Goal: Task Accomplishment & Management: Complete application form

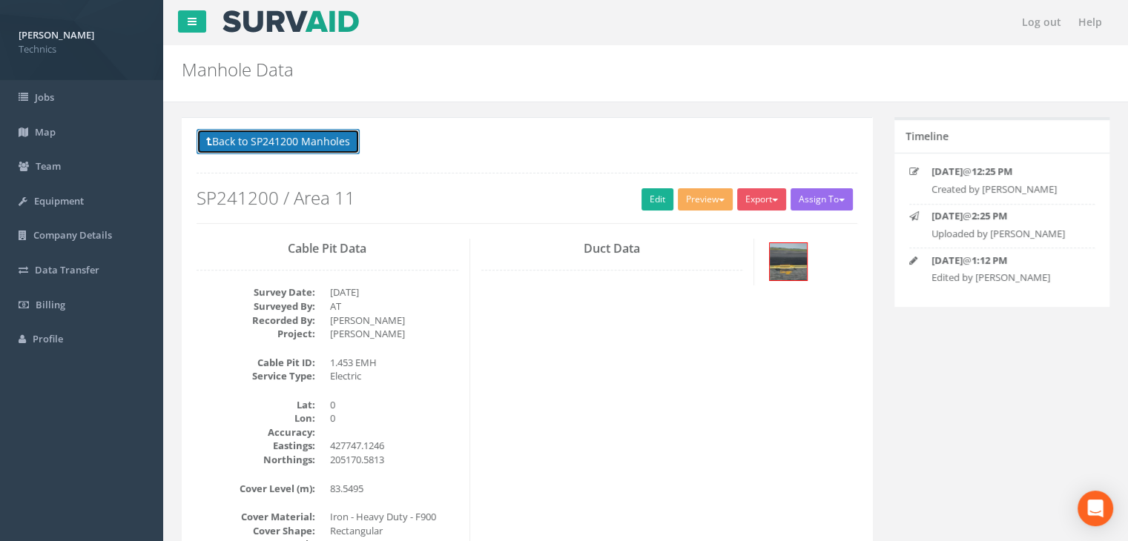
click at [309, 137] on button "Back to SP241200 Manholes" at bounding box center [278, 141] width 163 height 25
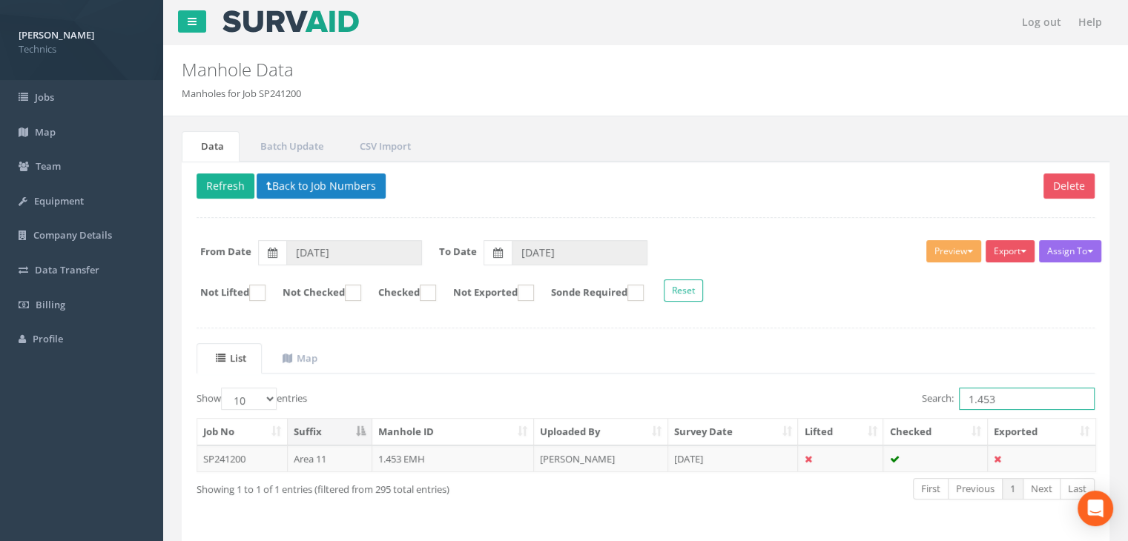
click at [1000, 400] on input "1.453" at bounding box center [1027, 399] width 136 height 22
click at [760, 455] on td "[DATE]" at bounding box center [733, 459] width 131 height 27
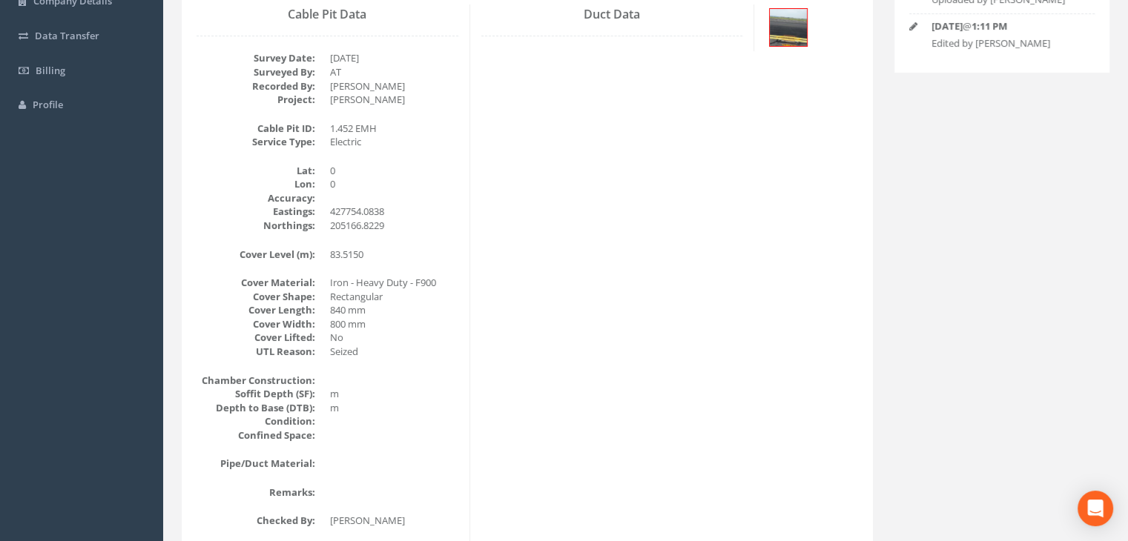
scroll to position [148, 0]
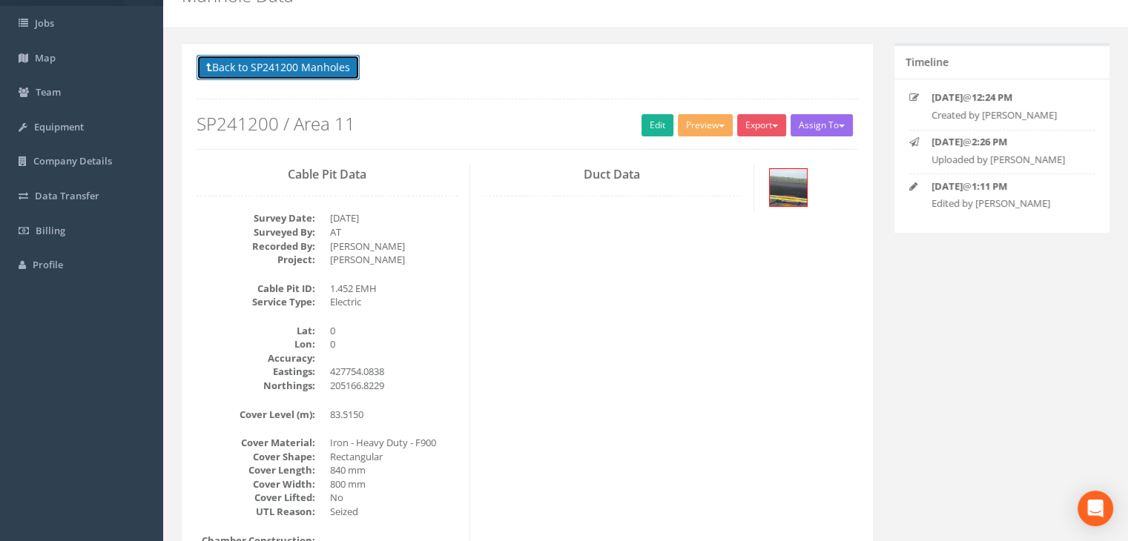
click at [329, 76] on button "Back to SP241200 Manholes" at bounding box center [278, 67] width 163 height 25
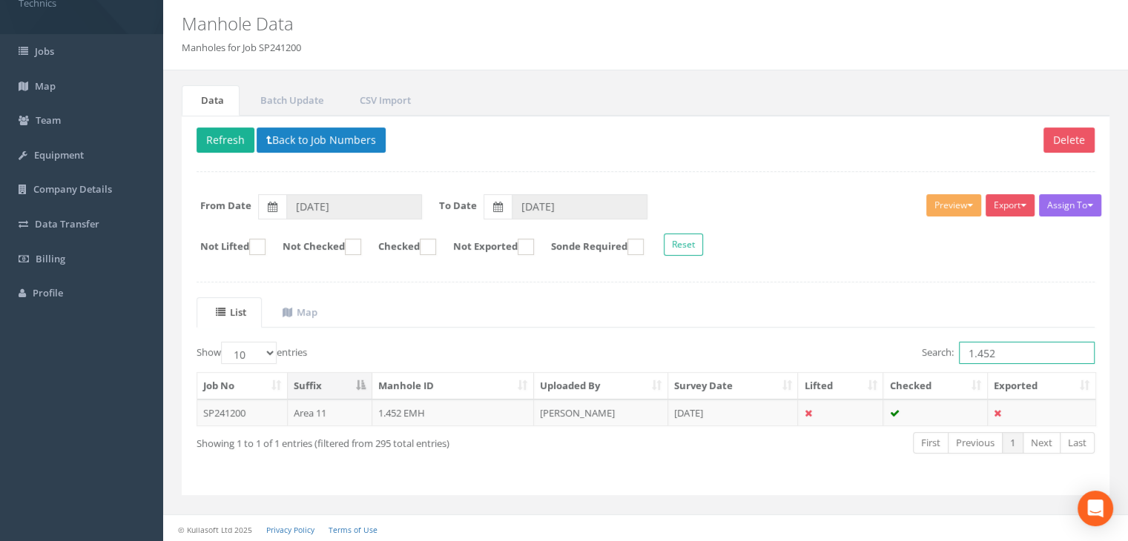
click at [1021, 351] on input "1.452" at bounding box center [1027, 353] width 136 height 22
click at [734, 409] on td "[DATE]" at bounding box center [733, 413] width 131 height 27
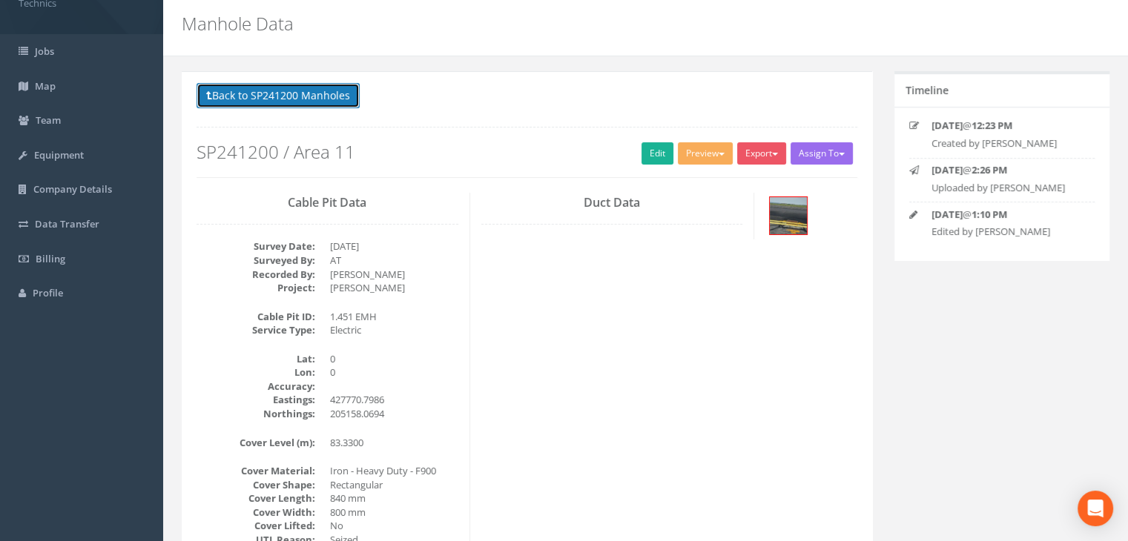
click at [328, 99] on button "Back to SP241200 Manholes" at bounding box center [278, 95] width 163 height 25
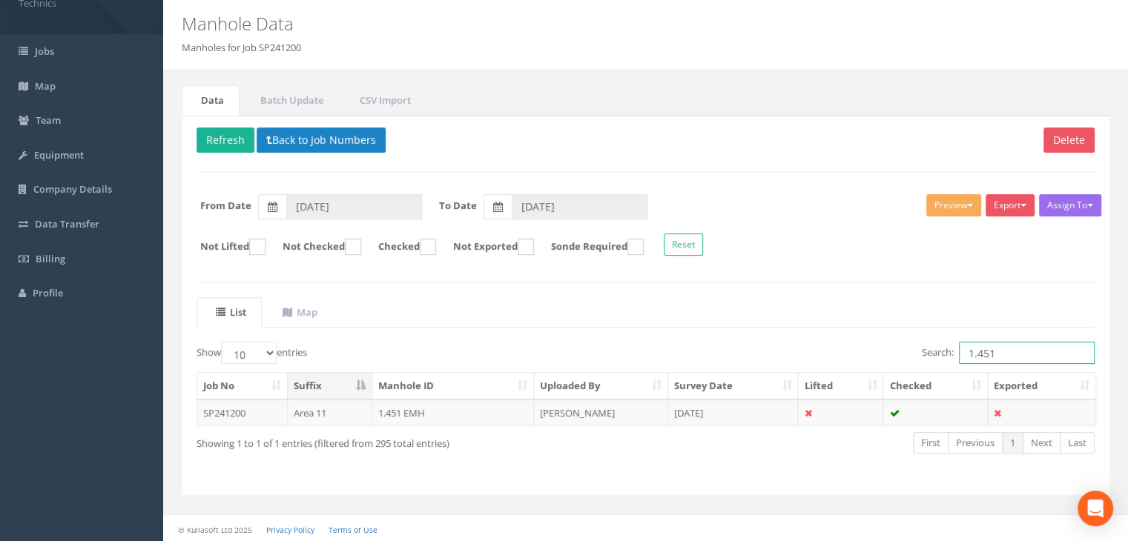
click at [1031, 343] on input "1.451" at bounding box center [1027, 353] width 136 height 22
click at [738, 411] on td "[DATE]" at bounding box center [733, 413] width 131 height 27
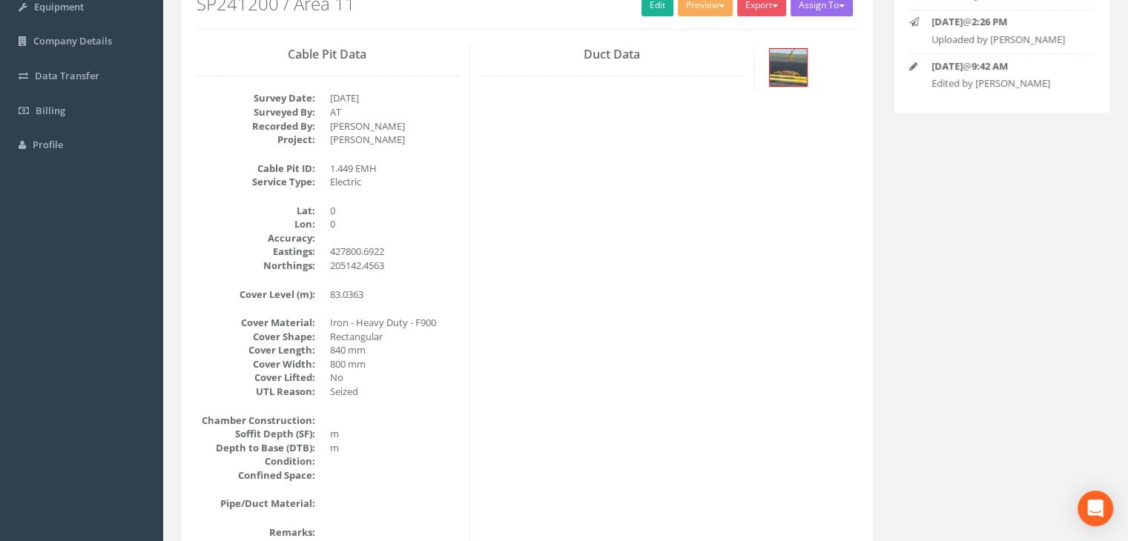
scroll to position [120, 0]
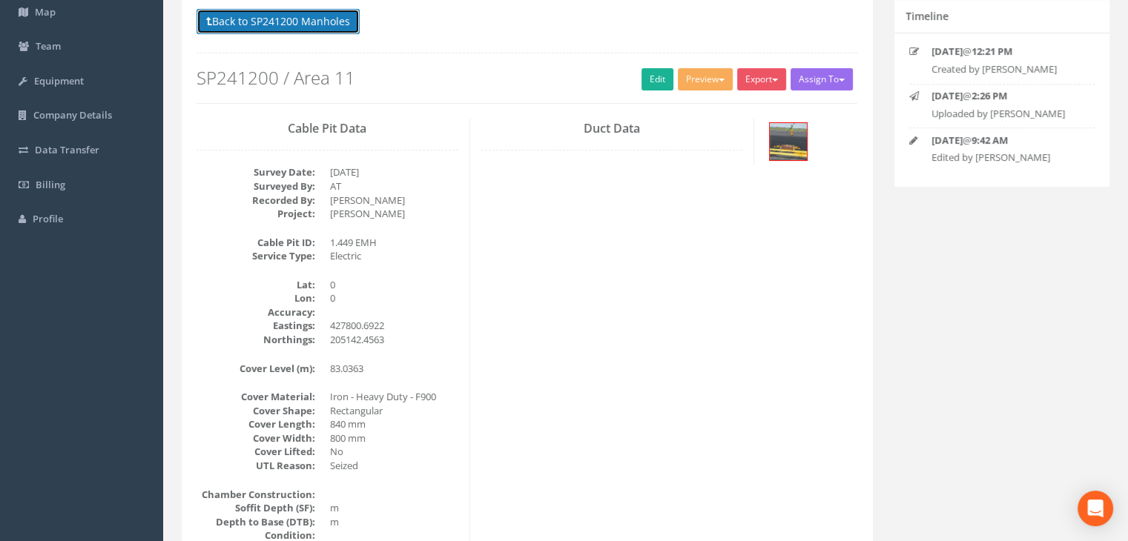
drag, startPoint x: 320, startPoint y: 28, endPoint x: 415, endPoint y: 54, distance: 98.4
click at [320, 28] on button "Back to SP241200 Manholes" at bounding box center [278, 21] width 163 height 25
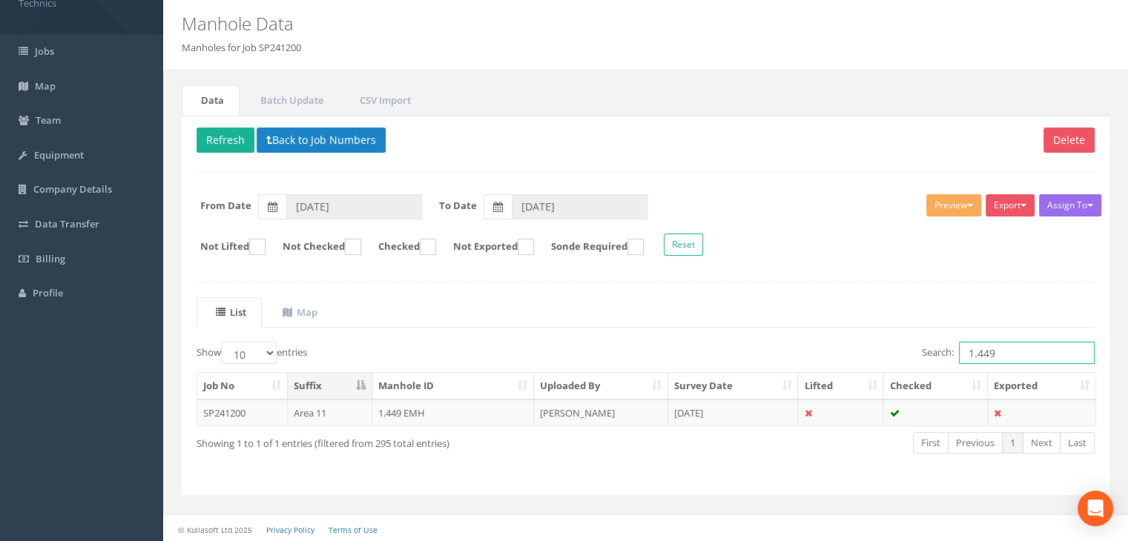
click at [1005, 353] on input "1.449" at bounding box center [1027, 353] width 136 height 22
type input "1.448"
click at [707, 405] on td "[DATE]" at bounding box center [733, 413] width 131 height 27
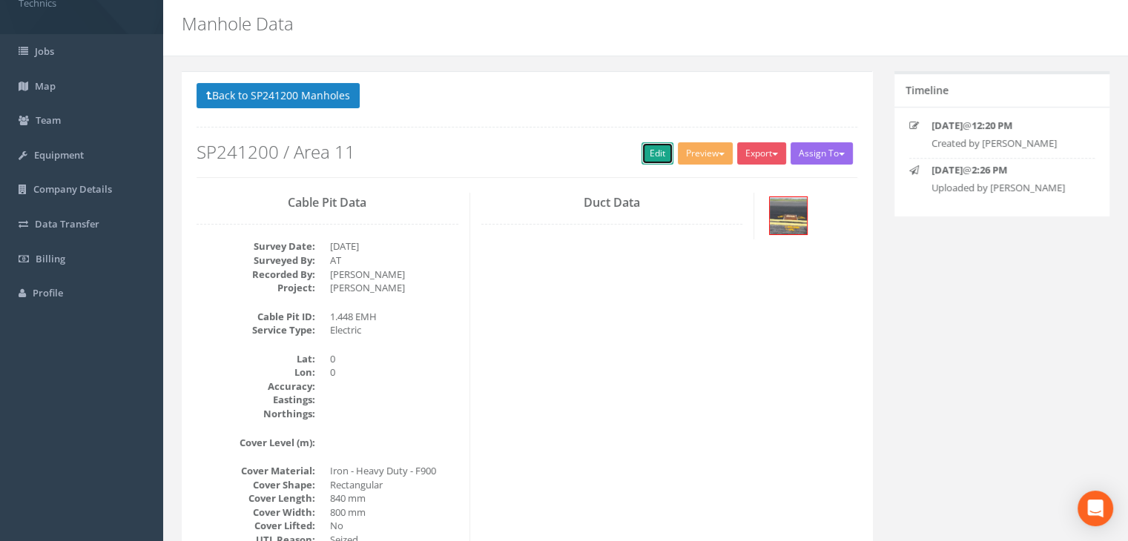
click at [647, 156] on link "Edit" at bounding box center [658, 153] width 32 height 22
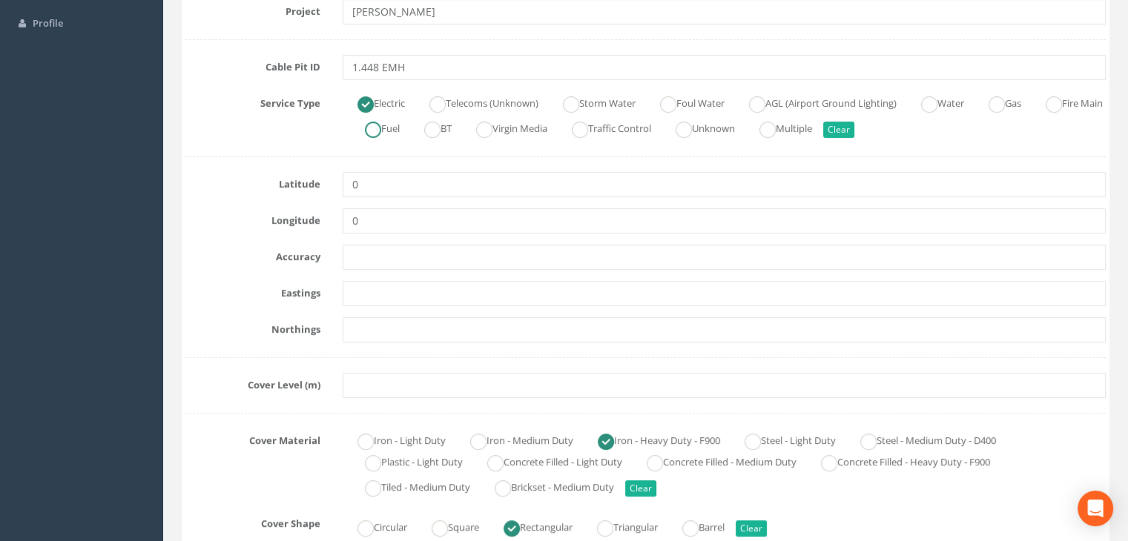
scroll to position [343, 0]
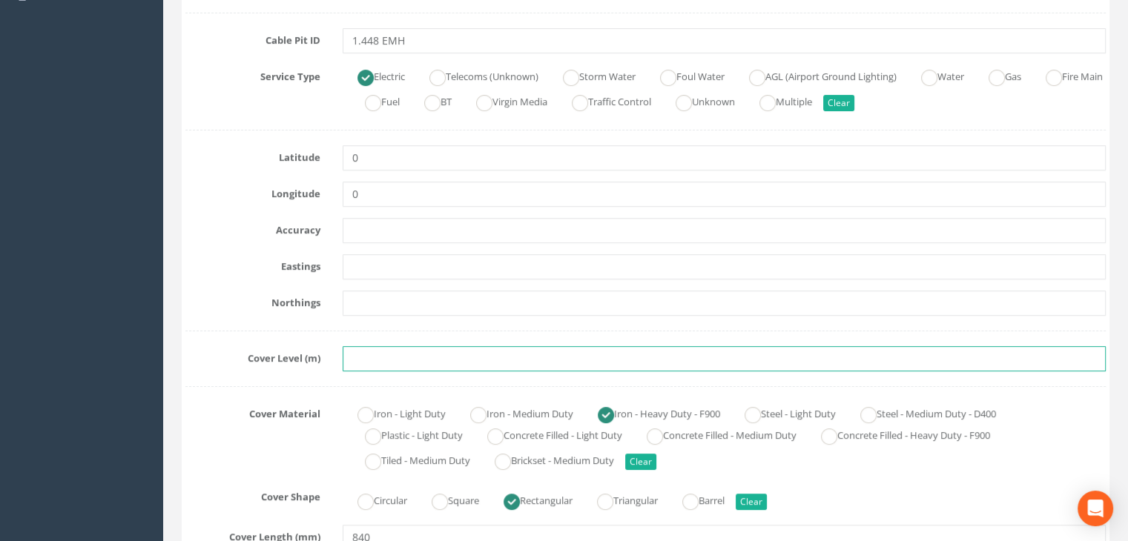
click at [421, 366] on input "text" at bounding box center [724, 358] width 763 height 25
paste input "82.9391"
type input "82.9391"
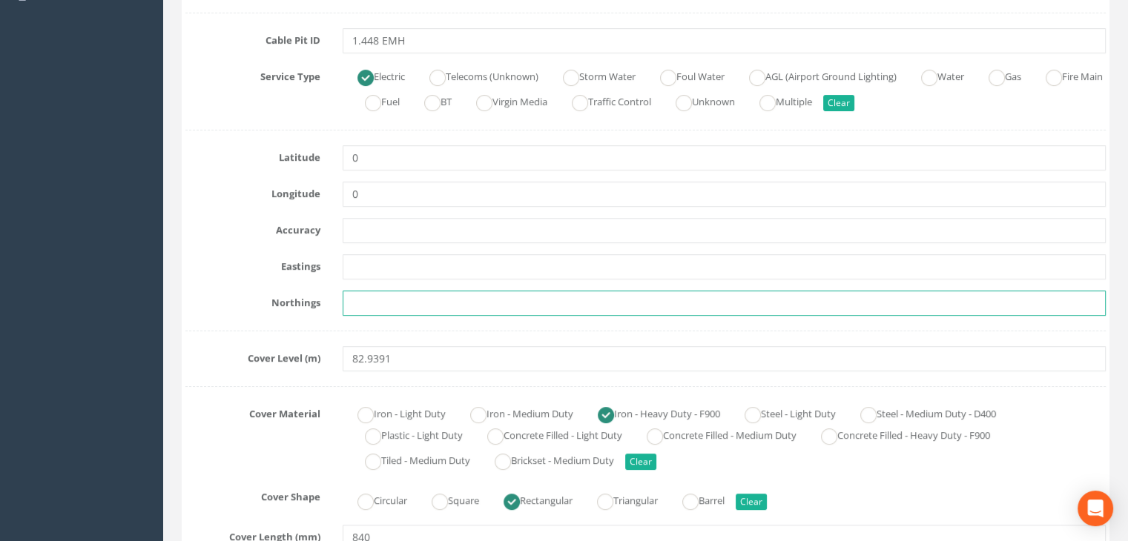
click at [469, 292] on input "text" at bounding box center [724, 303] width 763 height 25
paste input "205135.8869"
type input "205135.8869"
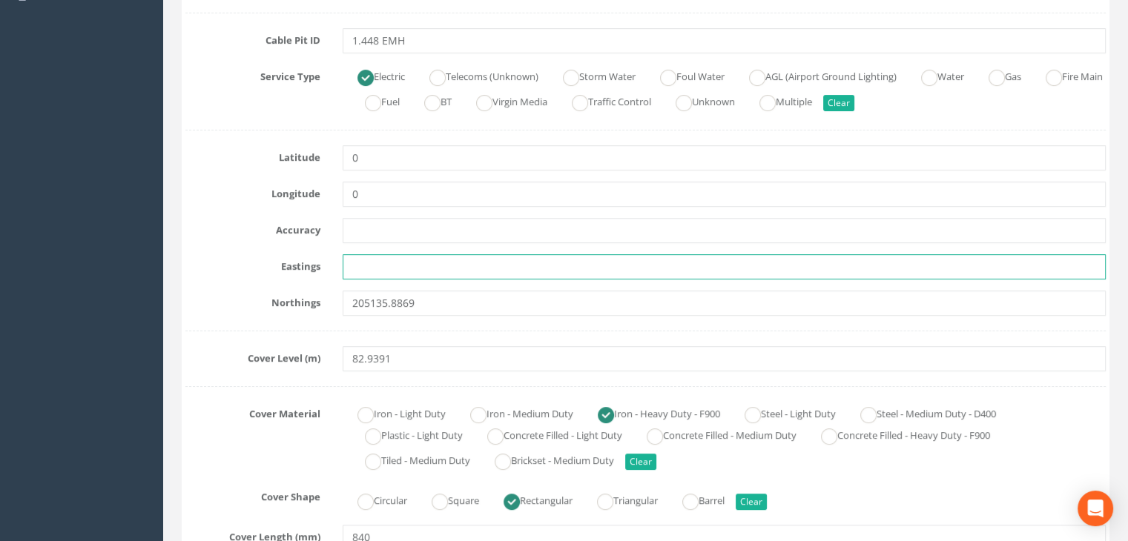
click at [412, 270] on input "text" at bounding box center [724, 266] width 763 height 25
paste input "427814.0400"
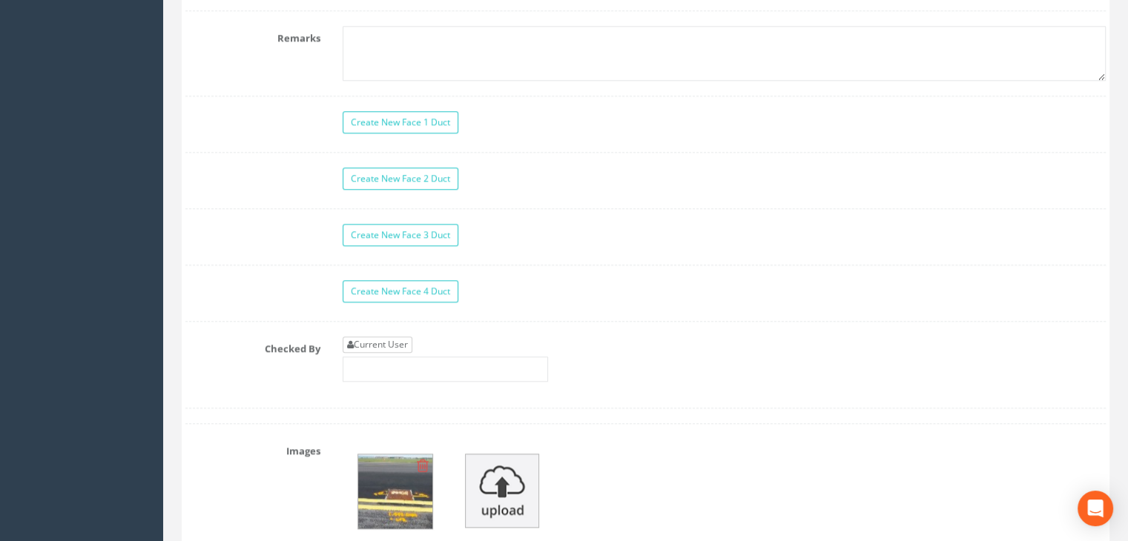
type input "427814.0400"
click at [386, 337] on link "Current User" at bounding box center [378, 345] width 70 height 16
type input "[PERSON_NAME]"
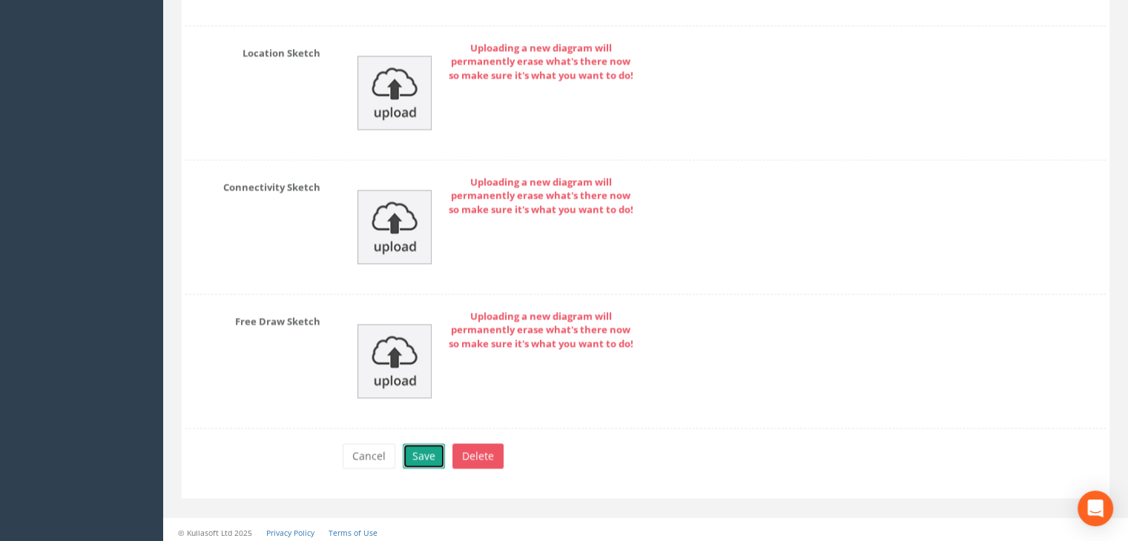
click at [439, 449] on button "Save" at bounding box center [424, 456] width 42 height 25
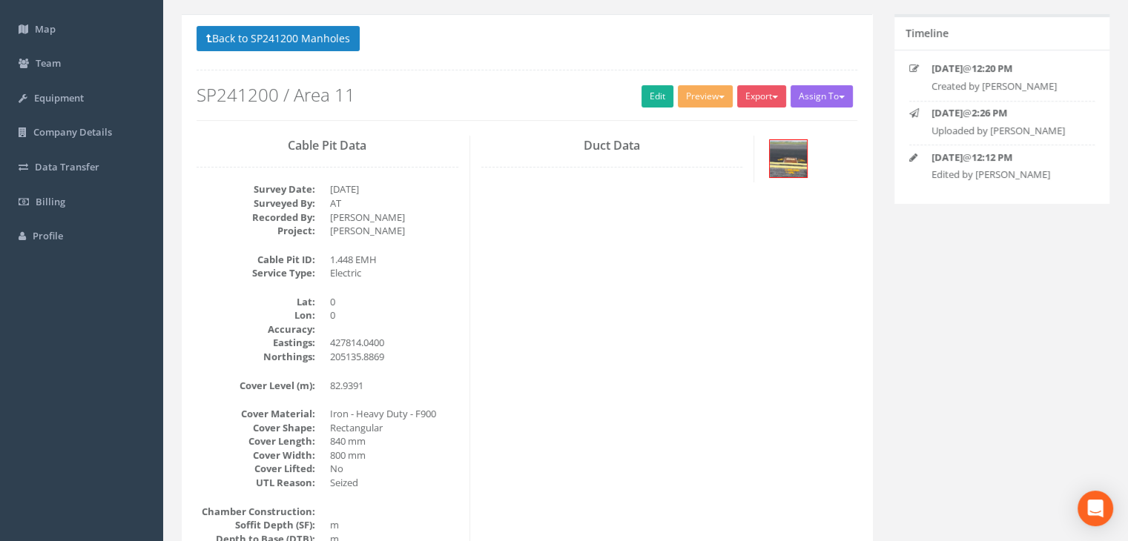
scroll to position [0, 0]
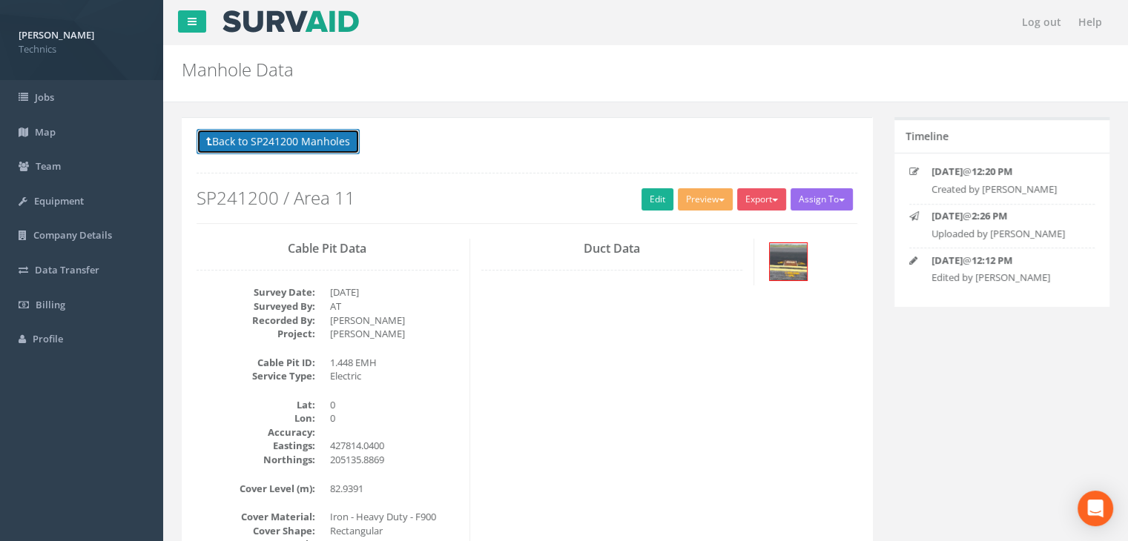
click at [294, 148] on button "Back to SP241200 Manholes" at bounding box center [278, 141] width 163 height 25
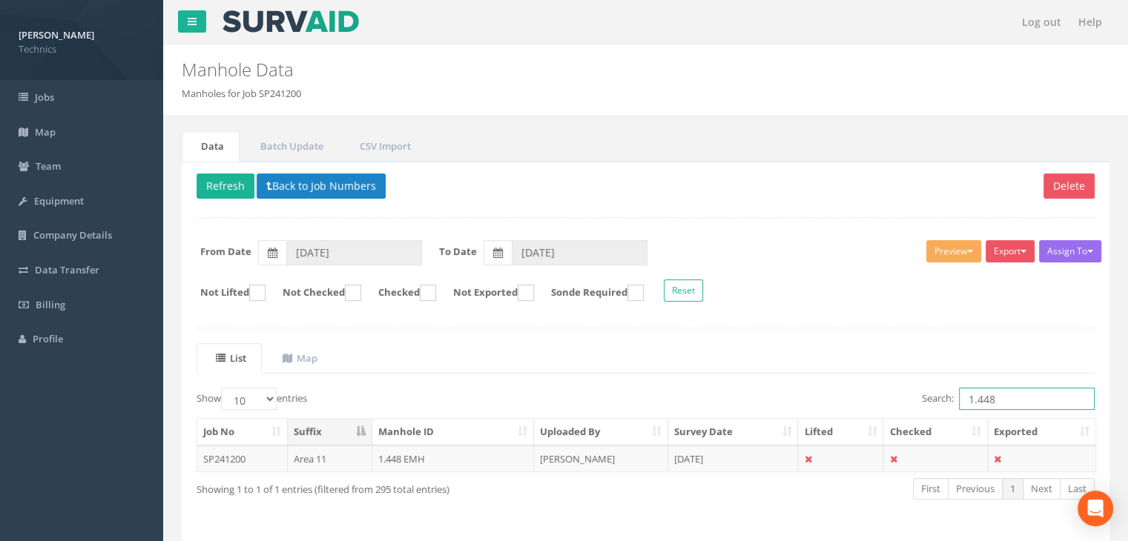
click at [995, 392] on input "1.448" at bounding box center [1027, 399] width 136 height 22
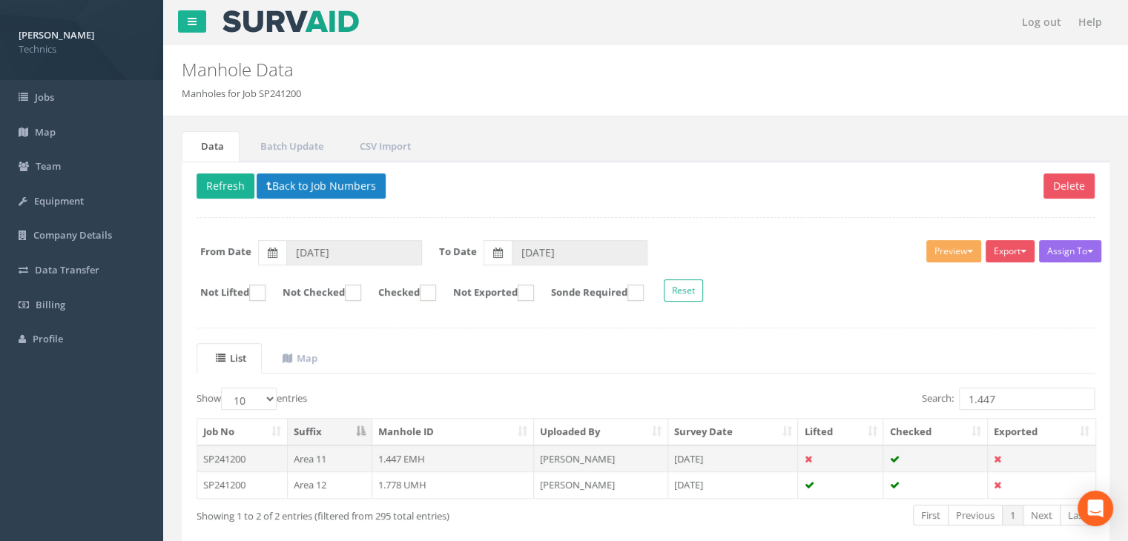
click at [478, 458] on td "1.447 EMH" at bounding box center [453, 459] width 162 height 27
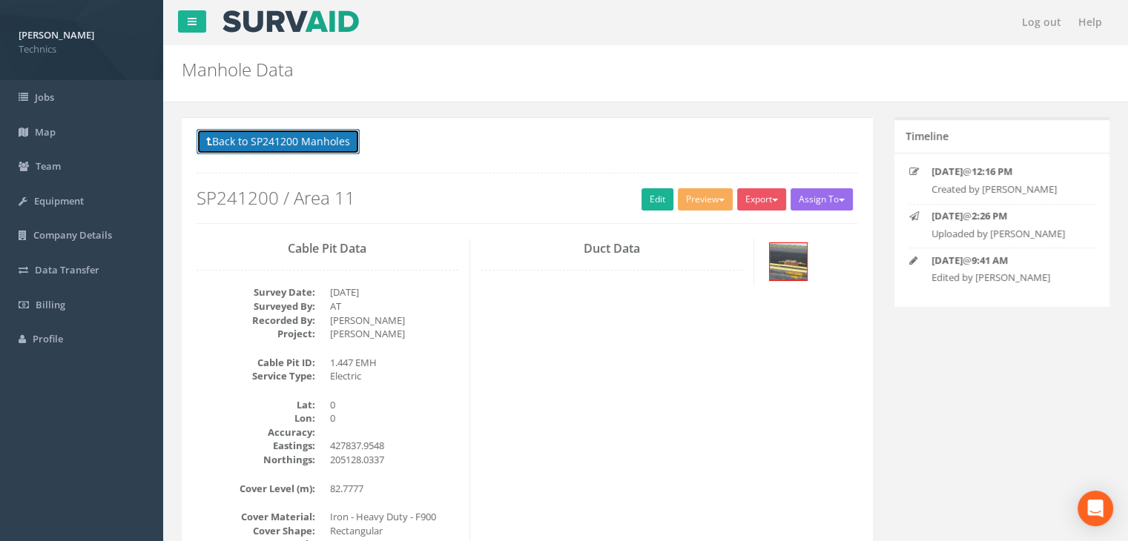
click at [317, 135] on button "Back to SP241200 Manholes" at bounding box center [278, 141] width 163 height 25
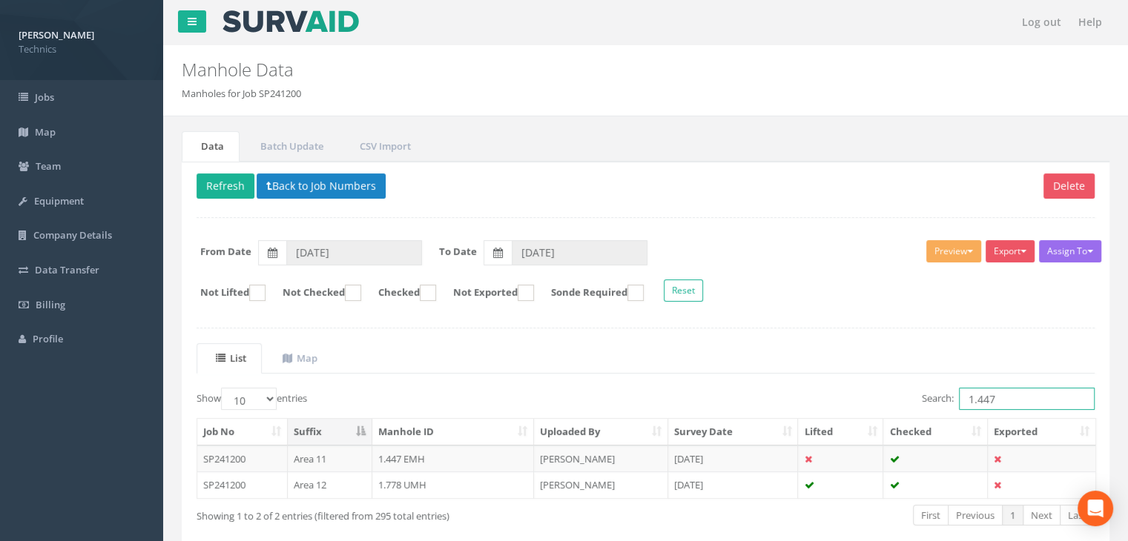
click at [1021, 404] on input "1.447" at bounding box center [1027, 399] width 136 height 22
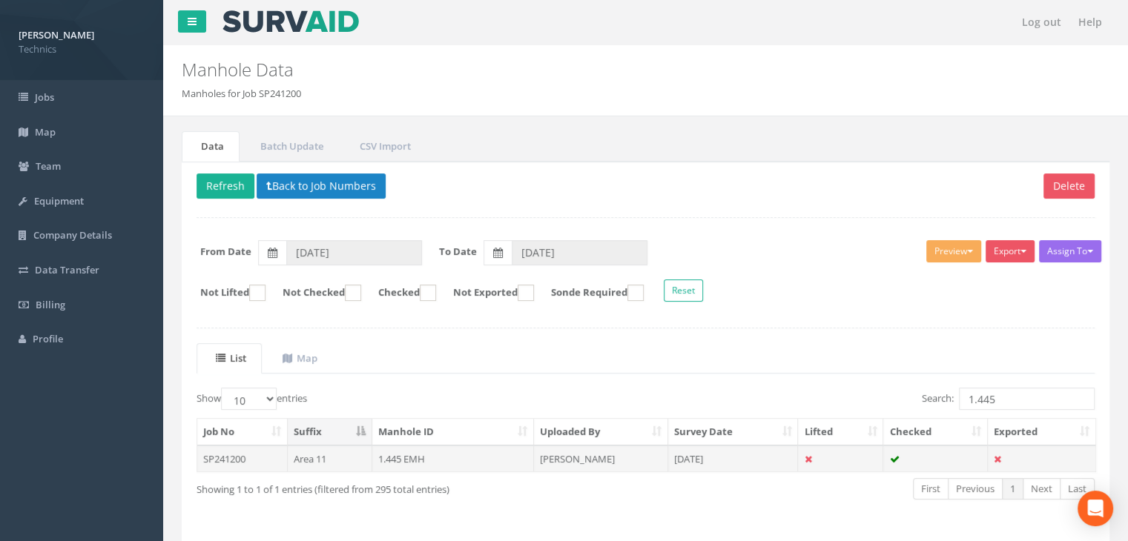
click at [604, 446] on td "[PERSON_NAME]" at bounding box center [601, 459] width 134 height 27
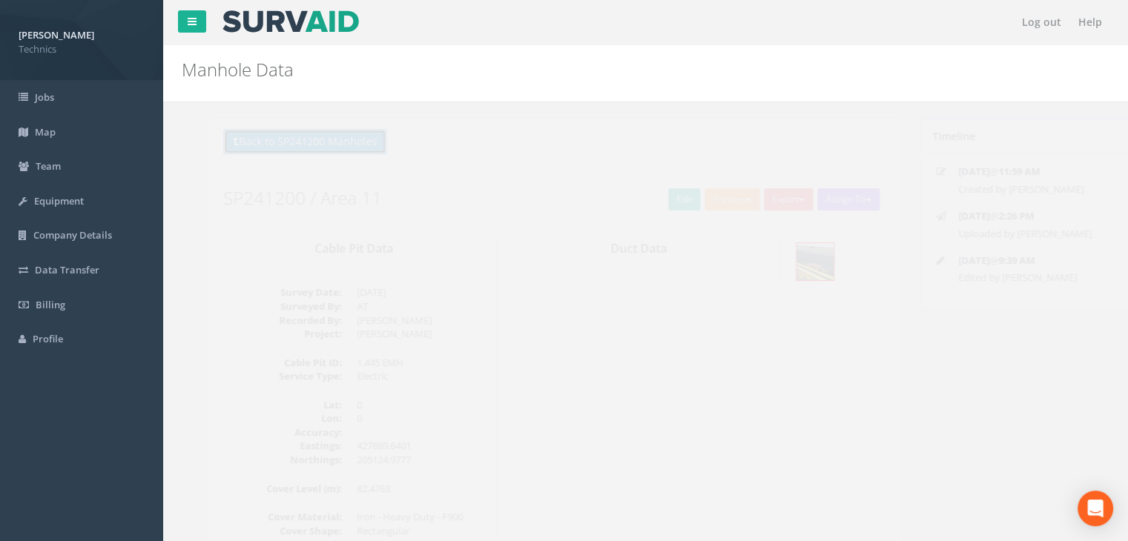
click at [284, 134] on button "Back to SP241200 Manholes" at bounding box center [278, 141] width 163 height 25
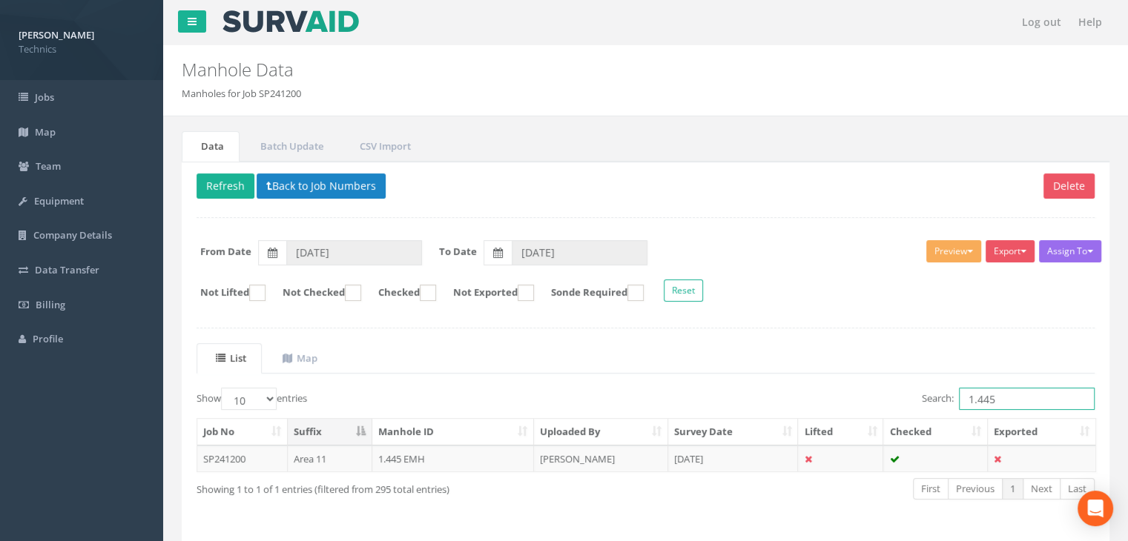
click at [1012, 404] on input "1.445" at bounding box center [1027, 399] width 136 height 22
type input "1.444"
click at [679, 458] on td "[DATE]" at bounding box center [733, 459] width 131 height 27
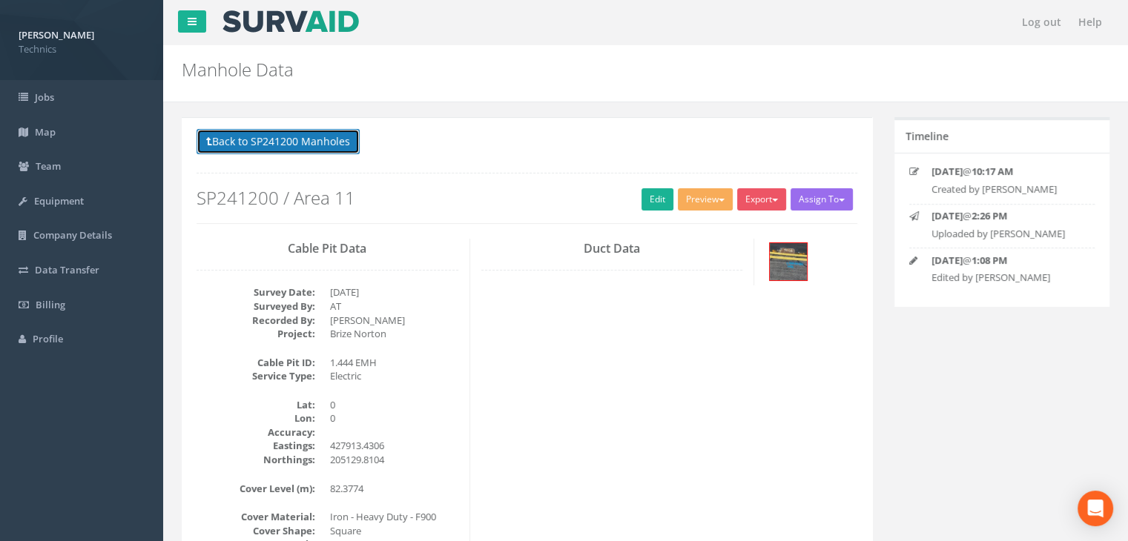
click at [293, 151] on button "Back to SP241200 Manholes" at bounding box center [278, 141] width 163 height 25
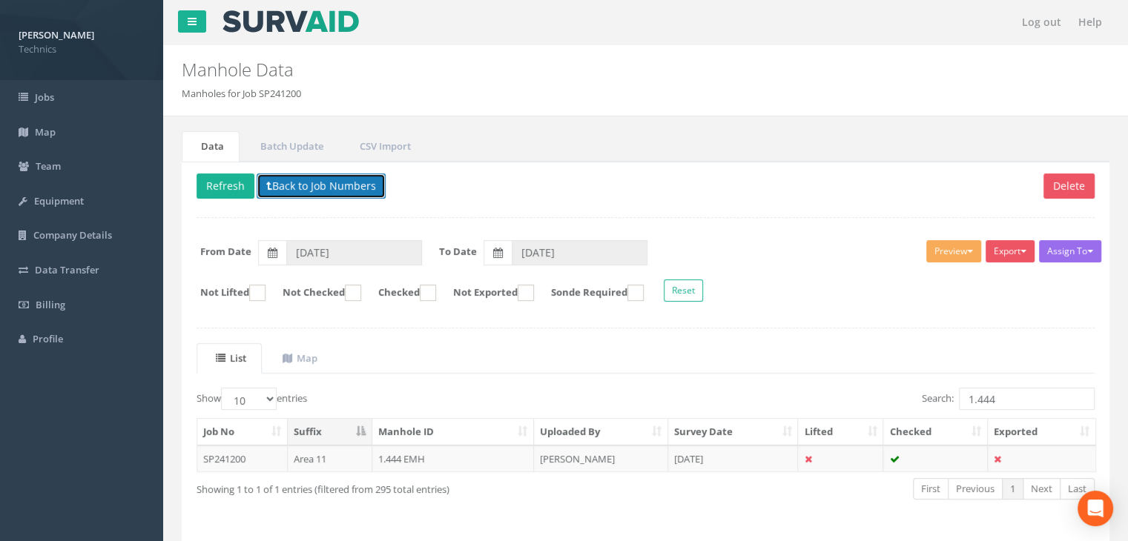
click at [276, 189] on button "Back to Job Numbers" at bounding box center [321, 186] width 129 height 25
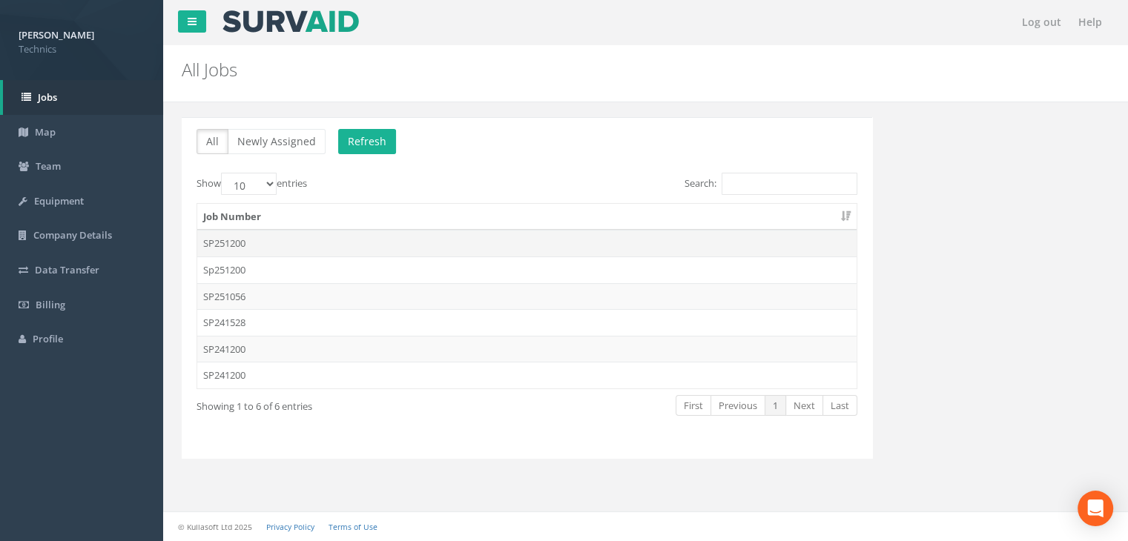
click at [245, 251] on td "SP251200" at bounding box center [526, 243] width 659 height 27
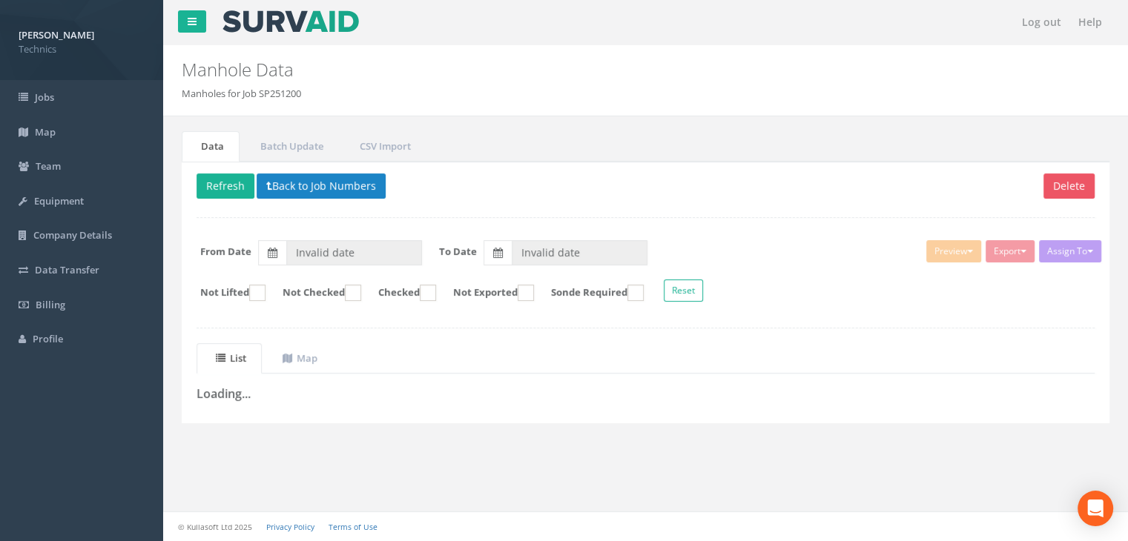
type input "[DATE]"
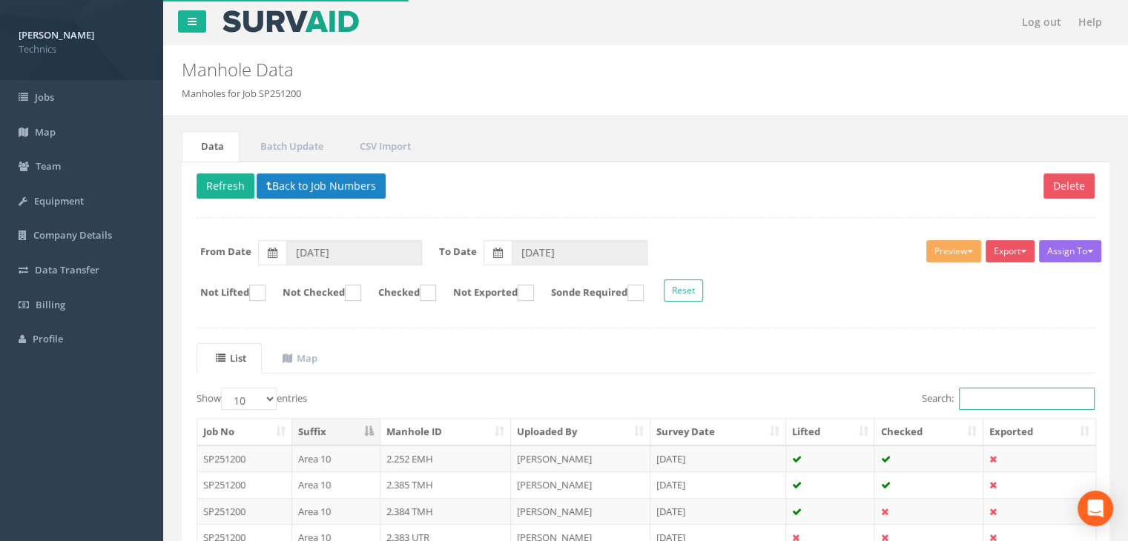
click at [1000, 396] on input "Search:" at bounding box center [1027, 399] width 136 height 22
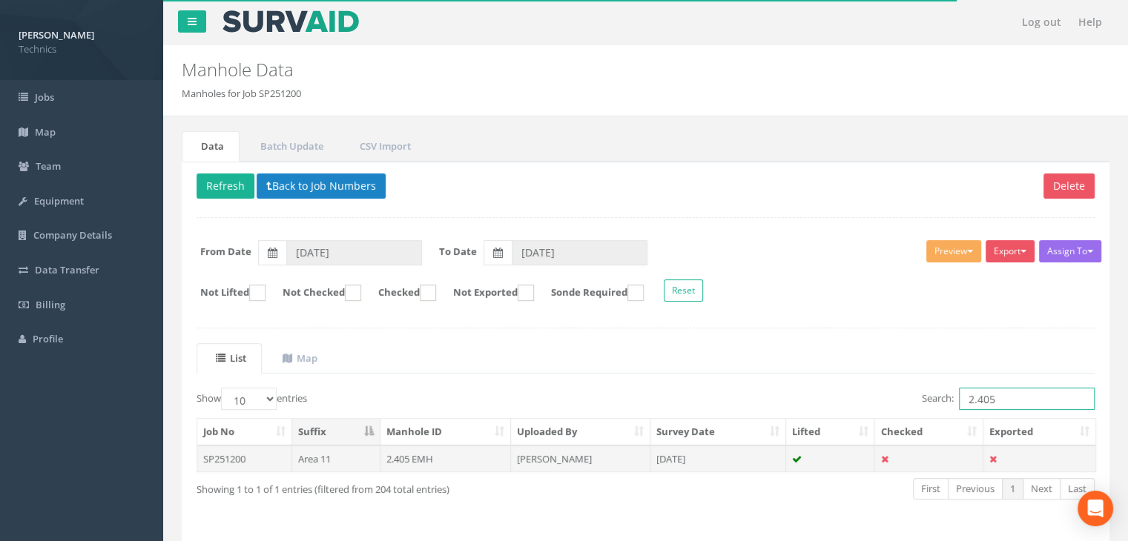
type input "2.405"
click at [684, 458] on td "[DATE]" at bounding box center [718, 459] width 136 height 27
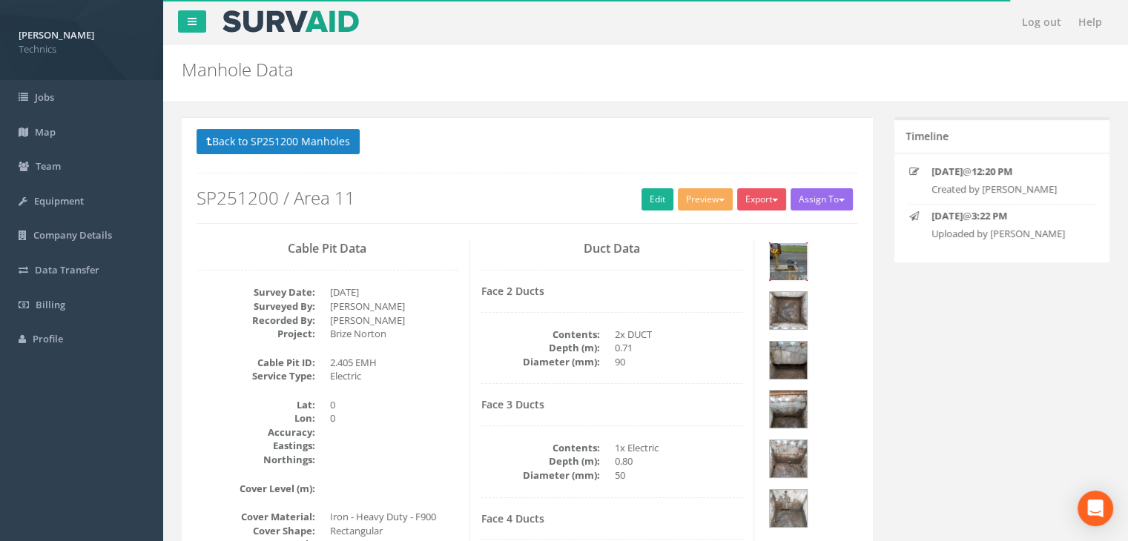
click at [791, 261] on img at bounding box center [788, 261] width 37 height 37
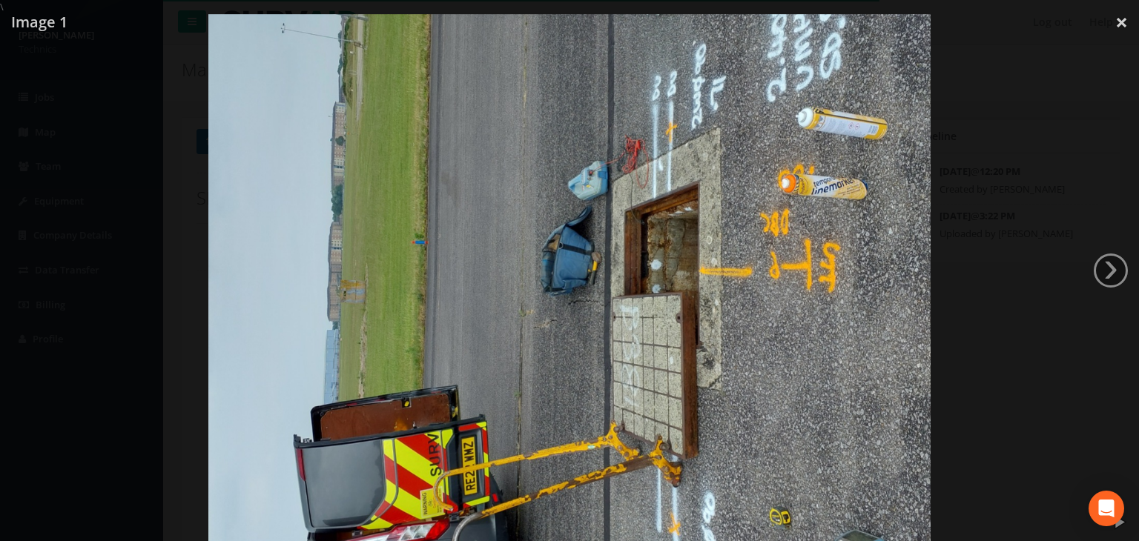
drag, startPoint x: 825, startPoint y: 56, endPoint x: 807, endPoint y: 108, distance: 54.9
click at [807, 108] on img at bounding box center [569, 284] width 722 height 541
click at [1115, 25] on link "×" at bounding box center [1121, 22] width 35 height 45
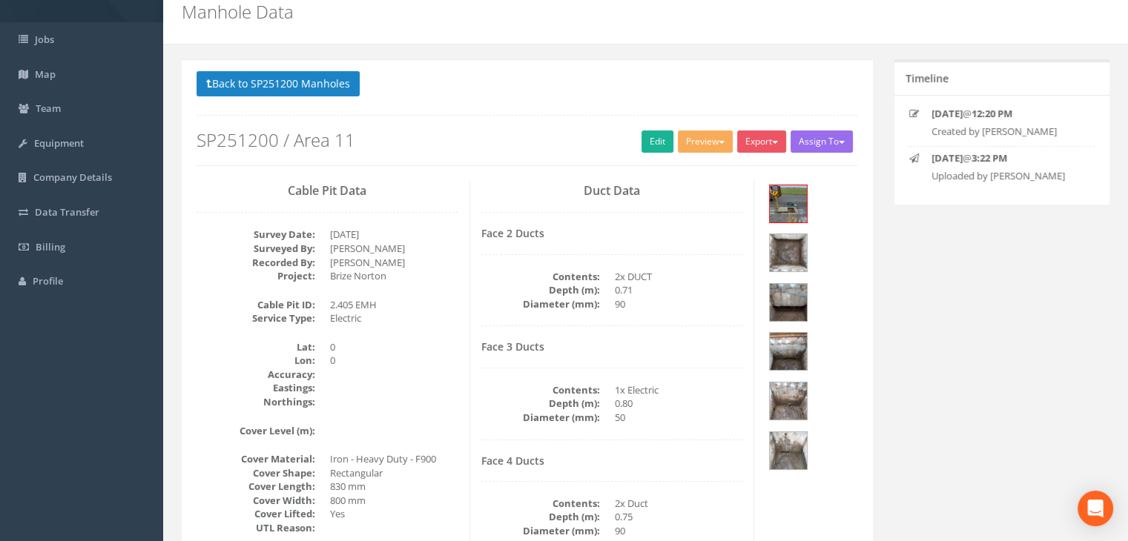
scroll to position [148, 0]
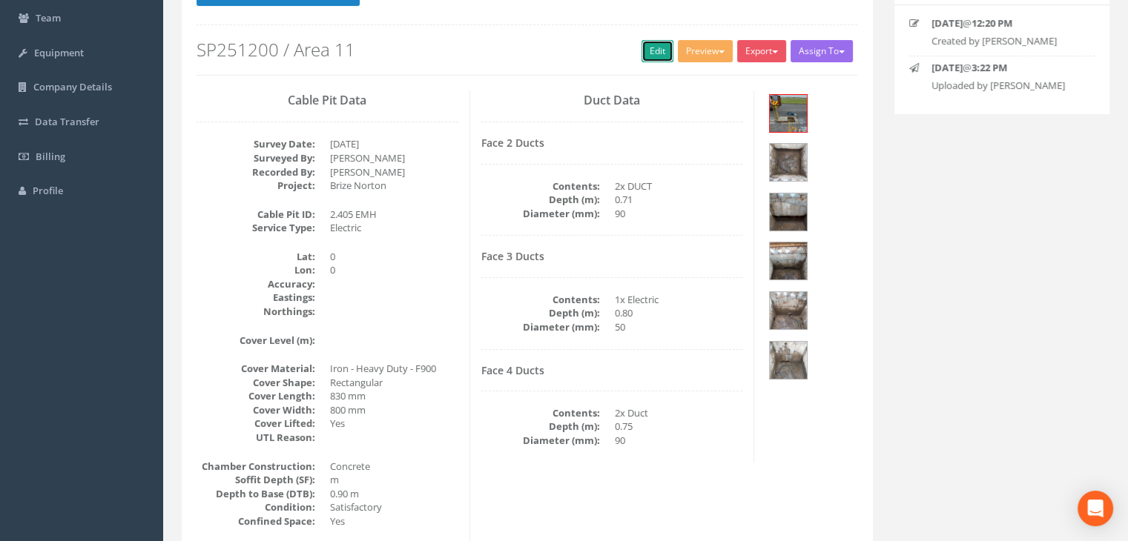
click at [647, 51] on link "Edit" at bounding box center [658, 51] width 32 height 22
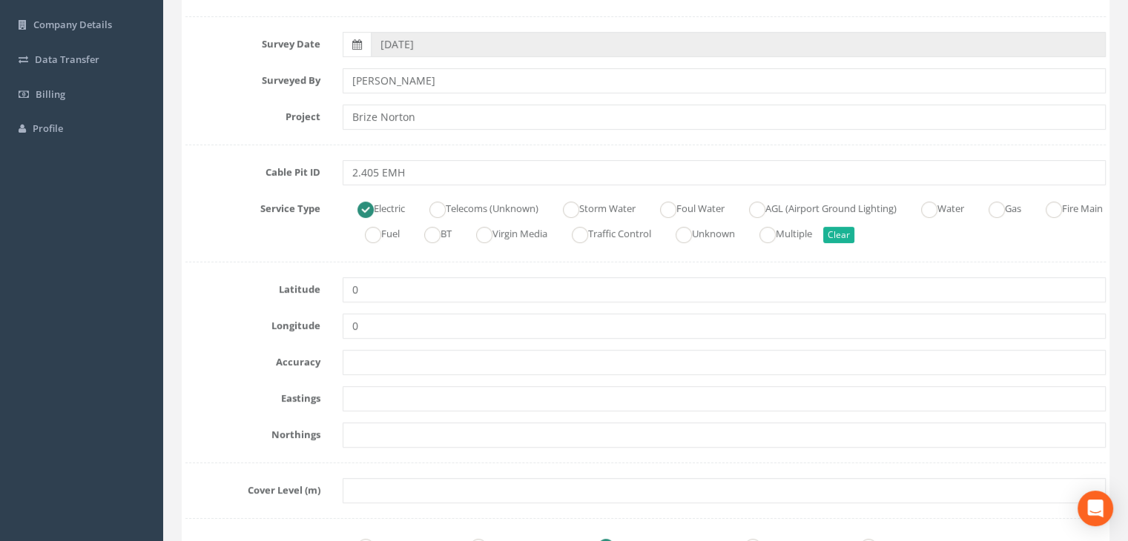
scroll to position [297, 0]
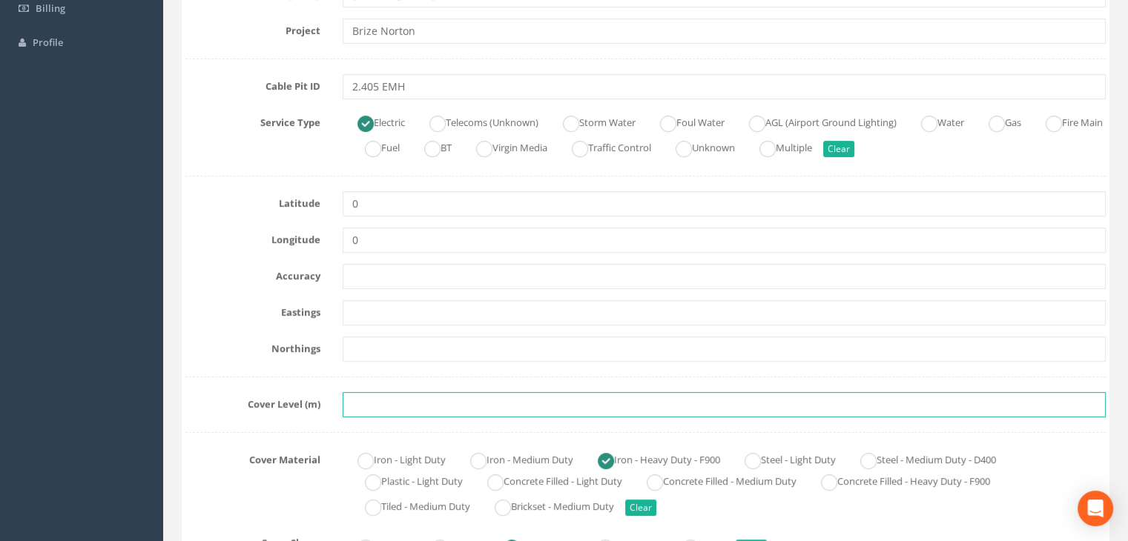
click at [383, 410] on input "text" at bounding box center [724, 404] width 763 height 25
paste input "82.7945"
type input "82.7945"
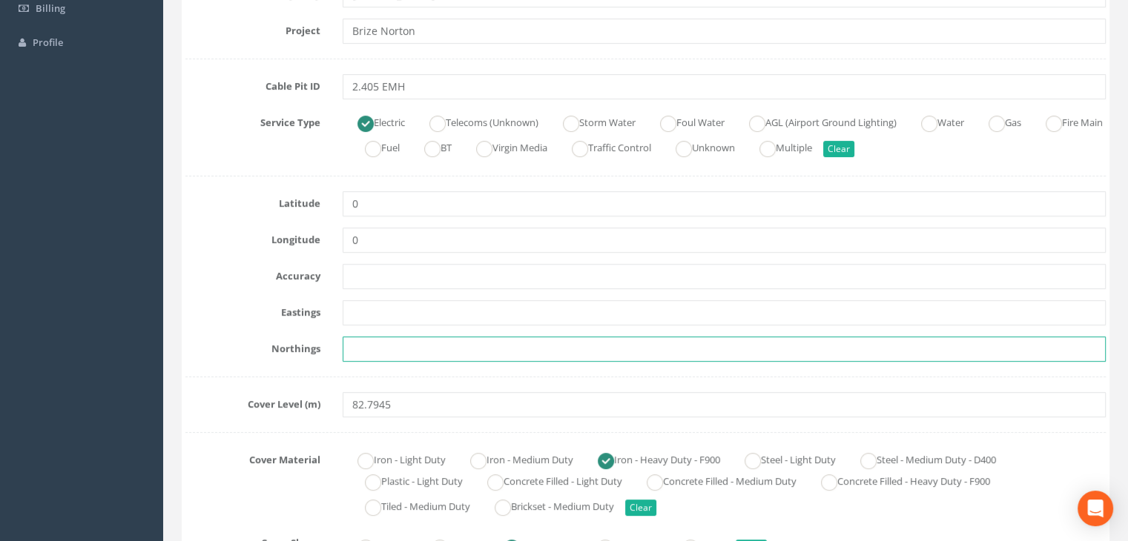
click at [403, 357] on input "text" at bounding box center [724, 349] width 763 height 25
paste input "205148.7972"
type input "205148.7972"
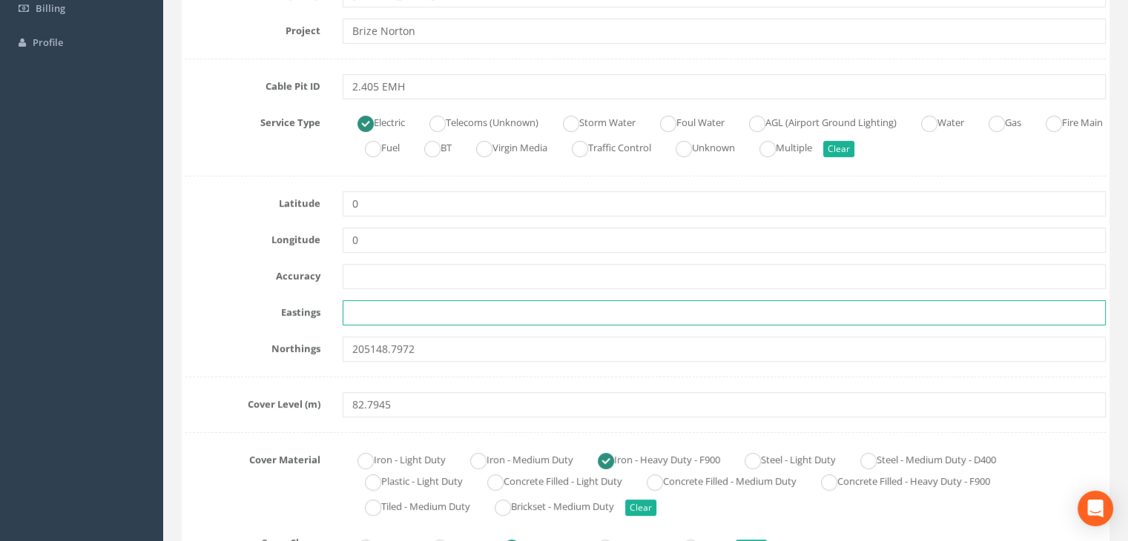
click at [436, 306] on input "text" at bounding box center [724, 312] width 763 height 25
paste input "427865.1855"
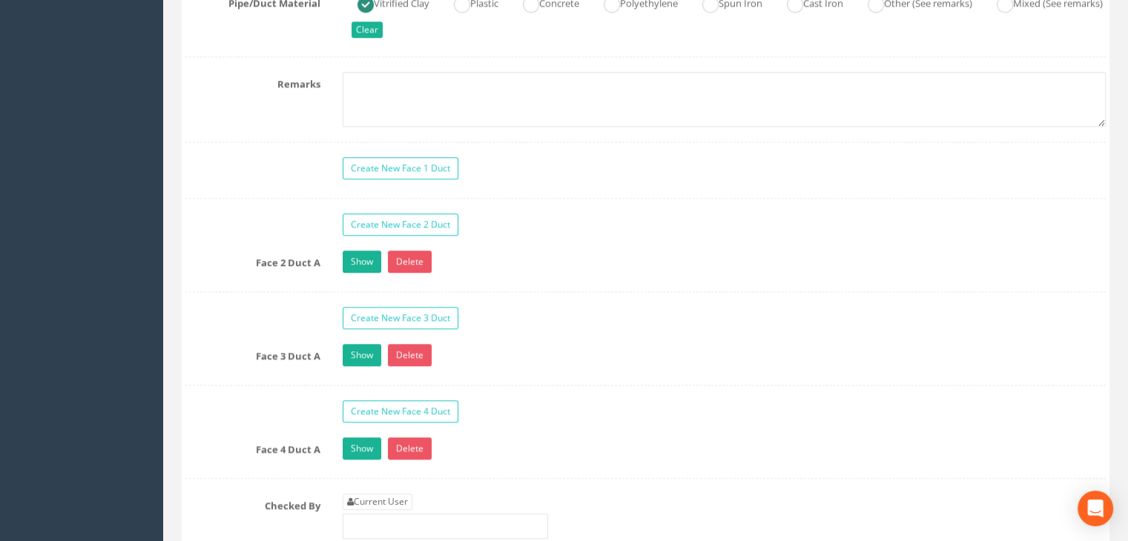
scroll to position [1483, 0]
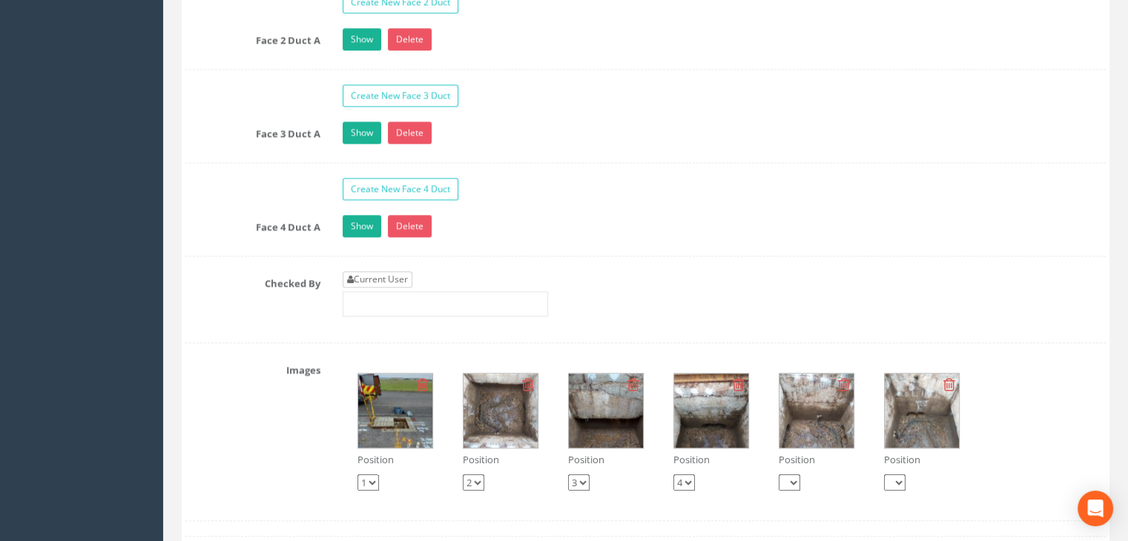
type input "427865.1855"
click at [398, 274] on link "Current User" at bounding box center [378, 279] width 70 height 16
type input "[PERSON_NAME]"
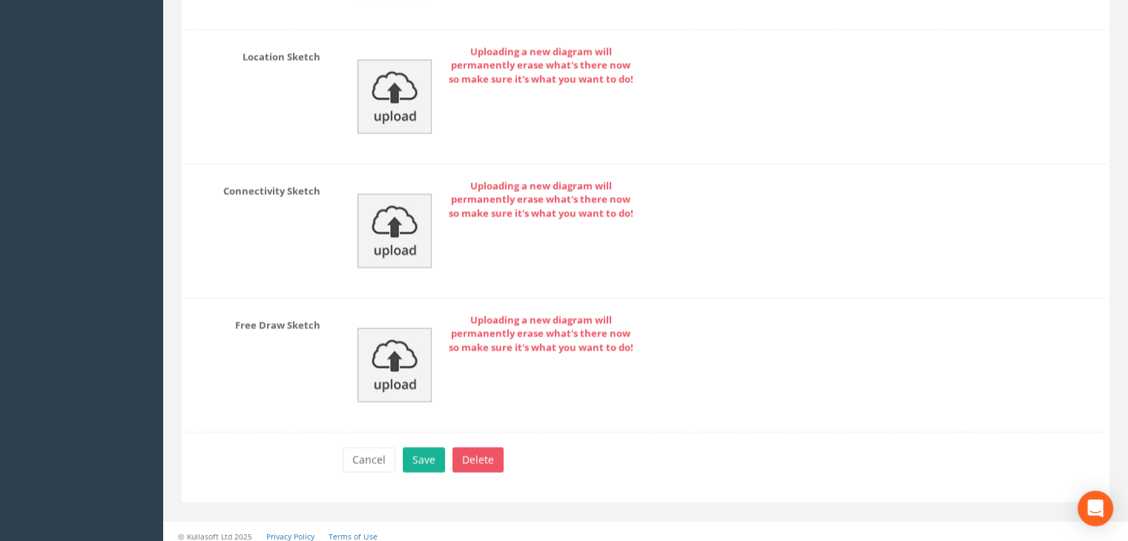
scroll to position [2448, 0]
click at [431, 452] on button "Save" at bounding box center [424, 458] width 42 height 25
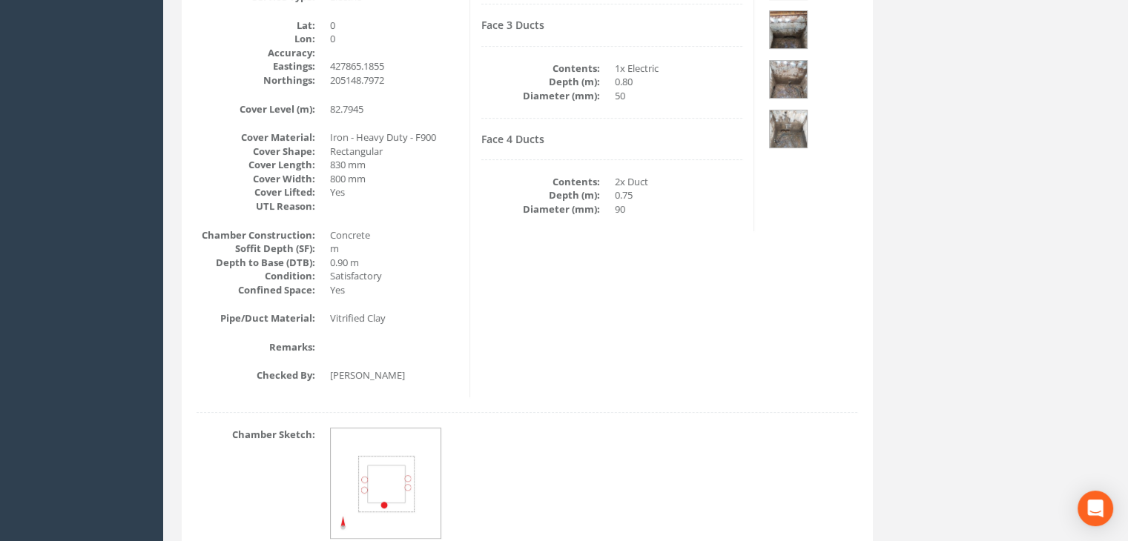
scroll to position [174, 0]
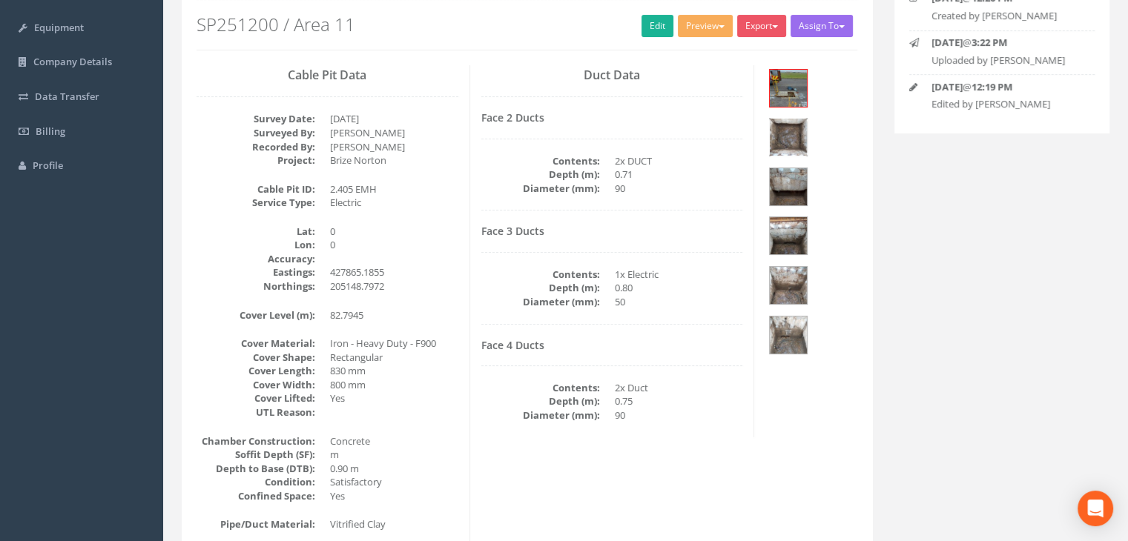
click at [807, 119] on img at bounding box center [788, 137] width 37 height 37
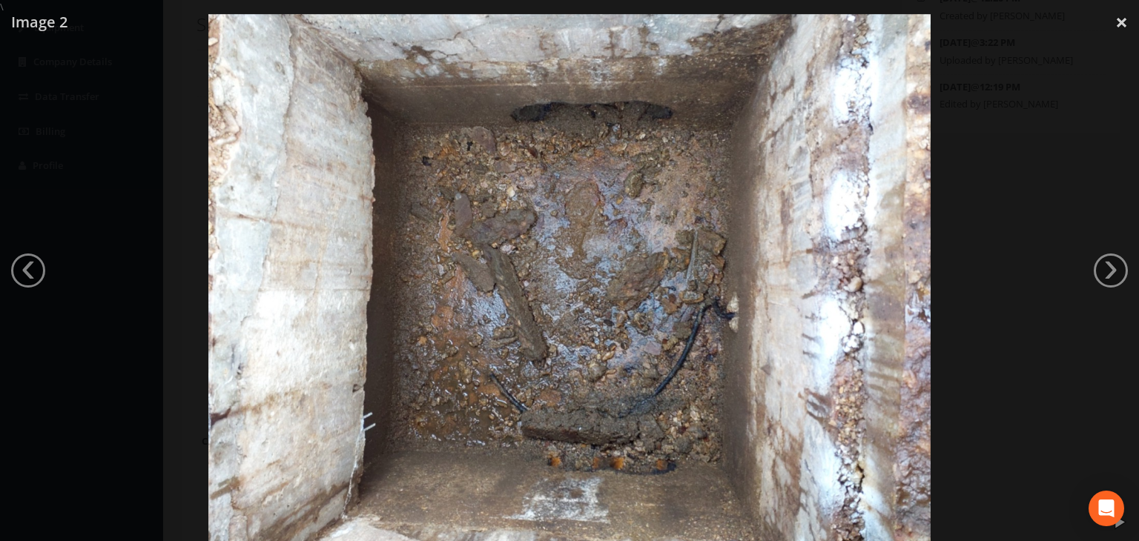
click at [638, 467] on img at bounding box center [569, 284] width 722 height 541
click at [1107, 28] on div at bounding box center [569, 284] width 1139 height 541
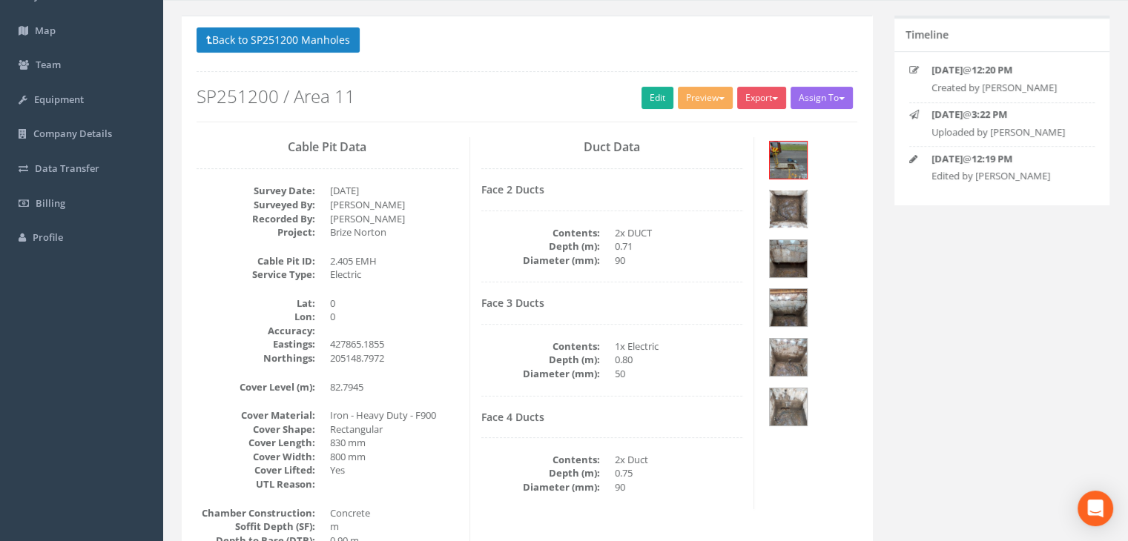
scroll to position [25, 0]
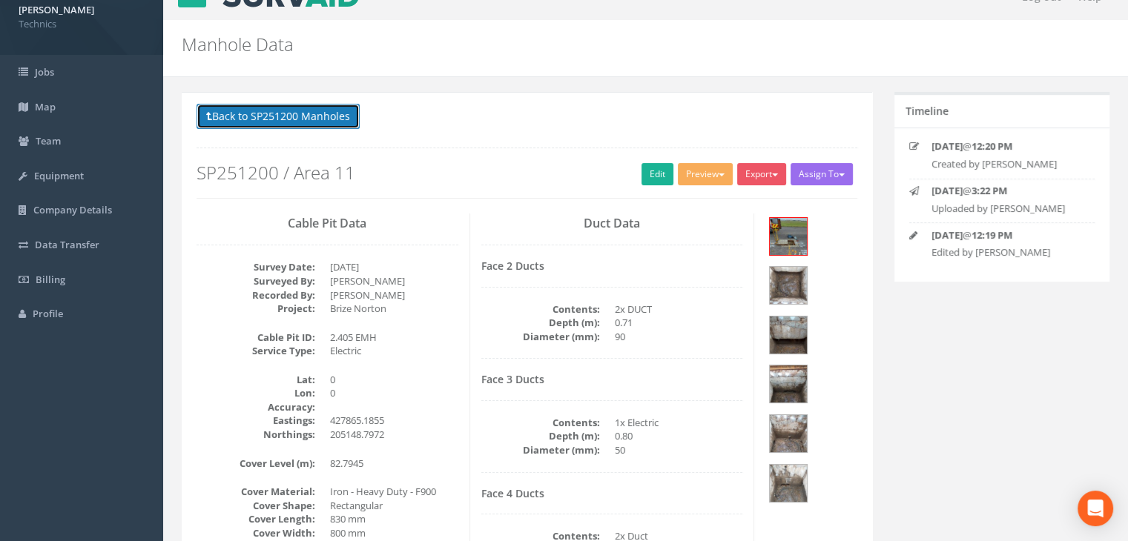
click at [285, 113] on button "Back to SP251200 Manholes" at bounding box center [278, 116] width 163 height 25
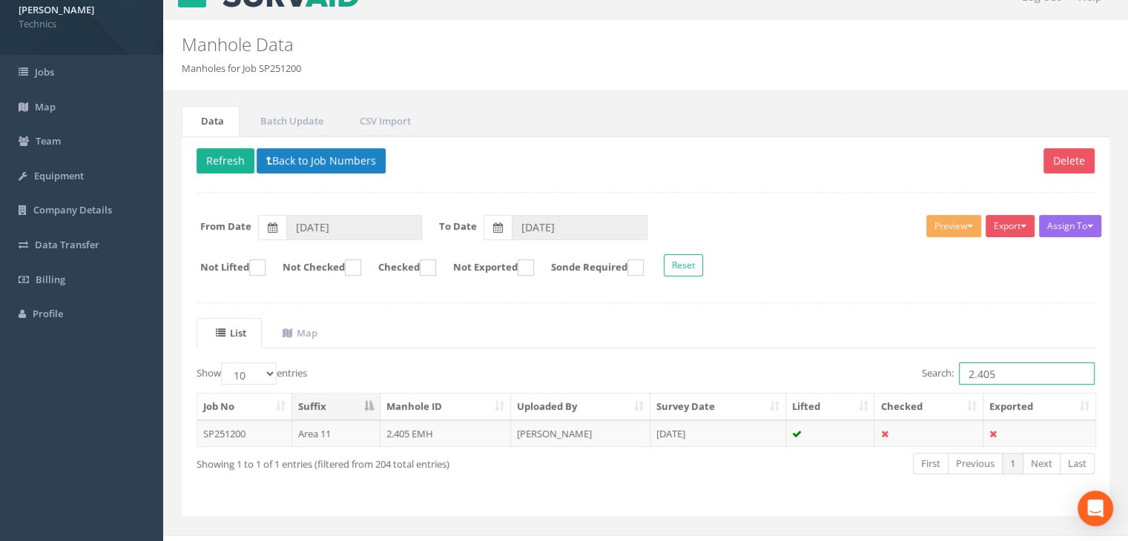
click at [1015, 377] on input "2.405" at bounding box center [1027, 374] width 136 height 22
type input "2.404"
click at [696, 433] on td "[DATE]" at bounding box center [718, 434] width 136 height 27
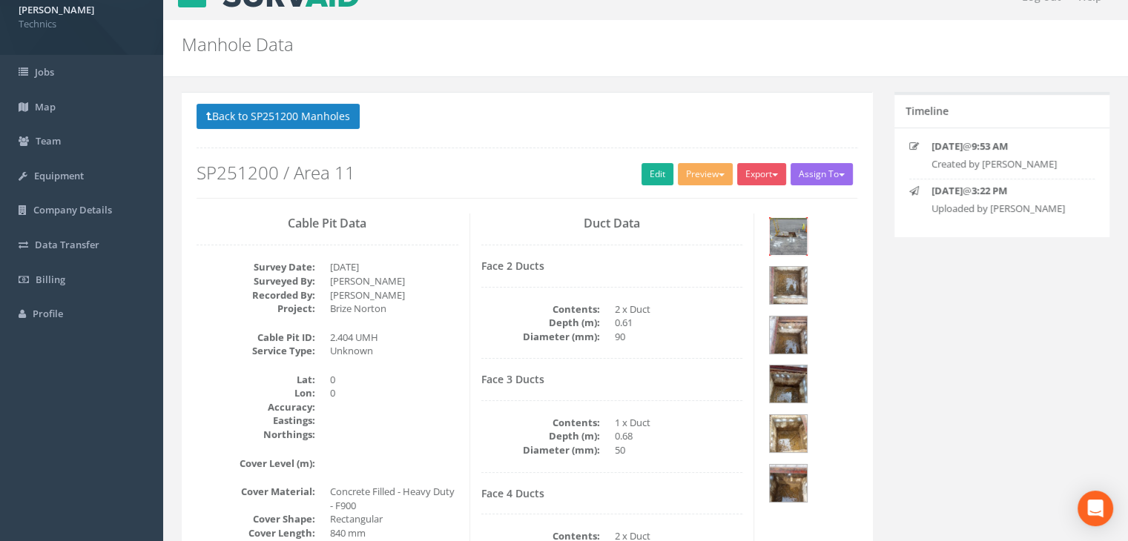
click at [792, 245] on img at bounding box center [788, 236] width 37 height 37
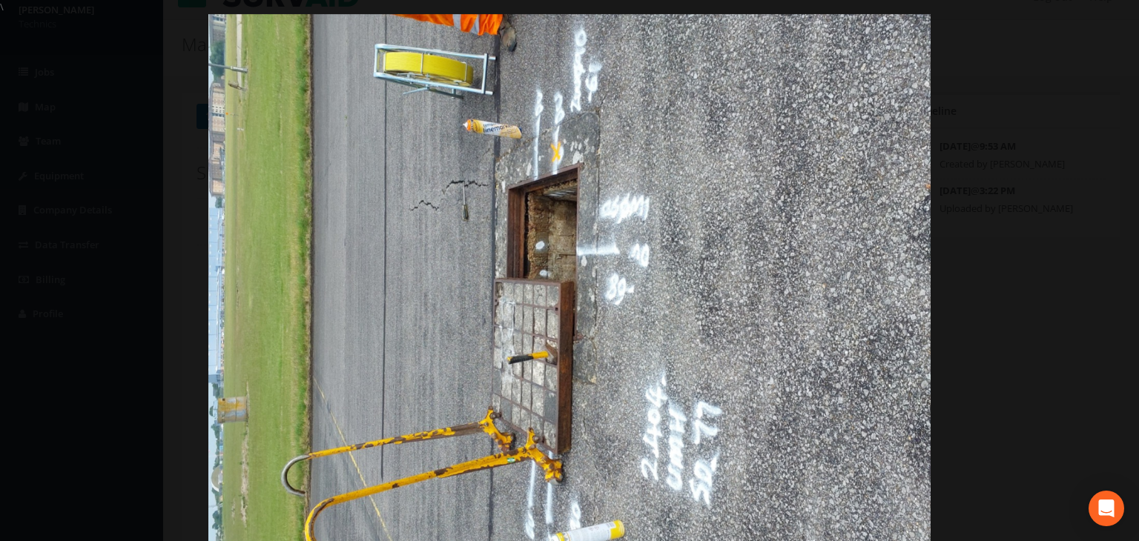
click at [1127, 18] on div at bounding box center [569, 284] width 1139 height 541
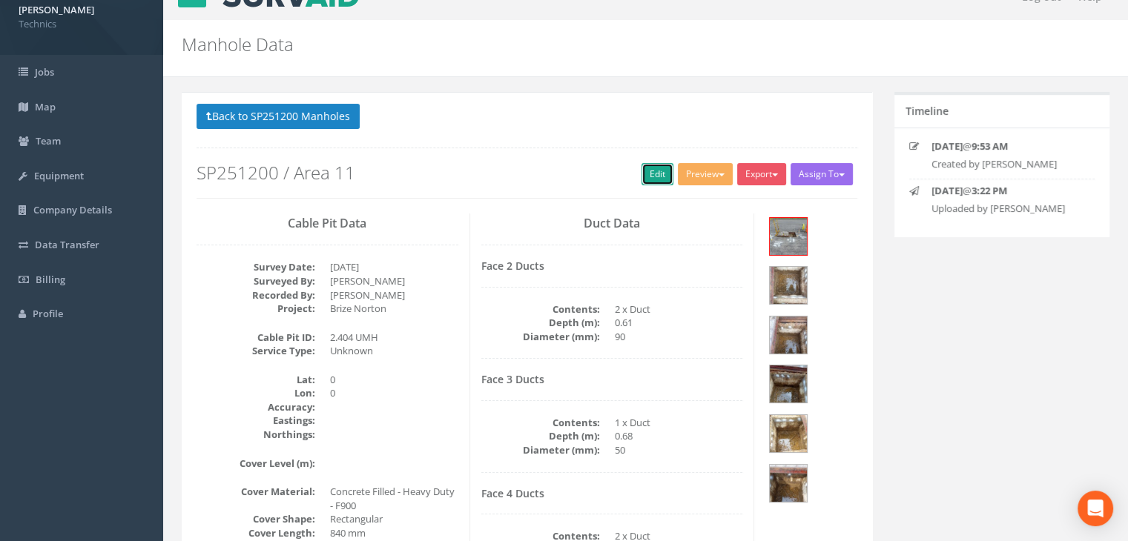
click at [647, 182] on link "Edit" at bounding box center [658, 174] width 32 height 22
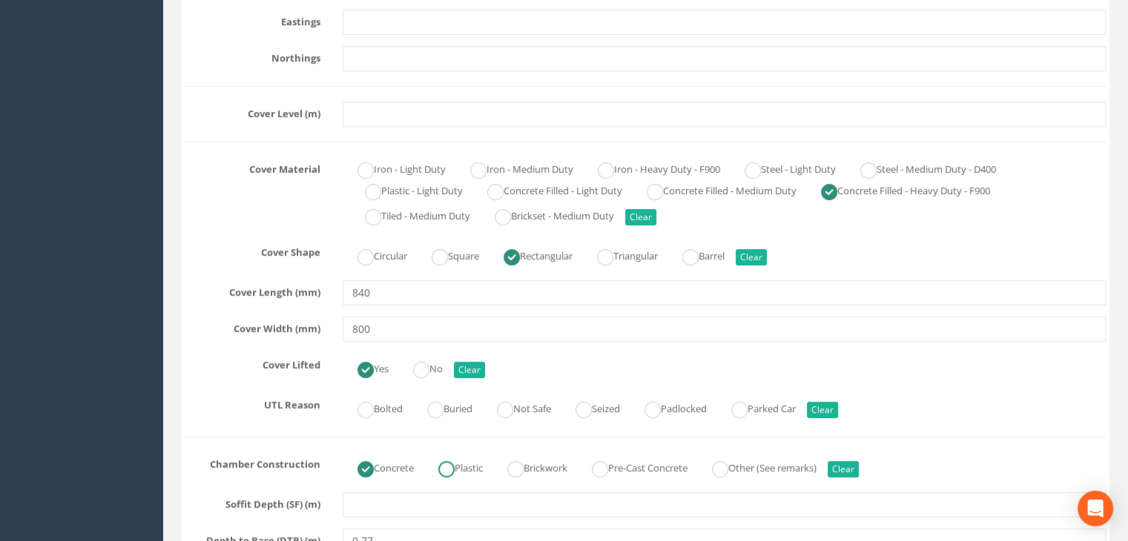
scroll to position [470, 0]
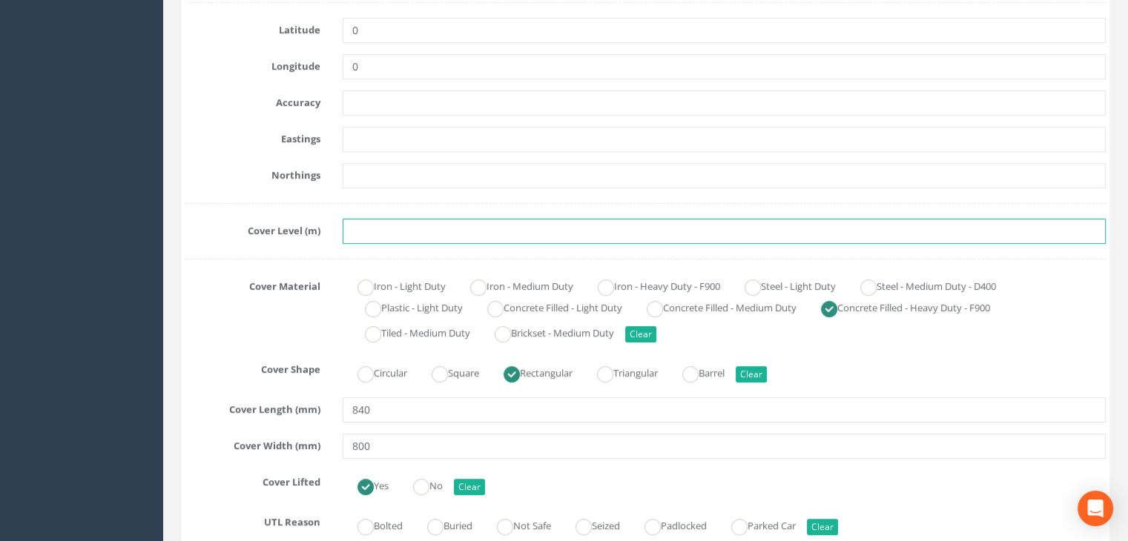
click at [380, 235] on input "text" at bounding box center [724, 231] width 763 height 25
paste input "82.6335"
type input "82.6335"
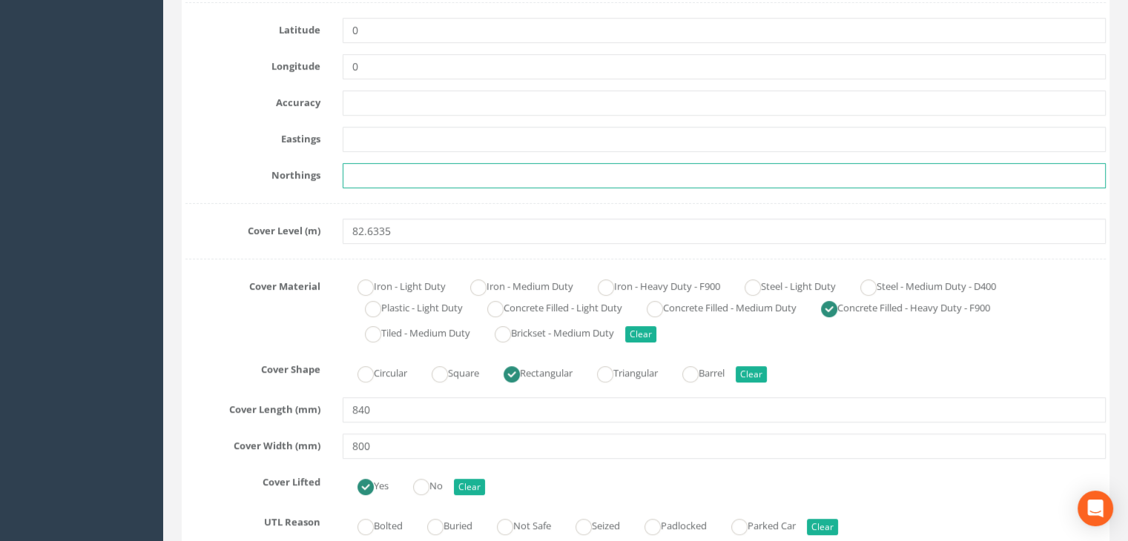
click at [365, 170] on input "text" at bounding box center [724, 175] width 763 height 25
paste input "205149.2551"
type input "205149.2551"
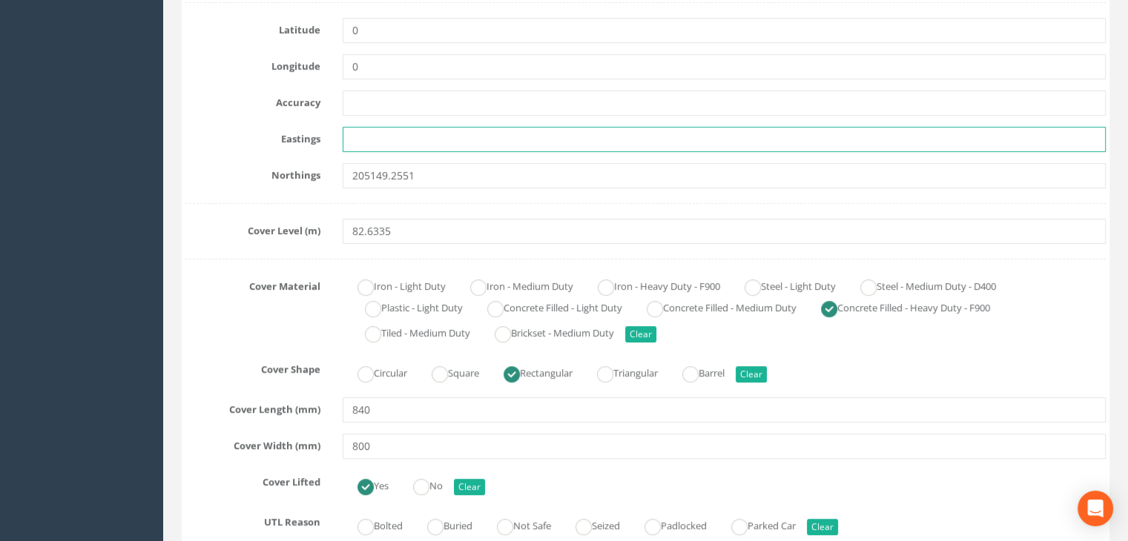
click at [400, 140] on input "text" at bounding box center [724, 139] width 763 height 25
paste input "427886.2991"
type input "427886.2991"
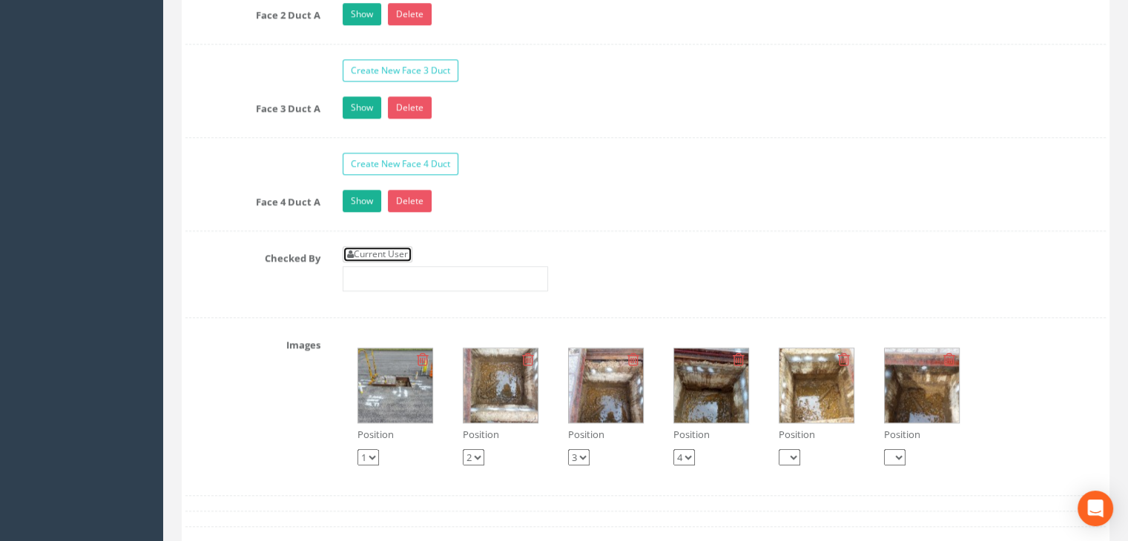
click at [374, 248] on link "Current User" at bounding box center [378, 254] width 70 height 16
type input "[PERSON_NAME]"
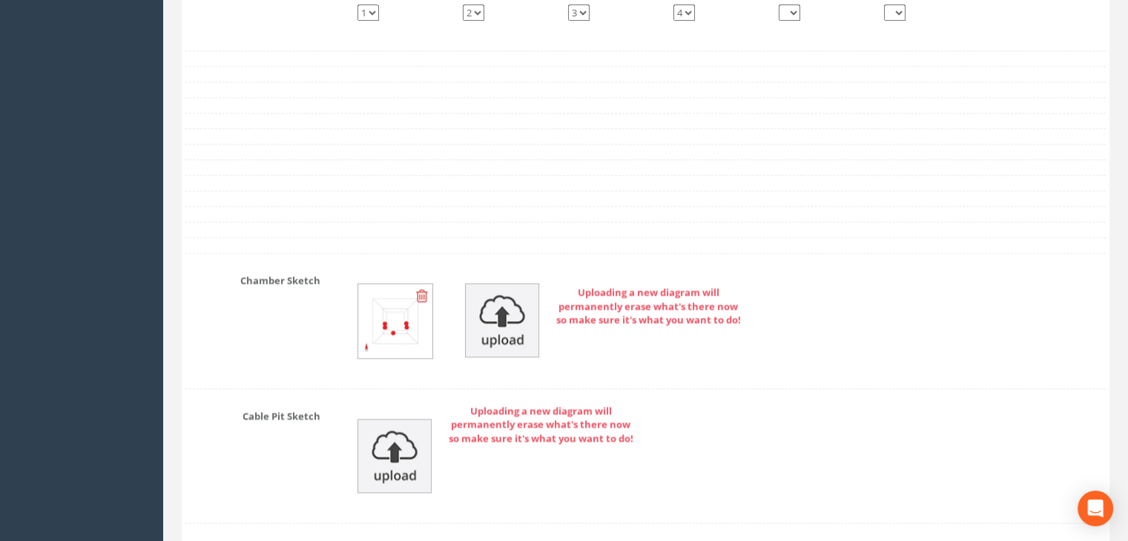
scroll to position [1731, 0]
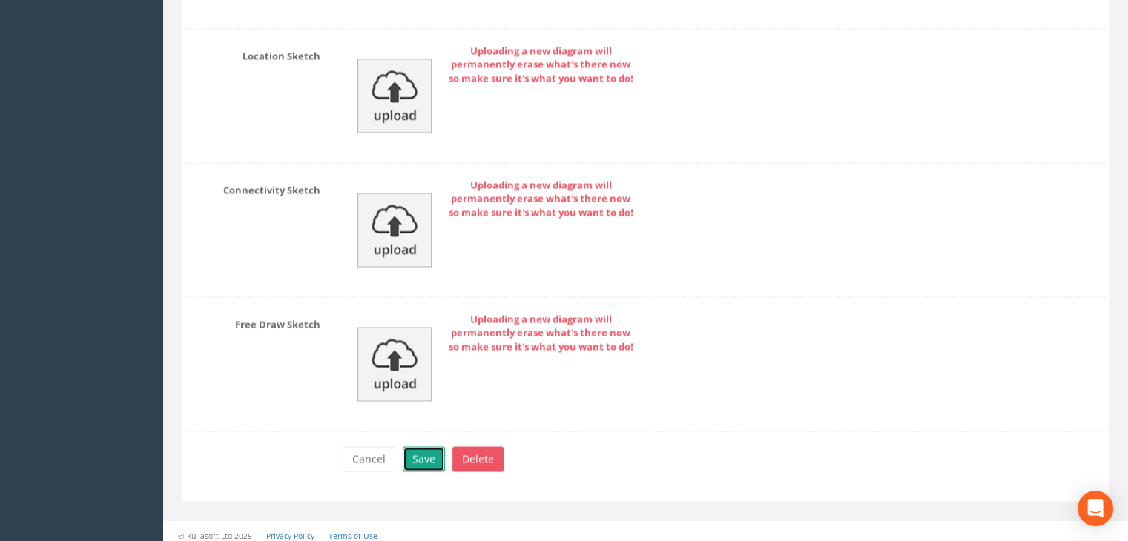
click at [433, 446] on button "Save" at bounding box center [424, 458] width 42 height 25
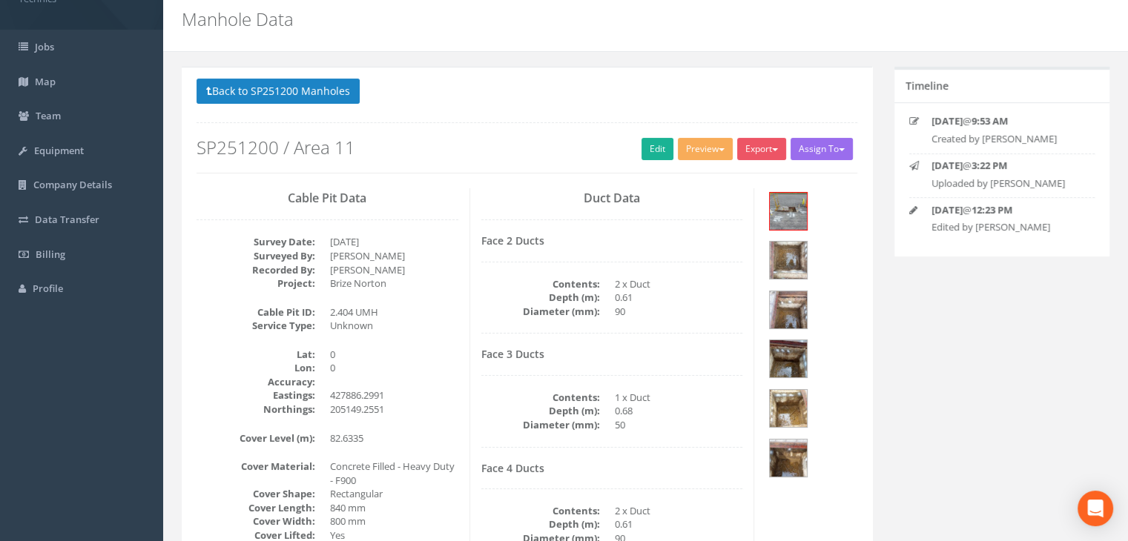
scroll to position [0, 0]
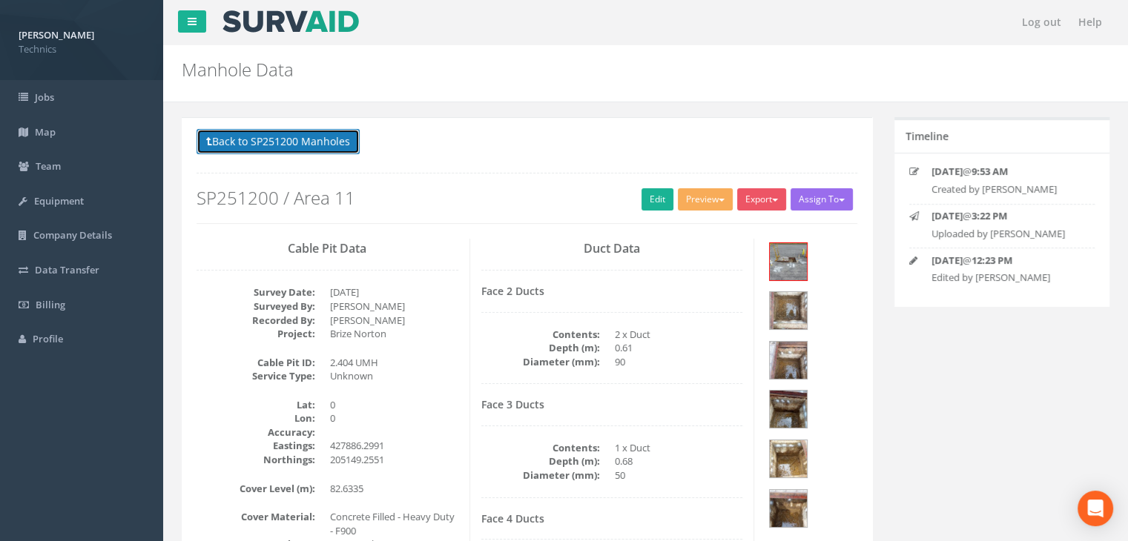
click at [339, 139] on button "Back to SP251200 Manholes" at bounding box center [278, 141] width 163 height 25
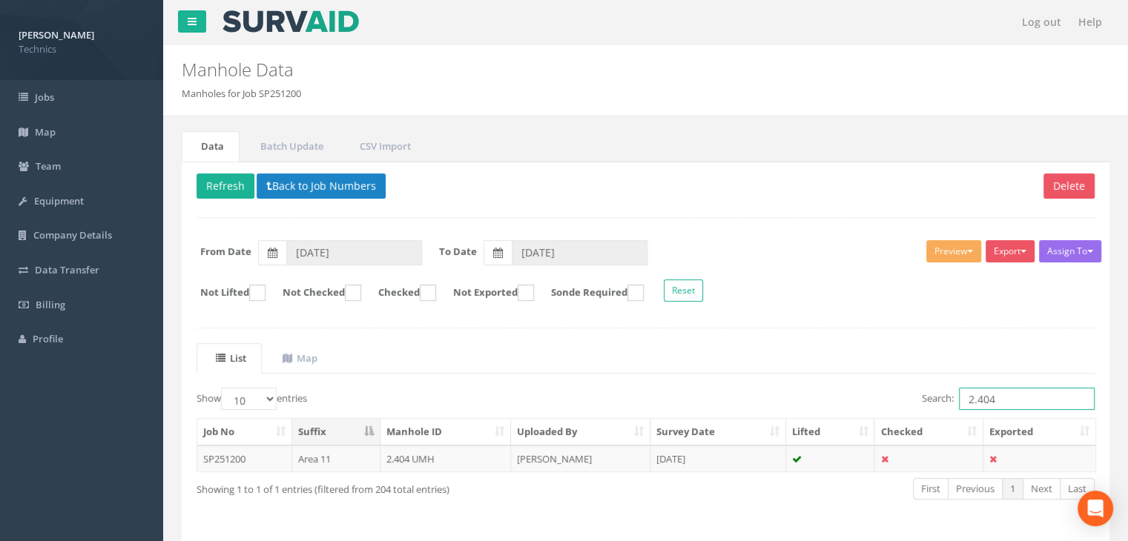
click at [1005, 393] on input "2.404" at bounding box center [1027, 399] width 136 height 22
type input "2.403"
click at [691, 458] on td "[DATE]" at bounding box center [718, 459] width 136 height 27
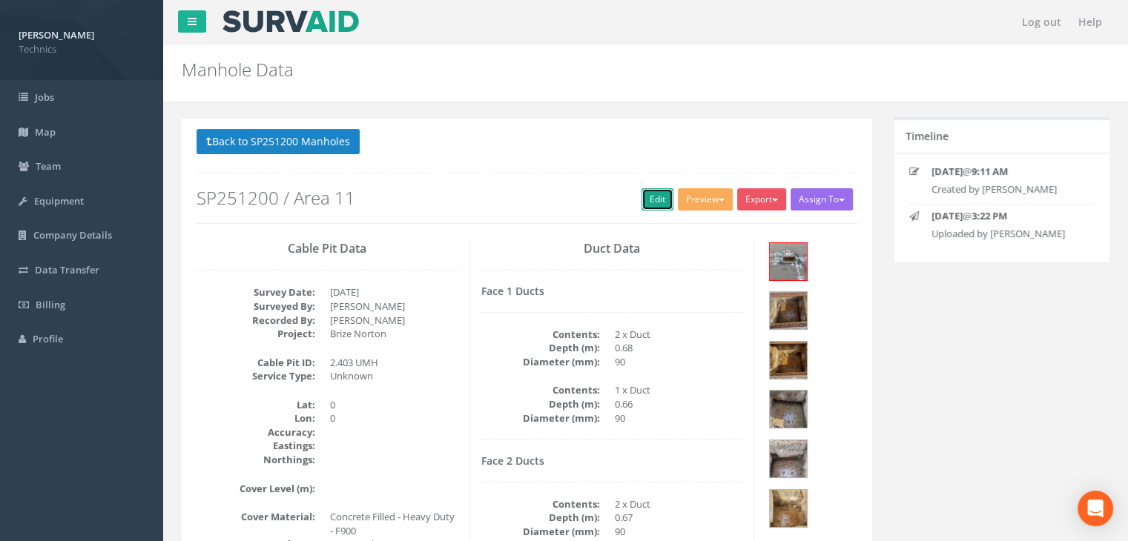
click at [645, 194] on link "Edit" at bounding box center [658, 199] width 32 height 22
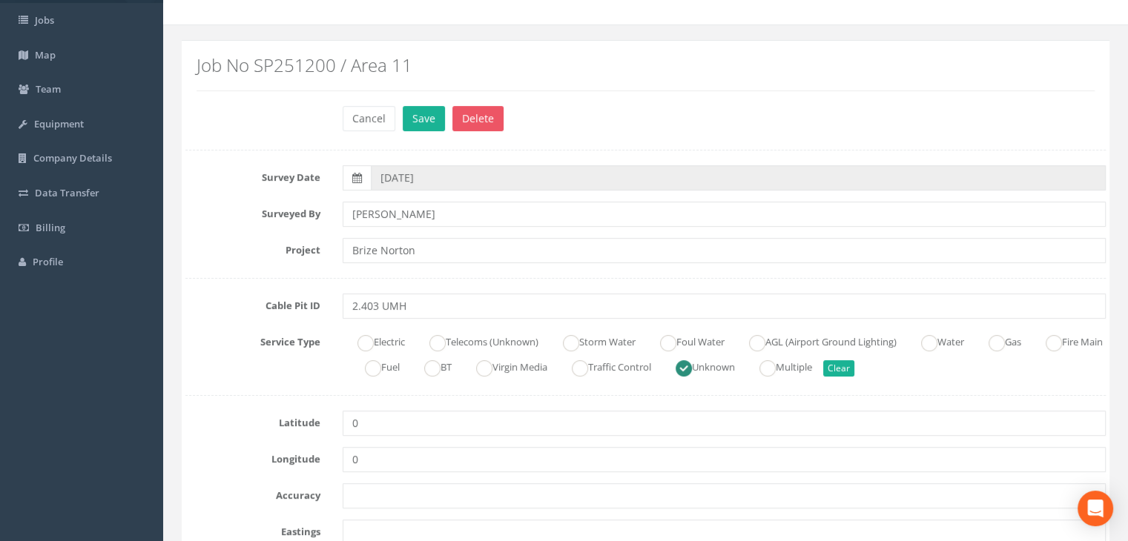
scroll to position [223, 0]
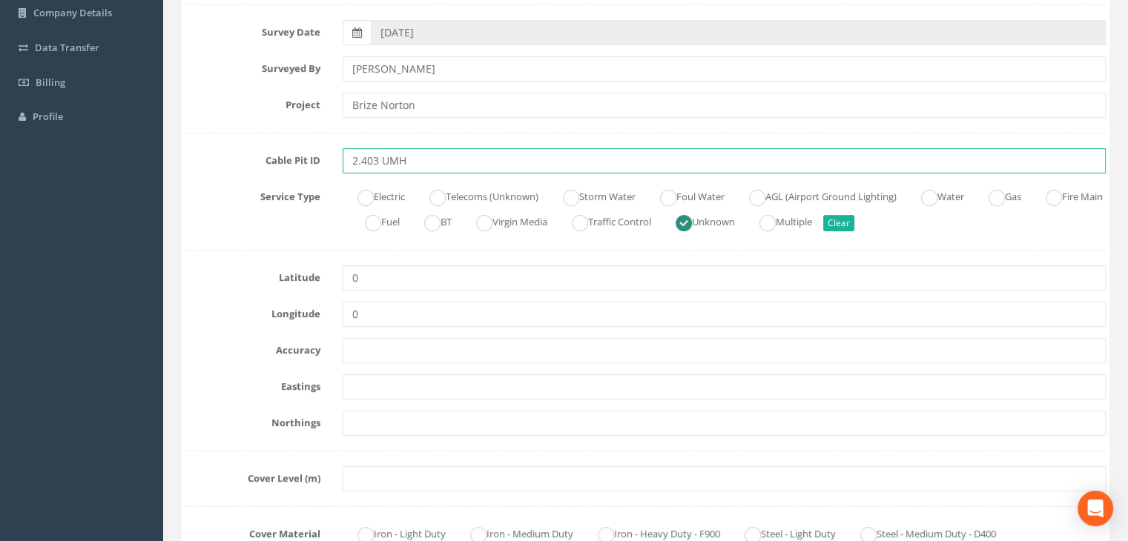
click at [435, 161] on input "2.403 UMH" at bounding box center [724, 160] width 763 height 25
click at [389, 159] on input "2.403 UMH" at bounding box center [724, 160] width 763 height 25
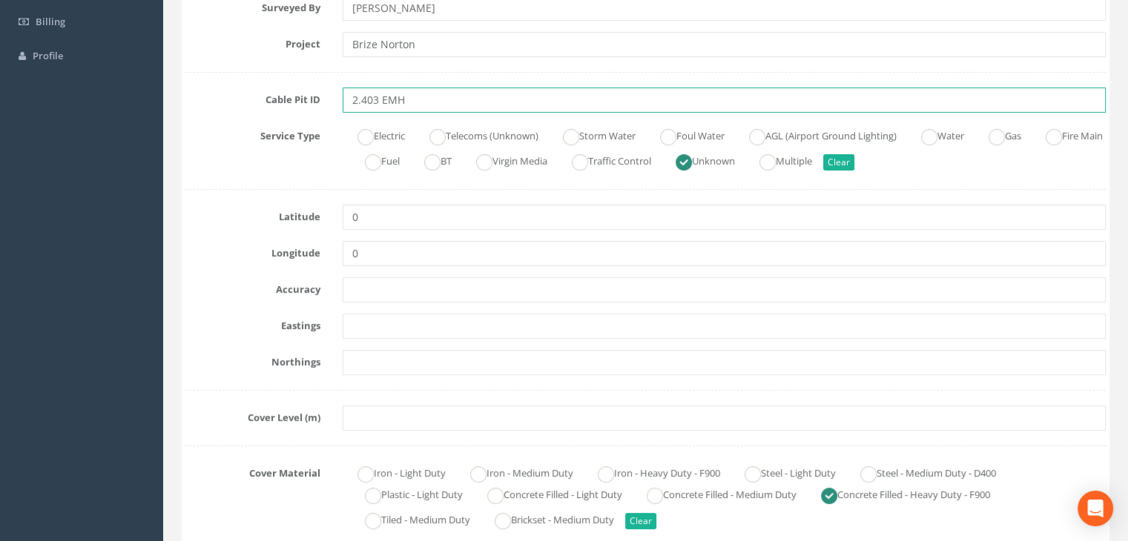
scroll to position [371, 0]
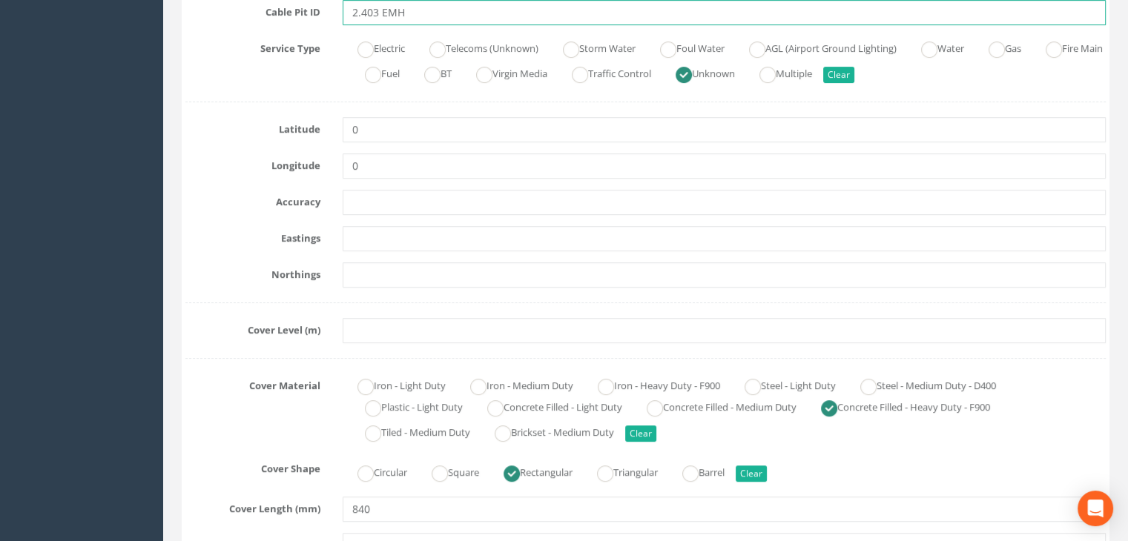
type input "2.403 EMH"
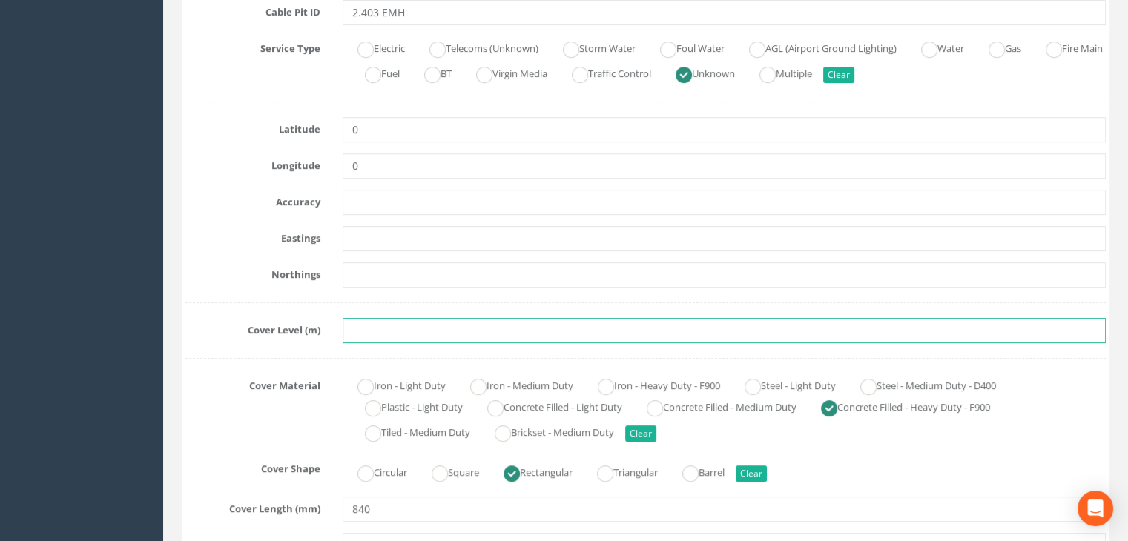
click at [373, 333] on input "text" at bounding box center [724, 330] width 763 height 25
paste input "82.5587"
type input "82.5587"
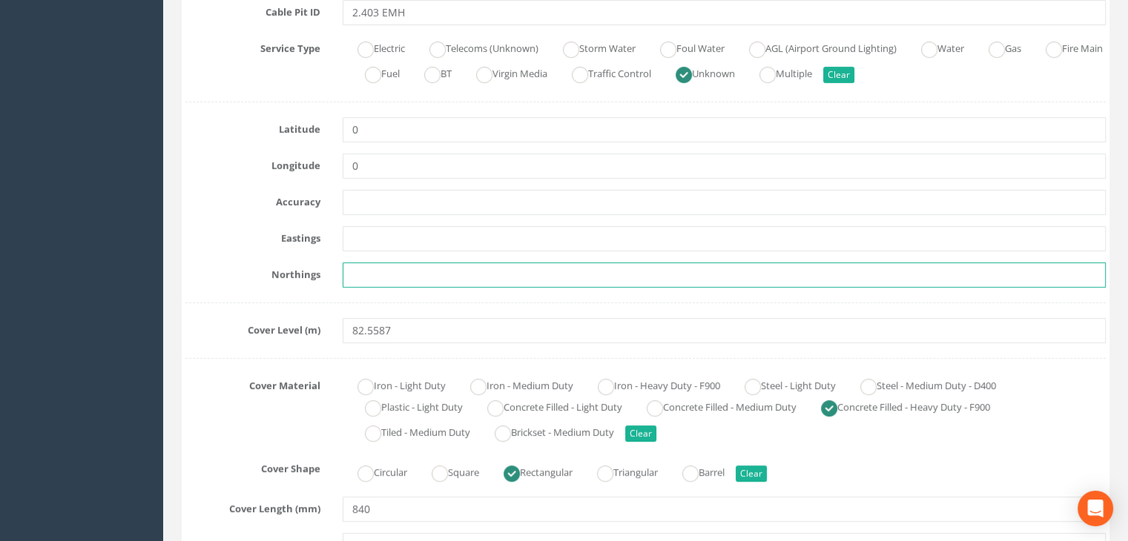
click at [394, 268] on input "text" at bounding box center [724, 275] width 763 height 25
paste input "205154.0137"
type input "205154.0137"
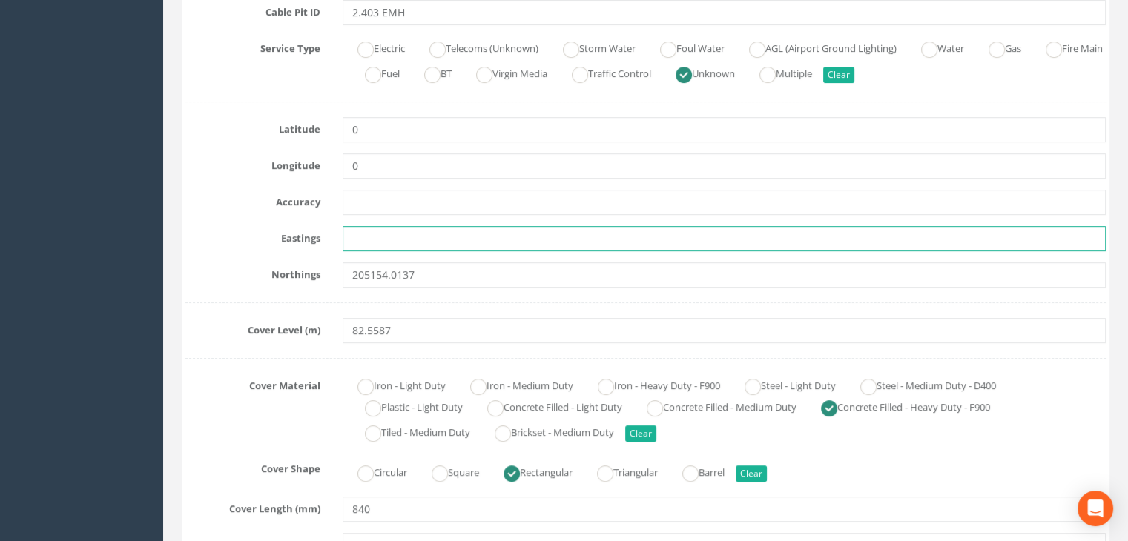
click at [378, 232] on input "text" at bounding box center [724, 238] width 763 height 25
paste input "427905.8818"
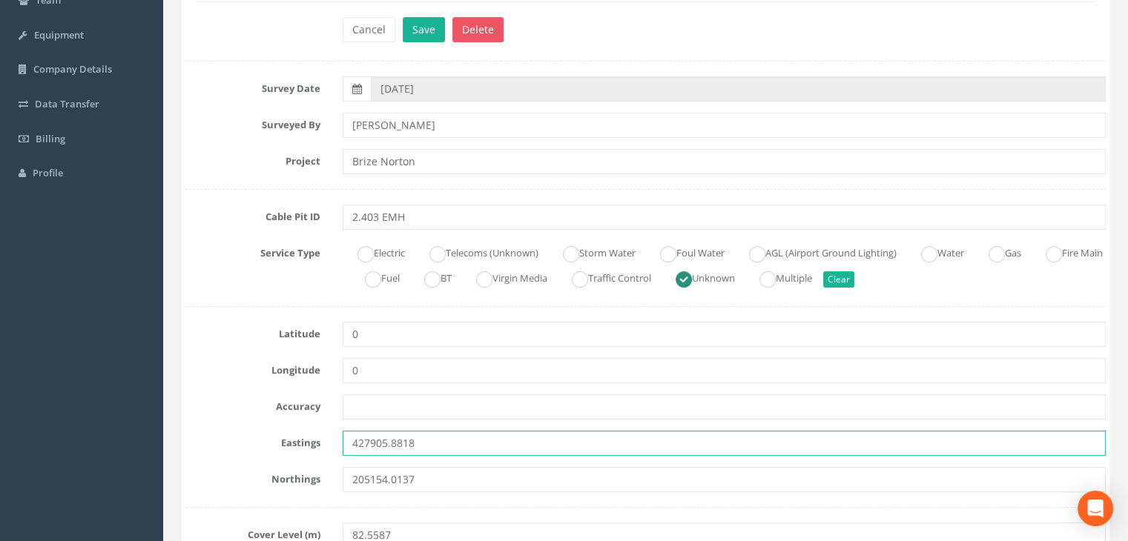
scroll to position [148, 0]
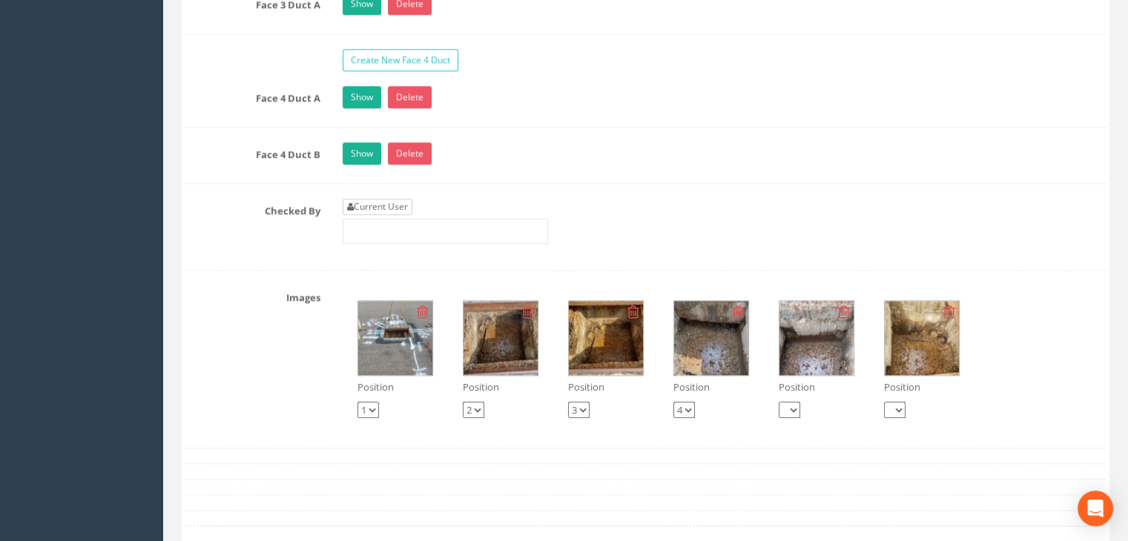
type input "427905.8818"
click at [378, 203] on link "Current User" at bounding box center [378, 207] width 70 height 16
type input "[PERSON_NAME]"
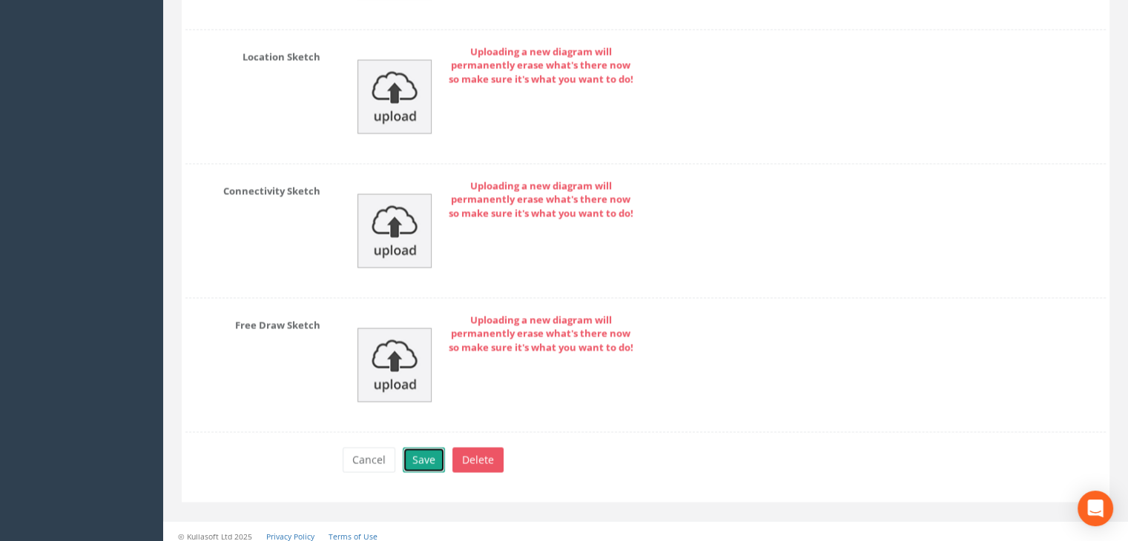
click at [434, 447] on button "Save" at bounding box center [424, 459] width 42 height 25
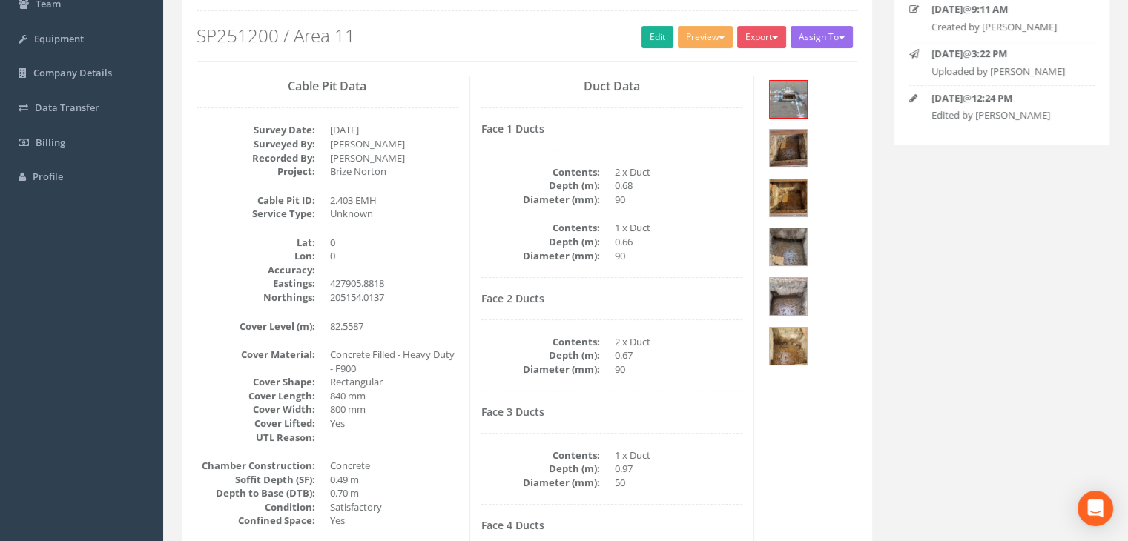
scroll to position [159, 0]
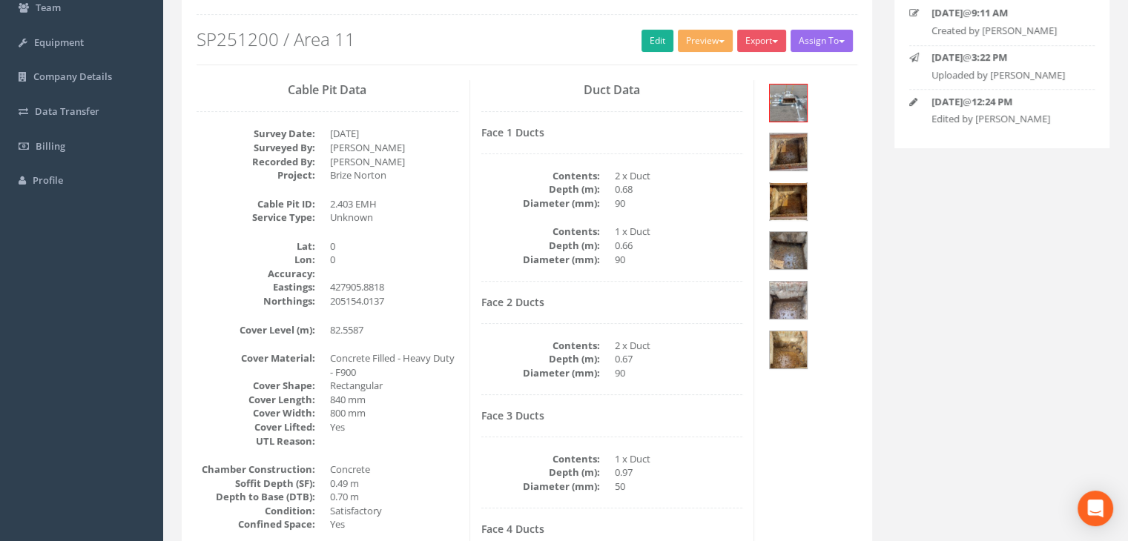
click at [785, 183] on img at bounding box center [788, 201] width 37 height 37
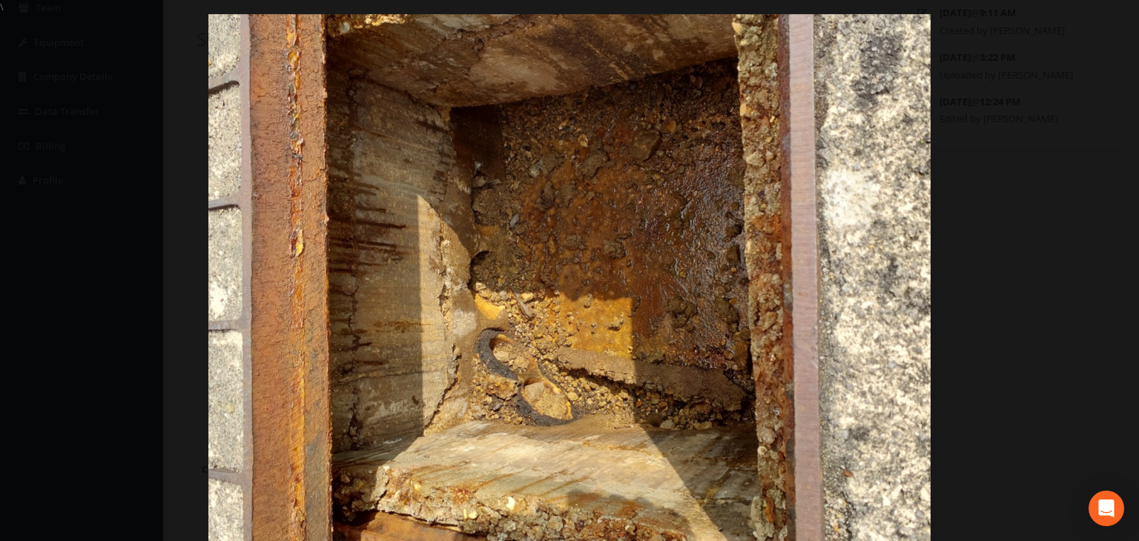
click at [1074, 24] on div at bounding box center [569, 284] width 1139 height 541
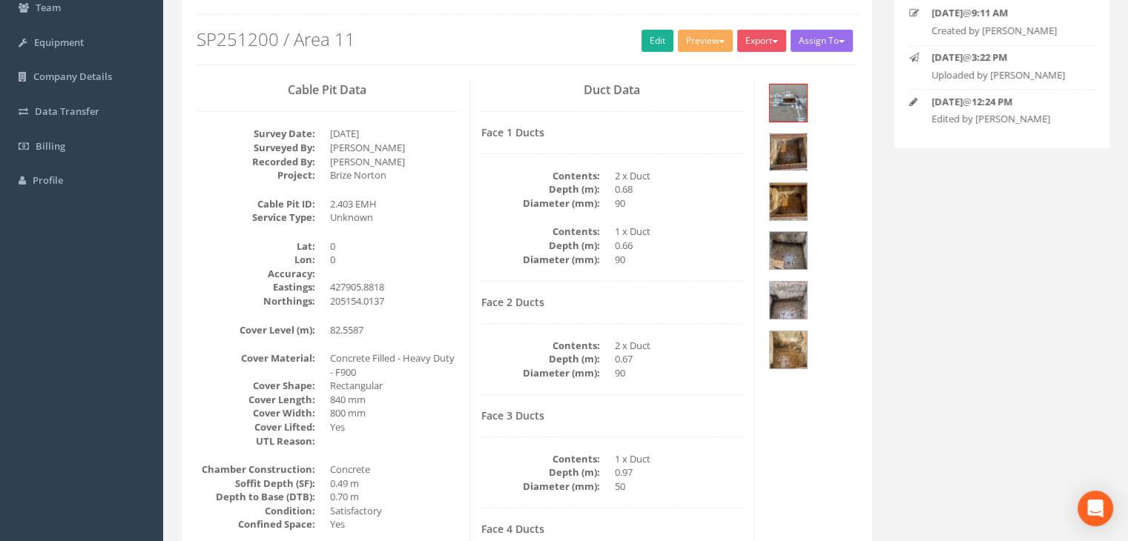
click at [807, 134] on img at bounding box center [788, 152] width 37 height 37
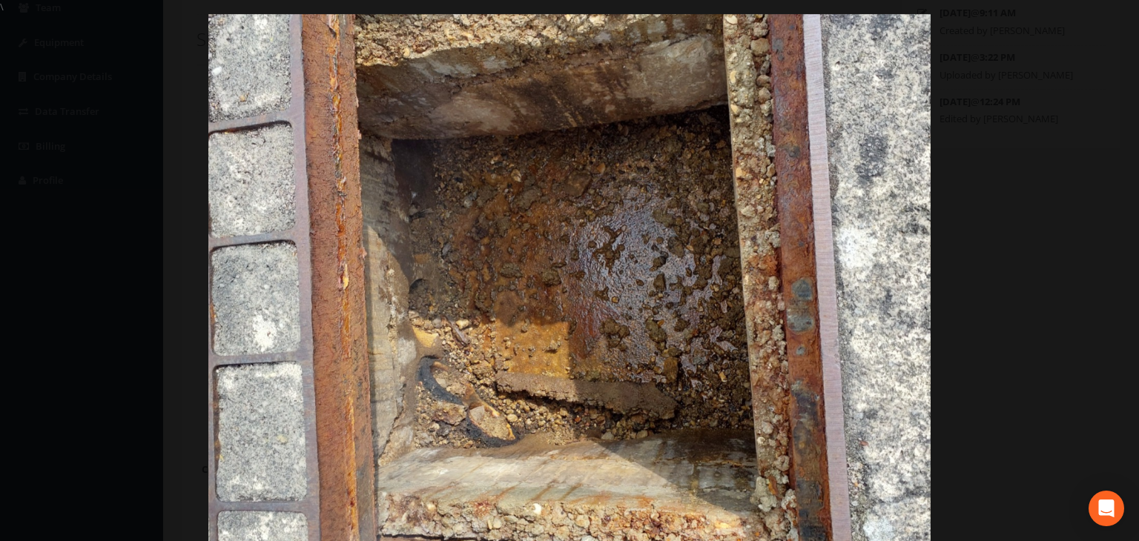
click at [1034, 56] on div at bounding box center [569, 284] width 1139 height 541
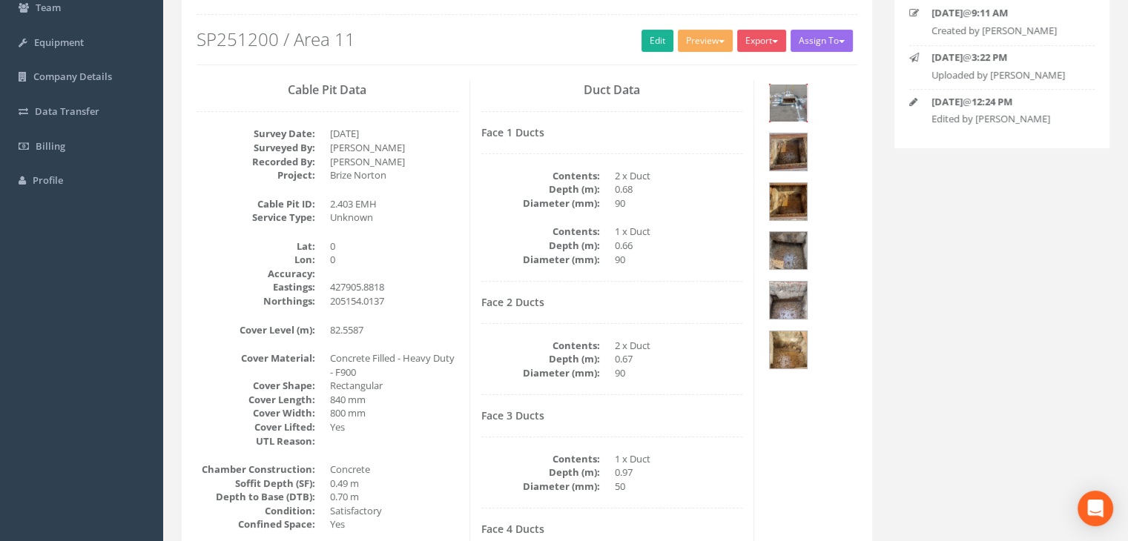
click at [789, 105] on img at bounding box center [788, 103] width 37 height 37
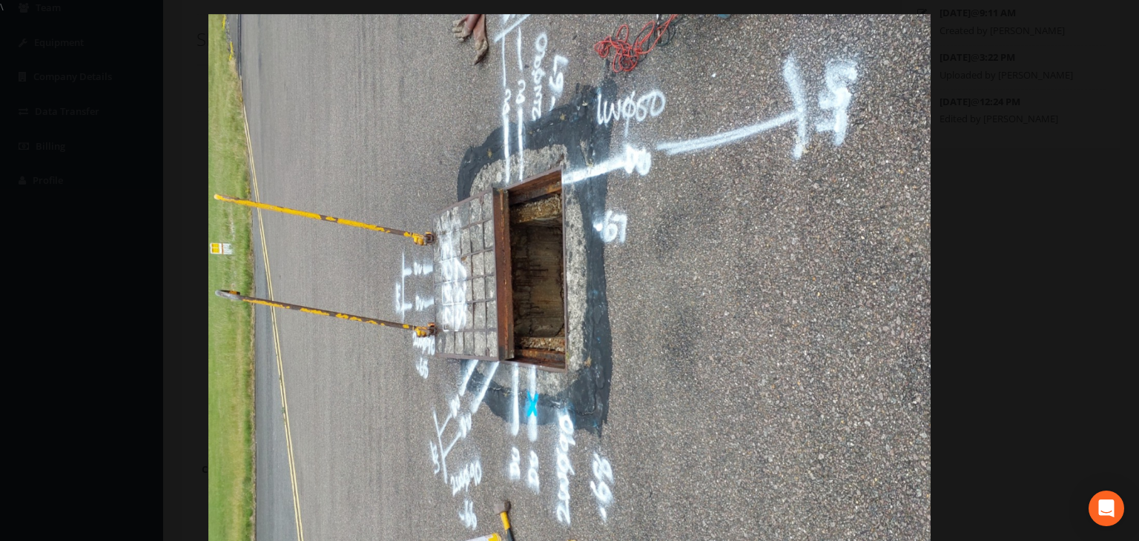
click at [1024, 75] on div at bounding box center [569, 284] width 1139 height 541
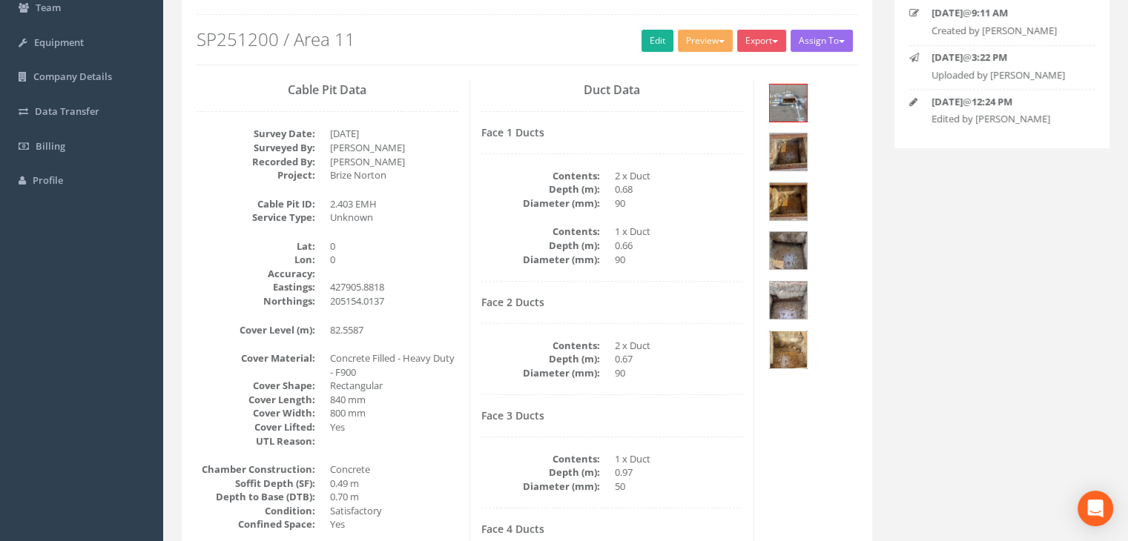
click at [807, 332] on img at bounding box center [788, 350] width 37 height 37
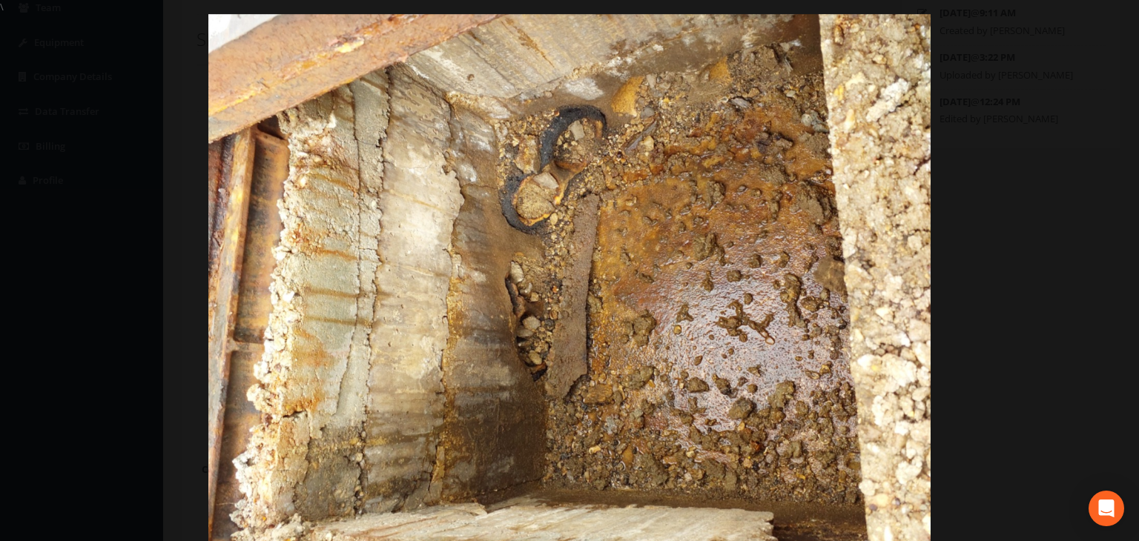
click at [993, 76] on div at bounding box center [569, 284] width 1139 height 541
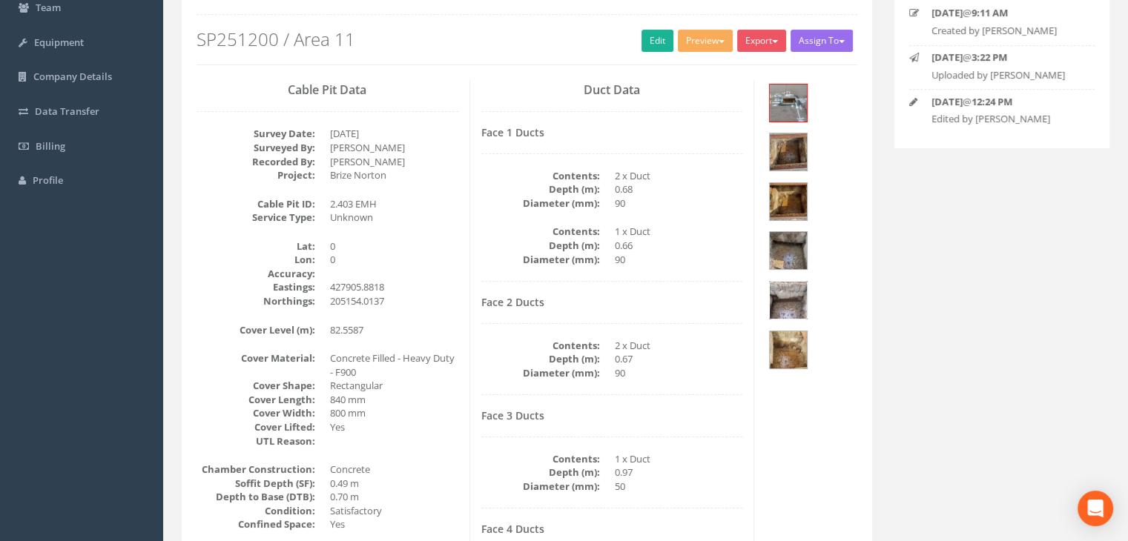
click at [777, 282] on img at bounding box center [788, 300] width 37 height 37
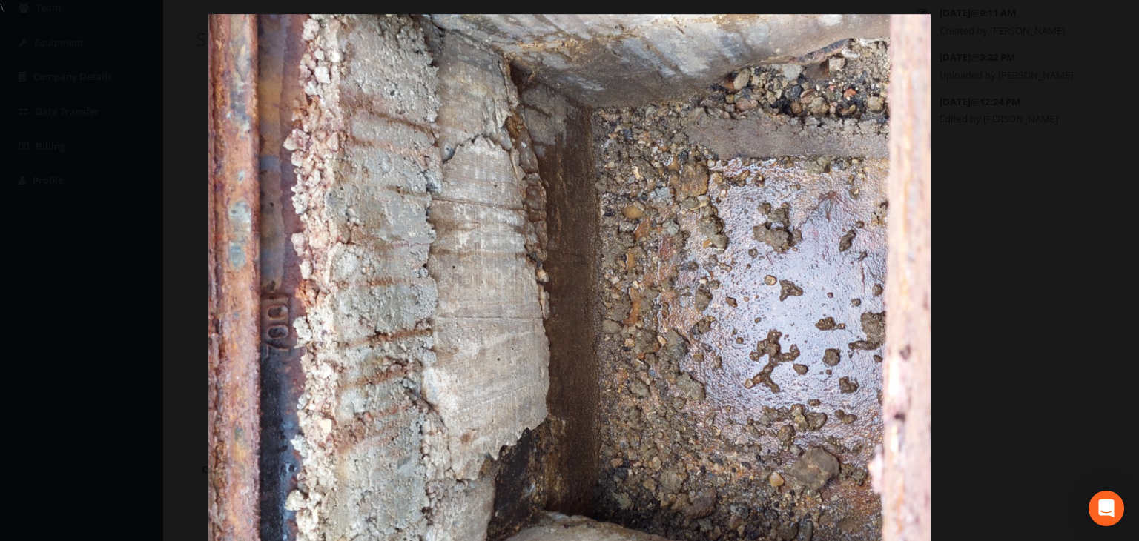
click at [949, 108] on div at bounding box center [569, 284] width 1139 height 541
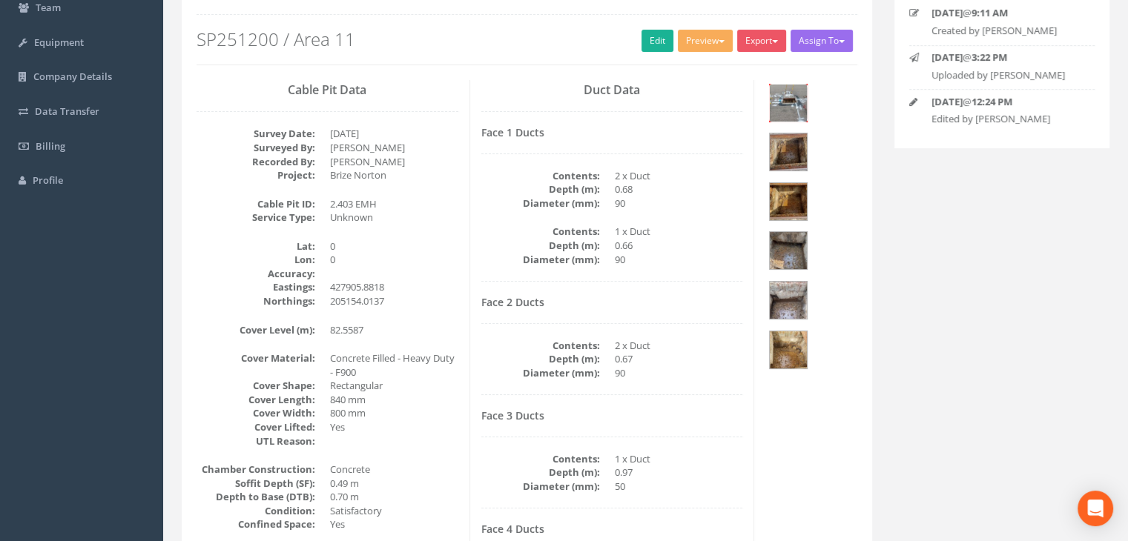
click at [803, 108] on img at bounding box center [788, 103] width 37 height 37
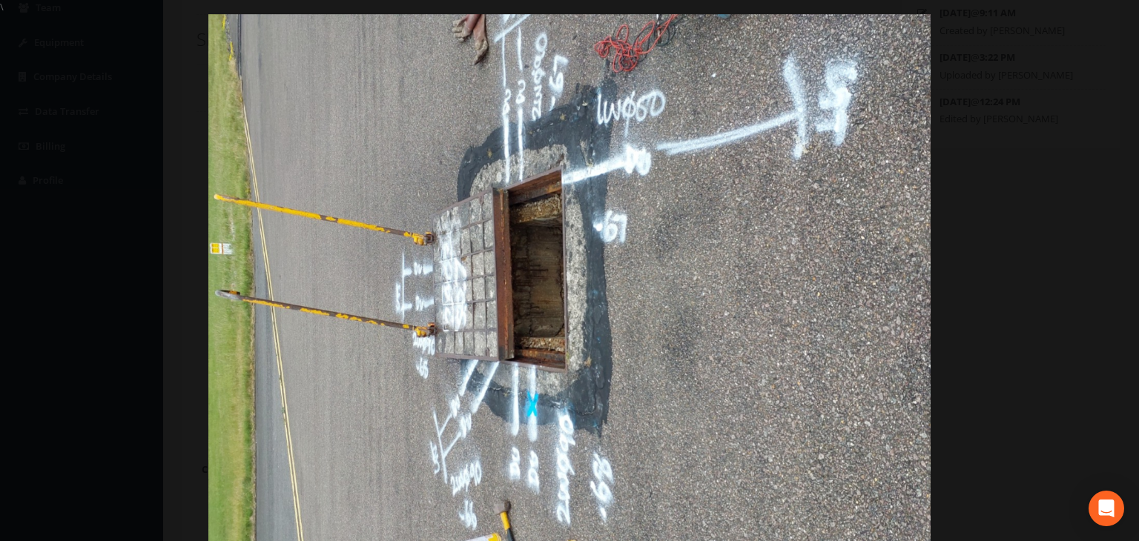
click at [1096, 42] on div at bounding box center [569, 284] width 1139 height 541
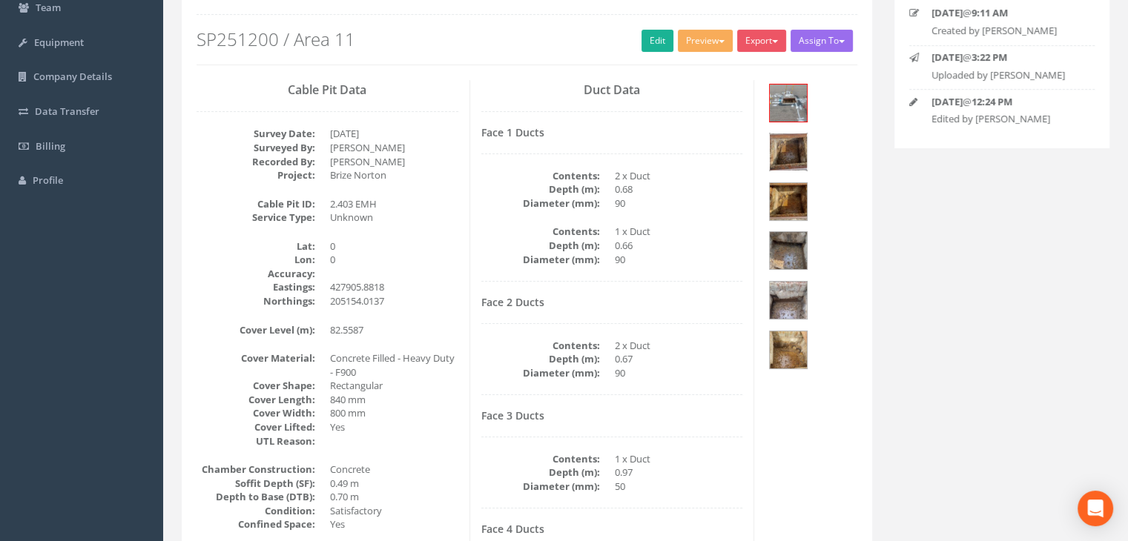
click at [807, 134] on img at bounding box center [788, 152] width 37 height 37
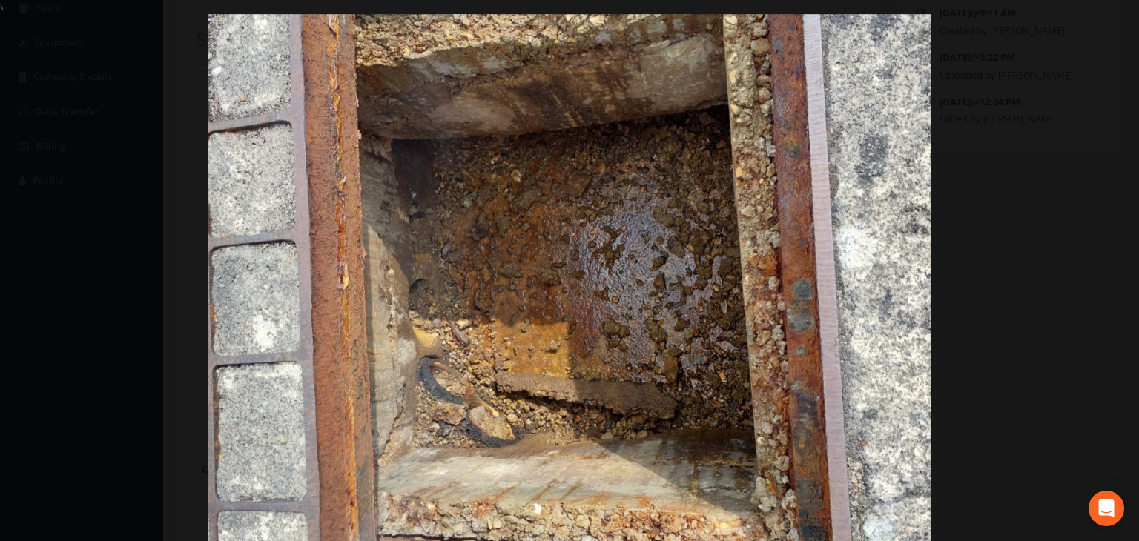
click at [1001, 48] on div at bounding box center [569, 284] width 1139 height 541
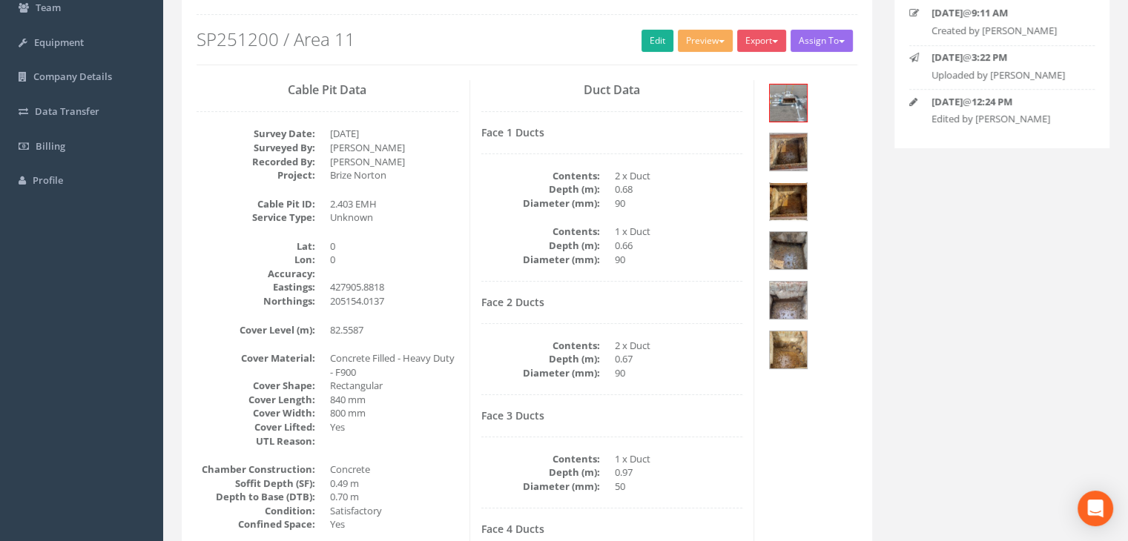
click at [794, 183] on img at bounding box center [788, 201] width 37 height 37
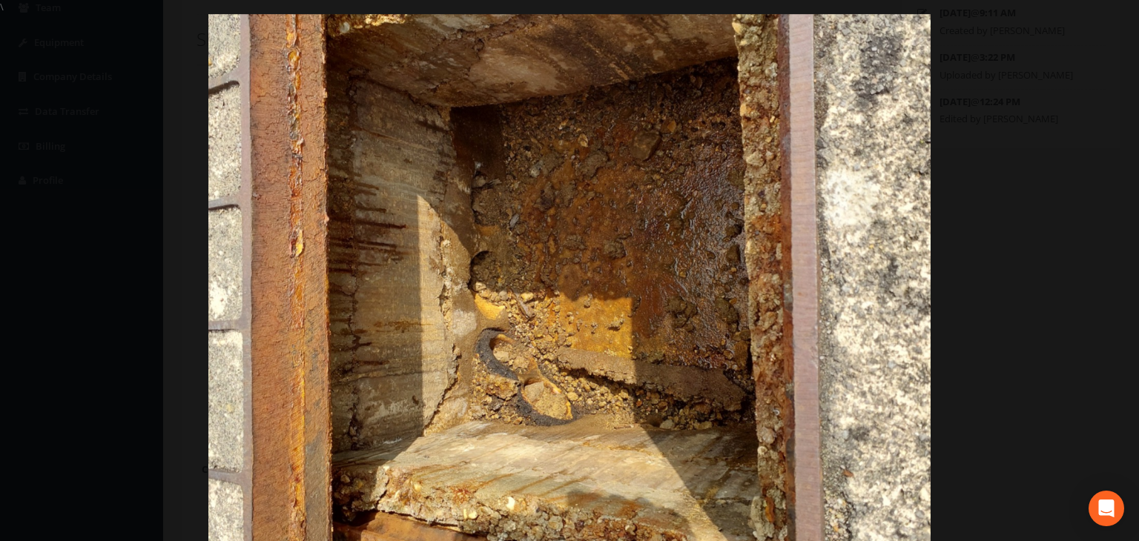
click at [969, 82] on div at bounding box center [569, 284] width 1139 height 541
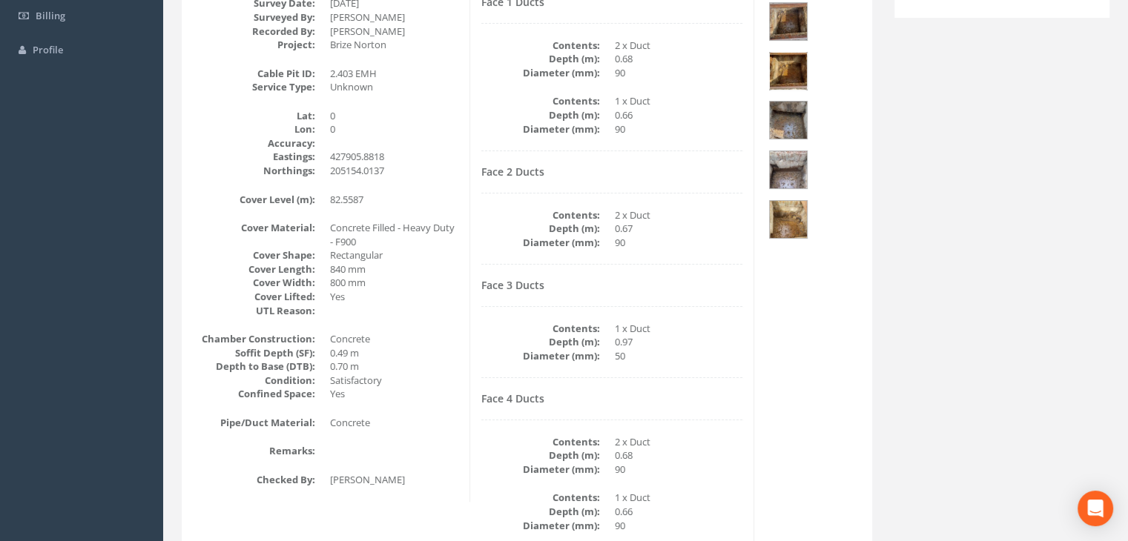
scroll to position [10, 0]
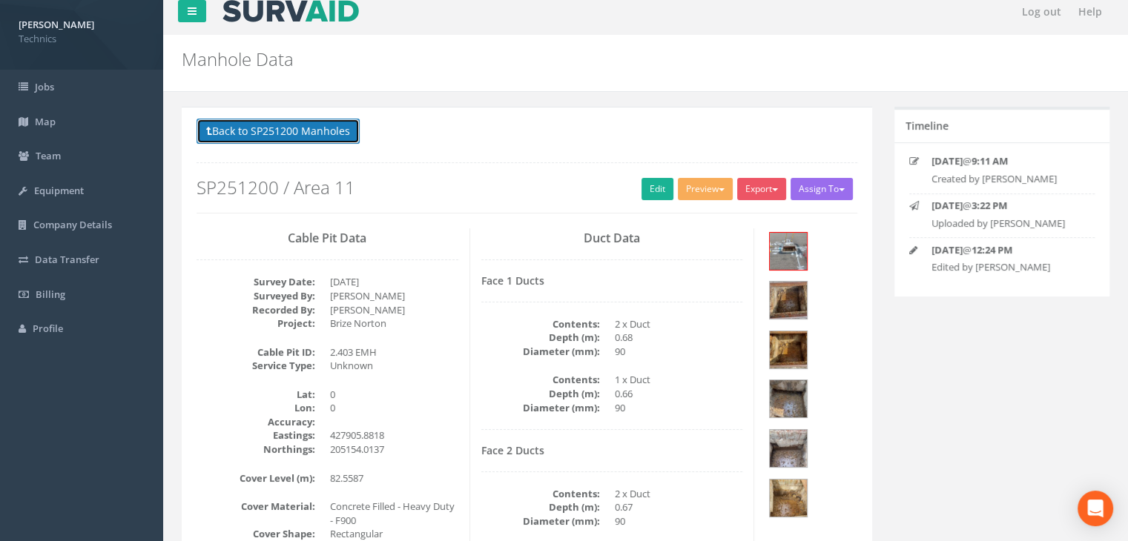
click at [325, 134] on button "Back to SP251200 Manholes" at bounding box center [278, 131] width 163 height 25
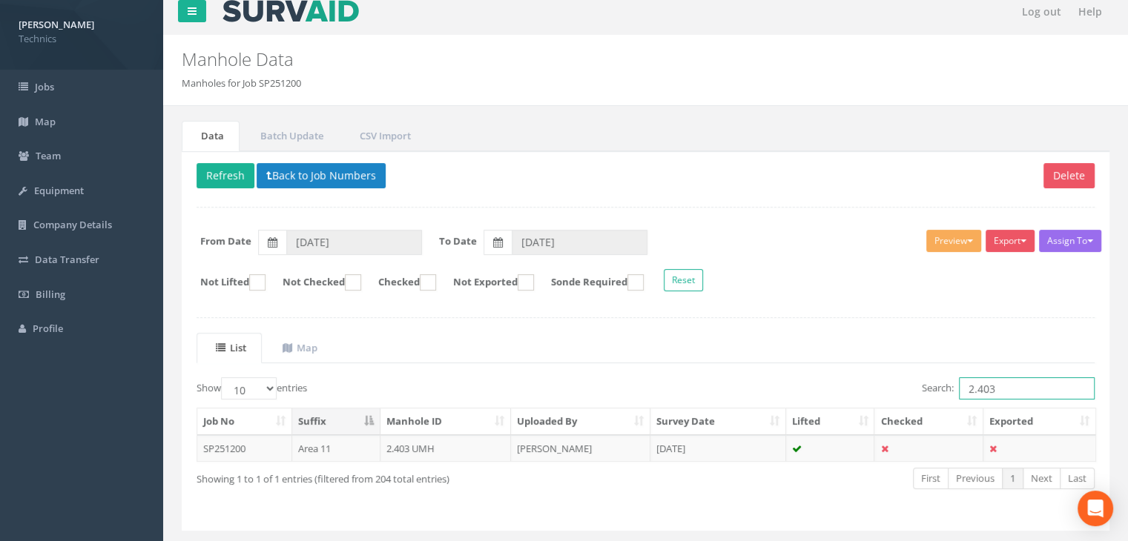
click at [1003, 383] on input "2.403" at bounding box center [1027, 389] width 136 height 22
click at [232, 177] on button "Refresh" at bounding box center [226, 175] width 58 height 25
click at [1023, 393] on input "2.403" at bounding box center [1027, 389] width 136 height 22
click at [675, 452] on td "[DATE]" at bounding box center [718, 448] width 136 height 27
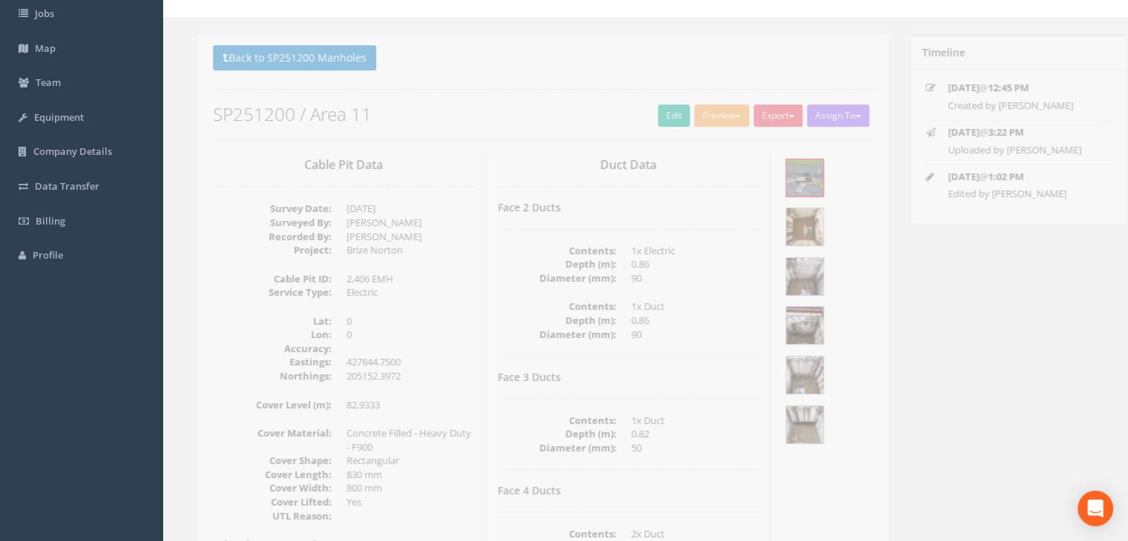
scroll to position [159, 0]
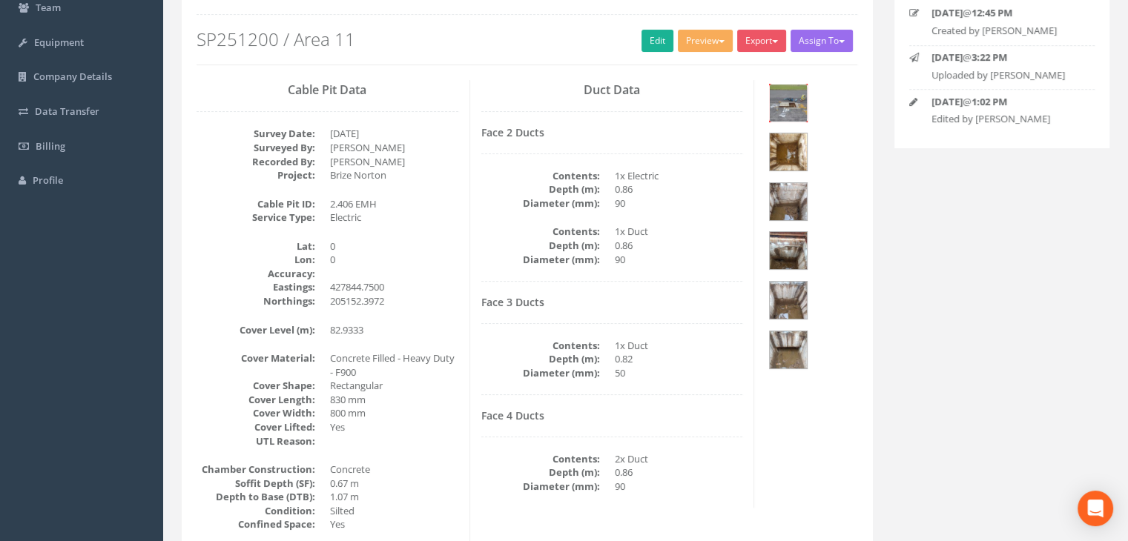
click at [777, 102] on img at bounding box center [788, 103] width 37 height 37
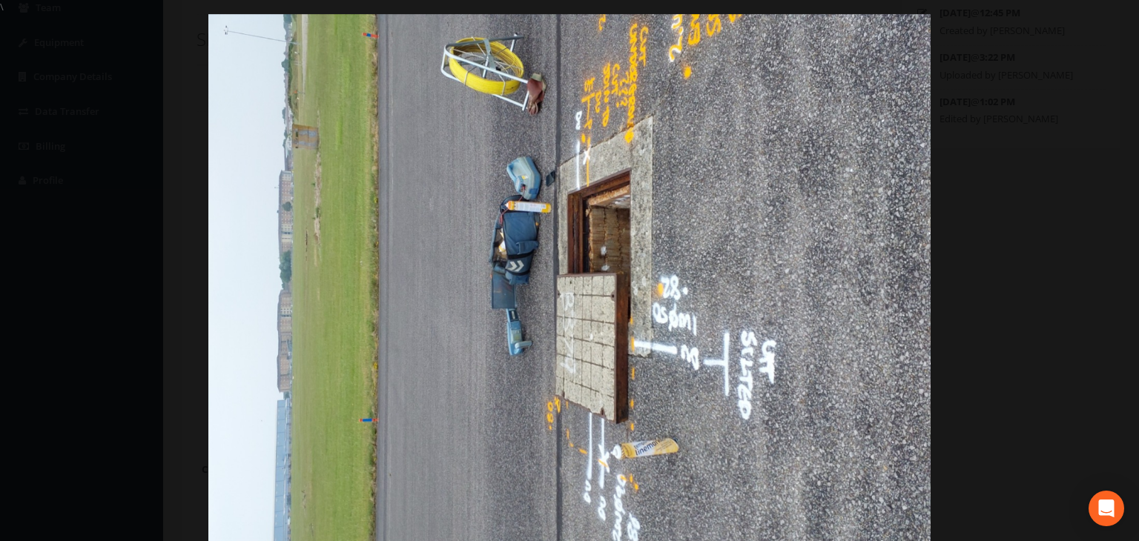
click at [1092, 87] on div at bounding box center [569, 284] width 1139 height 541
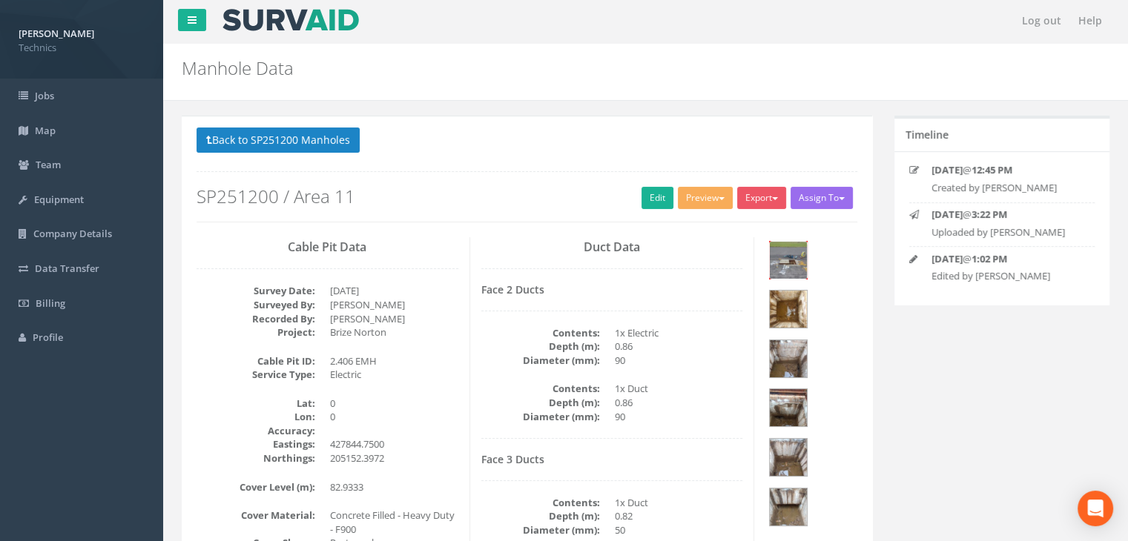
scroll to position [0, 0]
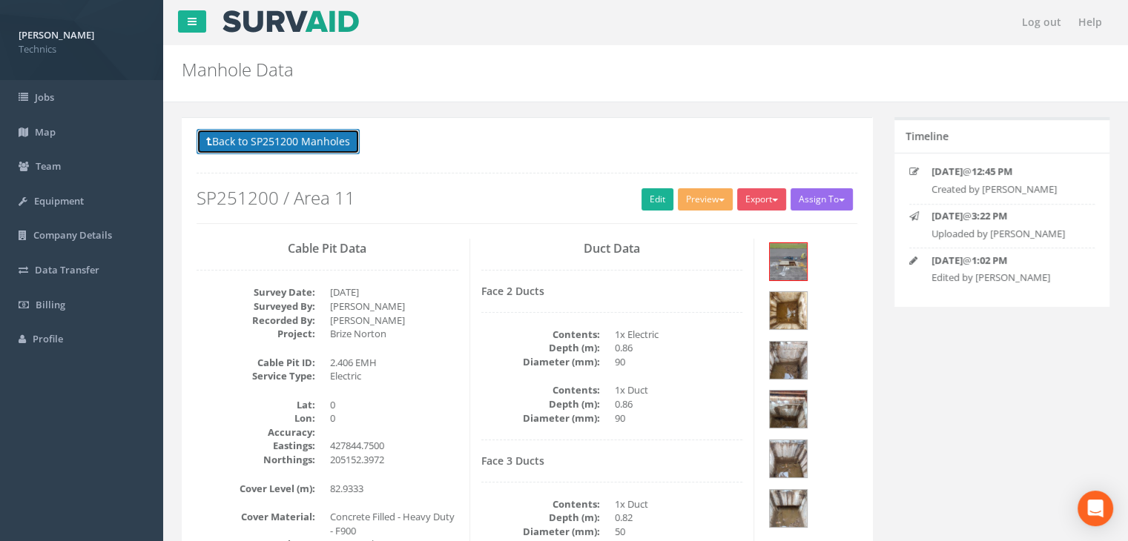
click at [301, 131] on button "Back to SP251200 Manholes" at bounding box center [278, 141] width 163 height 25
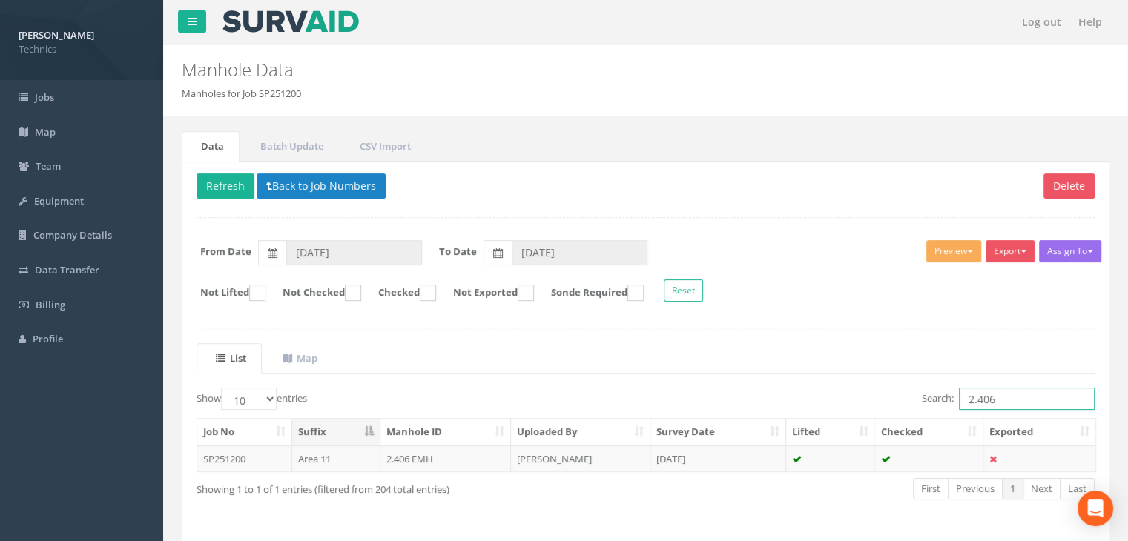
click at [1006, 388] on input "2.406" at bounding box center [1027, 399] width 136 height 22
type input "2.407"
click at [689, 454] on td "[DATE]" at bounding box center [718, 459] width 136 height 27
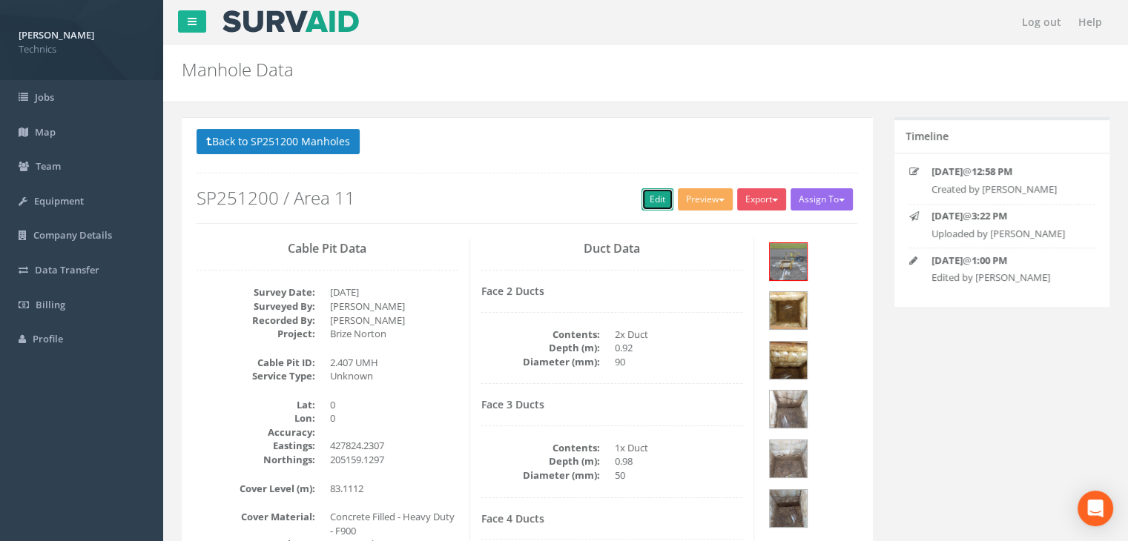
click at [645, 201] on link "Edit" at bounding box center [658, 199] width 32 height 22
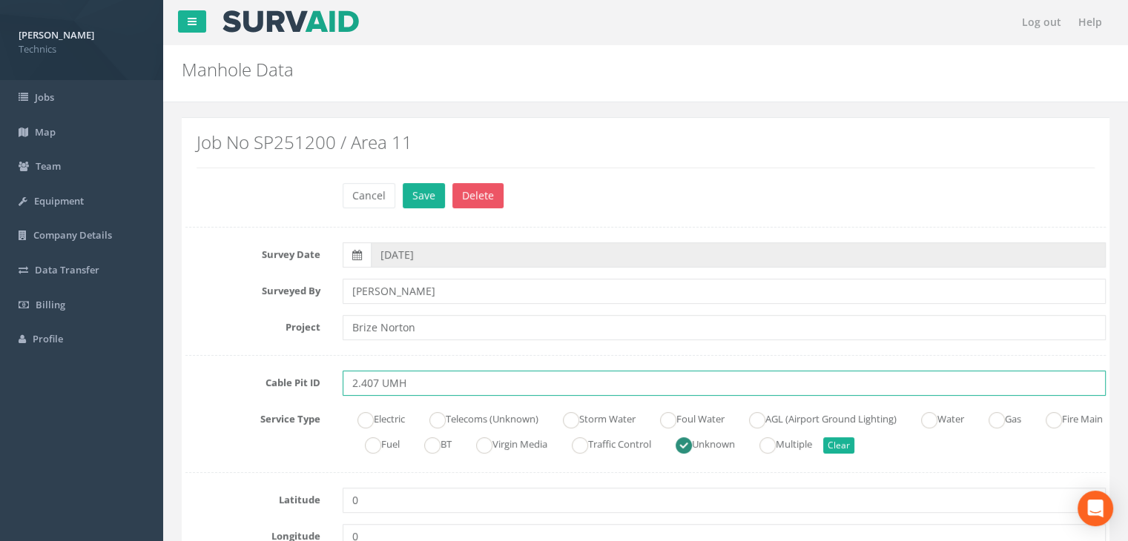
click at [389, 388] on input "2.407 UMH" at bounding box center [724, 383] width 763 height 25
type input "2.407 EMH"
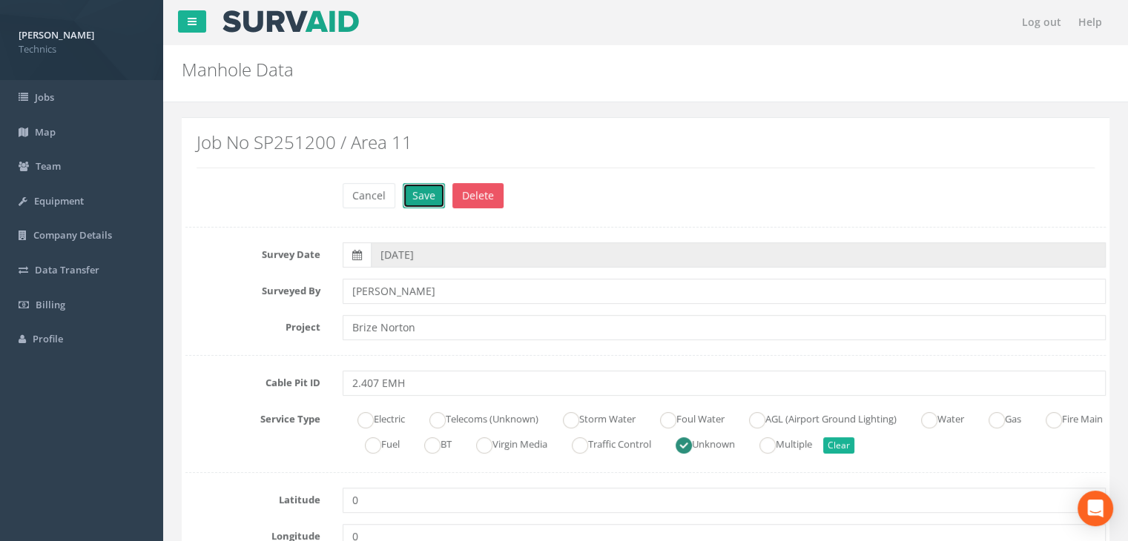
click at [433, 185] on button "Save" at bounding box center [424, 195] width 42 height 25
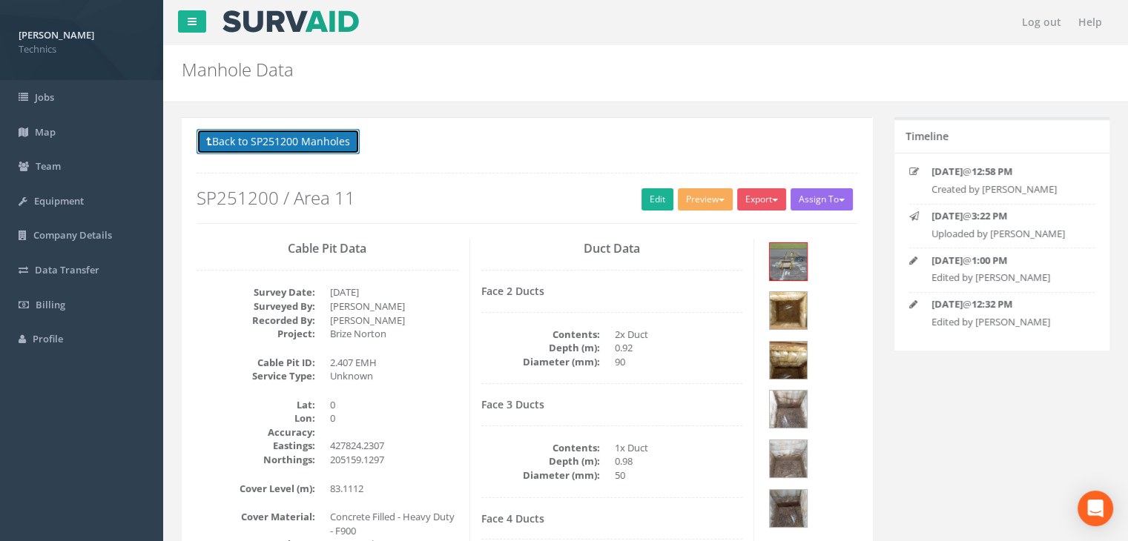
click at [314, 140] on button "Back to SP251200 Manholes" at bounding box center [278, 141] width 163 height 25
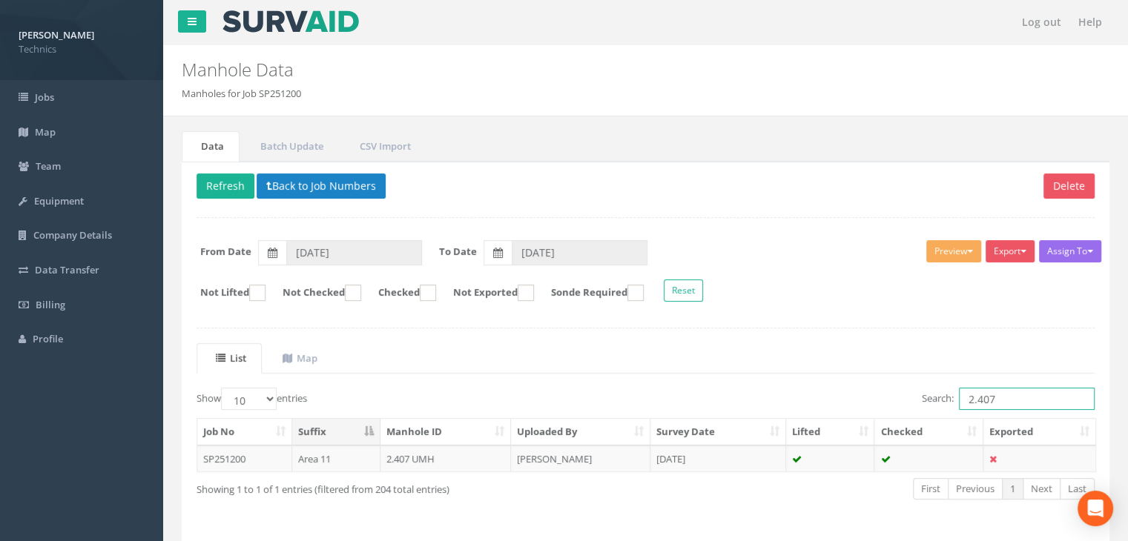
click at [1012, 397] on input "2.407" at bounding box center [1027, 399] width 136 height 22
click at [700, 461] on td "[DATE]" at bounding box center [718, 459] width 136 height 27
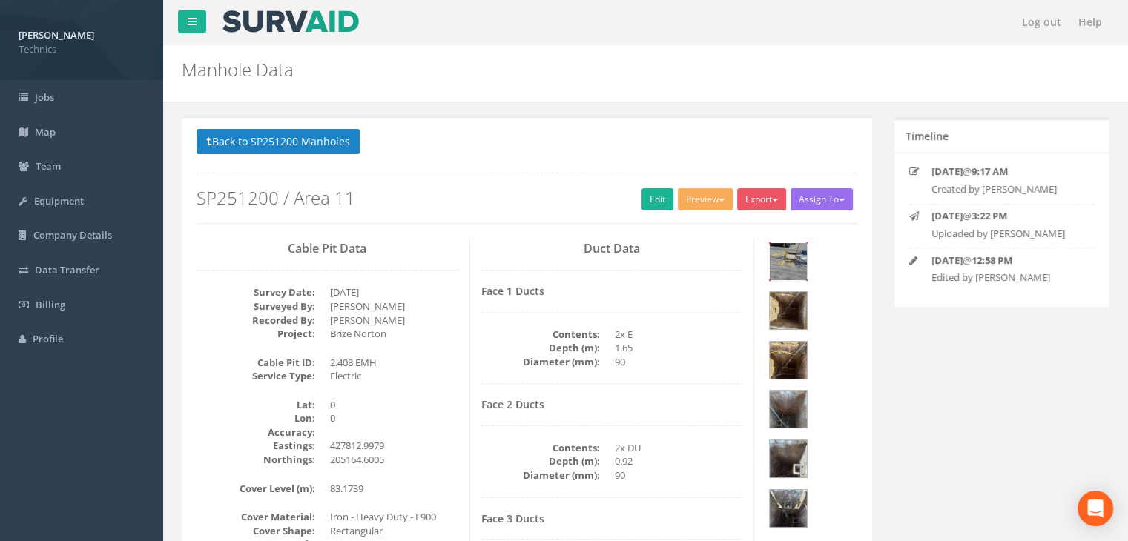
click at [775, 254] on img at bounding box center [788, 261] width 37 height 37
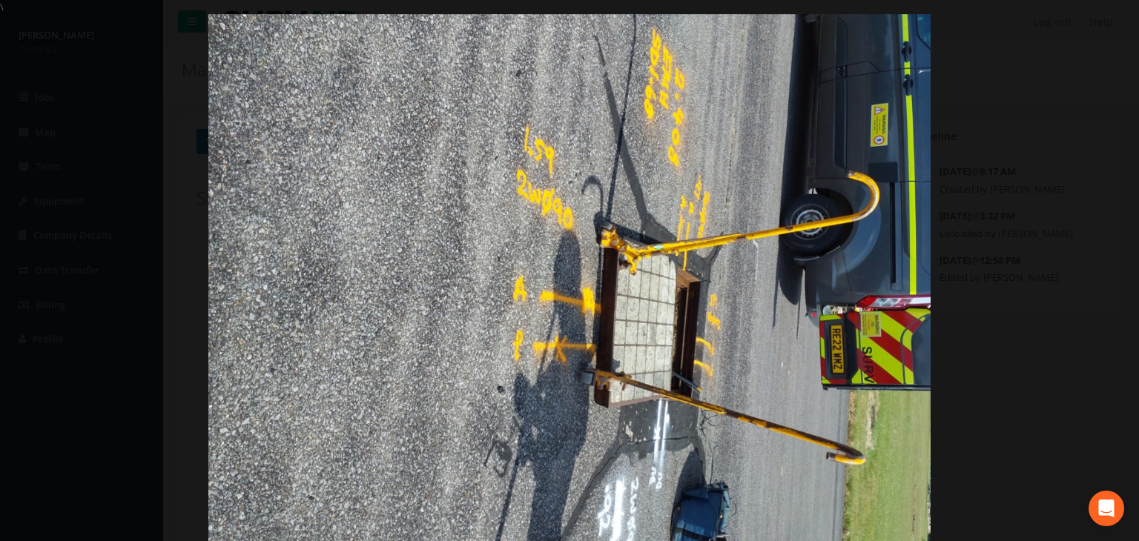
click at [1113, 17] on div at bounding box center [569, 284] width 1139 height 541
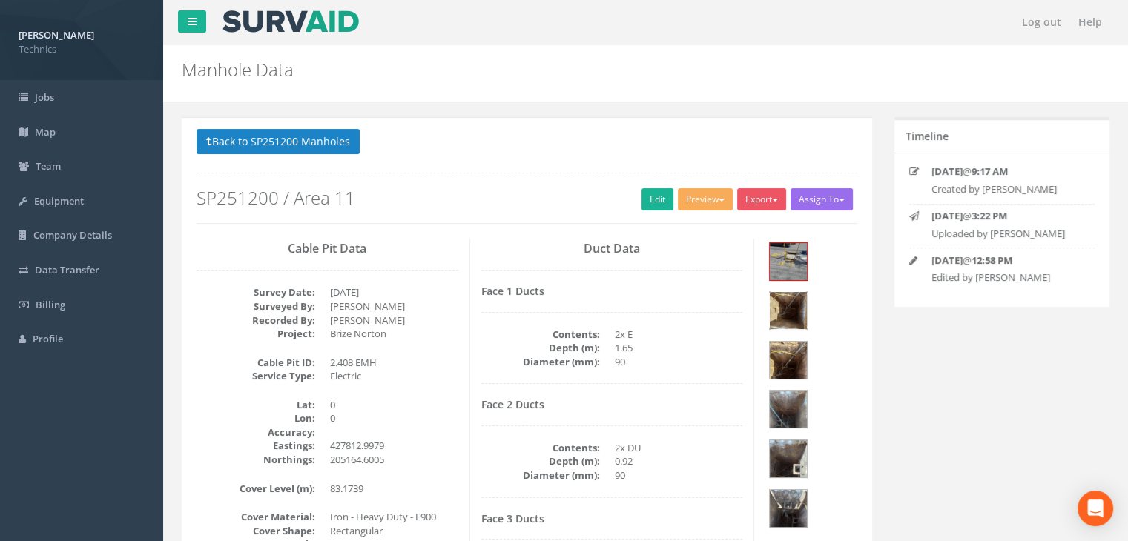
click at [807, 292] on img at bounding box center [788, 310] width 37 height 37
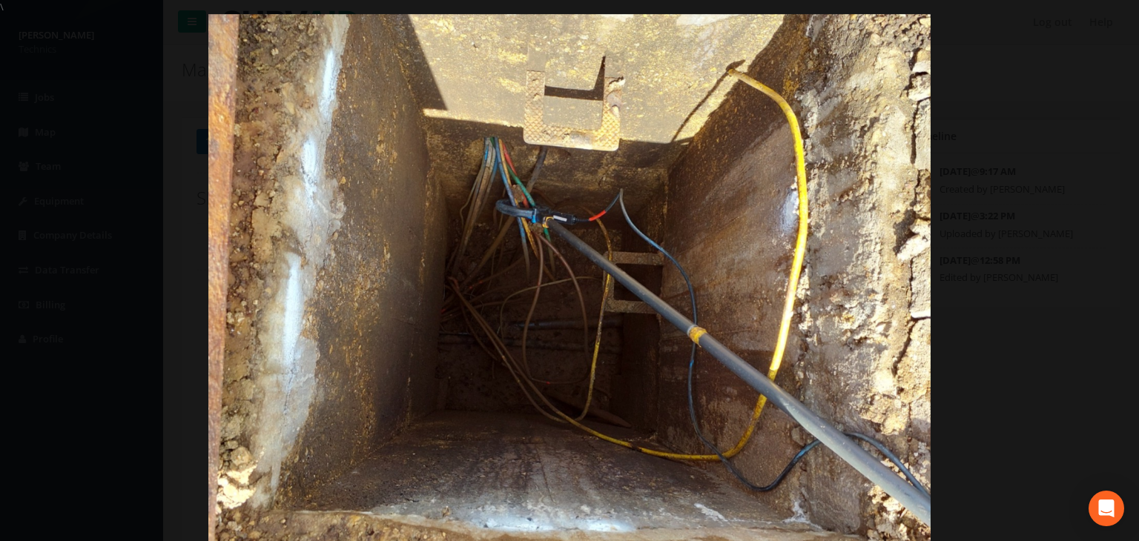
click at [1095, 19] on div at bounding box center [569, 284] width 1139 height 541
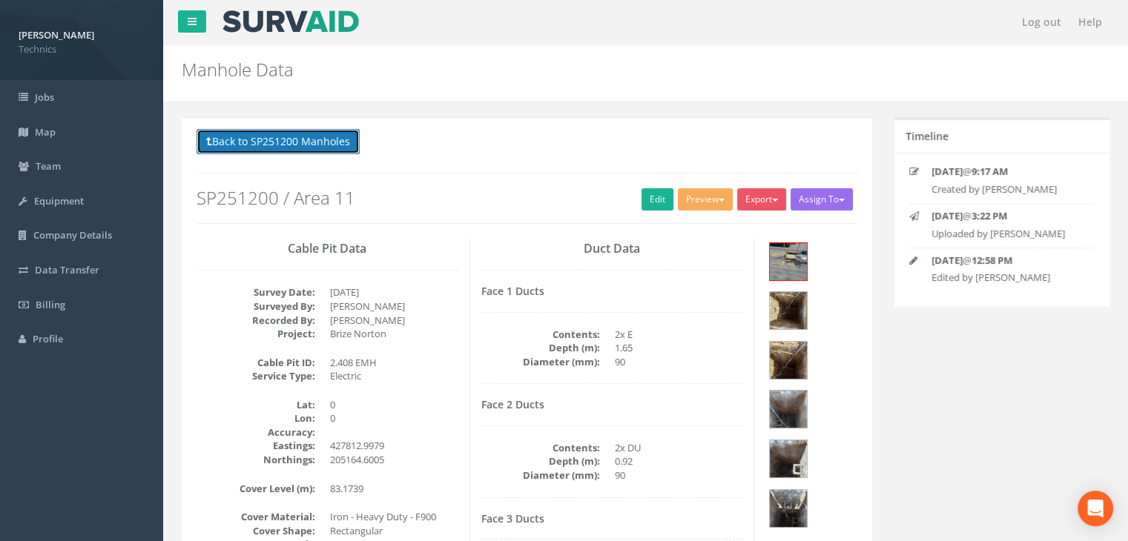
click at [336, 142] on button "Back to SP251200 Manholes" at bounding box center [278, 141] width 163 height 25
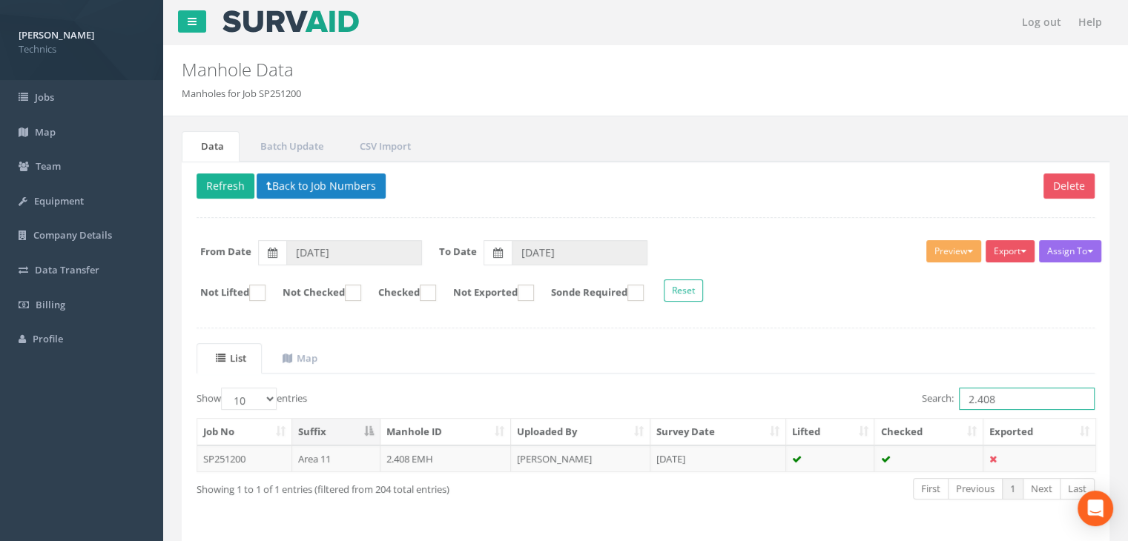
click at [1021, 401] on input "2.408" at bounding box center [1027, 399] width 136 height 22
type input "2.409"
click at [706, 458] on td "[DATE]" at bounding box center [718, 459] width 136 height 27
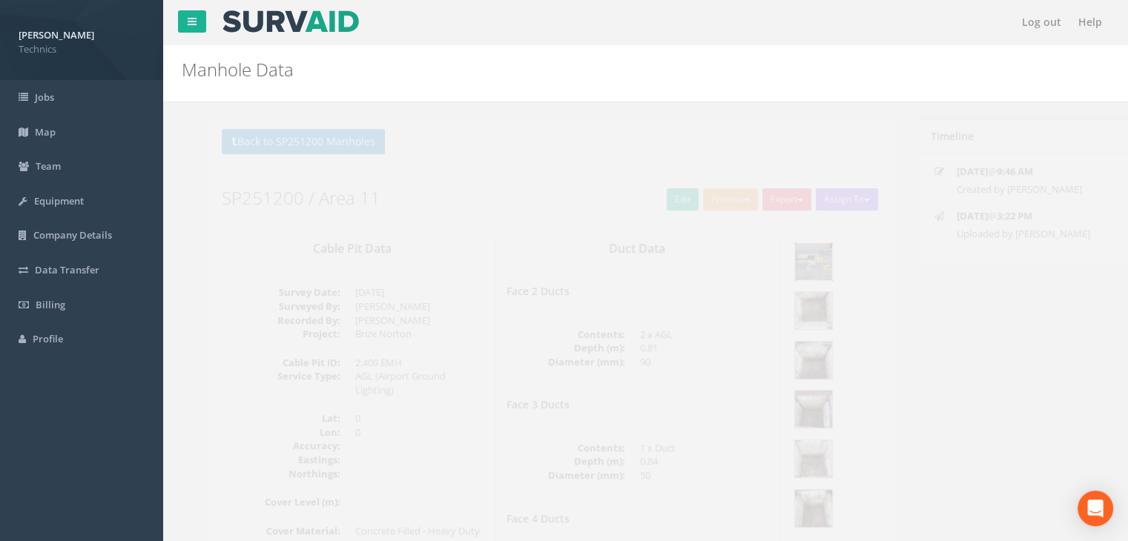
click at [798, 260] on img at bounding box center [788, 261] width 37 height 37
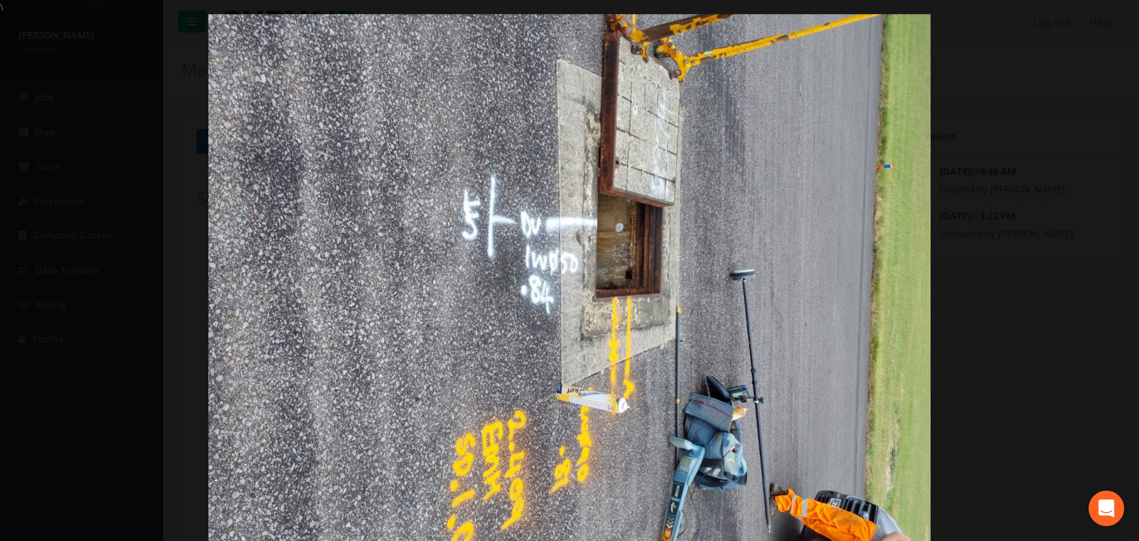
click at [1058, 246] on div at bounding box center [569, 284] width 1139 height 541
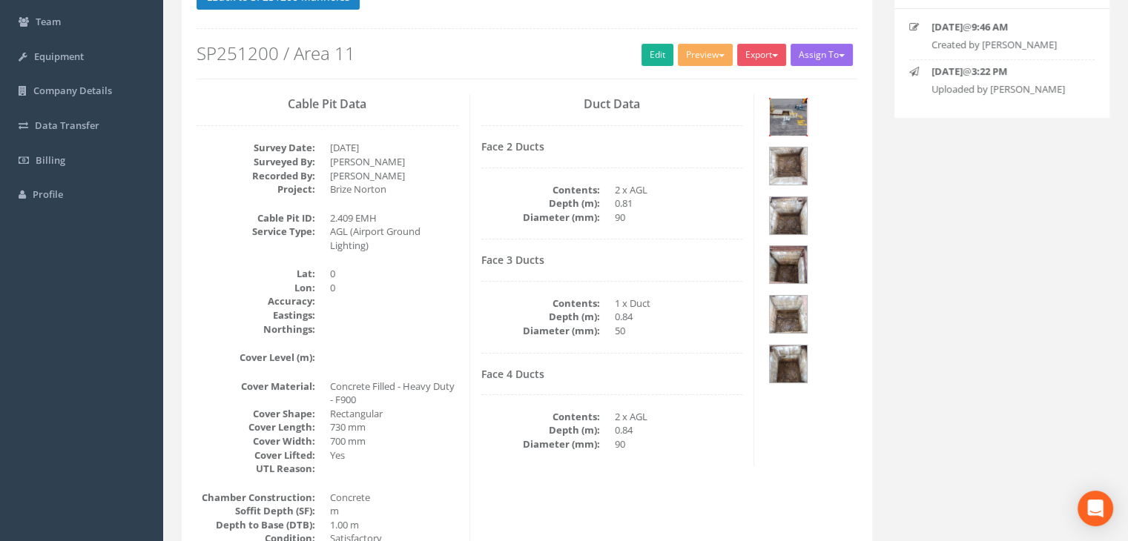
scroll to position [74, 0]
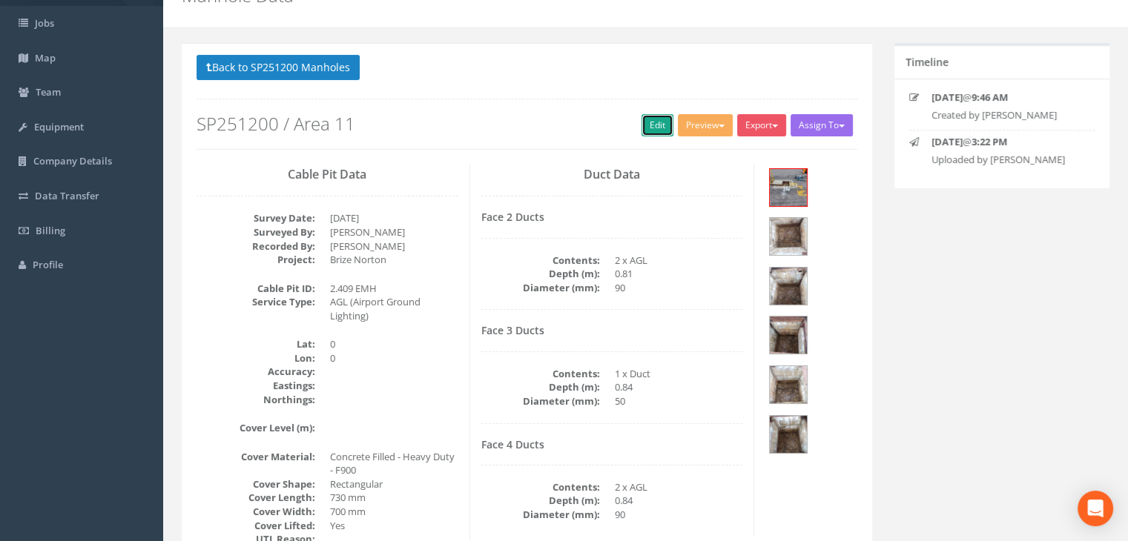
click at [654, 125] on link "Edit" at bounding box center [658, 125] width 32 height 22
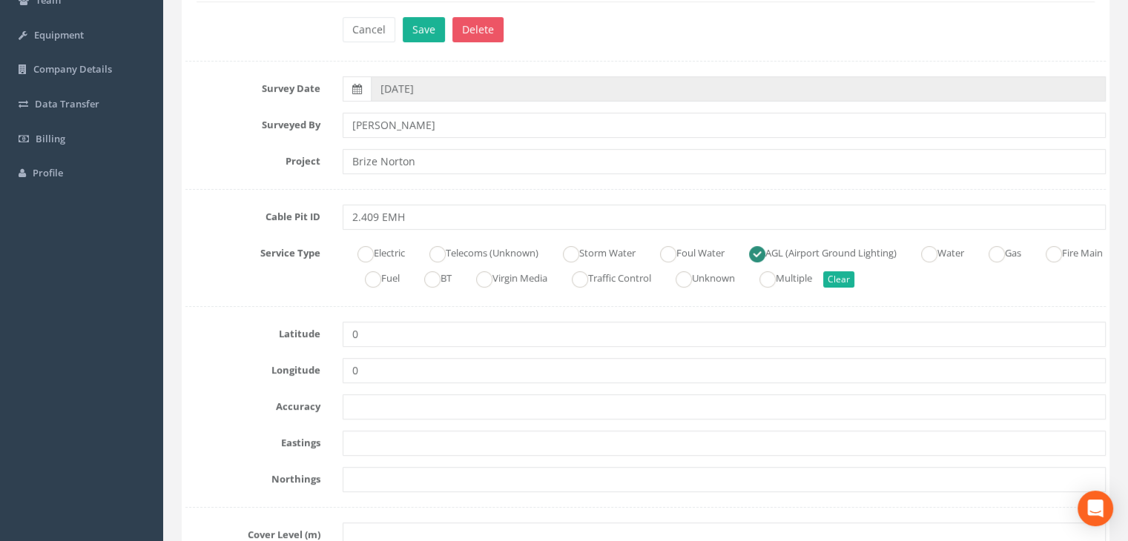
scroll to position [223, 0]
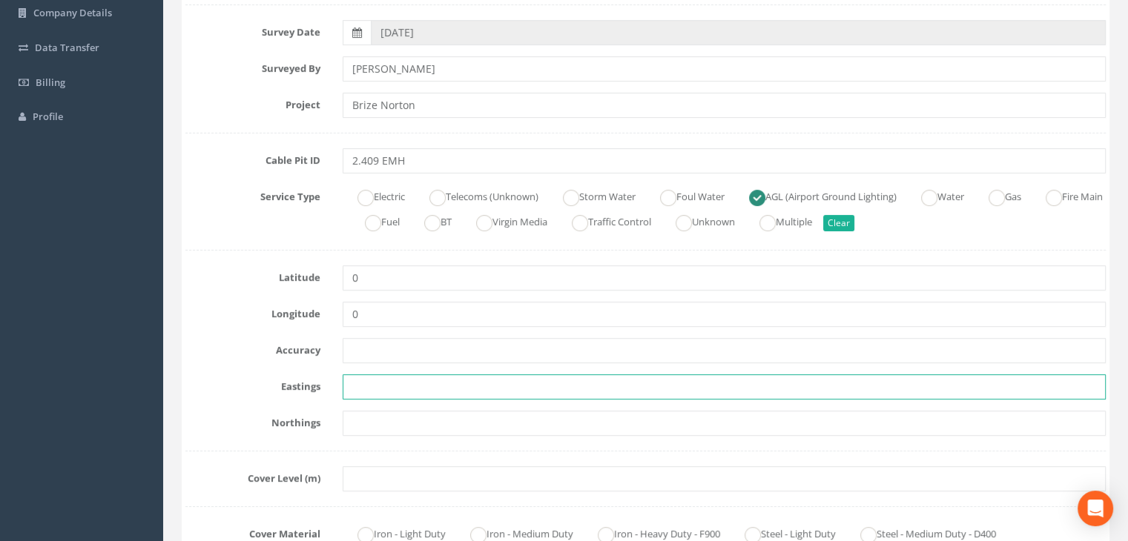
click at [371, 386] on input "text" at bounding box center [724, 387] width 763 height 25
paste input "427805.4226"
type input "427805.4226"
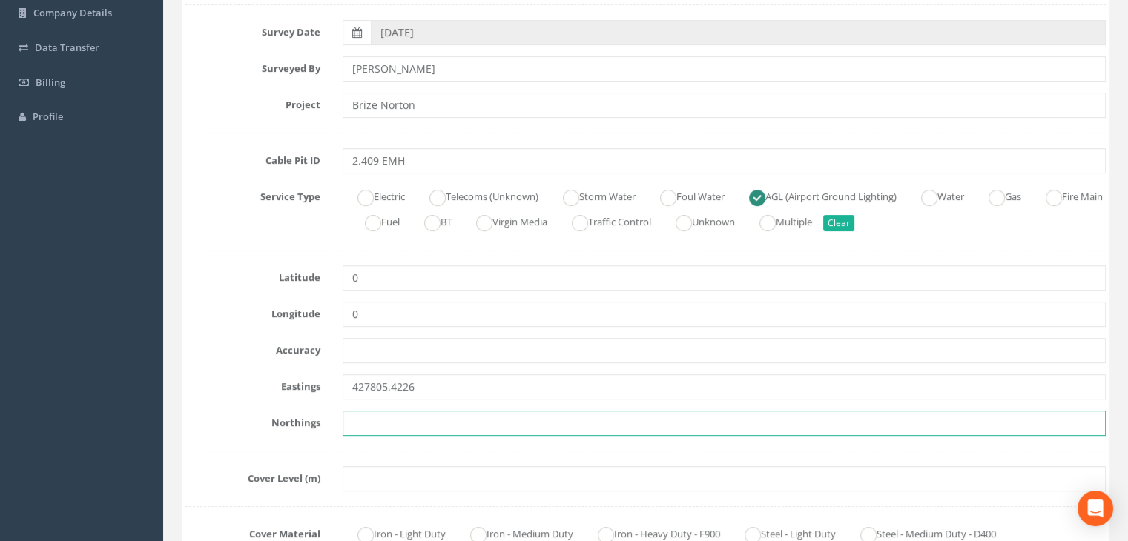
click at [401, 415] on input "text" at bounding box center [724, 423] width 763 height 25
paste input "205168.6819"
type input "205168.6819"
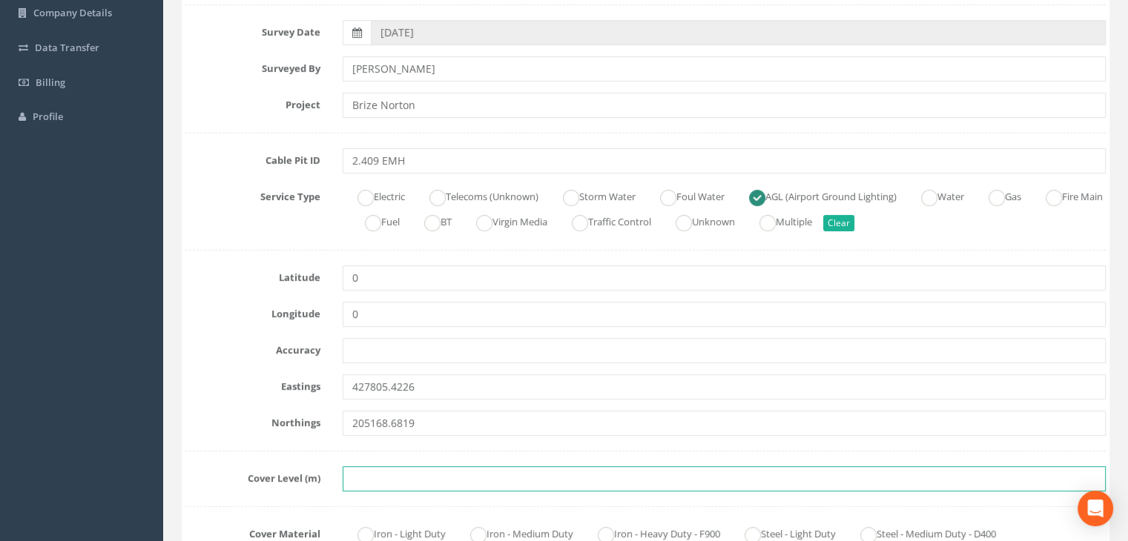
click at [441, 473] on input "text" at bounding box center [724, 479] width 763 height 25
paste input "83.2391"
type input "83.2391"
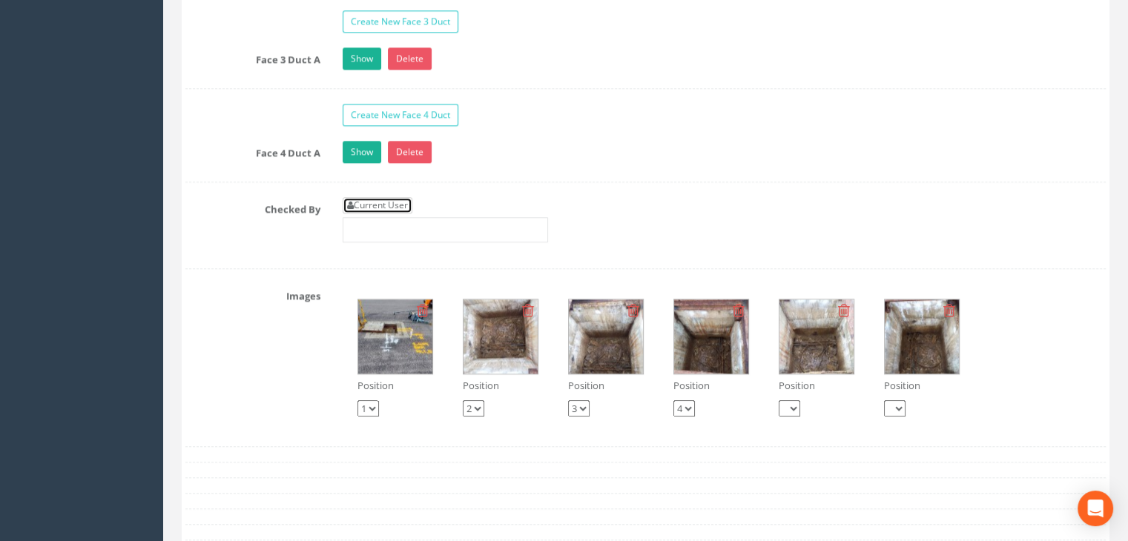
click at [372, 201] on link "Current User" at bounding box center [378, 205] width 70 height 16
type input "[PERSON_NAME]"
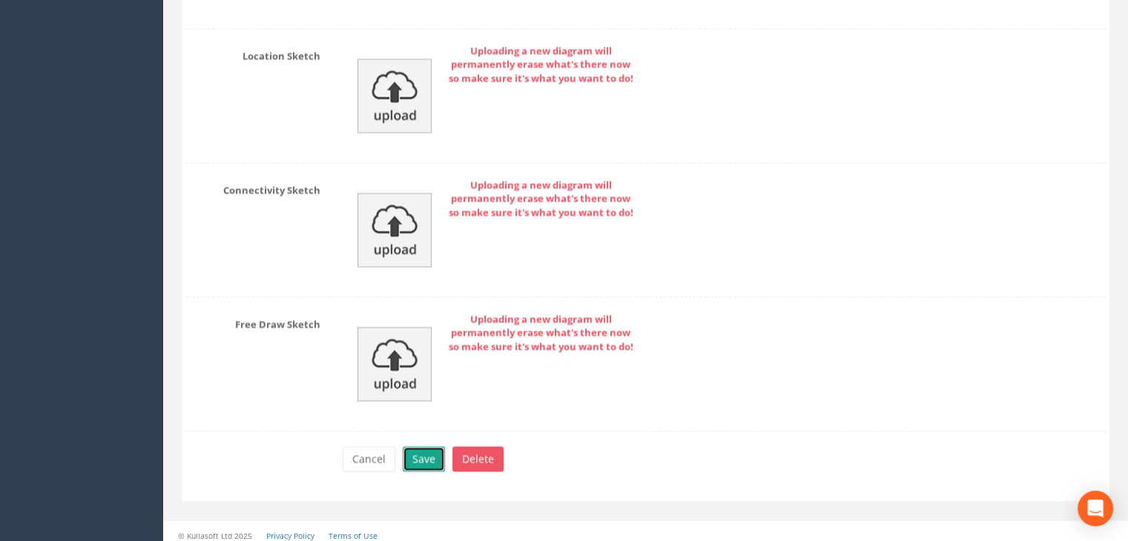
click at [423, 446] on button "Save" at bounding box center [424, 458] width 42 height 25
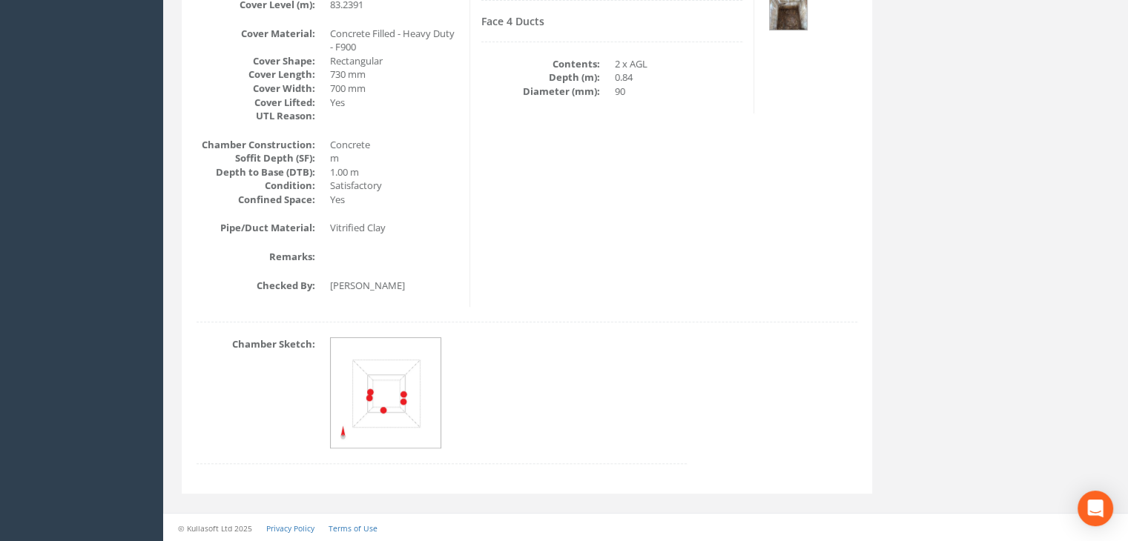
scroll to position [127, 0]
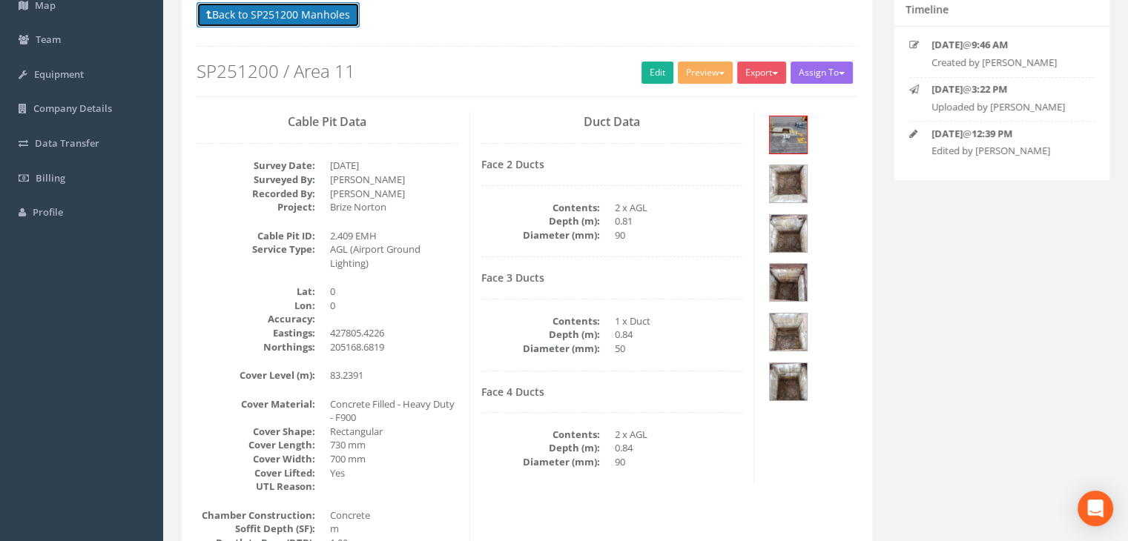
click at [312, 9] on button "Back to SP251200 Manholes" at bounding box center [278, 14] width 163 height 25
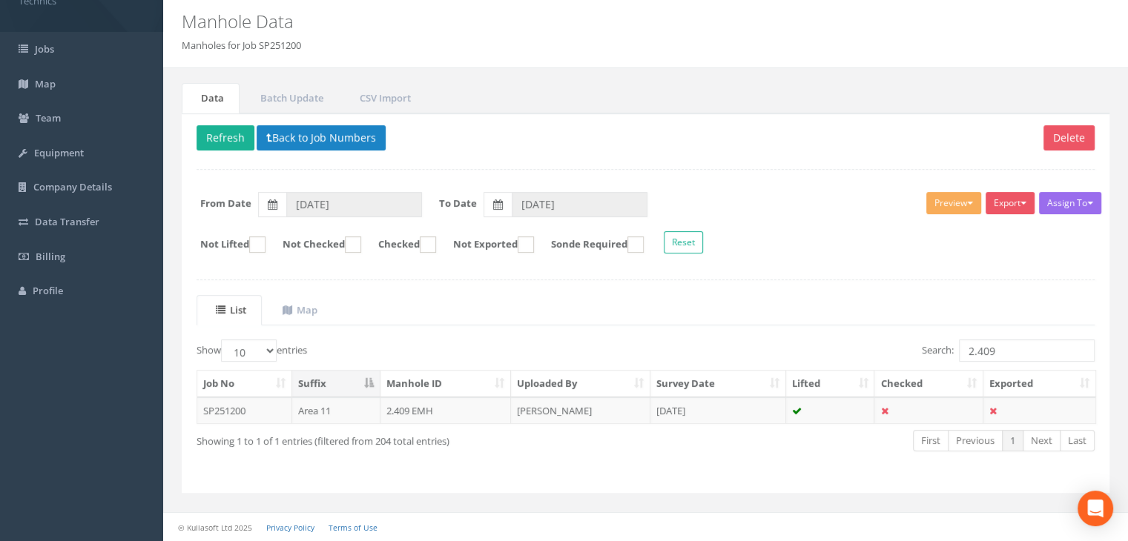
scroll to position [46, 0]
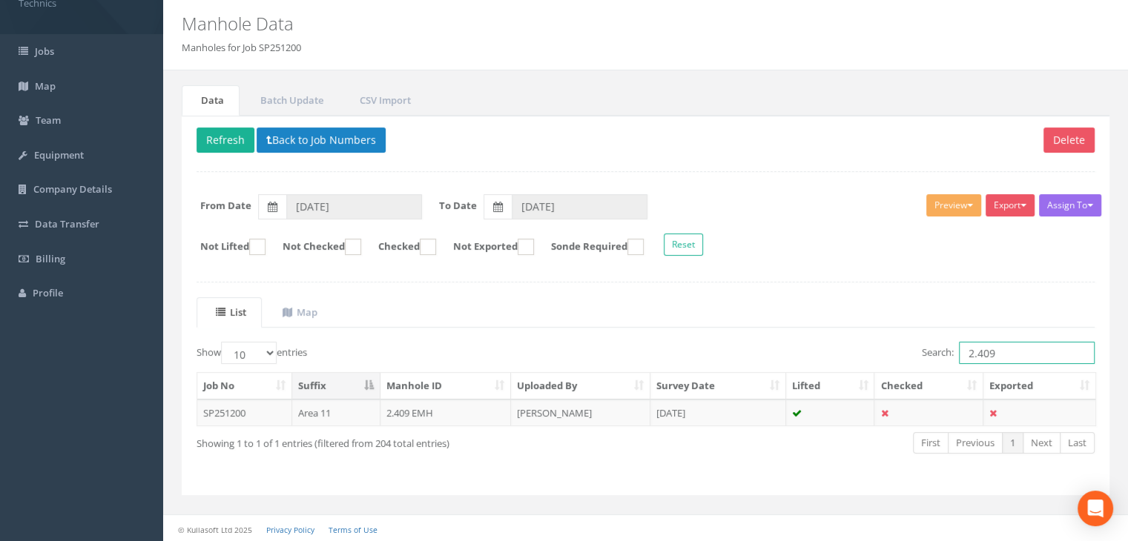
click at [992, 346] on input "2.409" at bounding box center [1027, 353] width 136 height 22
type input "2.410"
click at [698, 419] on td "[DATE]" at bounding box center [718, 413] width 136 height 27
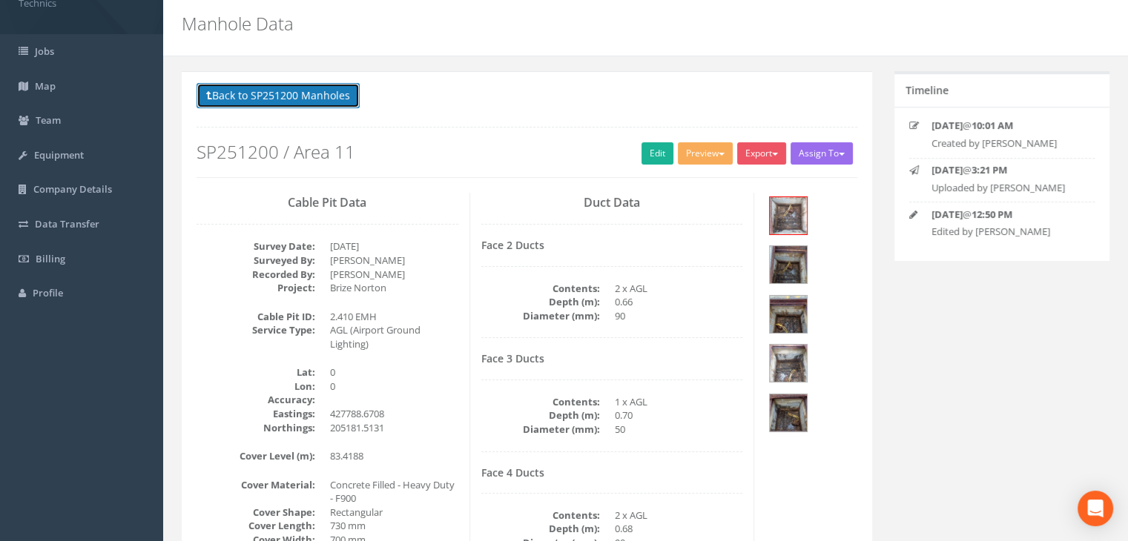
click at [248, 93] on button "Back to SP251200 Manholes" at bounding box center [278, 95] width 163 height 25
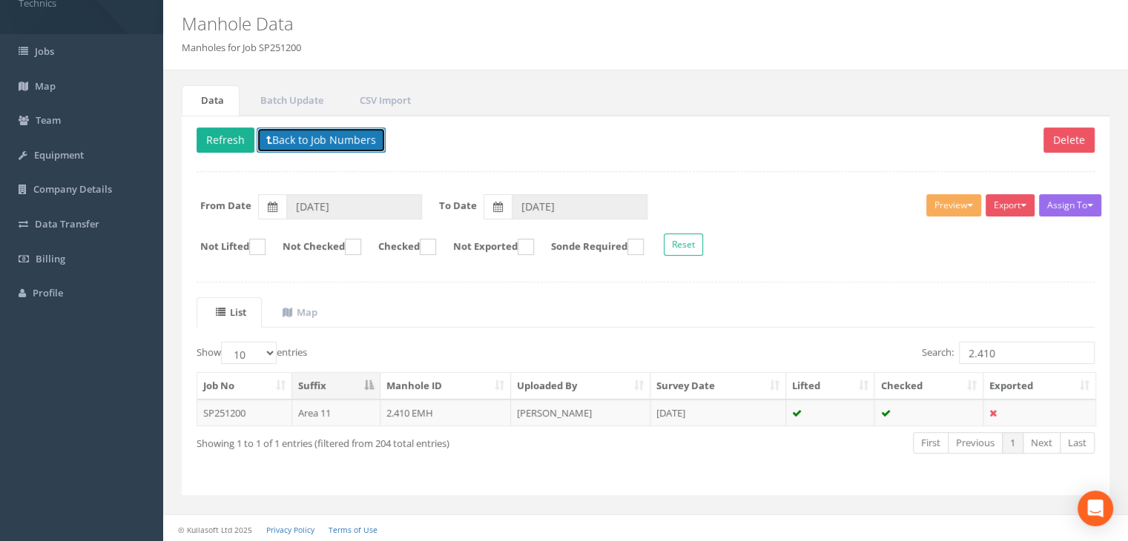
click at [297, 140] on button "Back to Job Numbers" at bounding box center [321, 140] width 129 height 25
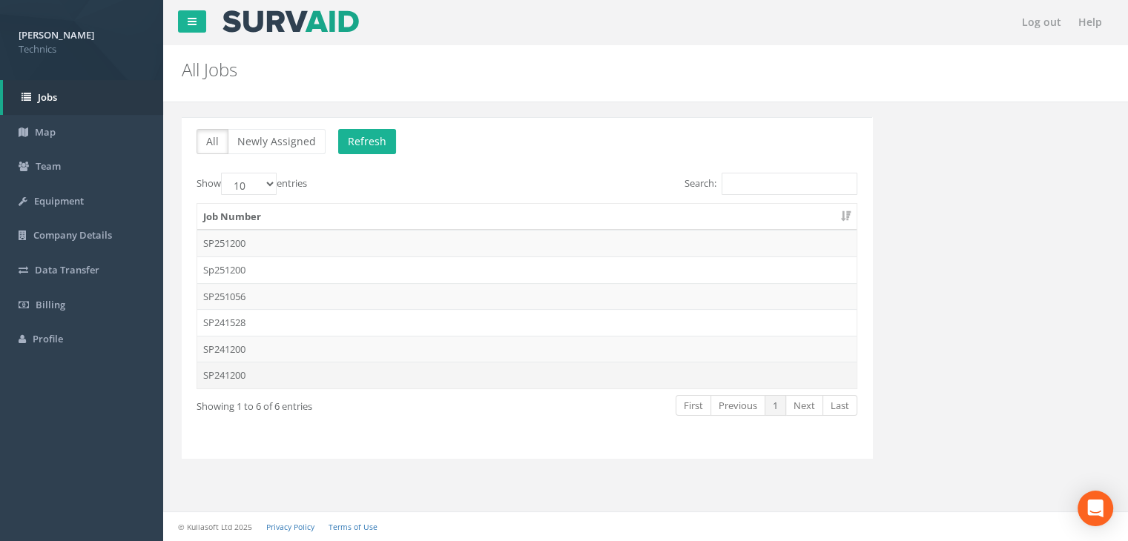
click at [298, 366] on td "SP241200" at bounding box center [526, 375] width 659 height 27
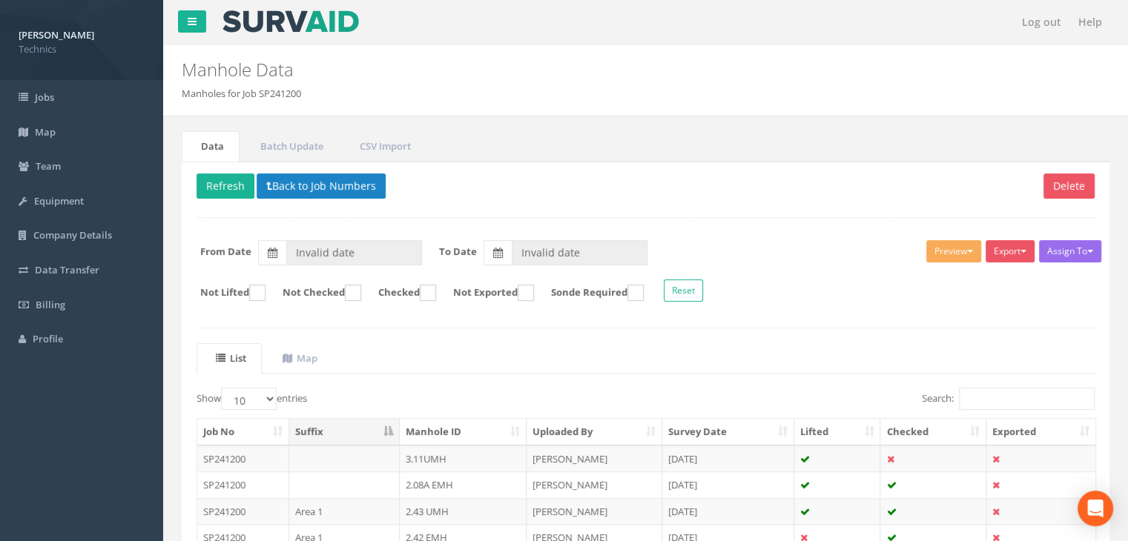
type input "[DATE]"
click at [960, 398] on input "Search:" at bounding box center [1027, 399] width 136 height 22
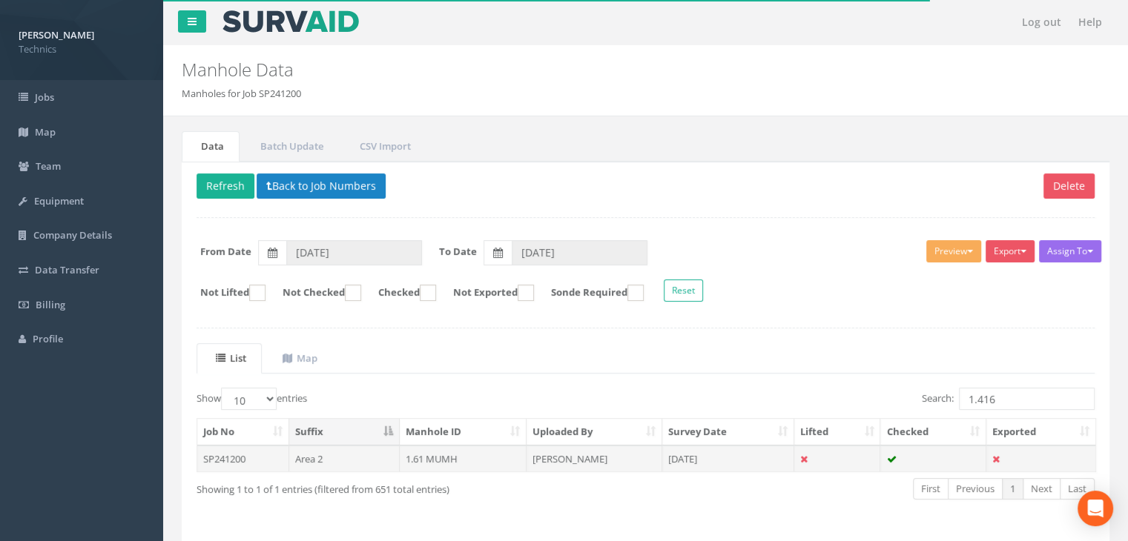
click at [602, 462] on td "[PERSON_NAME]" at bounding box center [595, 459] width 136 height 27
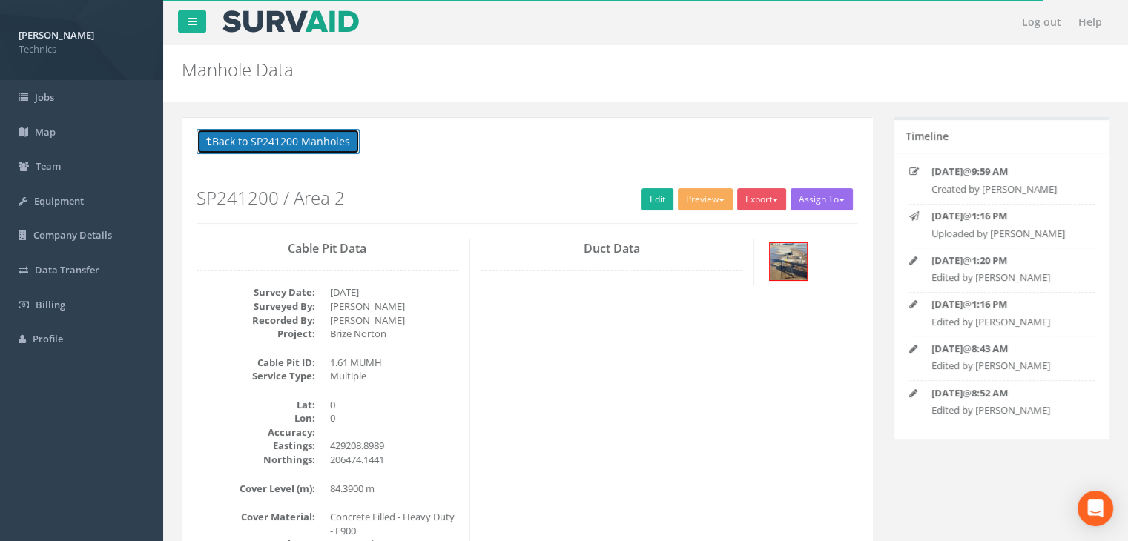
click at [302, 148] on button "Back to SP241200 Manholes" at bounding box center [278, 141] width 163 height 25
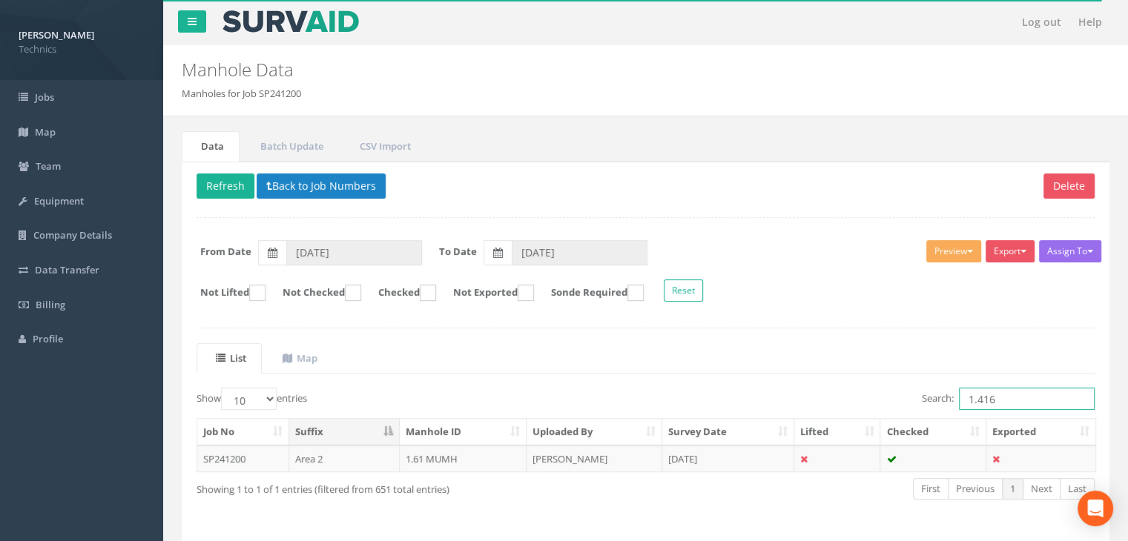
click at [1007, 394] on input "1.416" at bounding box center [1027, 399] width 136 height 22
type input "1.461"
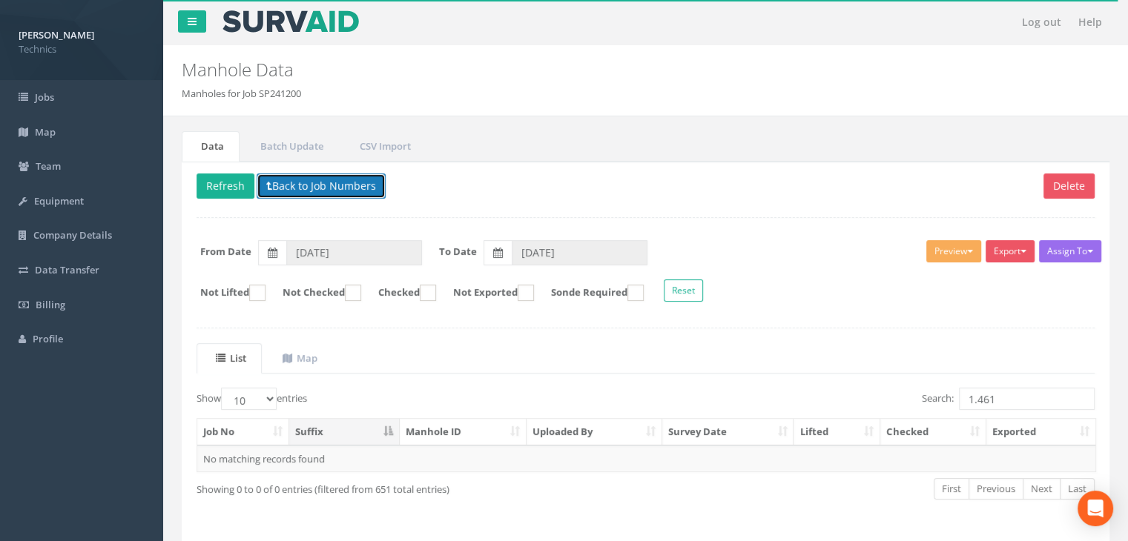
click at [336, 190] on button "Back to Job Numbers" at bounding box center [321, 186] width 129 height 25
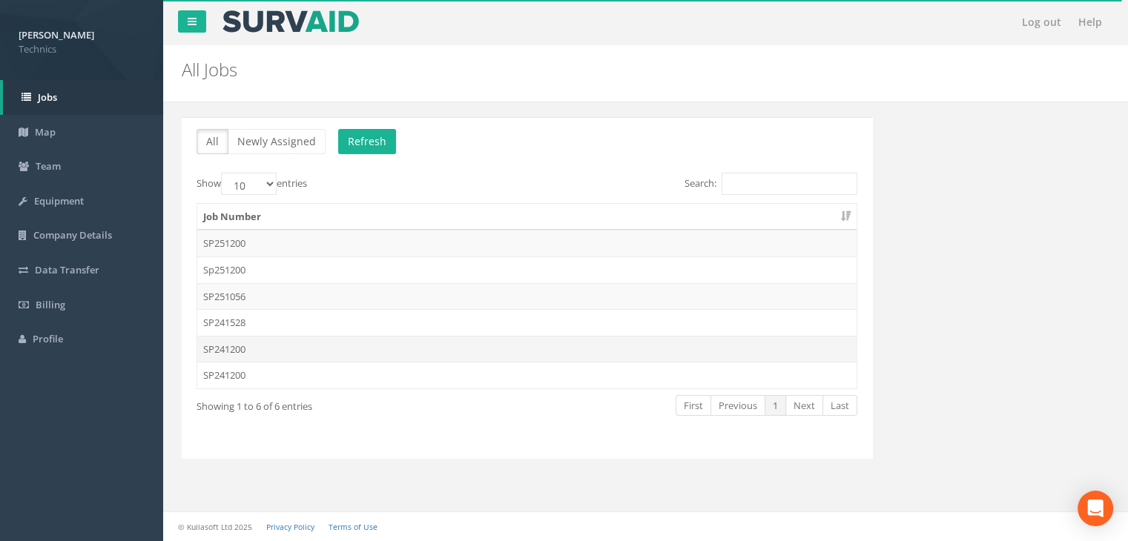
click at [267, 346] on td "SP241200" at bounding box center [526, 349] width 659 height 27
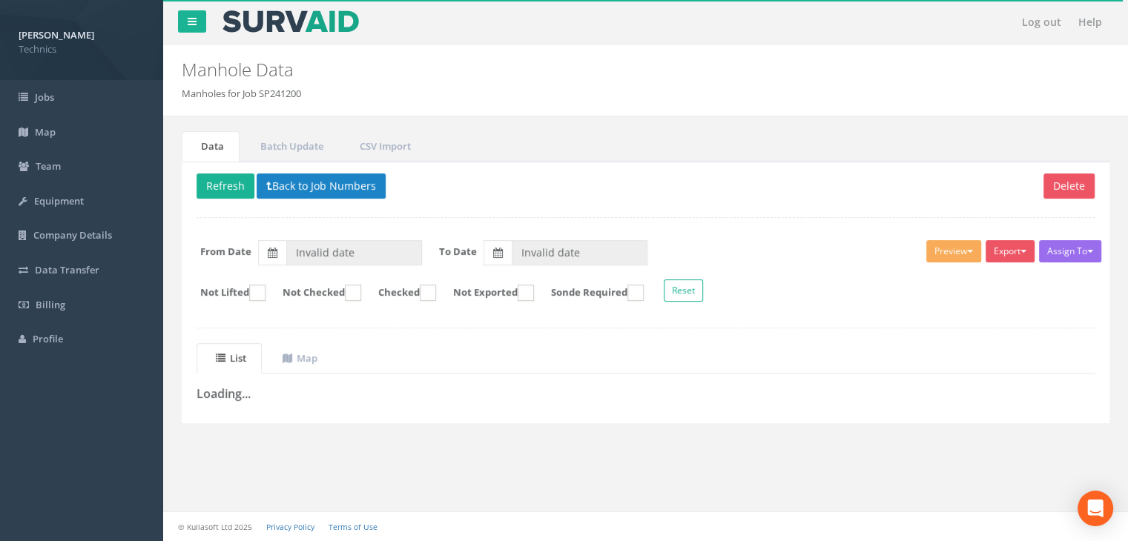
type input "[DATE]"
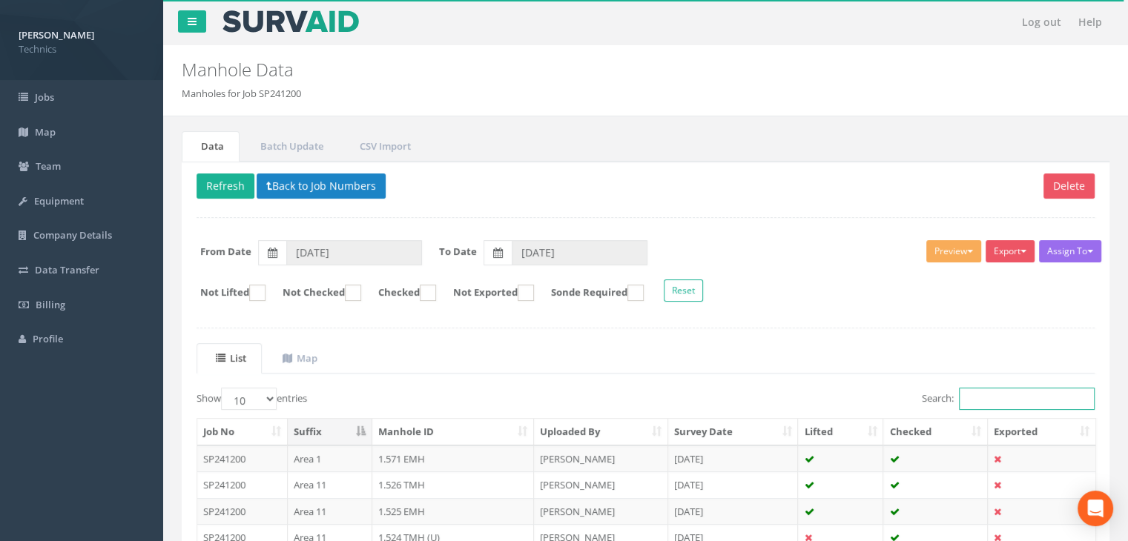
click at [1006, 403] on input "Search:" at bounding box center [1027, 399] width 136 height 22
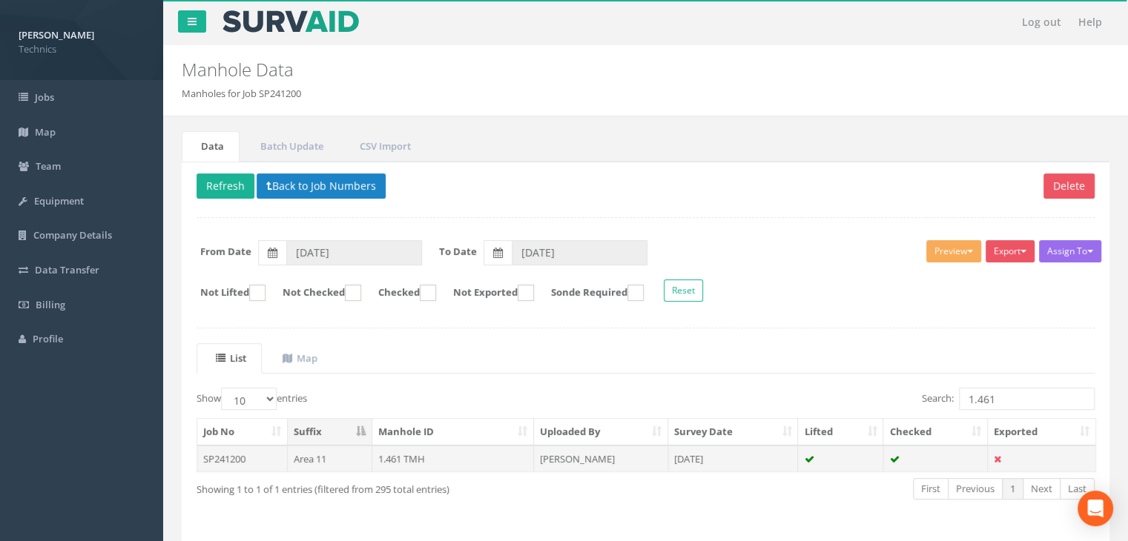
click at [757, 464] on td "[DATE]" at bounding box center [733, 459] width 131 height 27
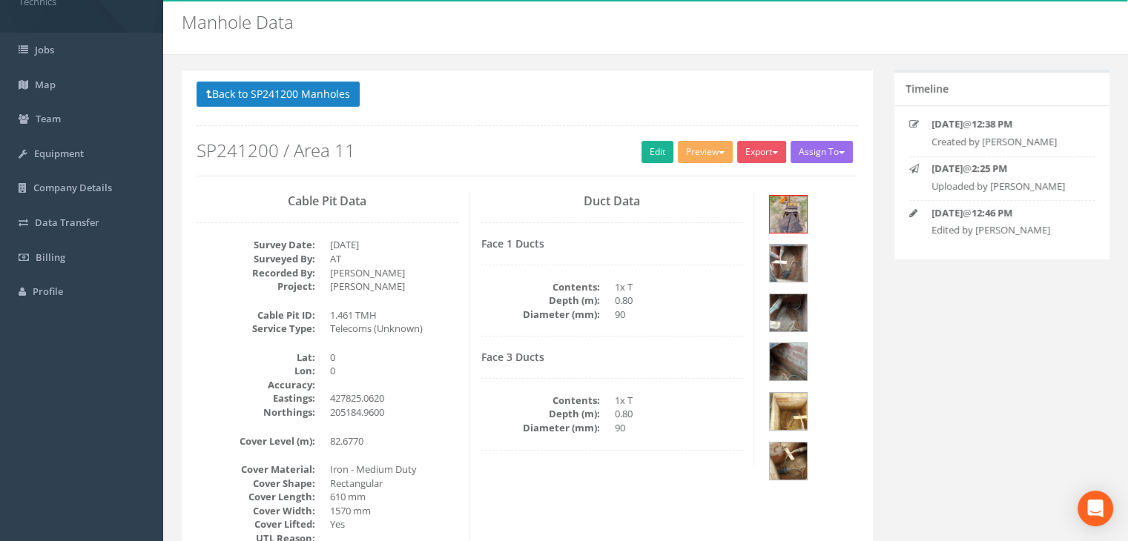
scroll to position [74, 0]
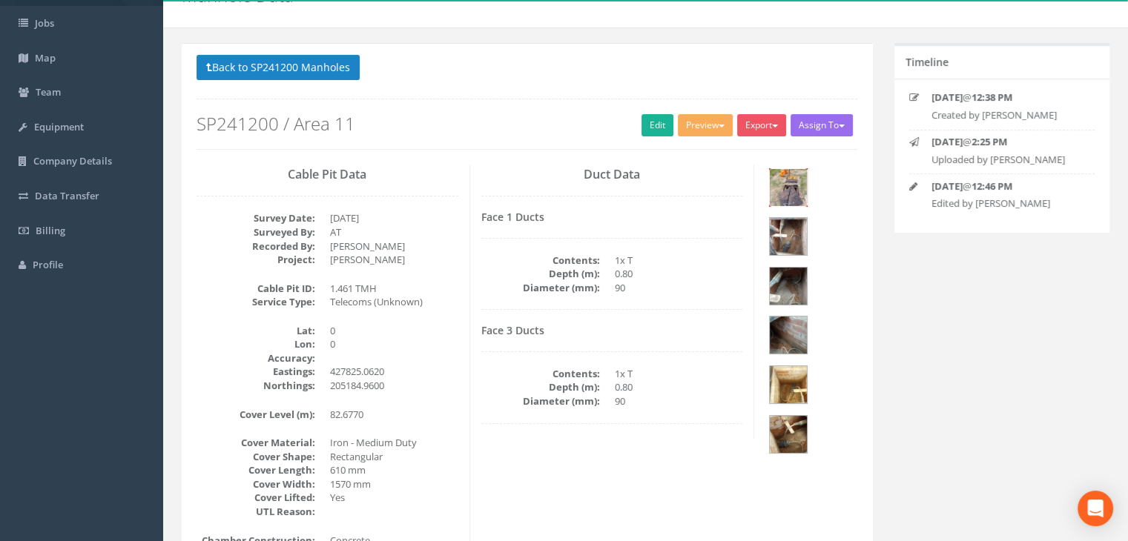
click at [798, 193] on img at bounding box center [788, 187] width 37 height 37
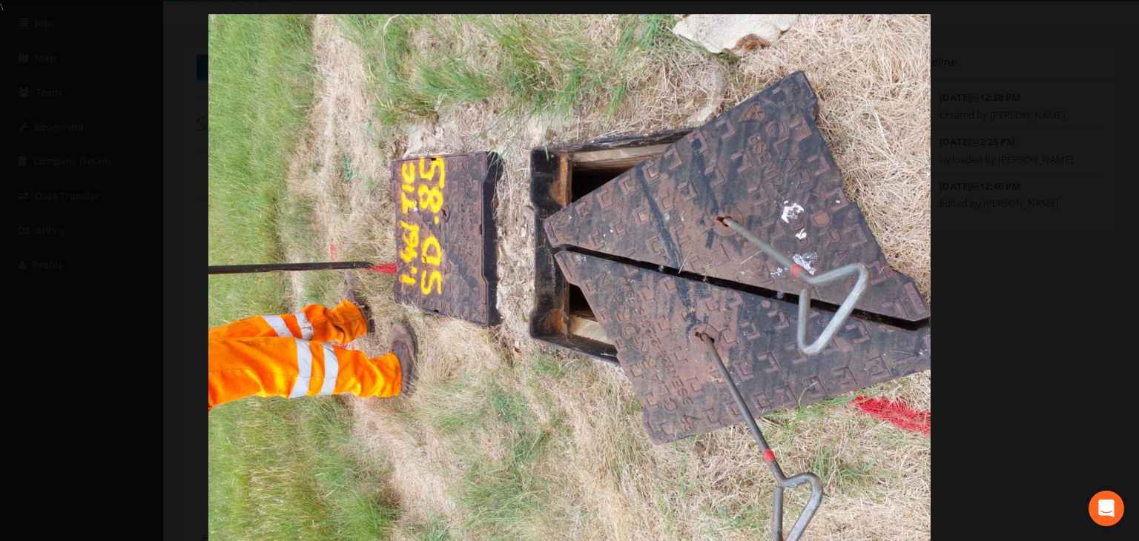
click at [1038, 128] on div at bounding box center [569, 284] width 1139 height 541
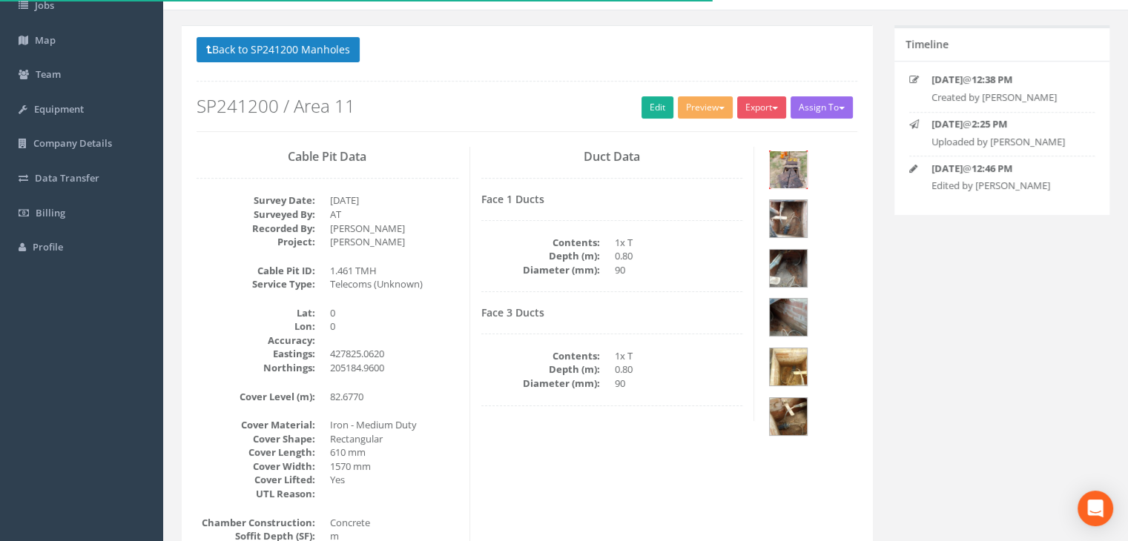
scroll to position [0, 0]
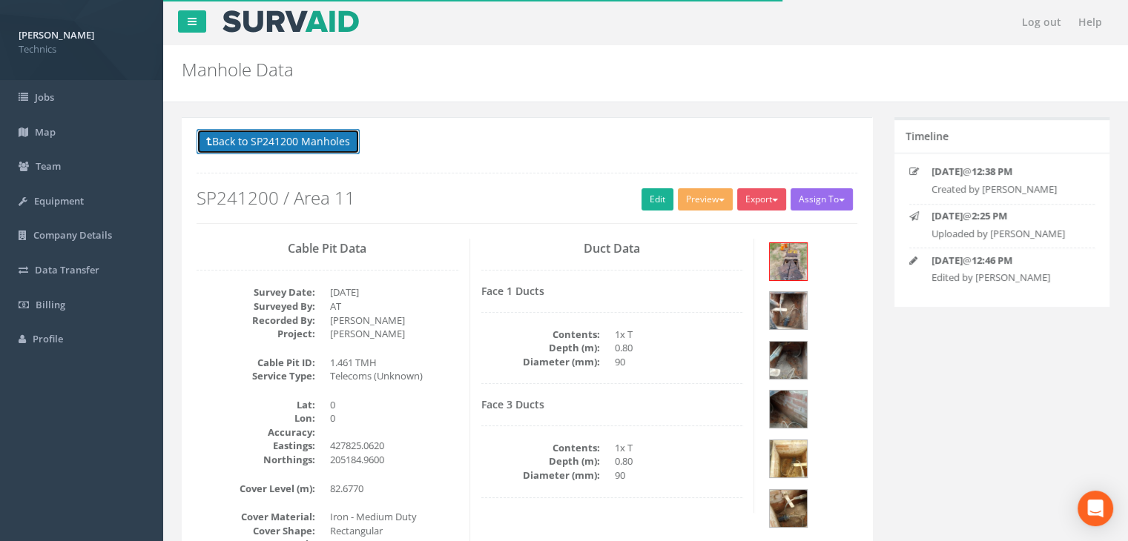
click at [294, 139] on button "Back to SP241200 Manholes" at bounding box center [278, 141] width 163 height 25
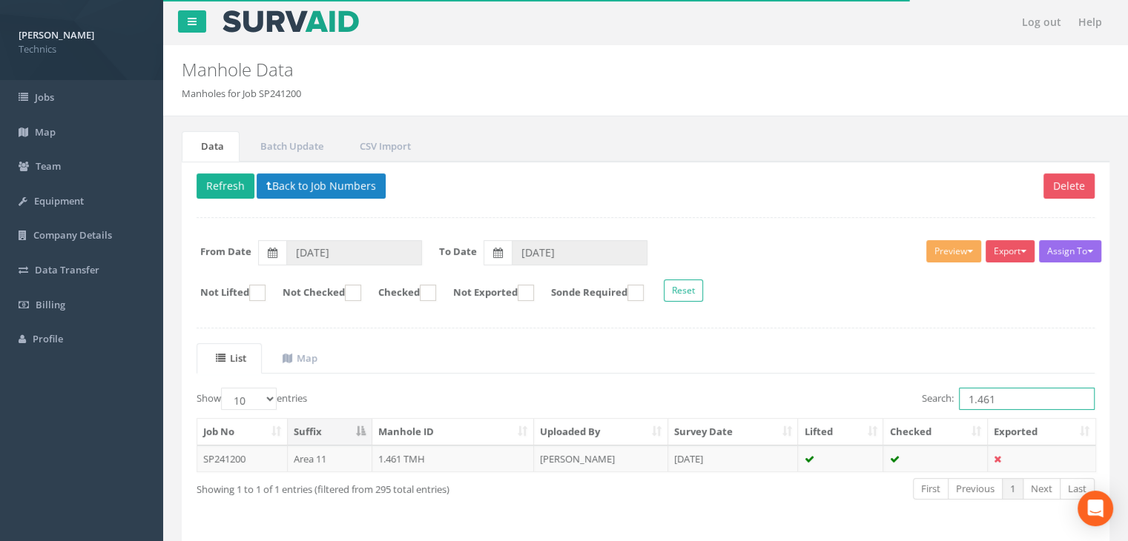
click at [1021, 401] on input "1.461" at bounding box center [1027, 399] width 136 height 22
click at [722, 464] on td "[DATE]" at bounding box center [733, 459] width 131 height 27
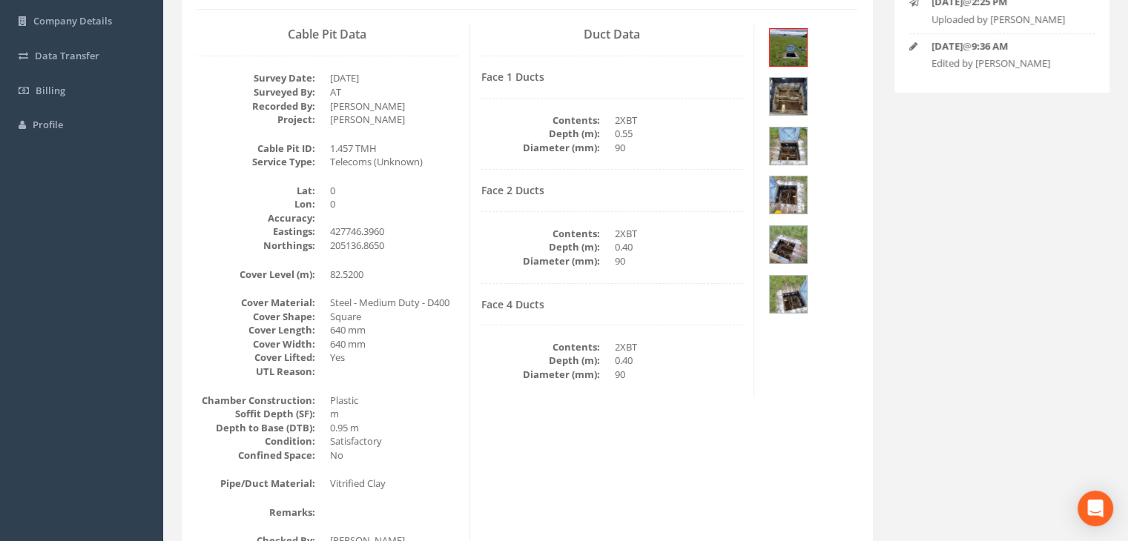
scroll to position [297, 0]
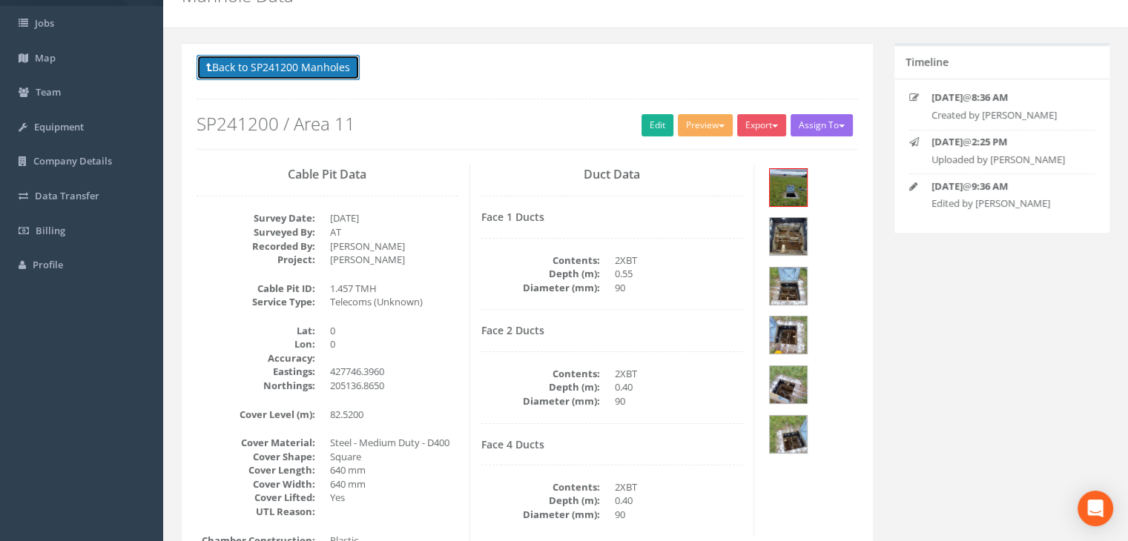
click at [309, 71] on button "Back to SP241200 Manholes" at bounding box center [278, 67] width 163 height 25
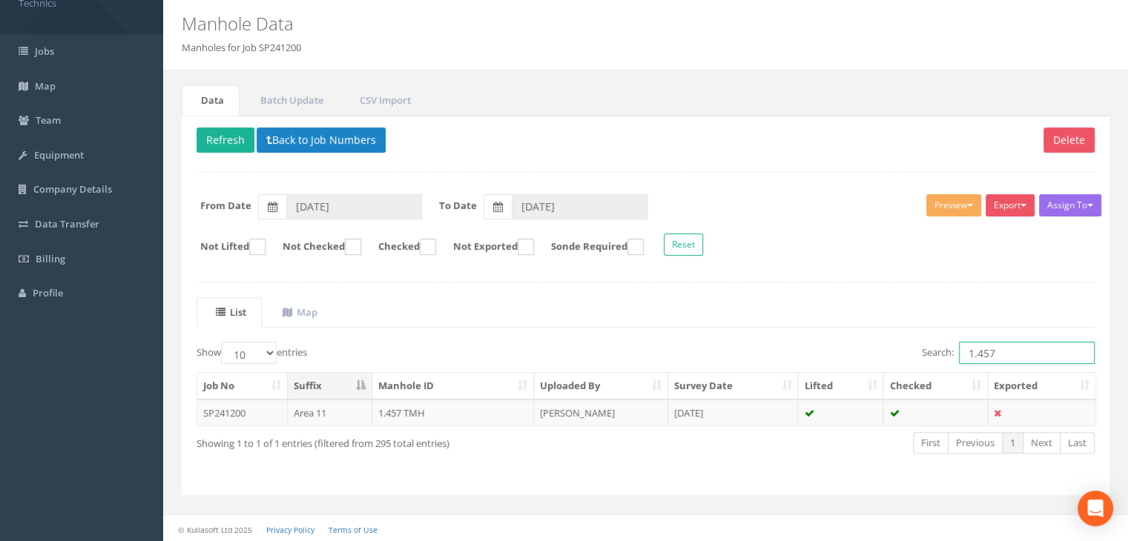
click at [1027, 355] on input "1.457" at bounding box center [1027, 353] width 136 height 22
click at [596, 408] on td "[PERSON_NAME]" at bounding box center [601, 413] width 134 height 27
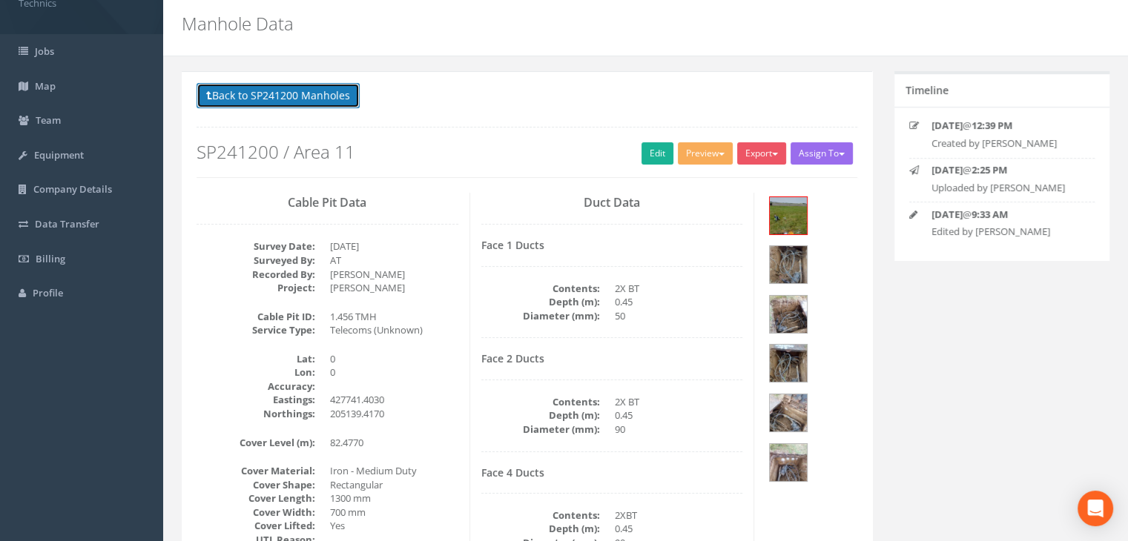
click at [254, 91] on button "Back to SP241200 Manholes" at bounding box center [278, 95] width 163 height 25
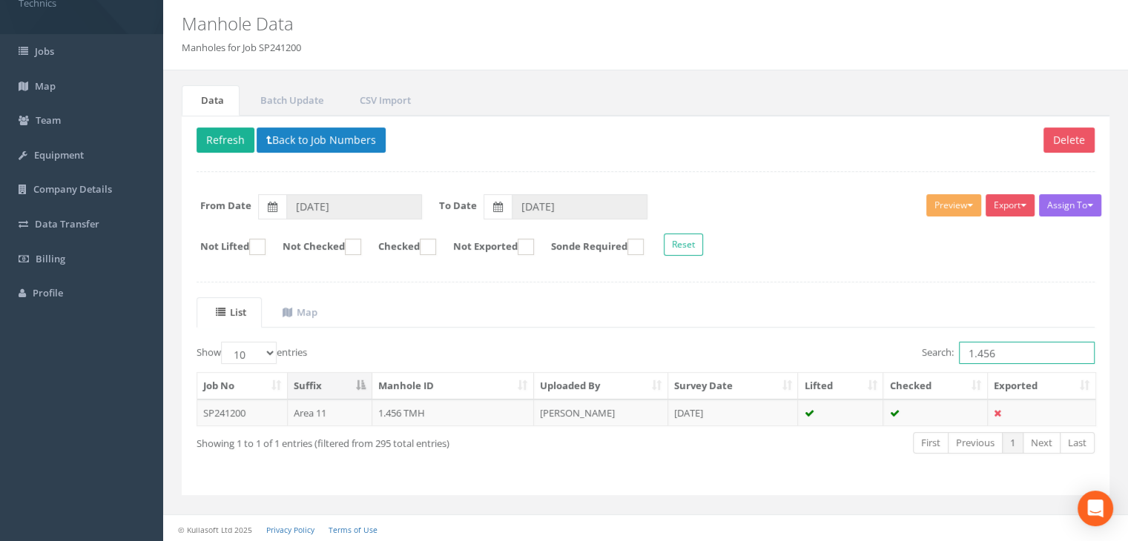
click at [1007, 352] on input "1.456" at bounding box center [1027, 353] width 136 height 22
type input "1.418"
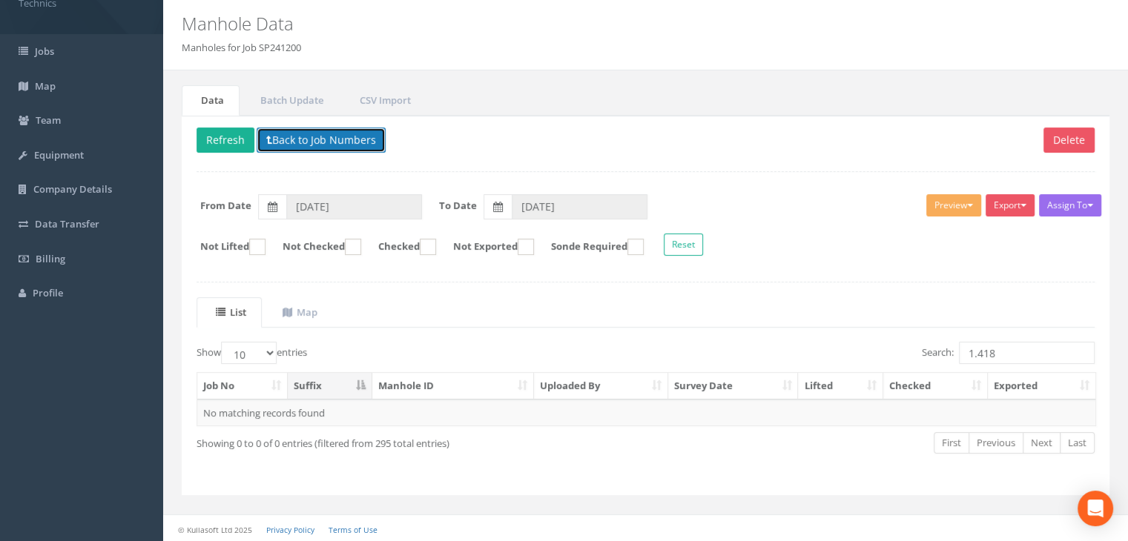
click at [340, 139] on button "Back to Job Numbers" at bounding box center [321, 140] width 129 height 25
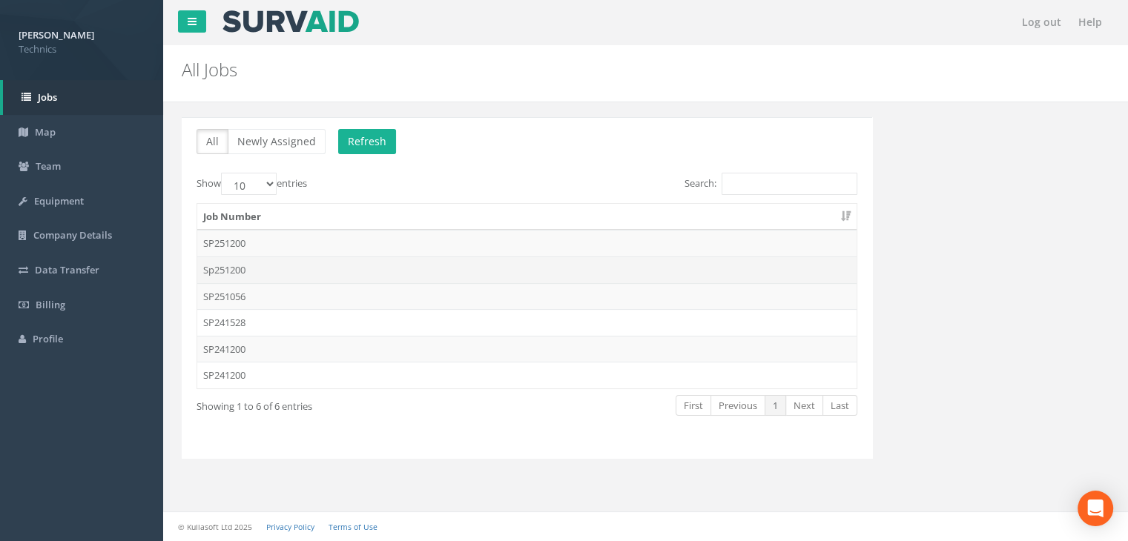
click at [263, 268] on td "Sp251200" at bounding box center [526, 270] width 659 height 27
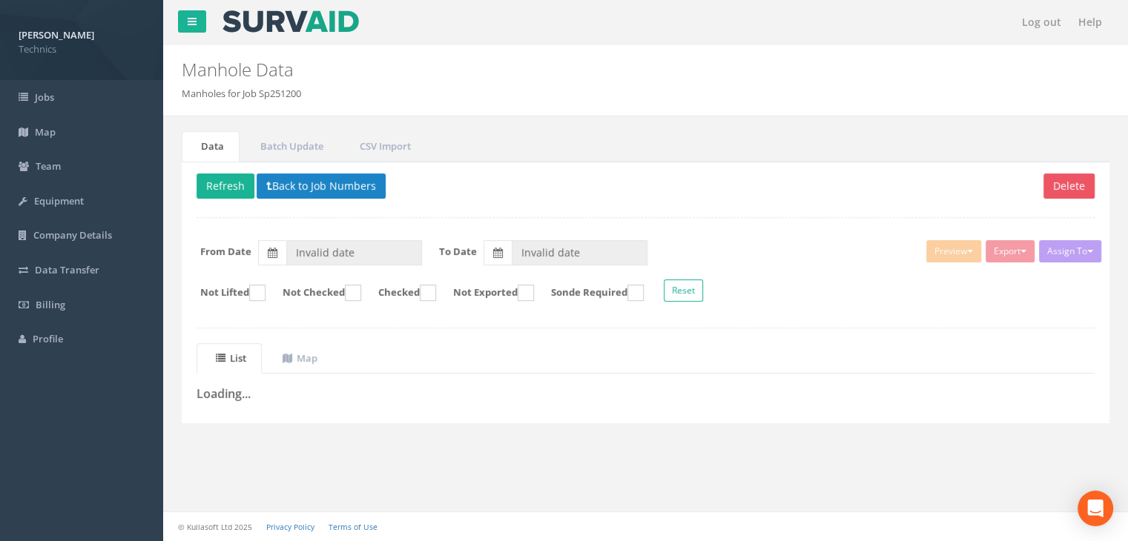
type input "[DATE]"
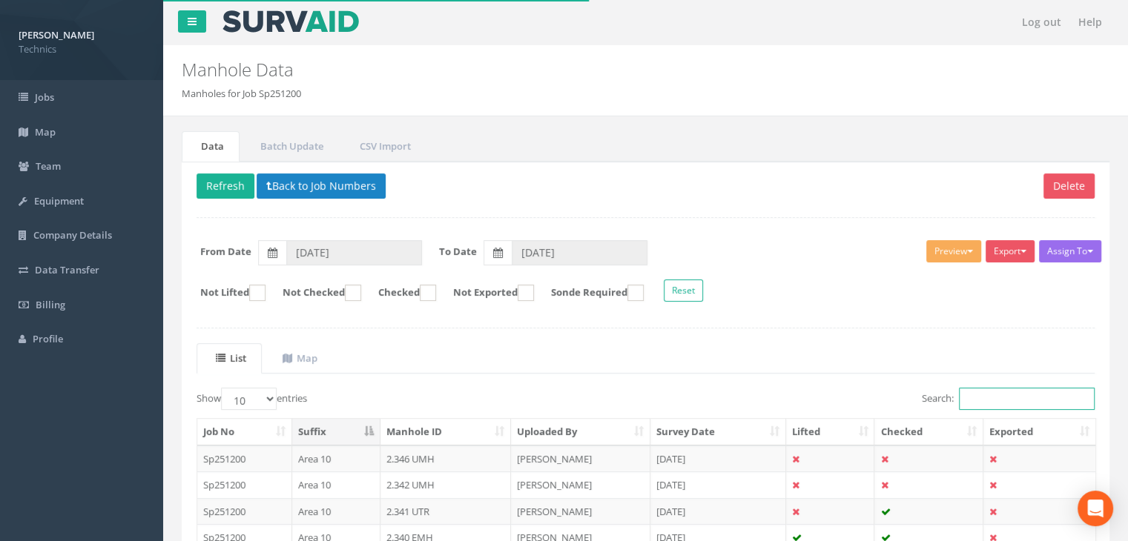
click at [994, 401] on input "Search:" at bounding box center [1027, 399] width 136 height 22
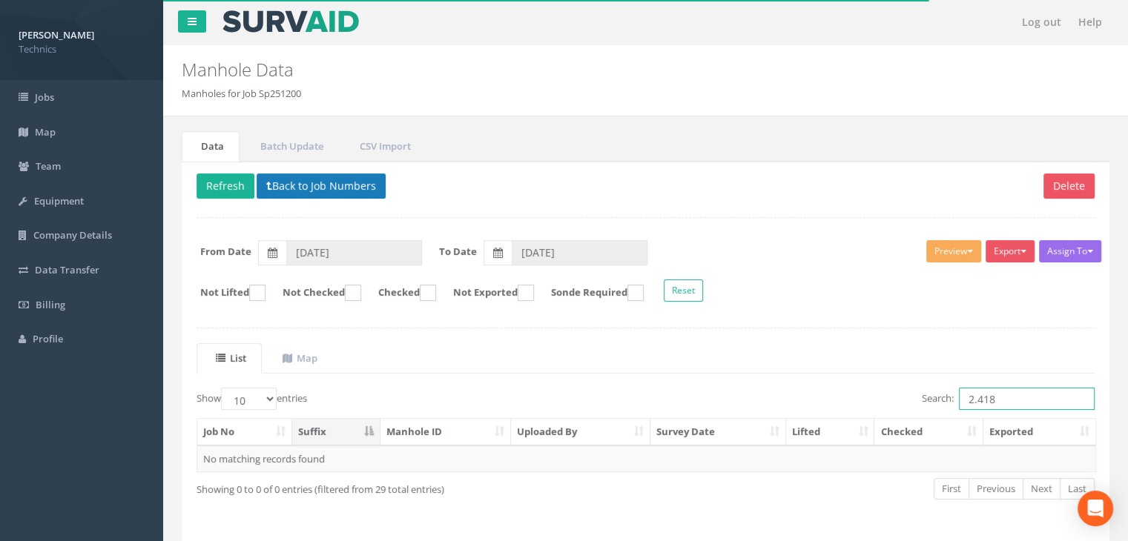
type input "2.418"
click at [323, 178] on button "Back to Job Numbers" at bounding box center [321, 186] width 129 height 25
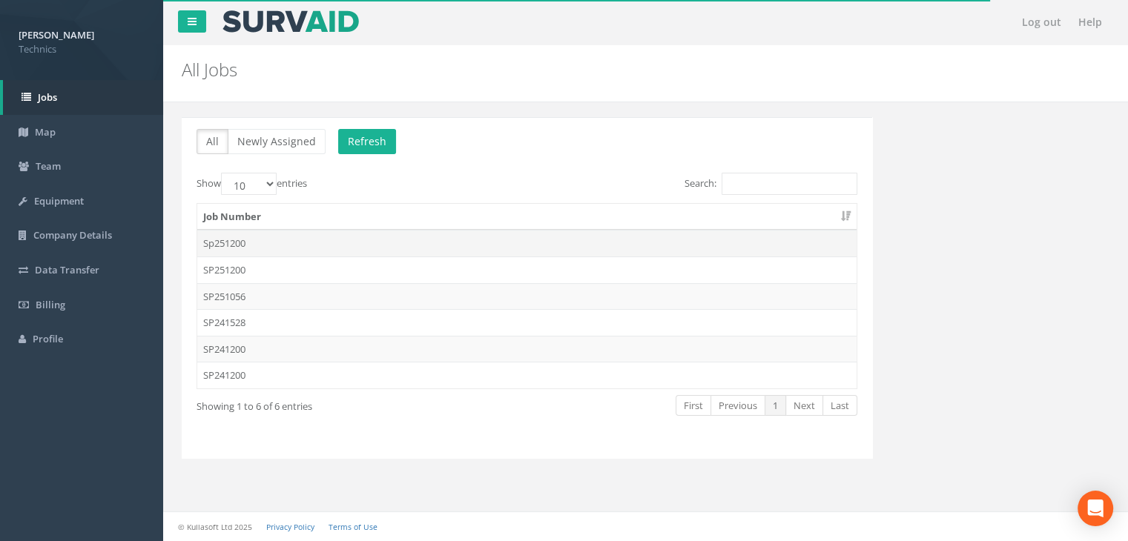
click at [262, 242] on td "Sp251200" at bounding box center [526, 243] width 659 height 27
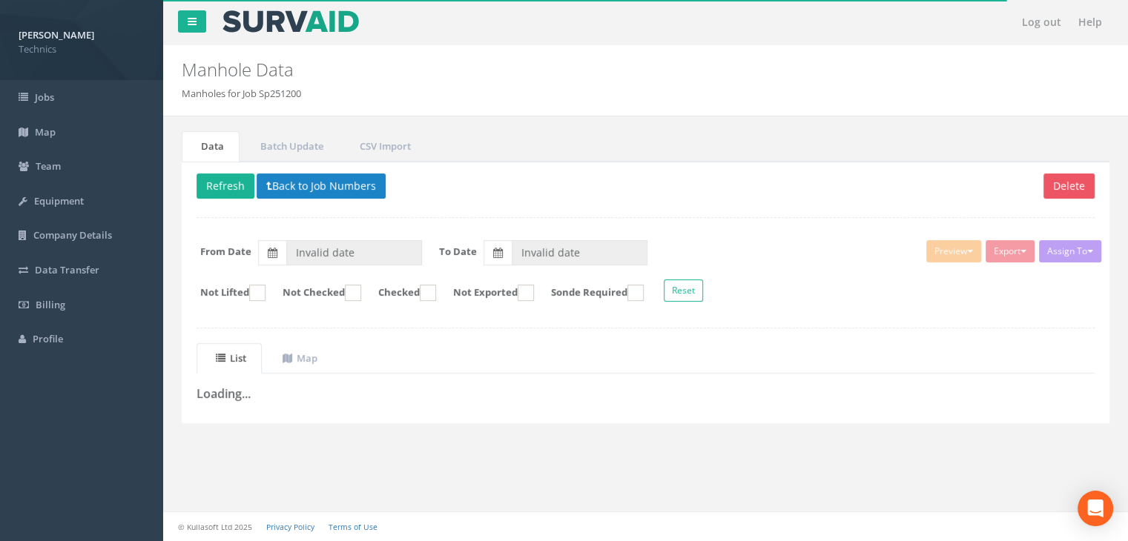
type input "[DATE]"
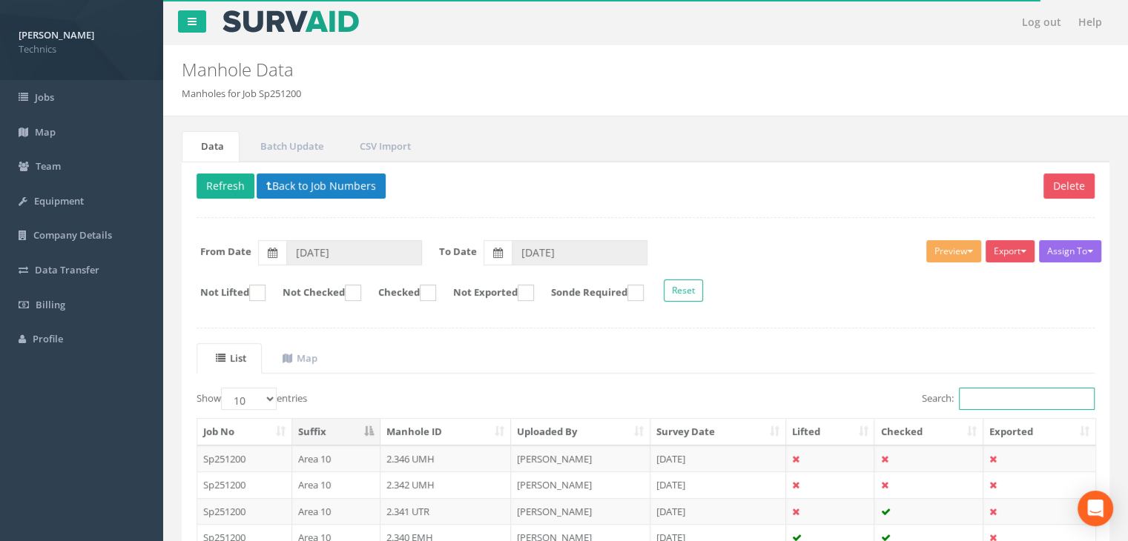
click at [982, 396] on input "Search:" at bounding box center [1027, 399] width 136 height 22
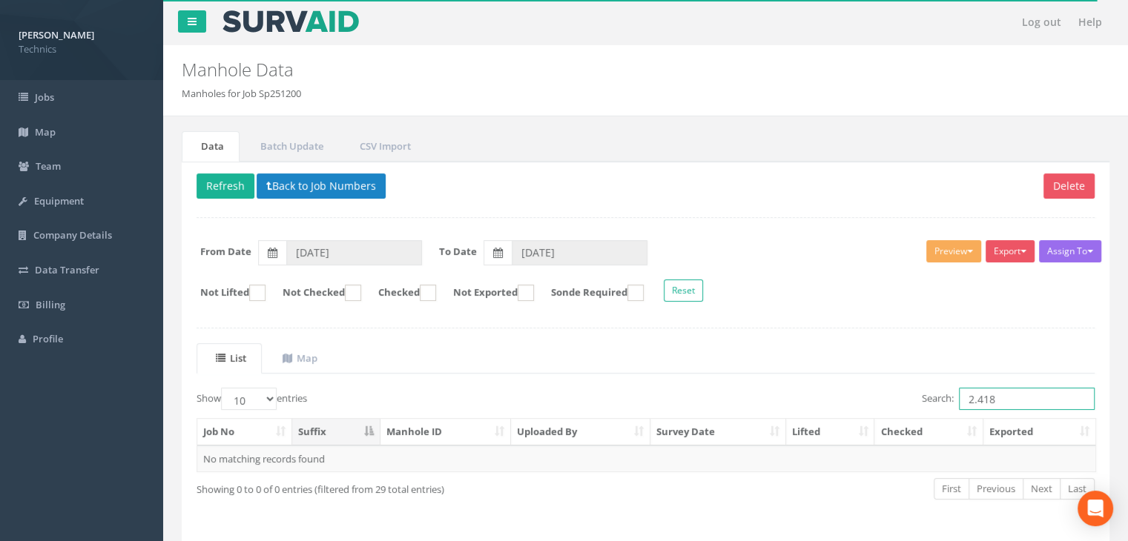
type input "2.418"
click at [314, 185] on button "Back to Job Numbers" at bounding box center [321, 186] width 129 height 25
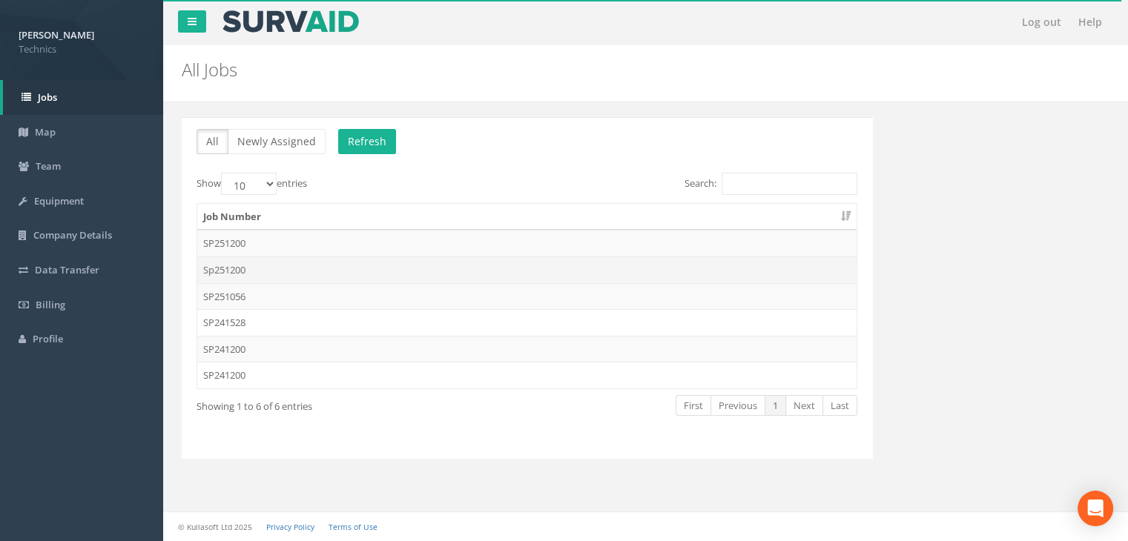
click at [279, 267] on td "Sp251200" at bounding box center [526, 270] width 659 height 27
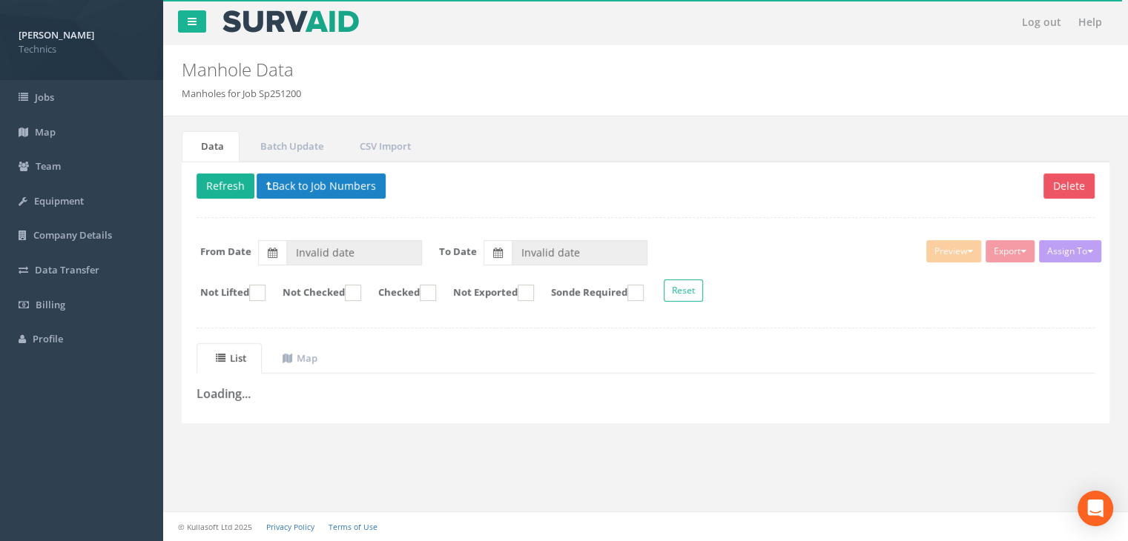
type input "[DATE]"
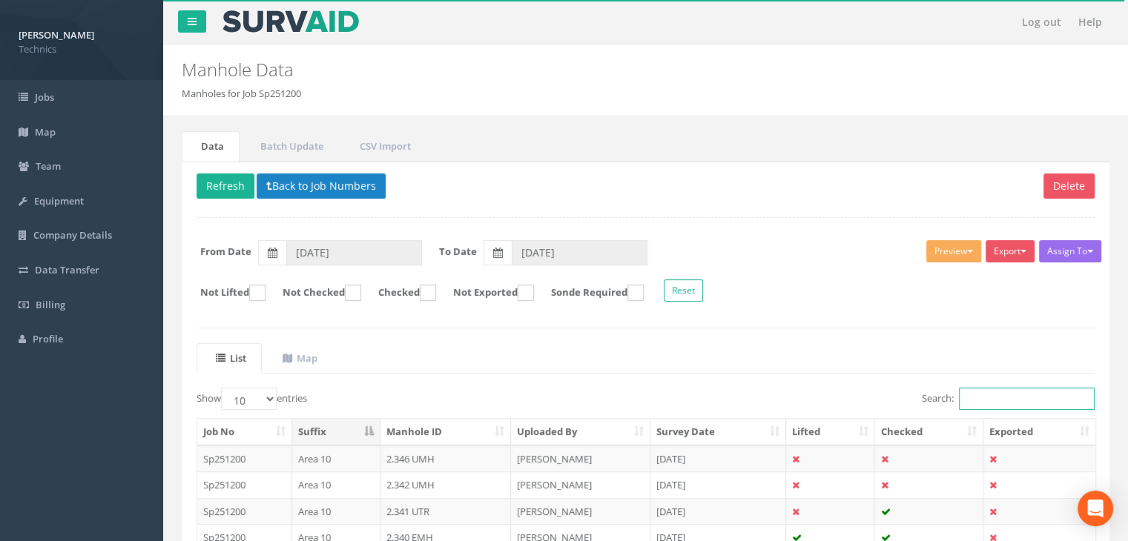
click at [991, 396] on input "Search:" at bounding box center [1027, 399] width 136 height 22
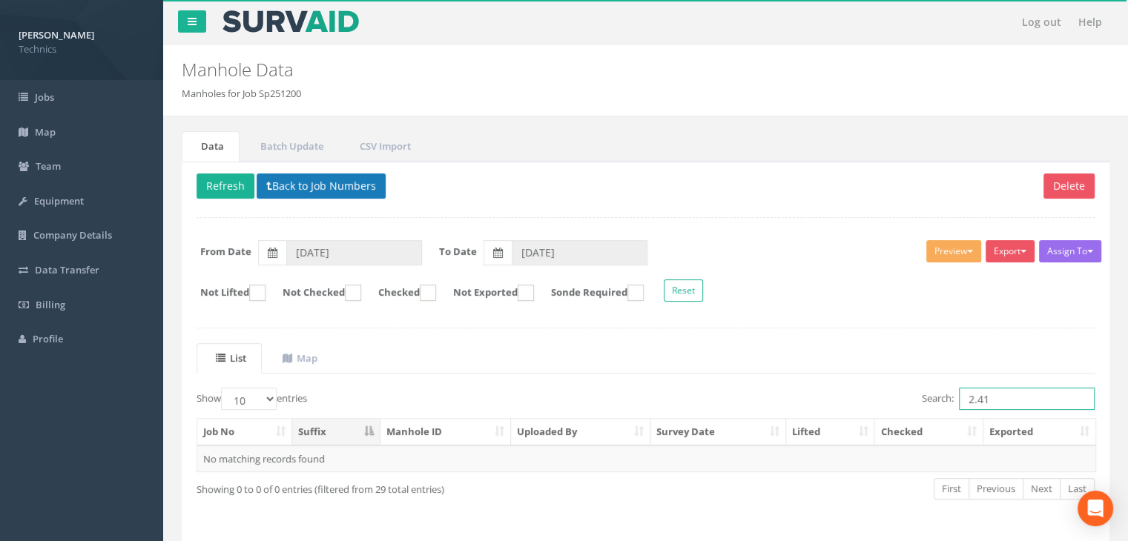
type input "2.41"
click at [326, 179] on button "Back to Job Numbers" at bounding box center [321, 186] width 129 height 25
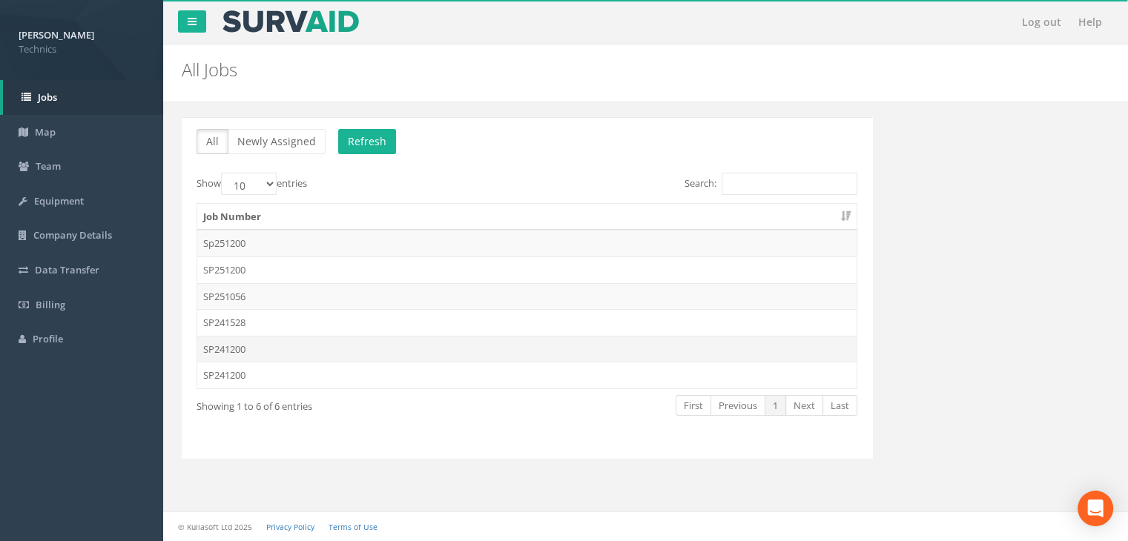
click at [248, 341] on td "SP241200" at bounding box center [526, 349] width 659 height 27
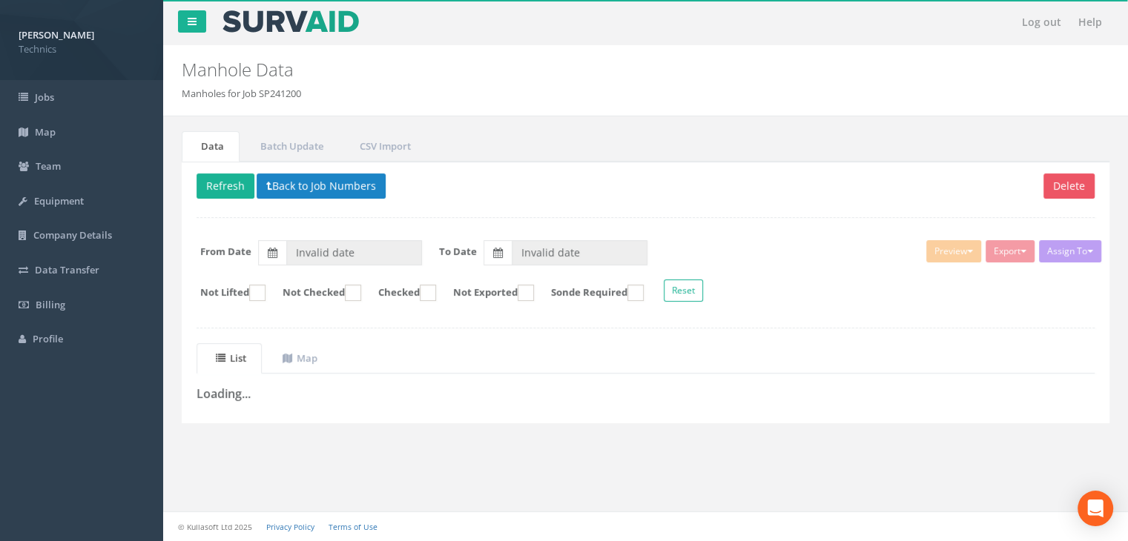
type input "[DATE]"
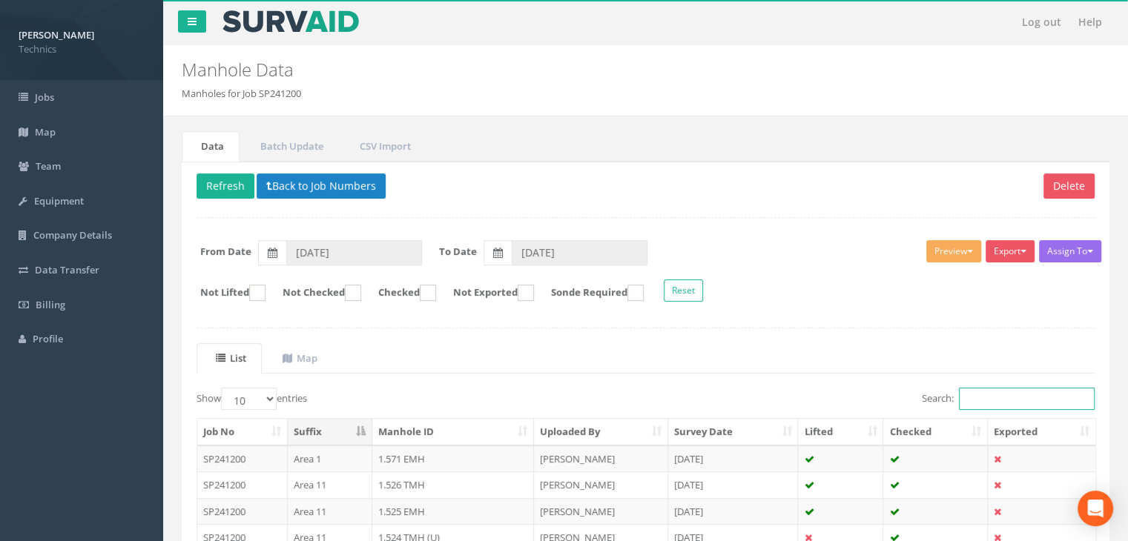
click at [977, 404] on input "Search:" at bounding box center [1027, 399] width 136 height 22
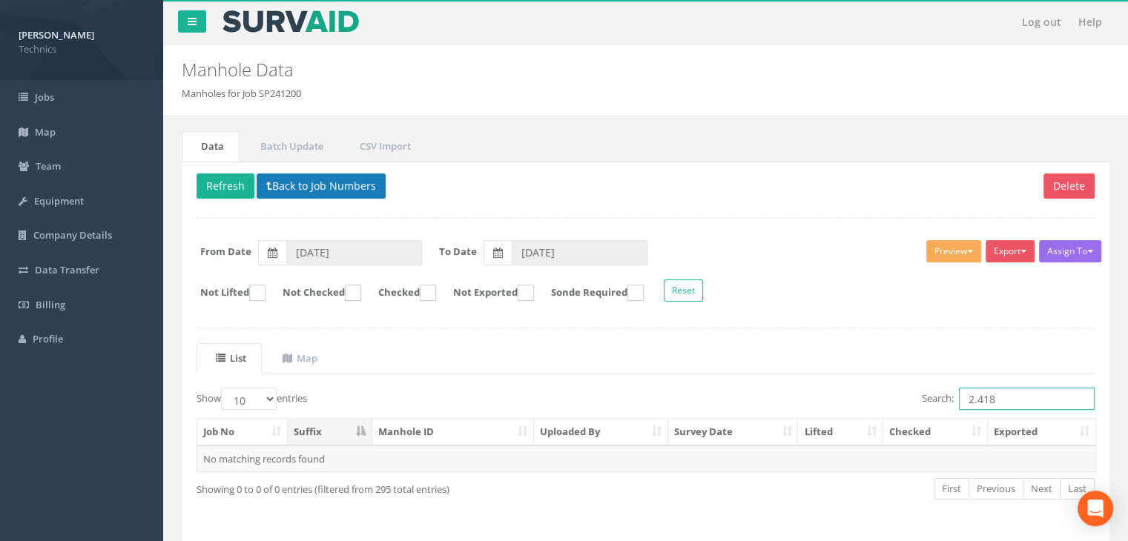
type input "2.418"
click at [303, 190] on button "Back to Job Numbers" at bounding box center [321, 186] width 129 height 25
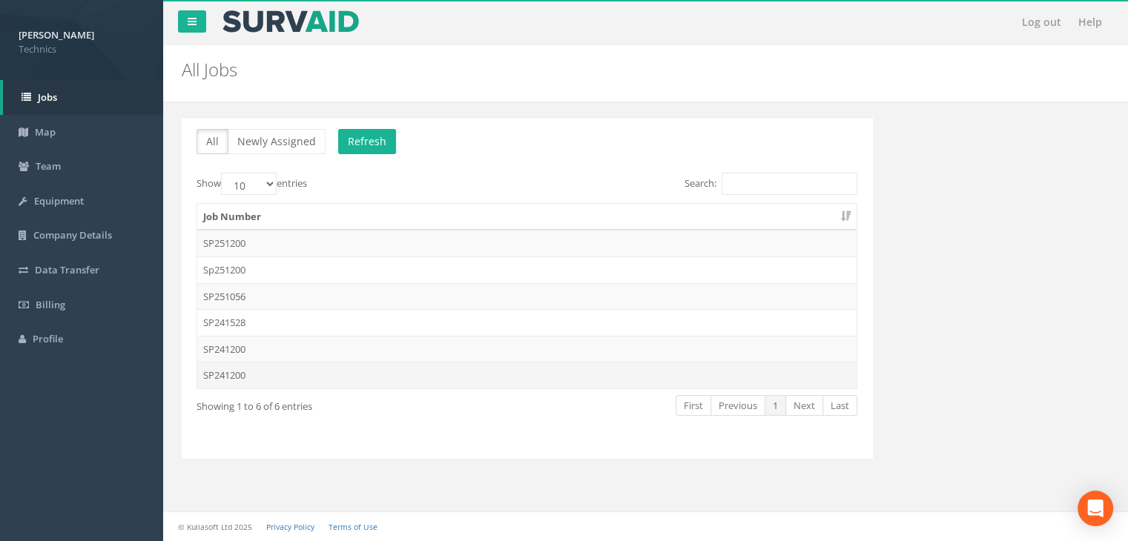
click at [251, 369] on td "SP241200" at bounding box center [526, 375] width 659 height 27
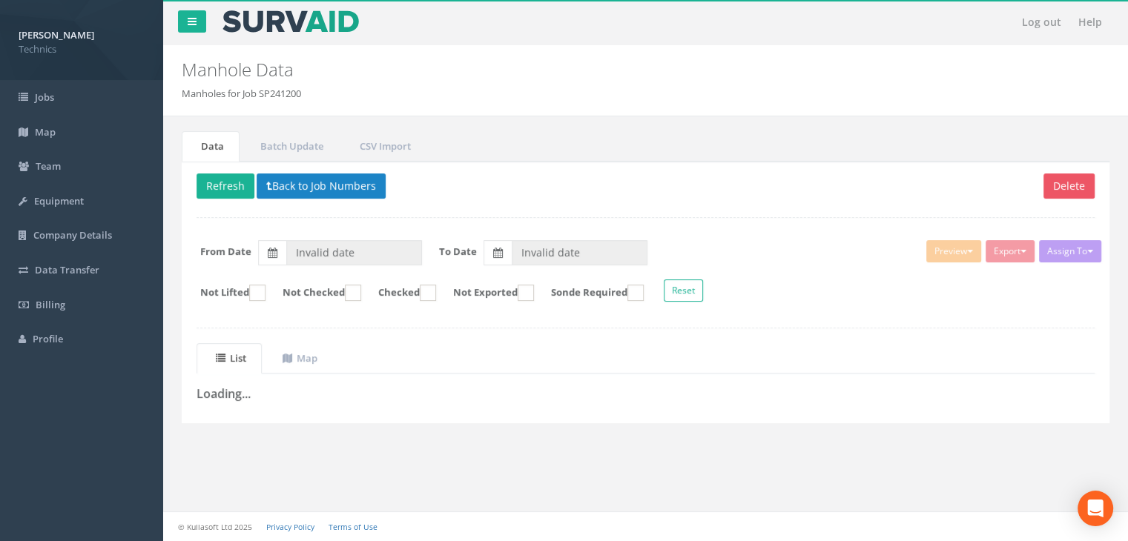
type input "[DATE]"
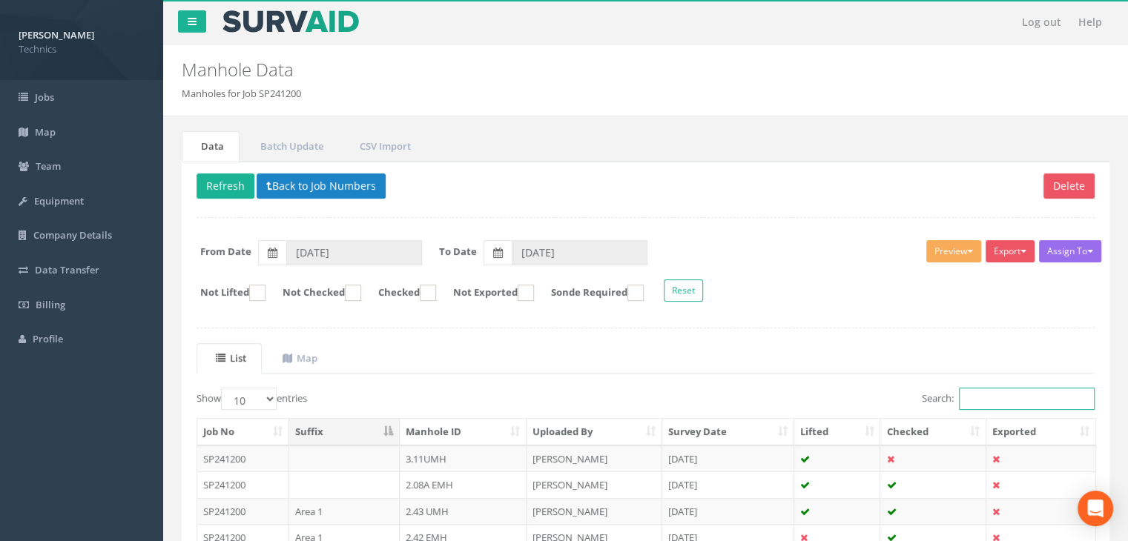
click at [978, 398] on input "Search:" at bounding box center [1027, 399] width 136 height 22
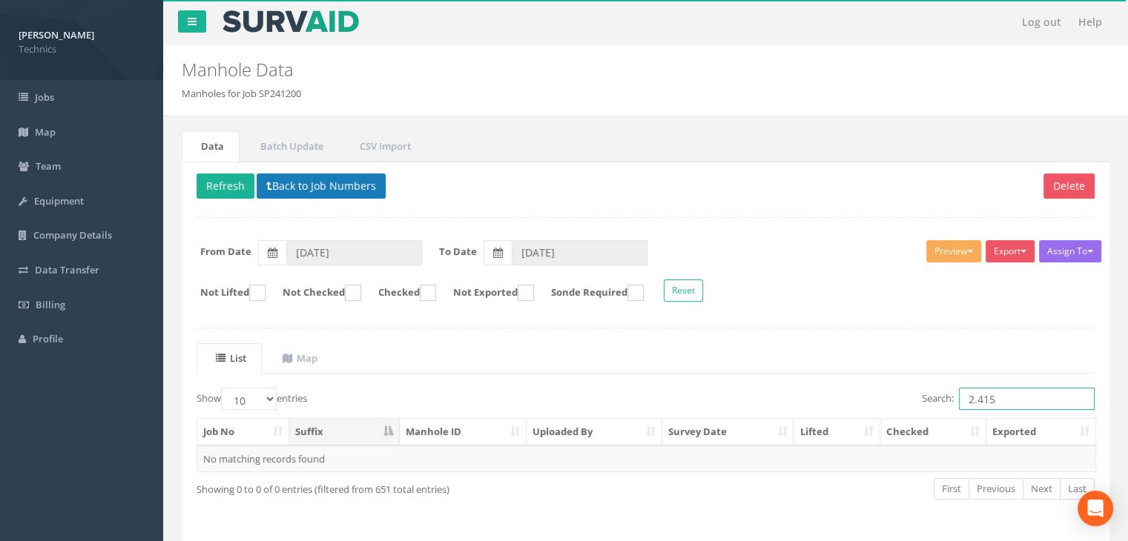
type input "2.415"
click at [303, 182] on button "Back to Job Numbers" at bounding box center [321, 186] width 129 height 25
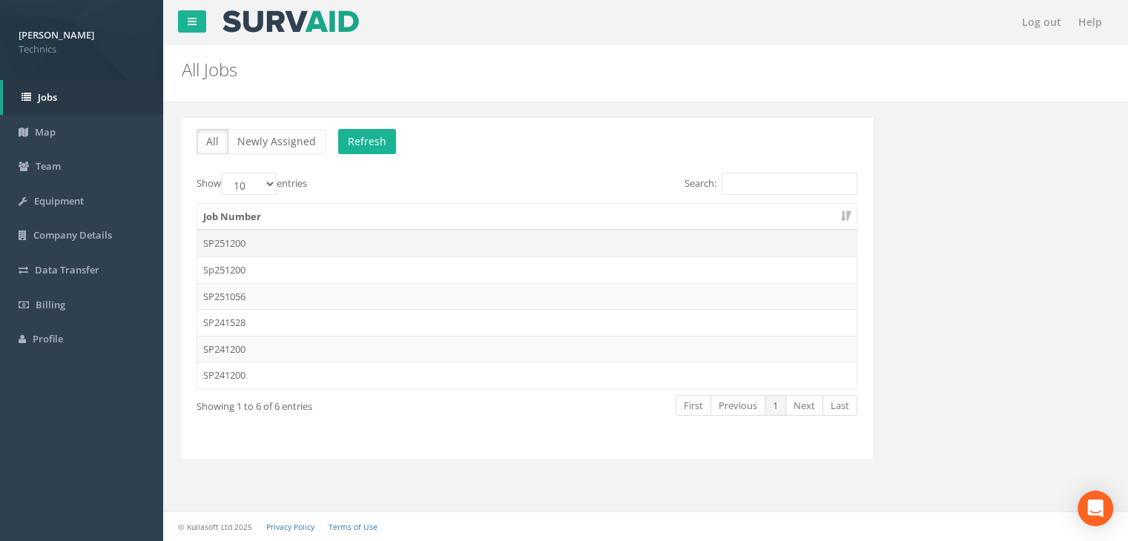
click at [255, 240] on td "SP251200" at bounding box center [526, 243] width 659 height 27
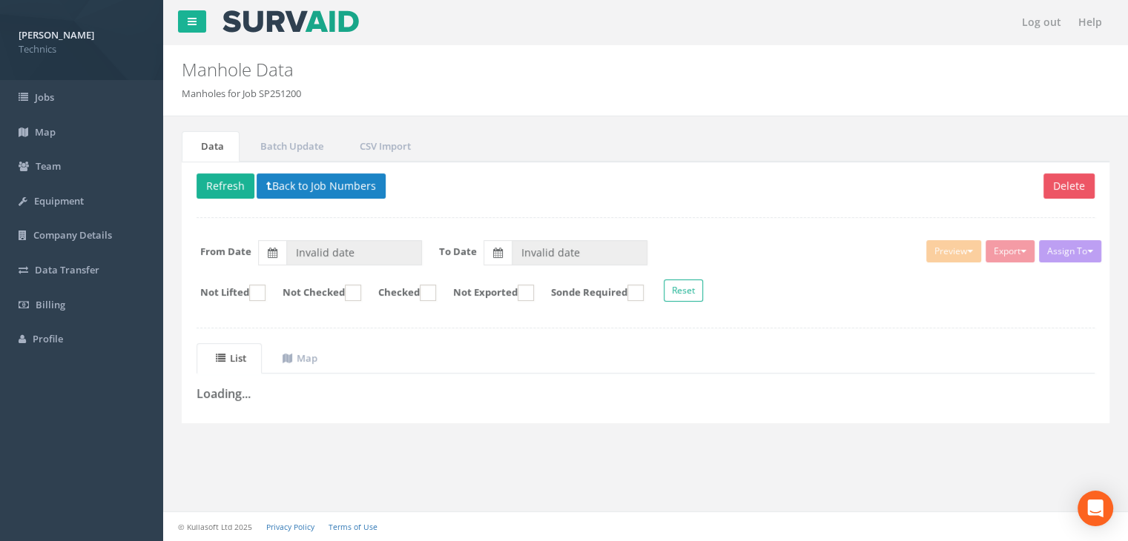
type input "[DATE]"
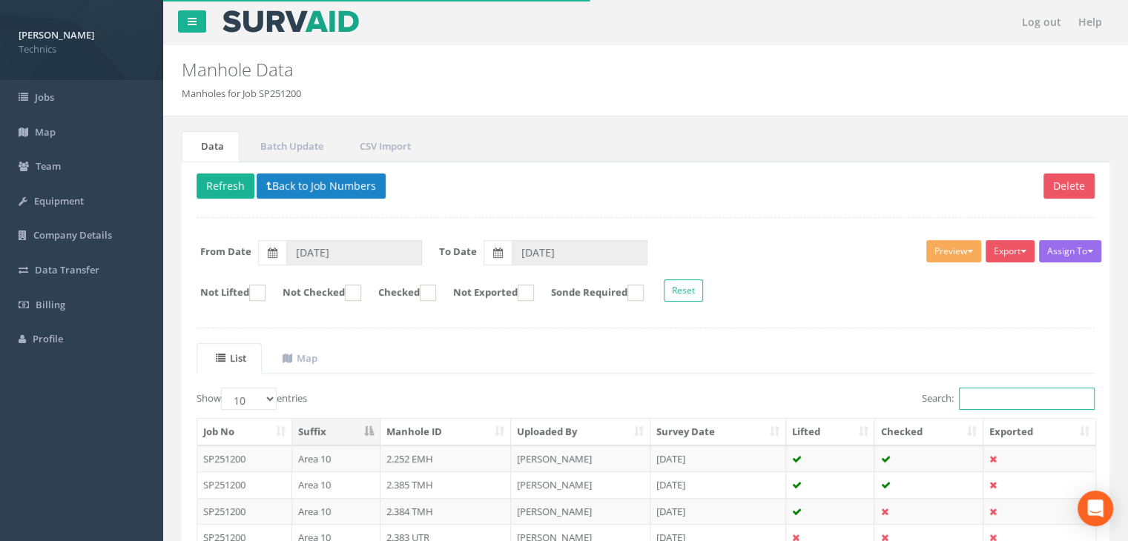
click at [1016, 403] on input "Search:" at bounding box center [1027, 399] width 136 height 22
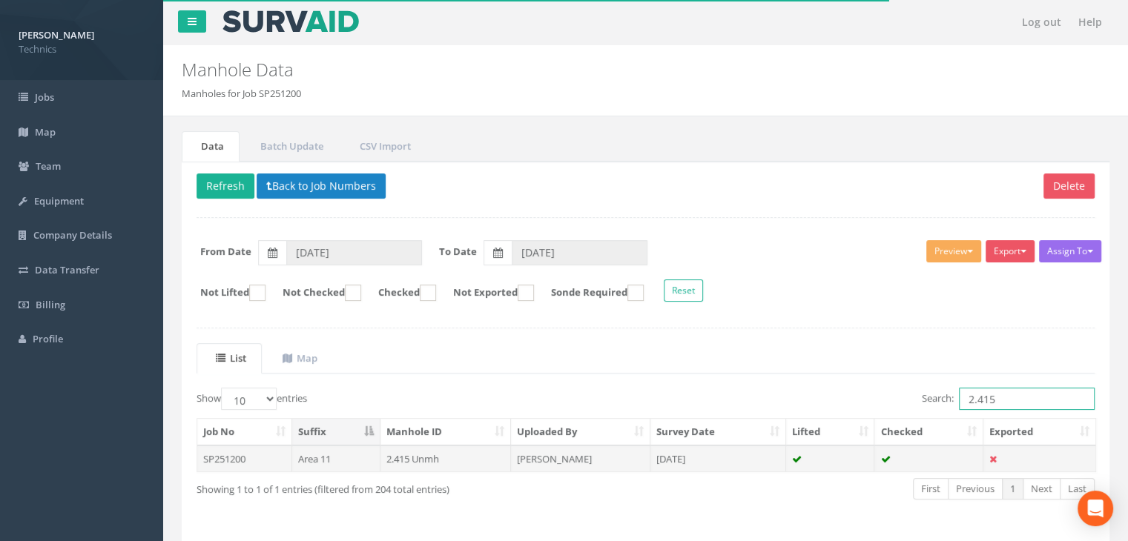
type input "2.415"
click at [719, 458] on td "[DATE]" at bounding box center [718, 459] width 136 height 27
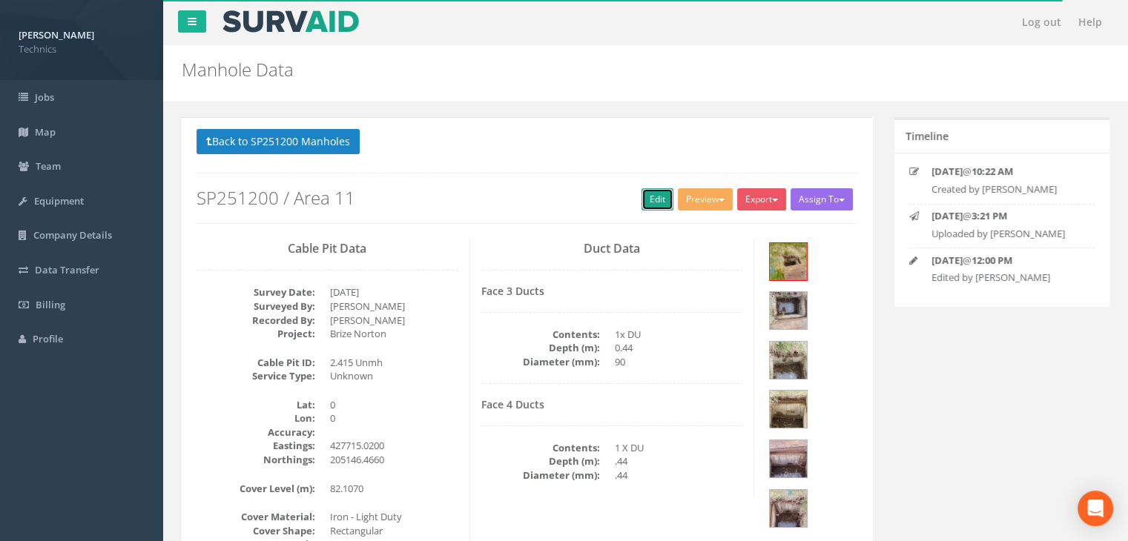
click at [645, 206] on link "Edit" at bounding box center [658, 199] width 32 height 22
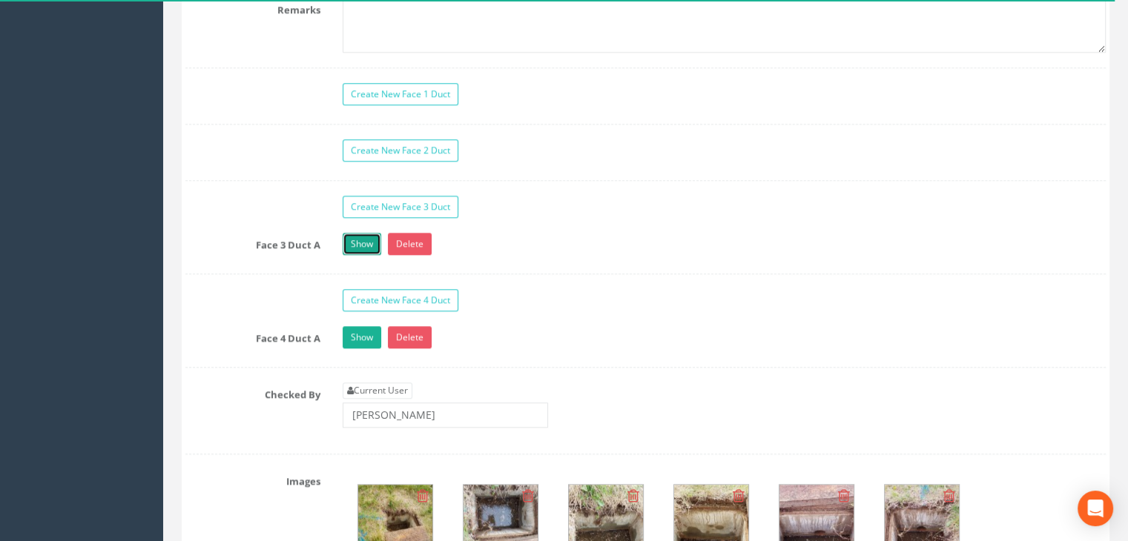
click at [356, 240] on link "Show" at bounding box center [362, 244] width 39 height 22
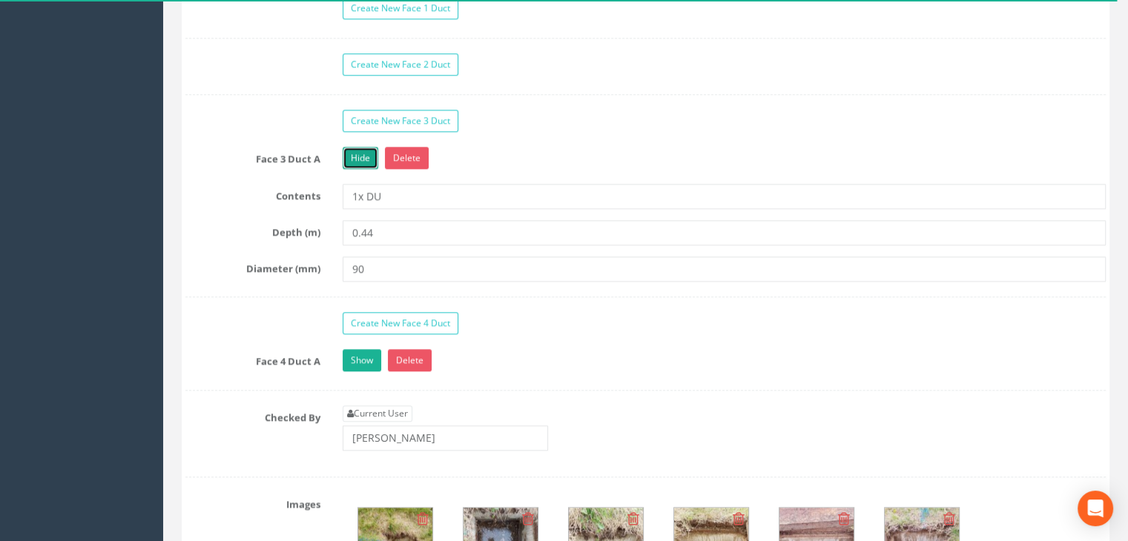
scroll to position [1558, 0]
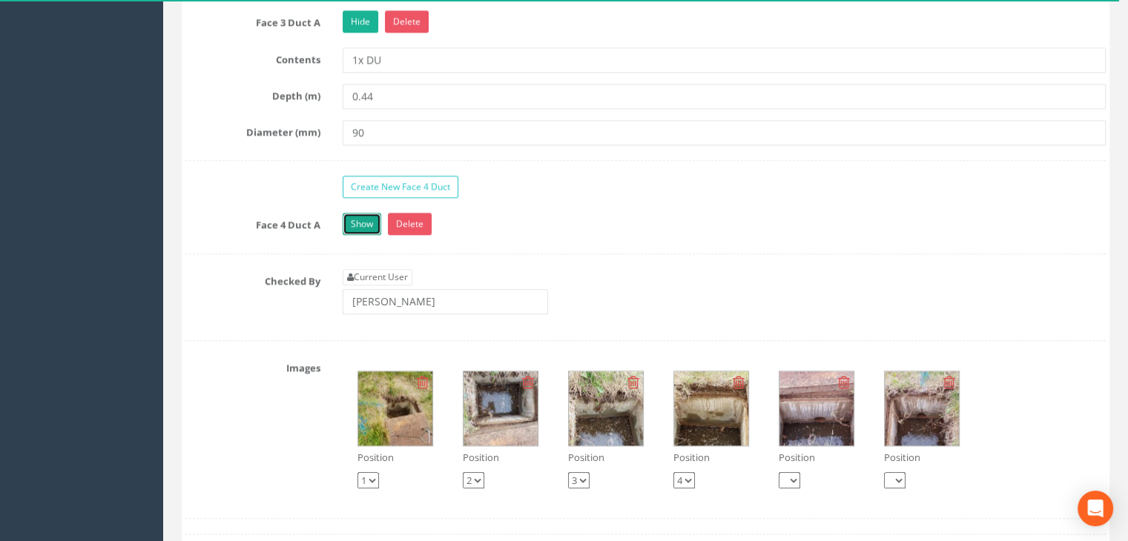
click at [362, 226] on link "Show" at bounding box center [362, 224] width 39 height 22
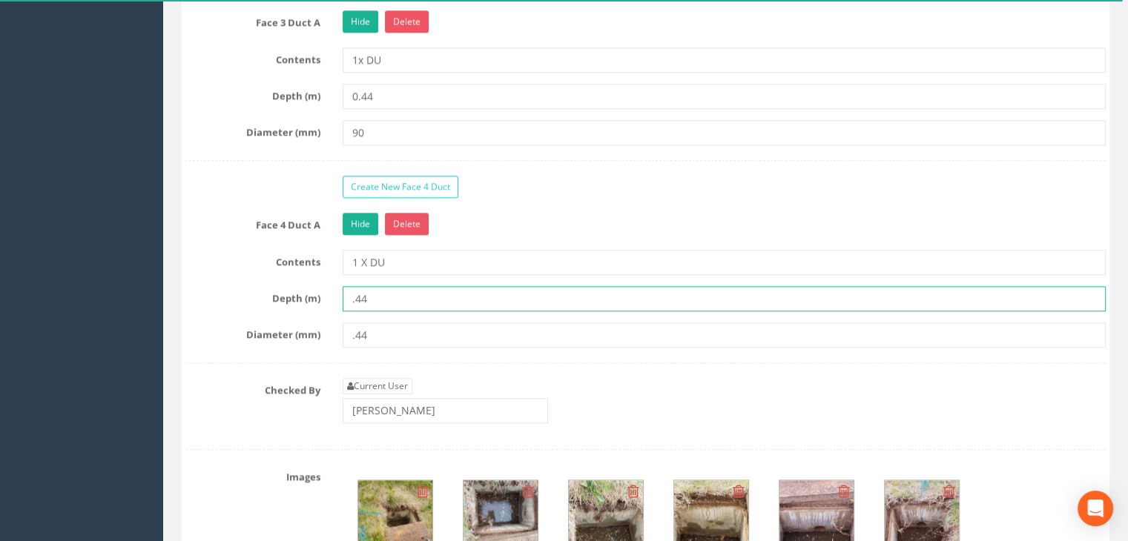
click at [351, 294] on input ".44" at bounding box center [724, 298] width 763 height 25
type input "0.44"
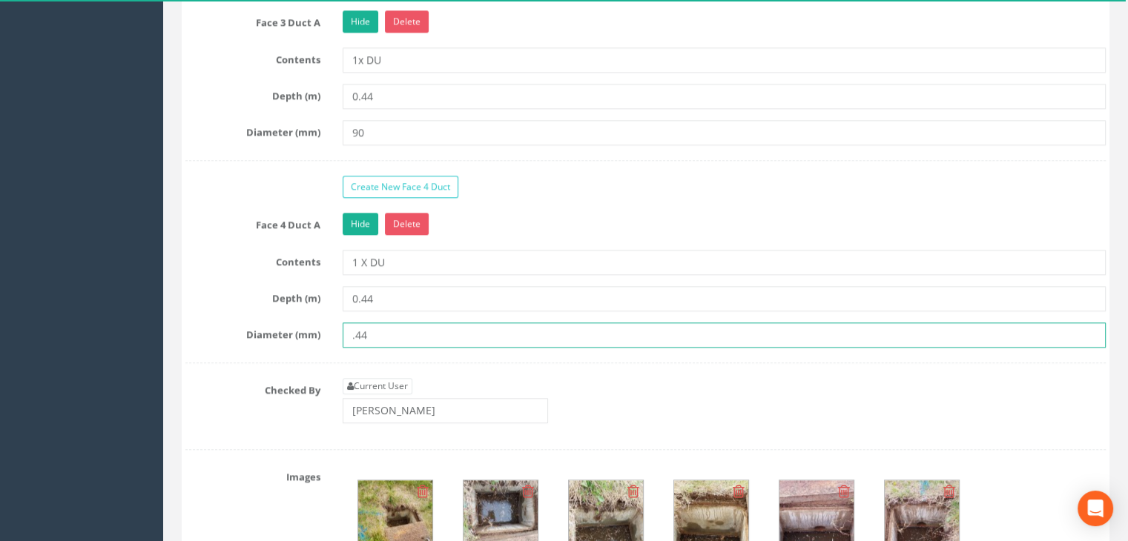
click at [352, 326] on input ".44" at bounding box center [724, 335] width 763 height 25
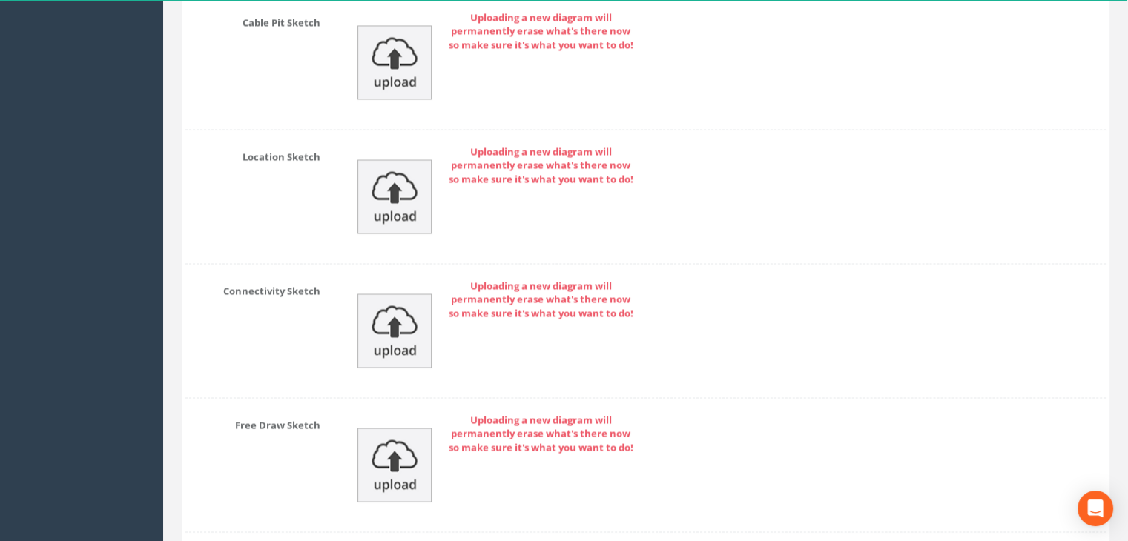
scroll to position [2629, 0]
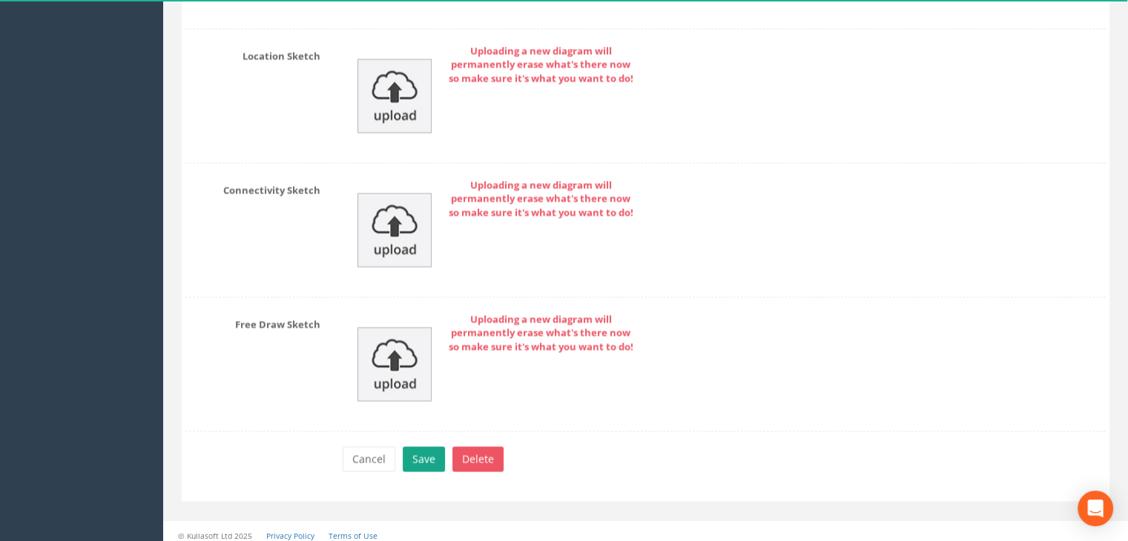
type input "0.44"
click at [435, 446] on button "Save" at bounding box center [424, 458] width 42 height 25
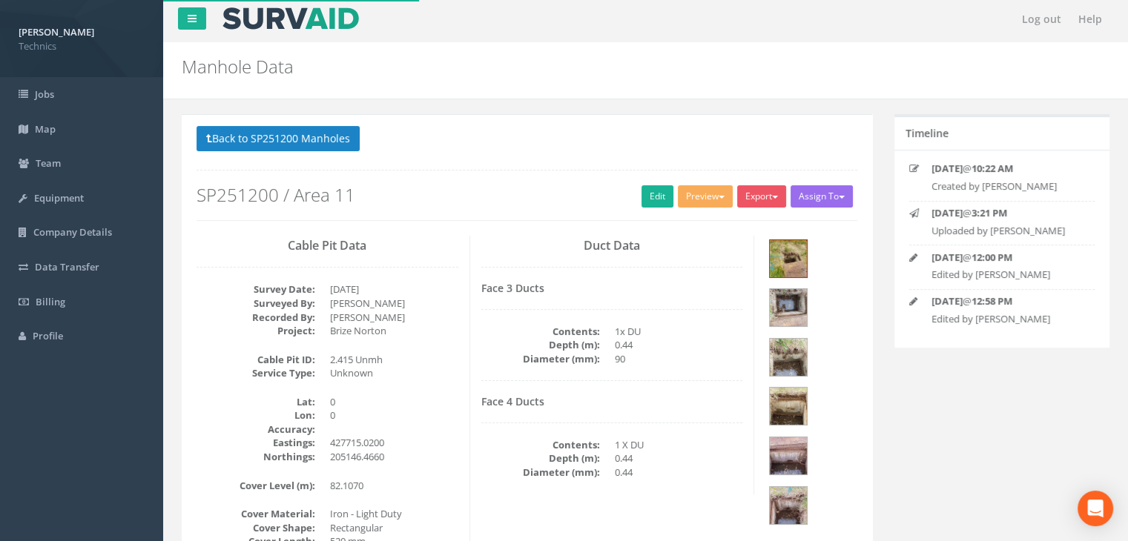
scroll to position [0, 0]
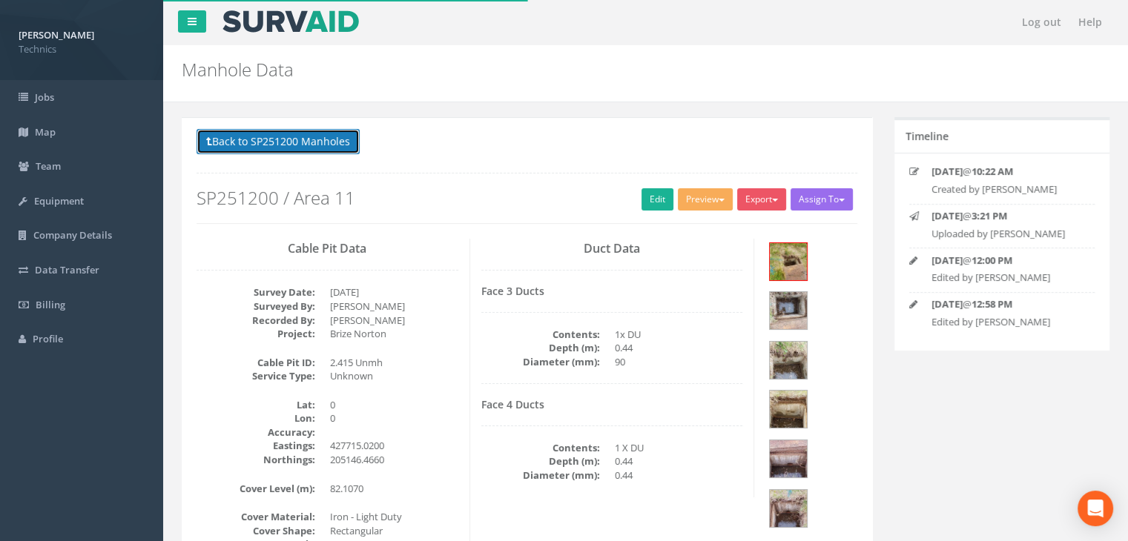
click at [285, 148] on button "Back to SP251200 Manholes" at bounding box center [278, 141] width 163 height 25
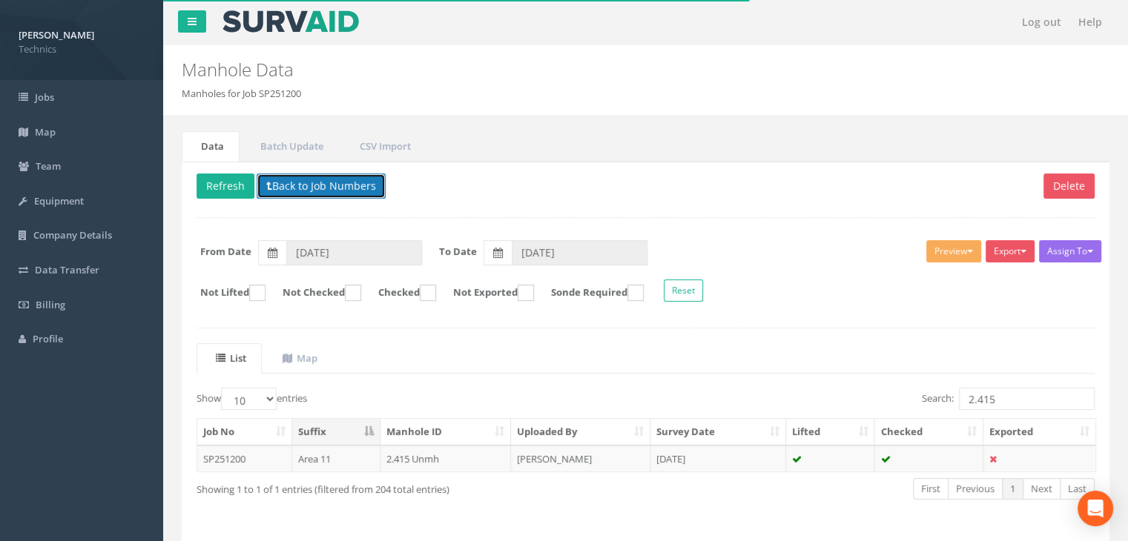
click at [316, 189] on button "Back to Job Numbers" at bounding box center [321, 186] width 129 height 25
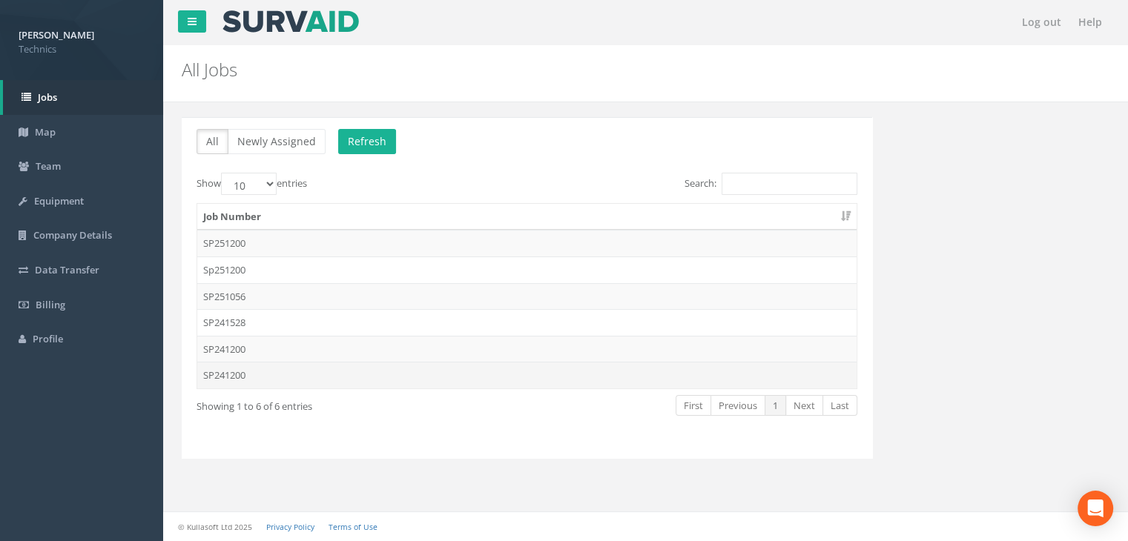
click at [265, 382] on td "SP241200" at bounding box center [526, 375] width 659 height 27
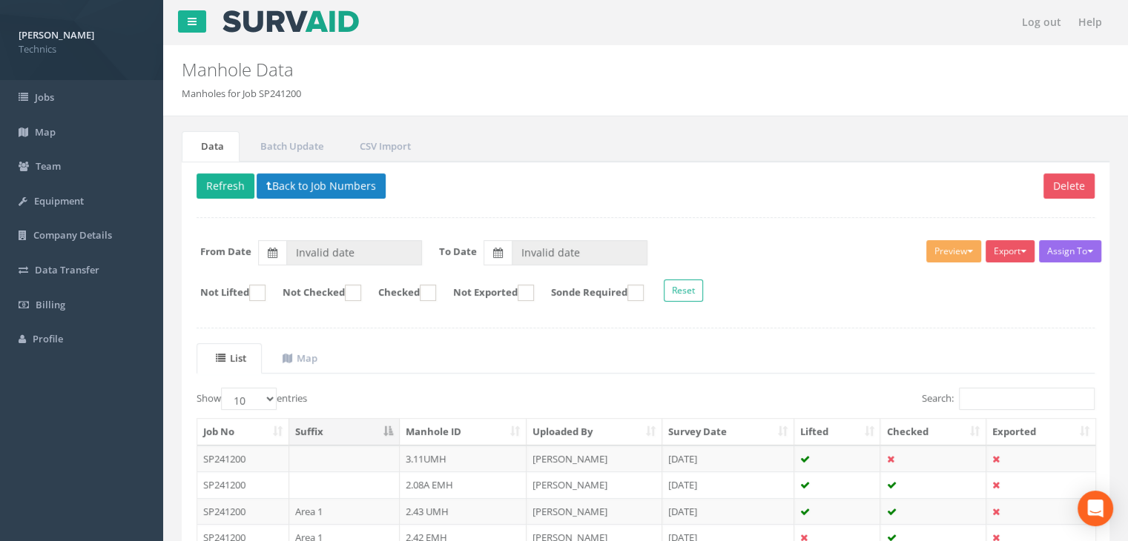
type input "[DATE]"
click at [983, 395] on input "Search:" at bounding box center [1027, 399] width 136 height 22
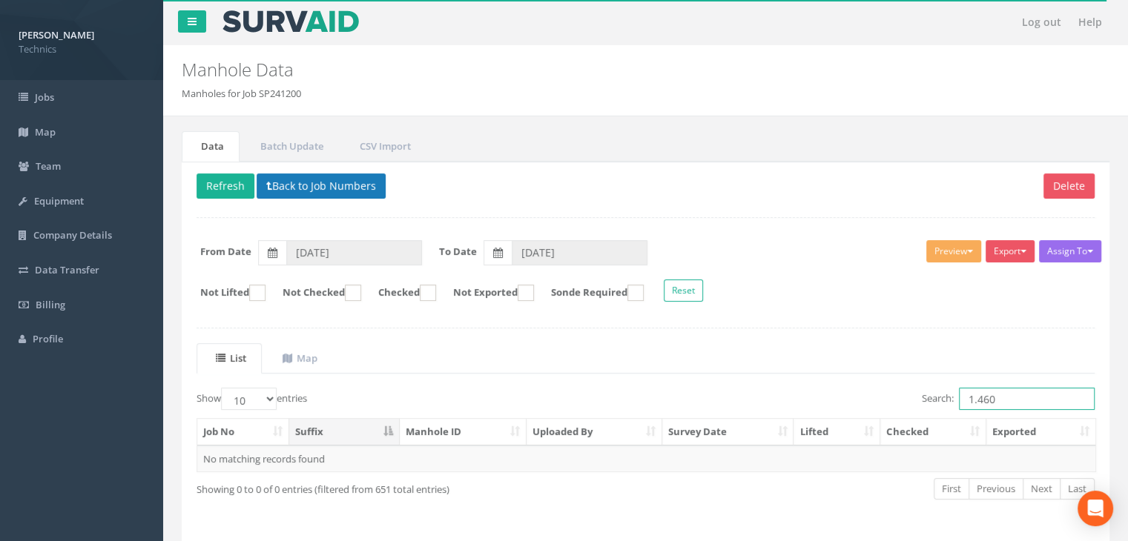
type input "1.460"
click at [325, 181] on button "Back to Job Numbers" at bounding box center [321, 186] width 129 height 25
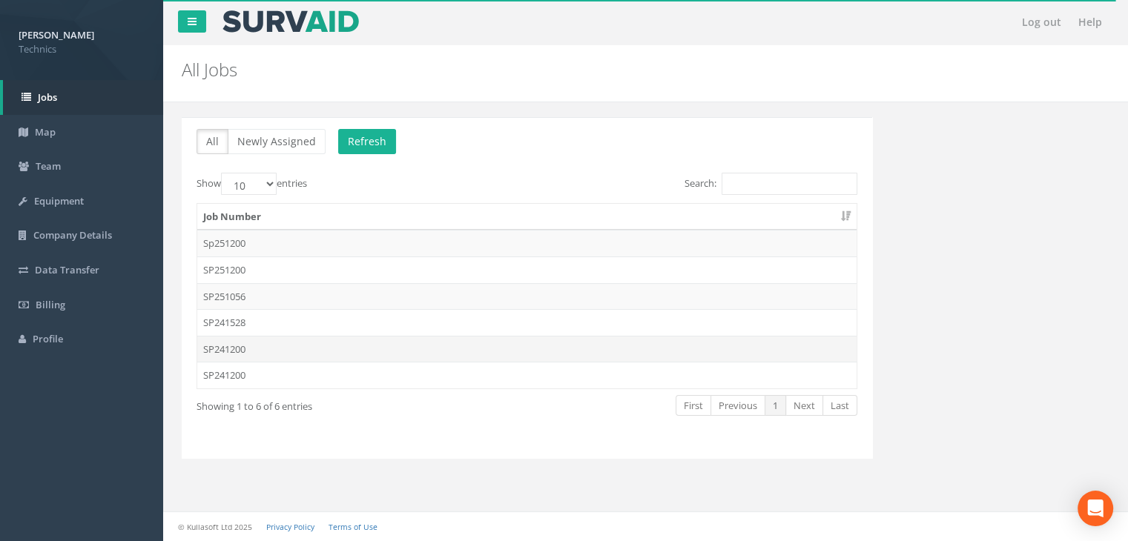
click at [276, 343] on td "SP241200" at bounding box center [526, 349] width 659 height 27
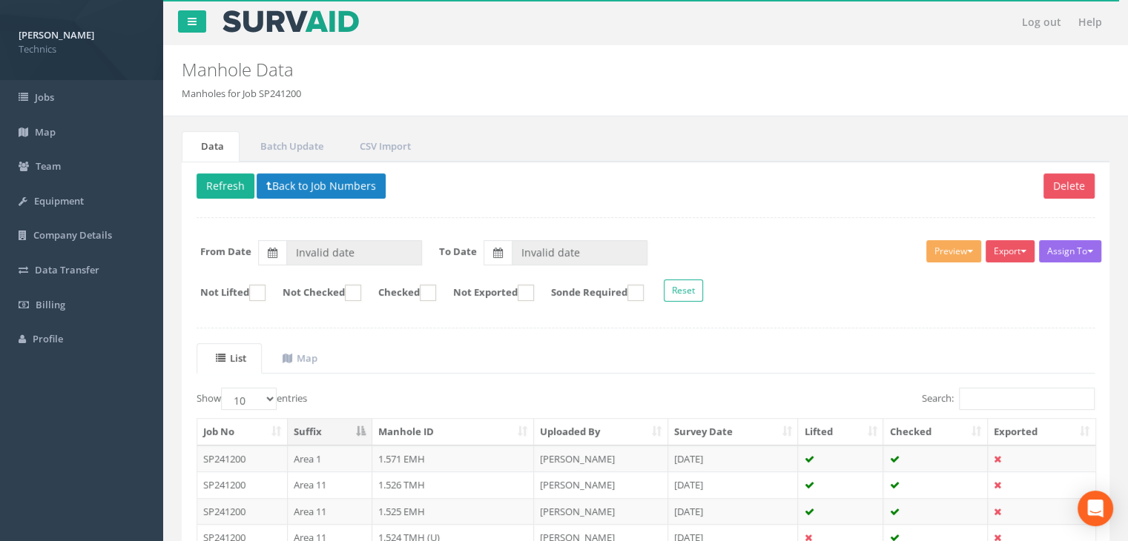
type input "[DATE]"
click at [982, 398] on input "Search:" at bounding box center [1027, 399] width 136 height 22
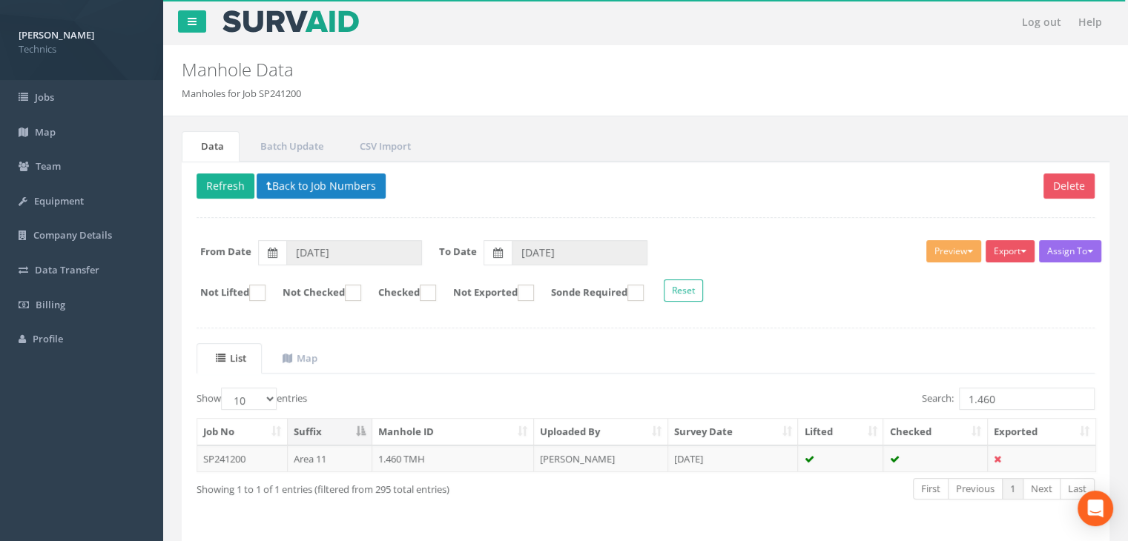
click at [730, 449] on td "[DATE]" at bounding box center [733, 459] width 131 height 27
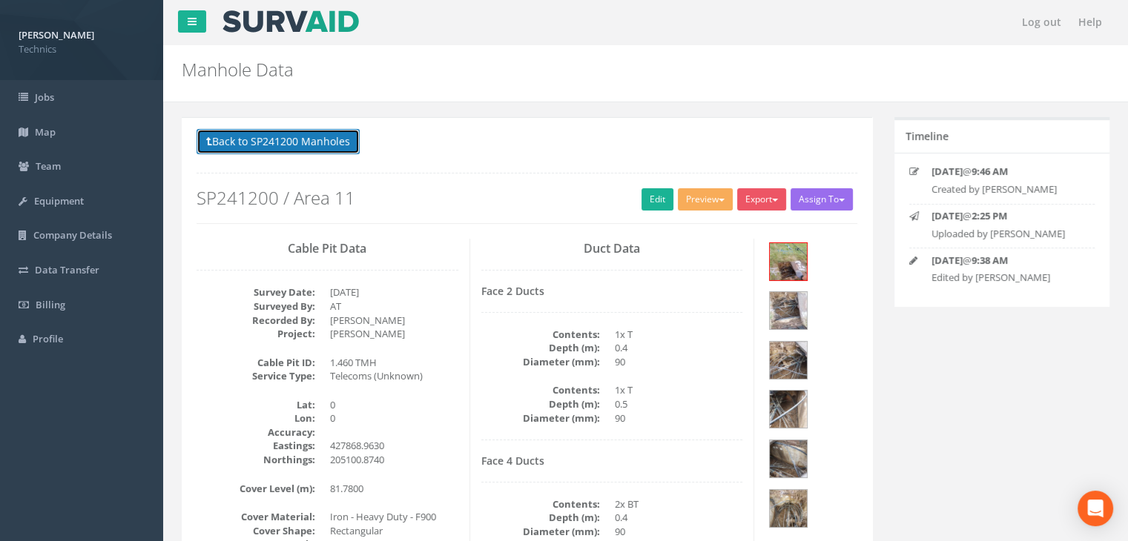
click at [285, 145] on button "Back to SP241200 Manholes" at bounding box center [278, 141] width 163 height 25
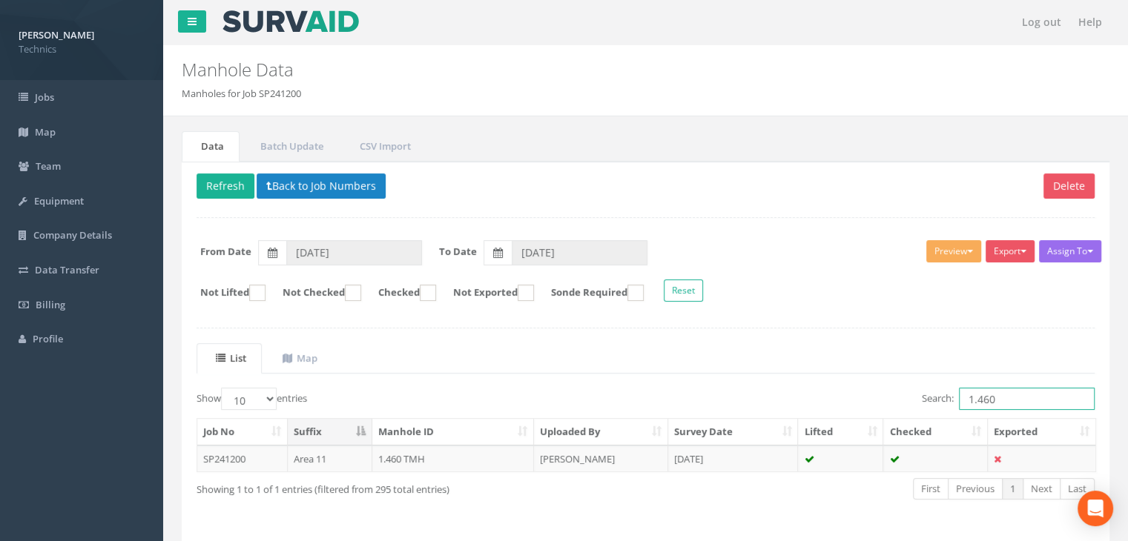
click at [1019, 396] on input "1.460" at bounding box center [1027, 399] width 136 height 22
type input "1.459"
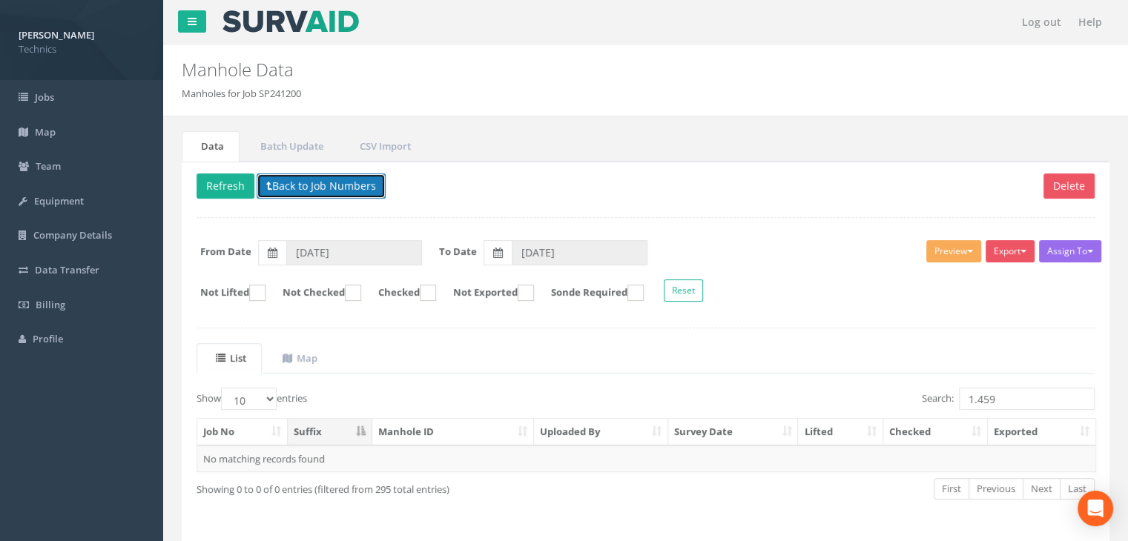
click at [338, 190] on button "Back to Job Numbers" at bounding box center [321, 186] width 129 height 25
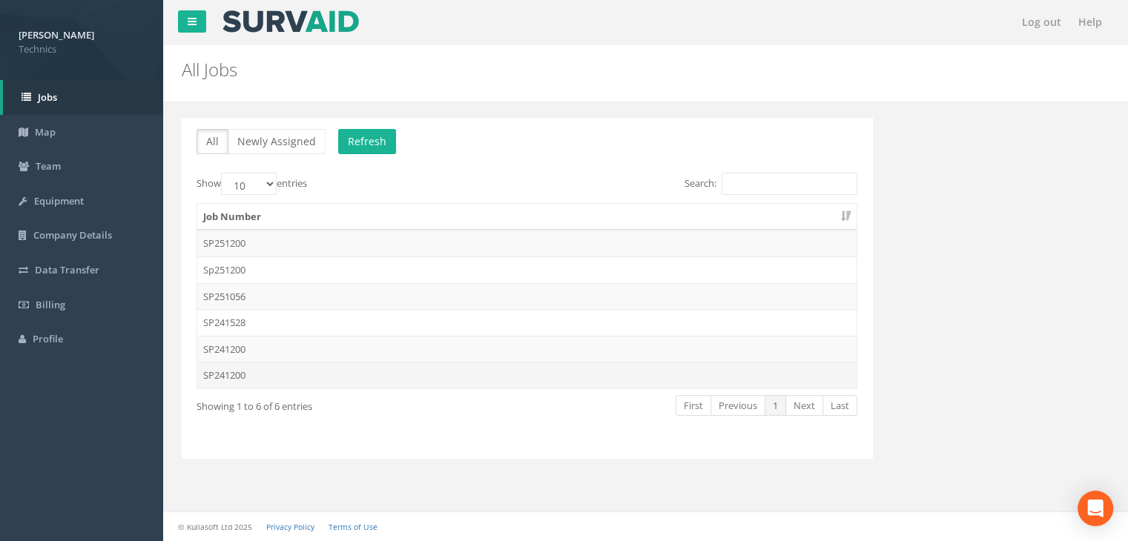
click at [285, 380] on td "SP241200" at bounding box center [526, 375] width 659 height 27
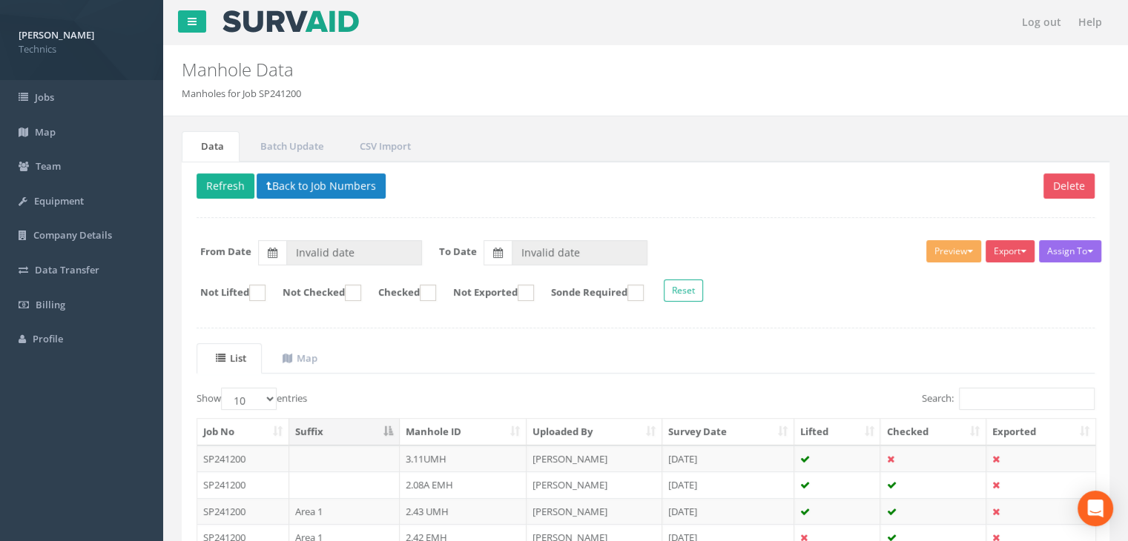
type input "[DATE]"
click at [986, 406] on input "Search:" at bounding box center [1027, 399] width 136 height 22
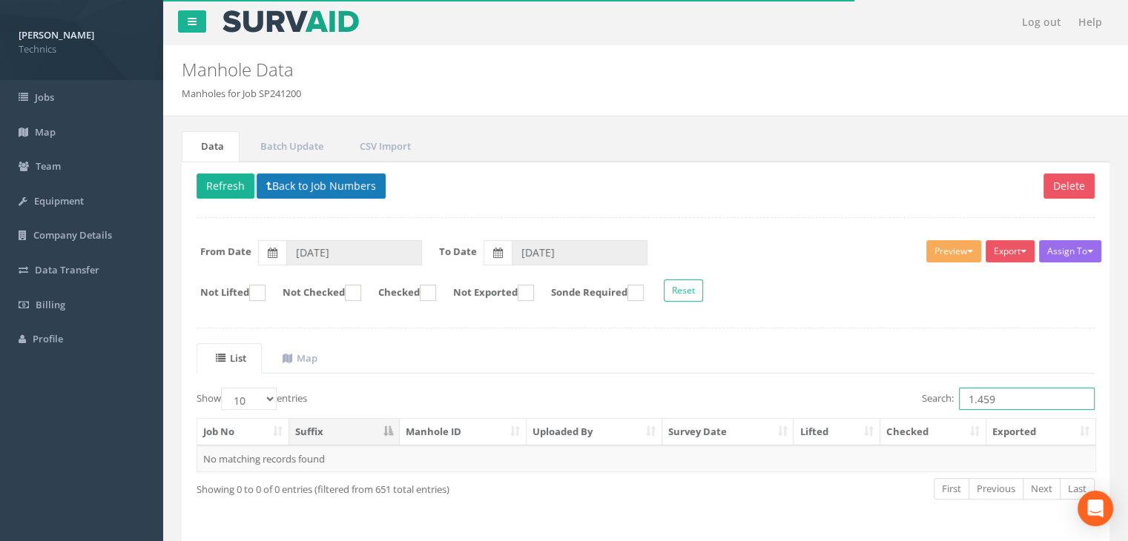
type input "1.459"
click at [335, 189] on button "Back to Job Numbers" at bounding box center [321, 186] width 129 height 25
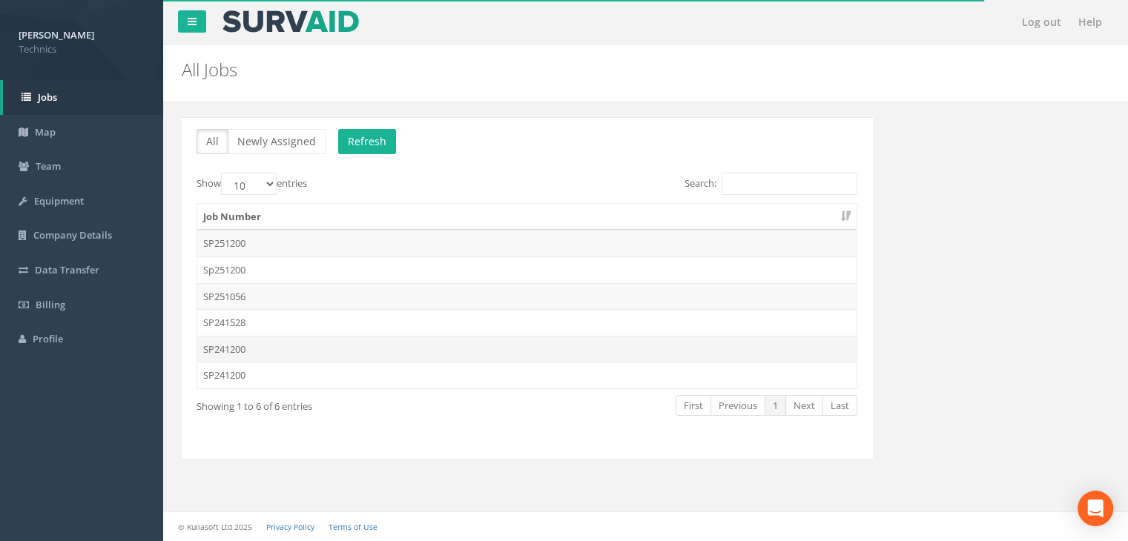
click at [272, 343] on td "SP241200" at bounding box center [526, 349] width 659 height 27
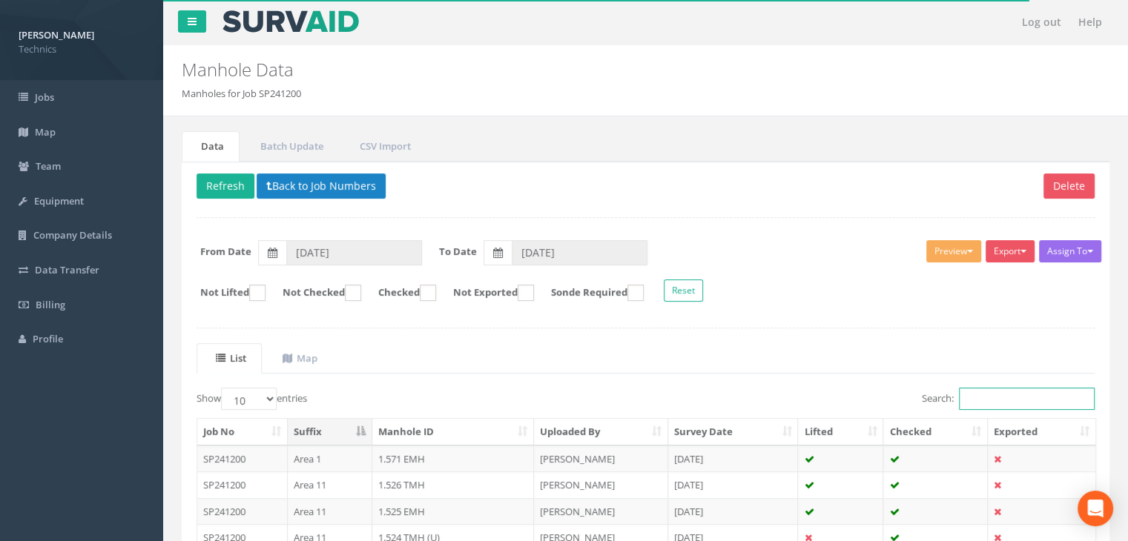
click at [977, 391] on input "Search:" at bounding box center [1027, 399] width 136 height 22
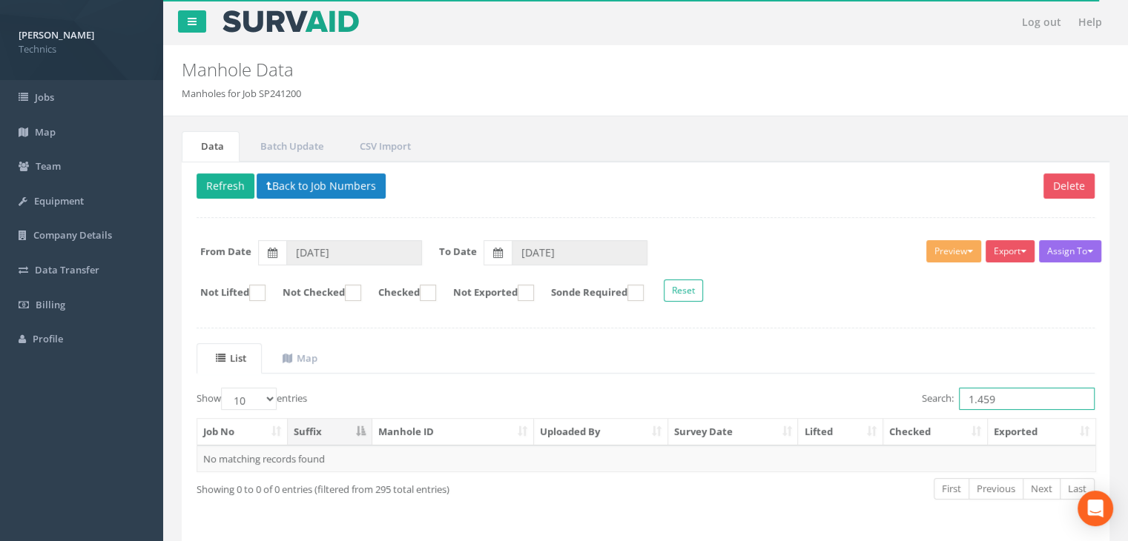
type input "1.459"
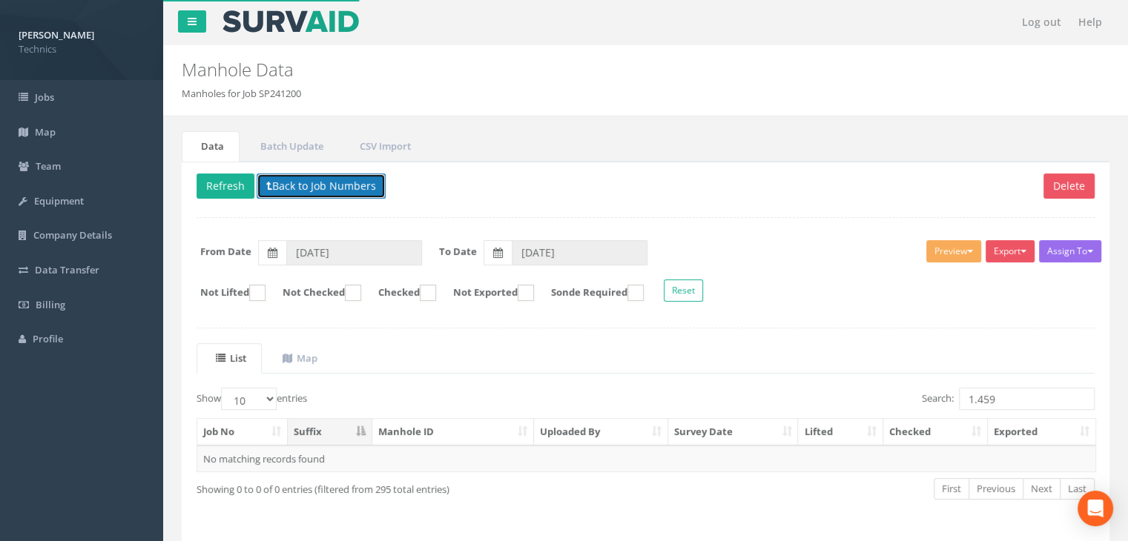
click at [305, 181] on button "Back to Job Numbers" at bounding box center [321, 186] width 129 height 25
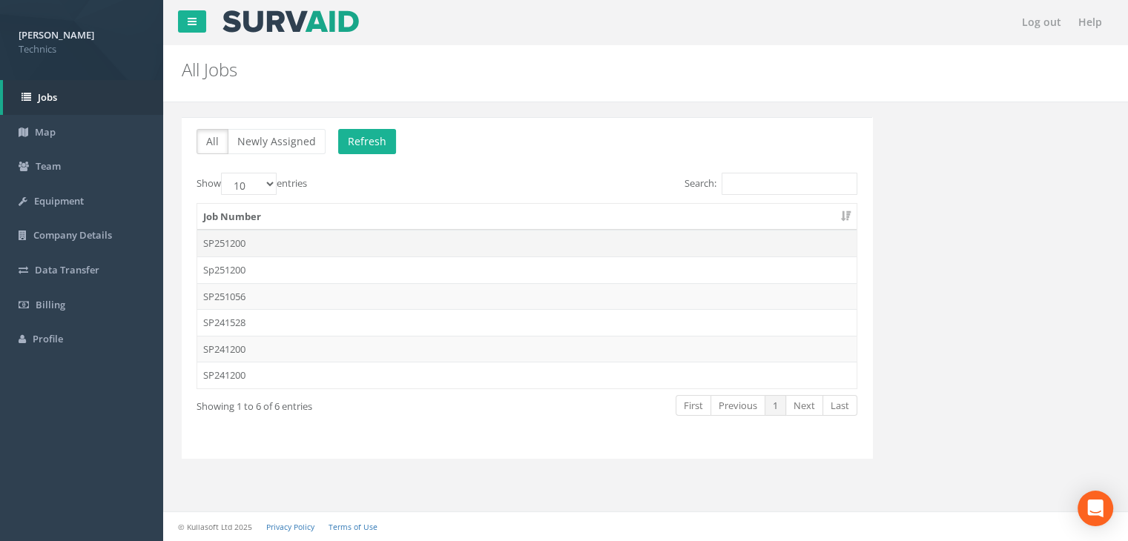
click at [270, 243] on td "SP251200" at bounding box center [526, 243] width 659 height 27
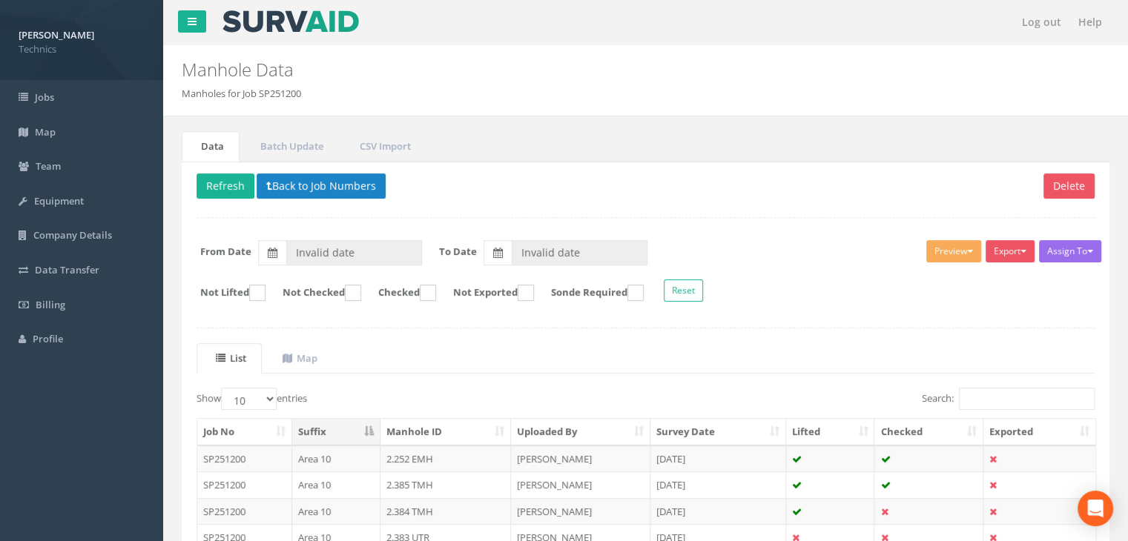
type input "[DATE]"
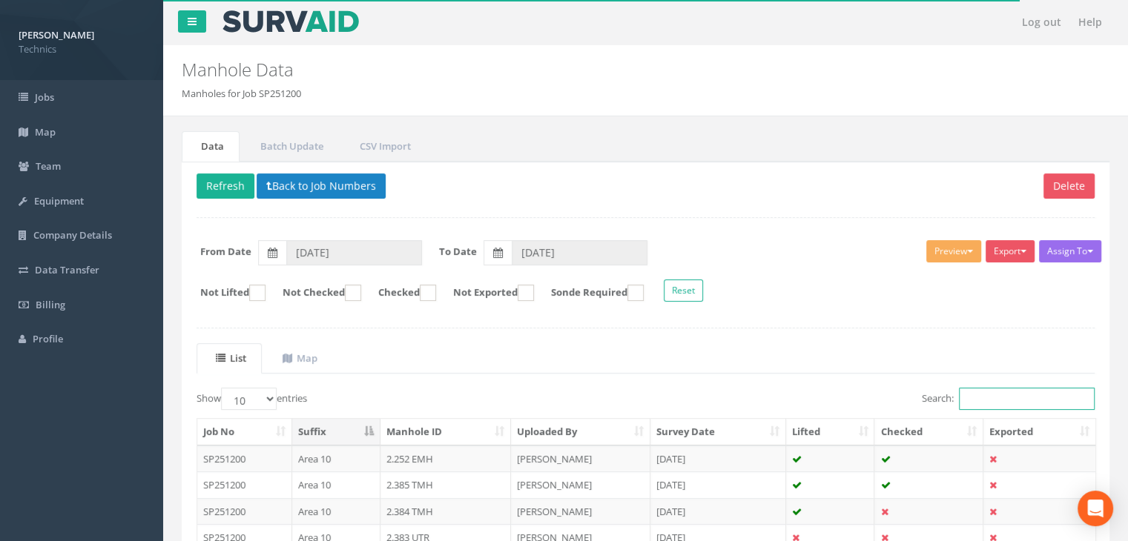
click at [994, 398] on input "Search:" at bounding box center [1027, 399] width 136 height 22
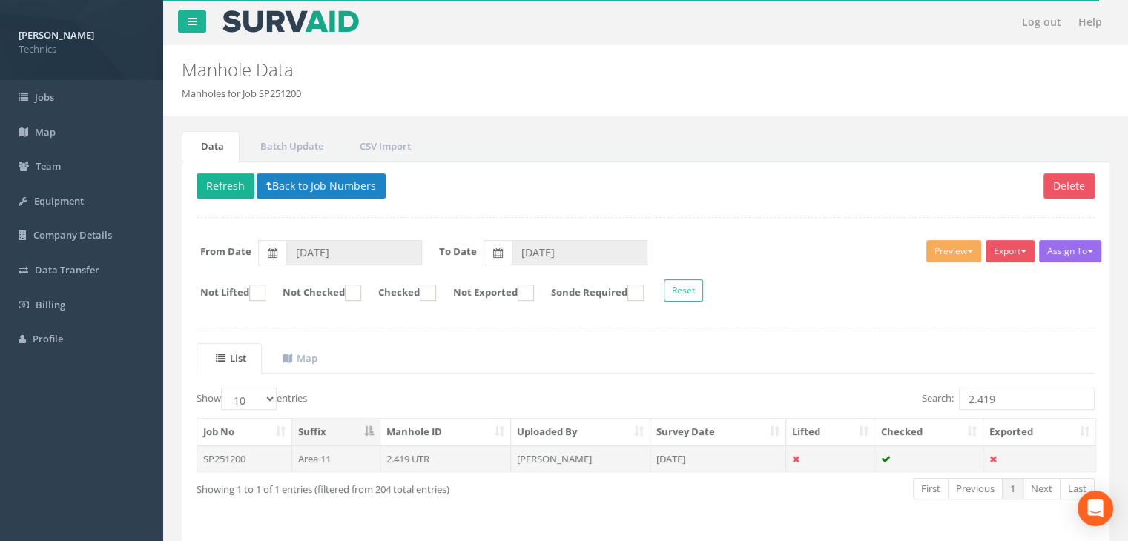
click at [567, 448] on td "[PERSON_NAME]" at bounding box center [580, 459] width 139 height 27
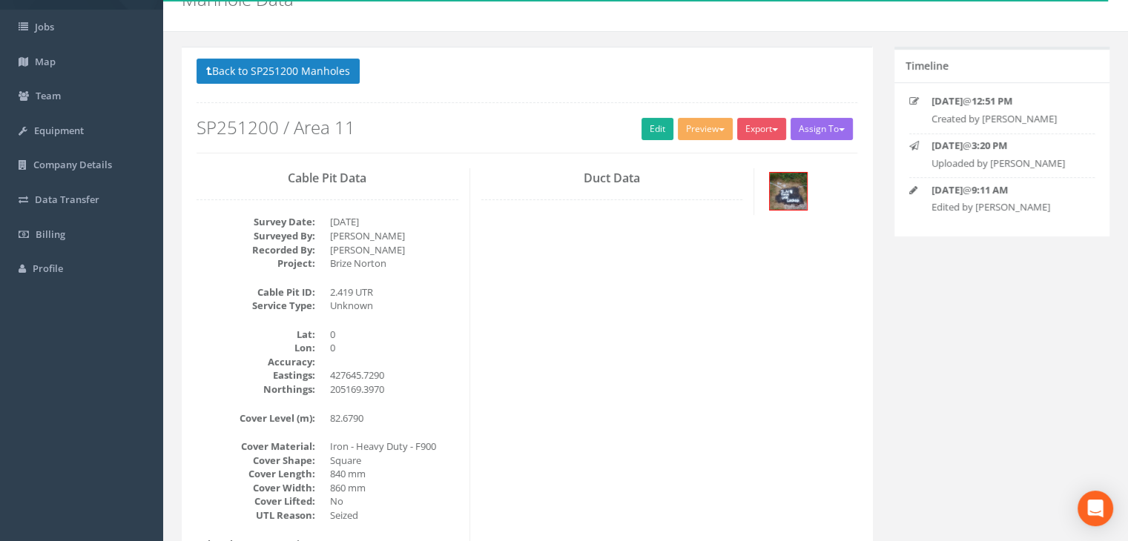
scroll to position [148, 0]
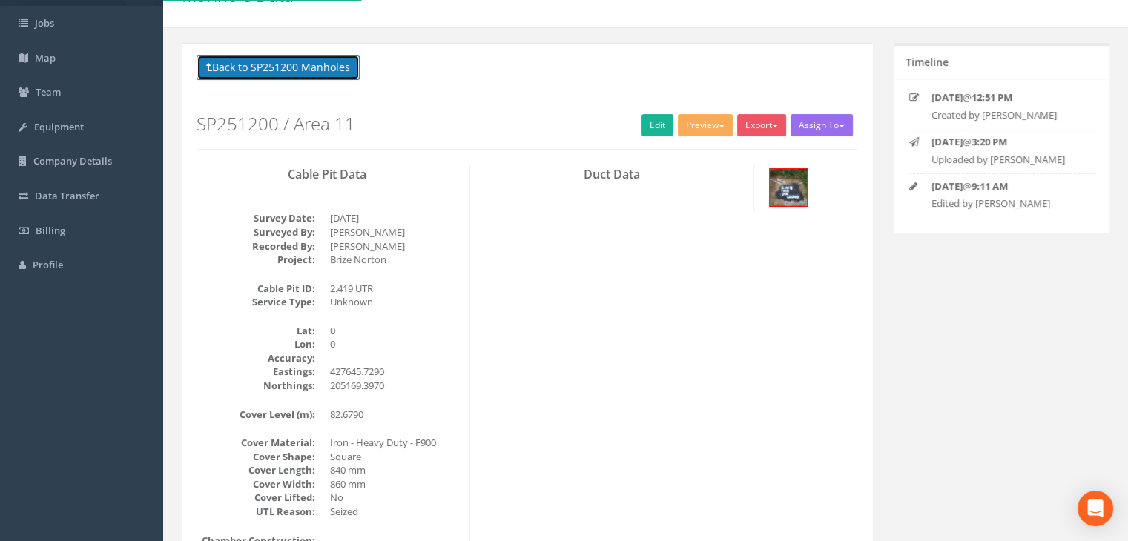
click at [303, 61] on button "Back to SP251200 Manholes" at bounding box center [278, 67] width 163 height 25
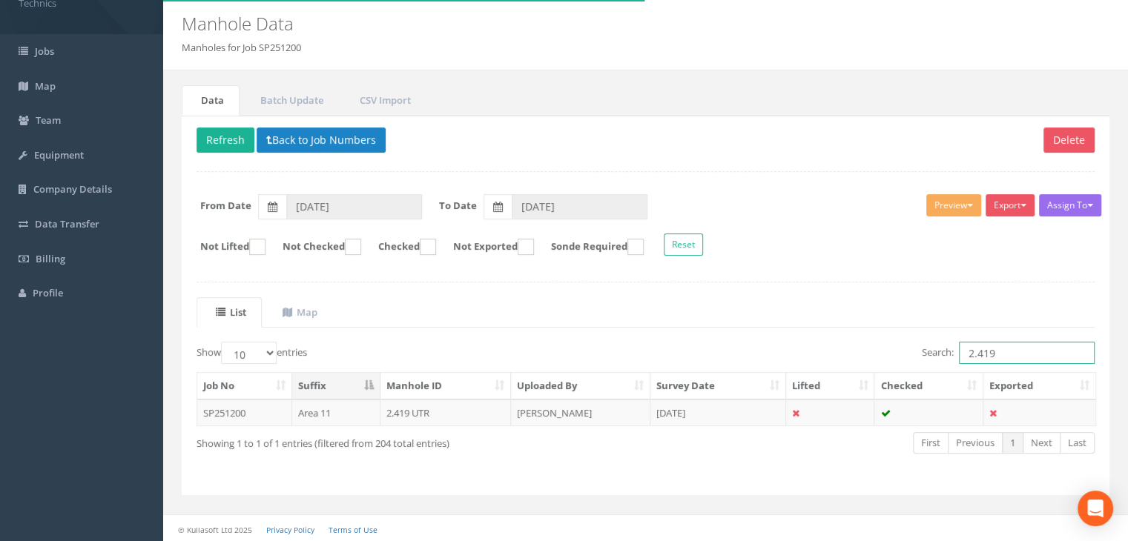
click at [1005, 349] on input "2.419" at bounding box center [1027, 353] width 136 height 22
click at [691, 419] on td "[DATE]" at bounding box center [718, 413] width 136 height 27
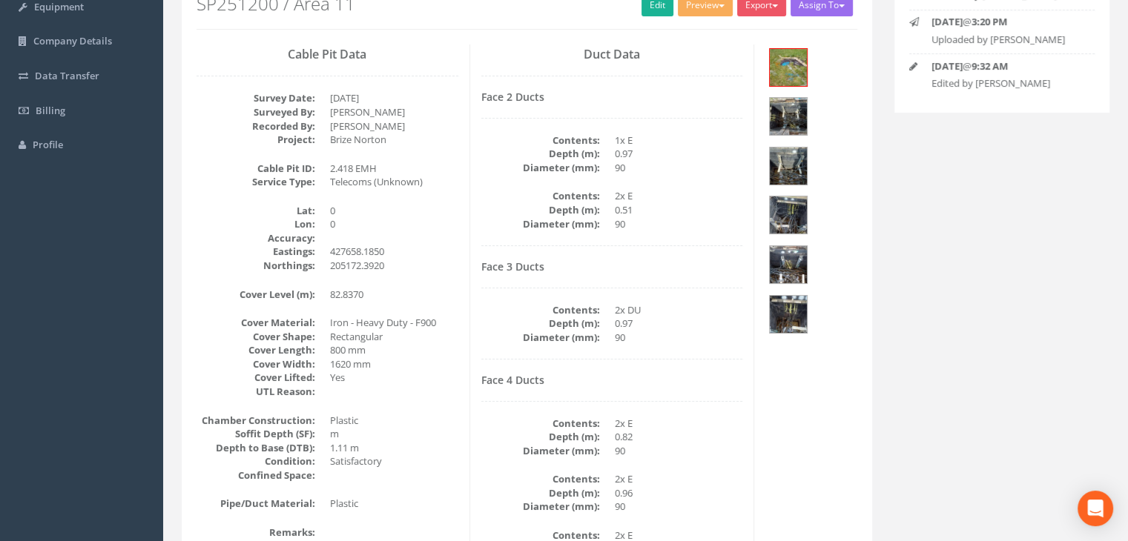
scroll to position [0, 0]
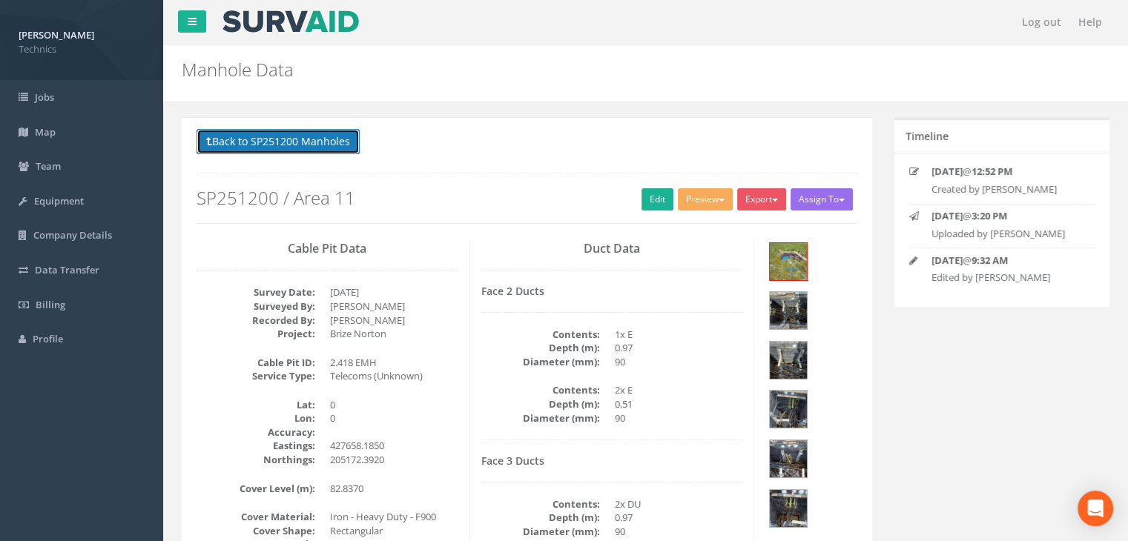
click at [323, 143] on button "Back to SP251200 Manholes" at bounding box center [278, 141] width 163 height 25
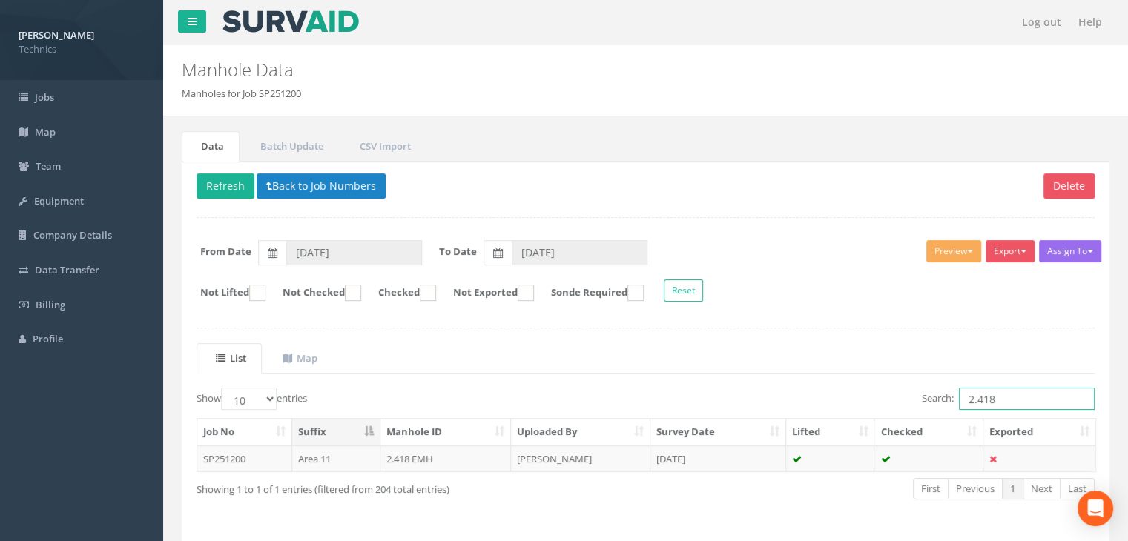
click at [1015, 402] on input "2.418" at bounding box center [1027, 399] width 136 height 22
type input "2.413"
click at [724, 469] on table "Job No Suffix Manhole ID Uploaded By Survey Date Lifted Checked Exported SP2512…" at bounding box center [647, 445] width 900 height 54
click at [715, 467] on td "[DATE]" at bounding box center [718, 459] width 136 height 27
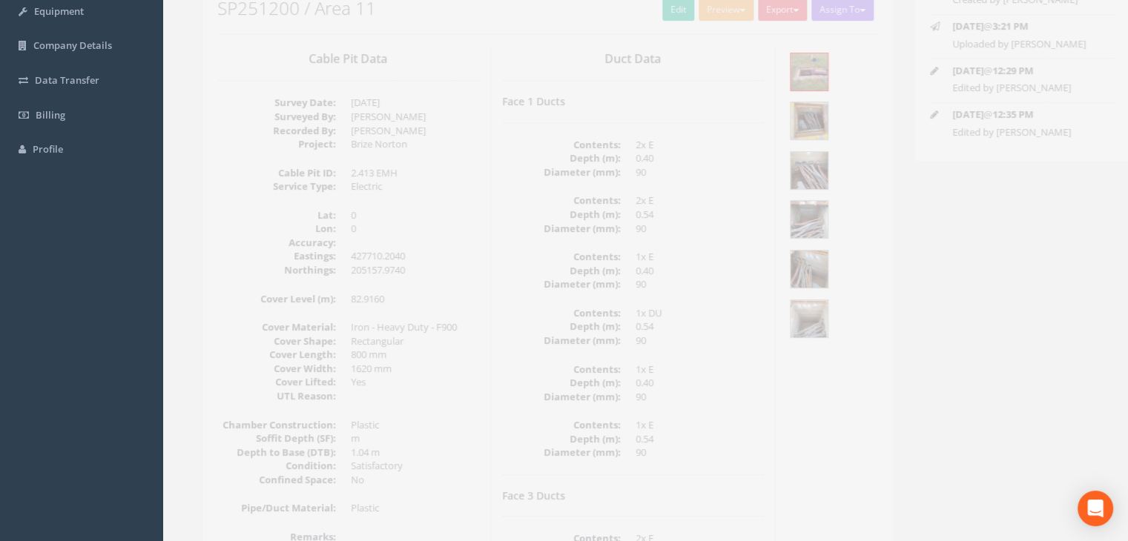
scroll to position [62, 0]
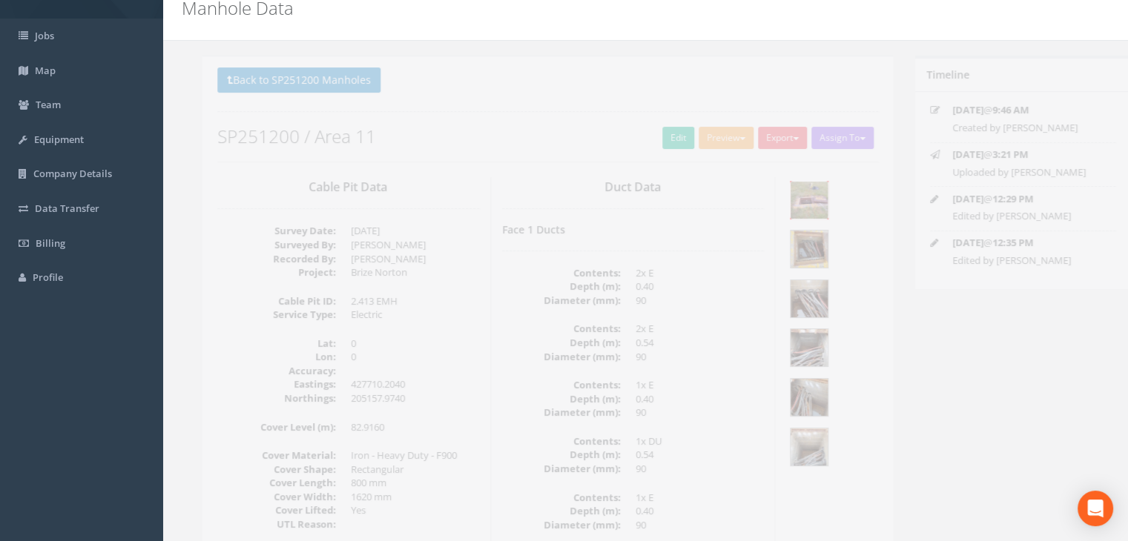
click at [789, 202] on img at bounding box center [788, 200] width 37 height 37
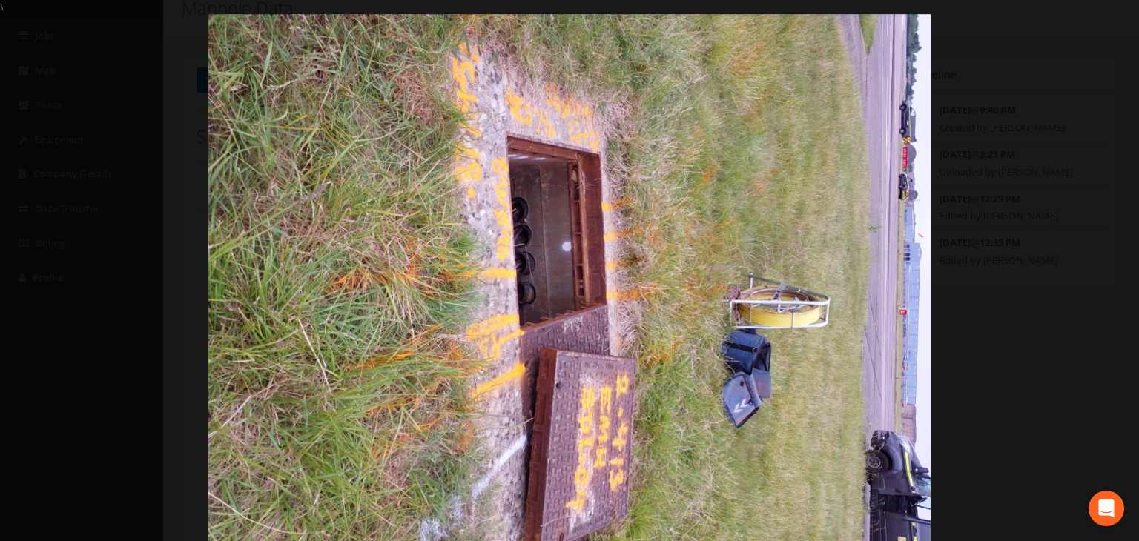
click at [1001, 126] on div at bounding box center [569, 284] width 1139 height 541
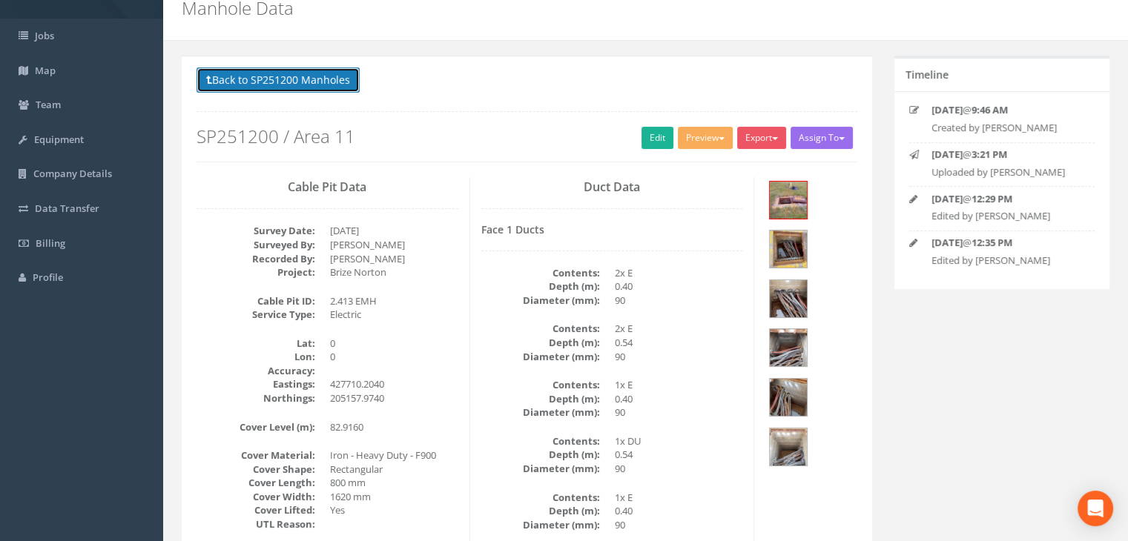
click at [284, 84] on button "Back to SP251200 Manholes" at bounding box center [278, 79] width 163 height 25
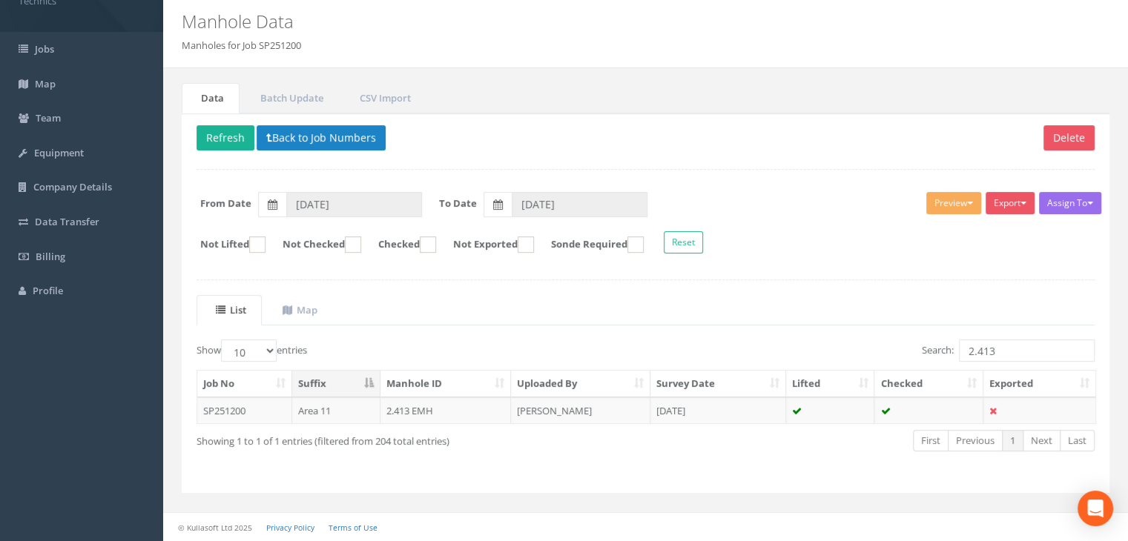
scroll to position [46, 0]
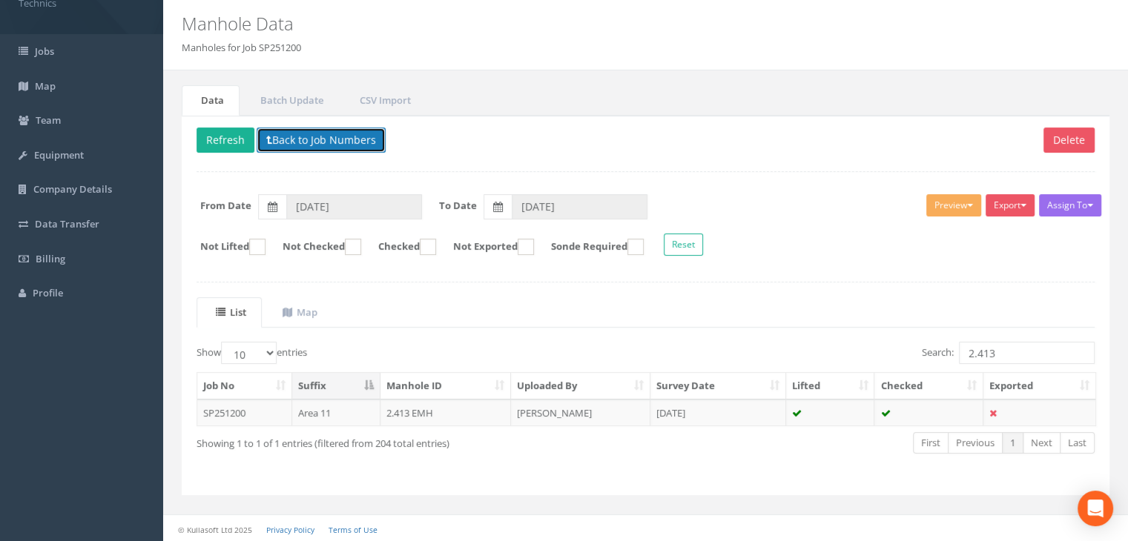
click at [272, 140] on button "Back to Job Numbers" at bounding box center [321, 140] width 129 height 25
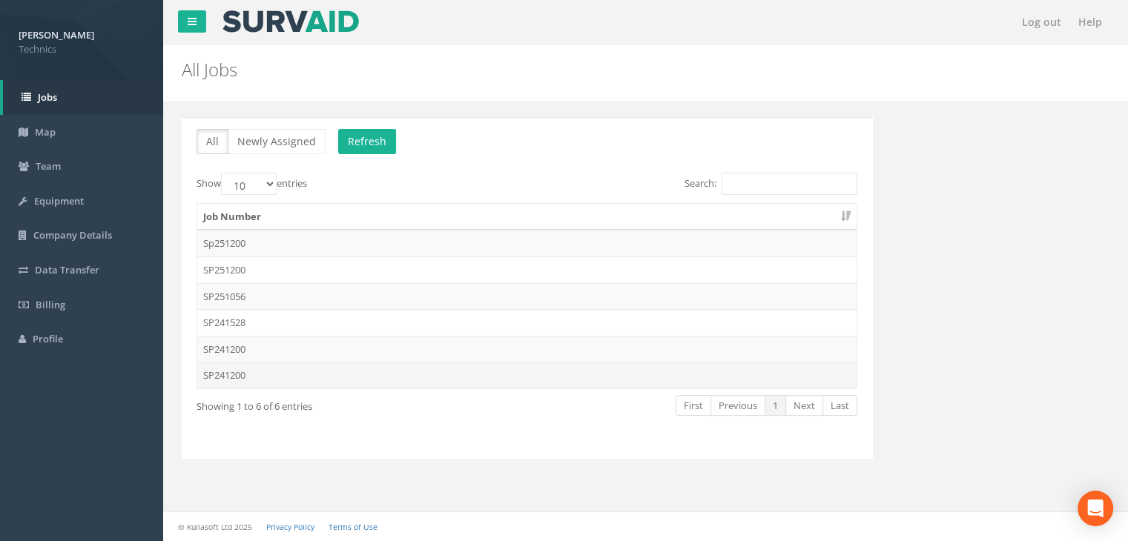
click at [261, 372] on td "SP241200" at bounding box center [526, 375] width 659 height 27
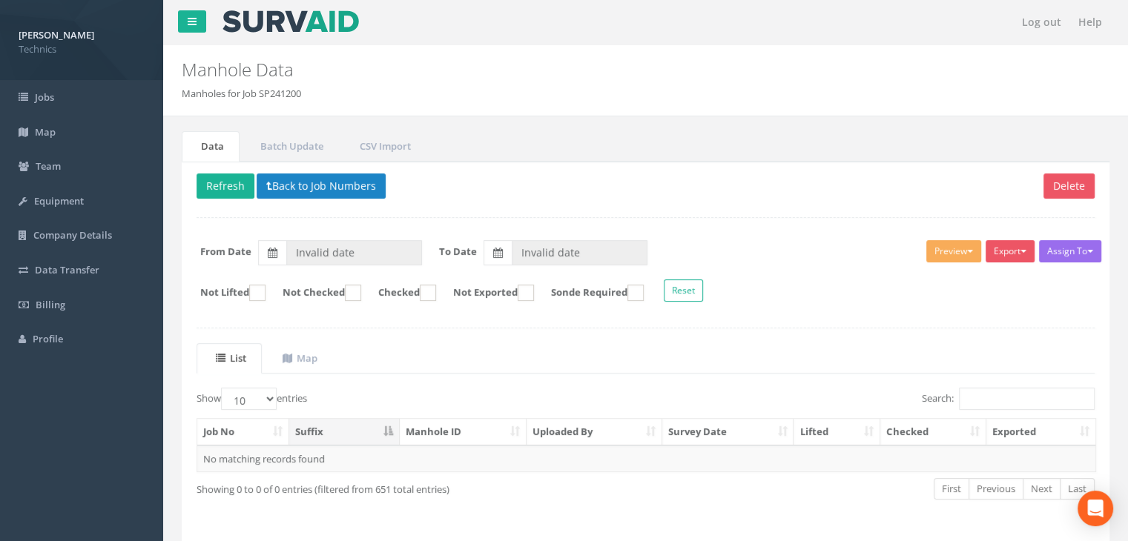
type input "[DATE]"
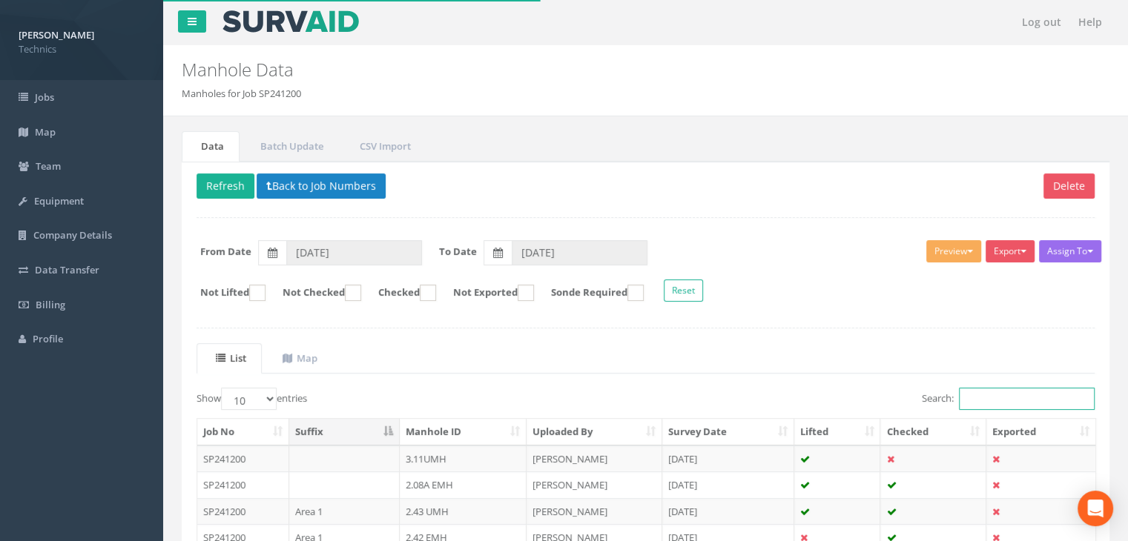
click at [973, 401] on input "Search:" at bounding box center [1027, 399] width 136 height 22
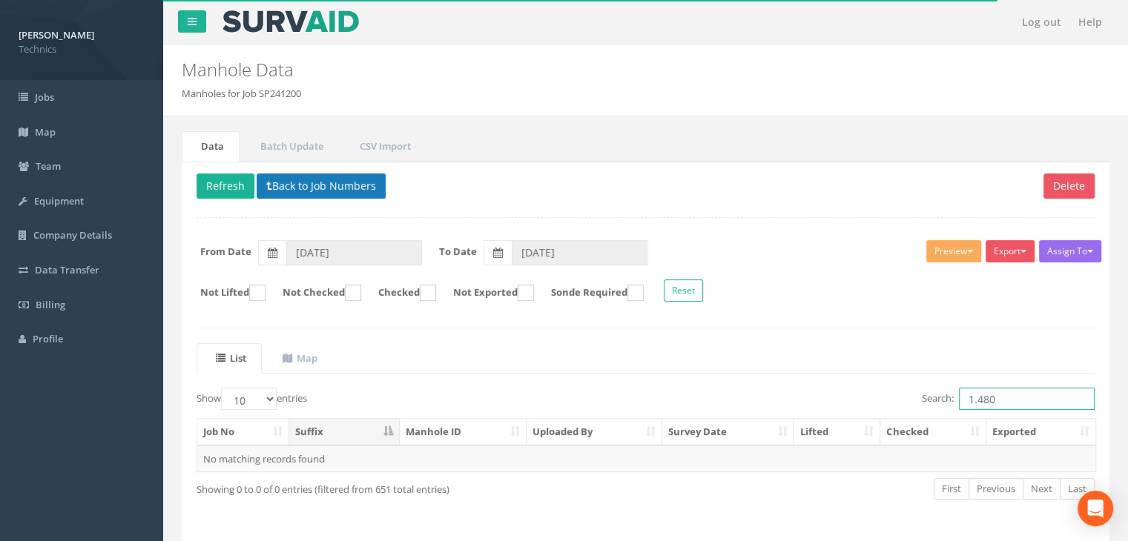
type input "1.480"
click at [304, 185] on button "Back to Job Numbers" at bounding box center [321, 186] width 129 height 25
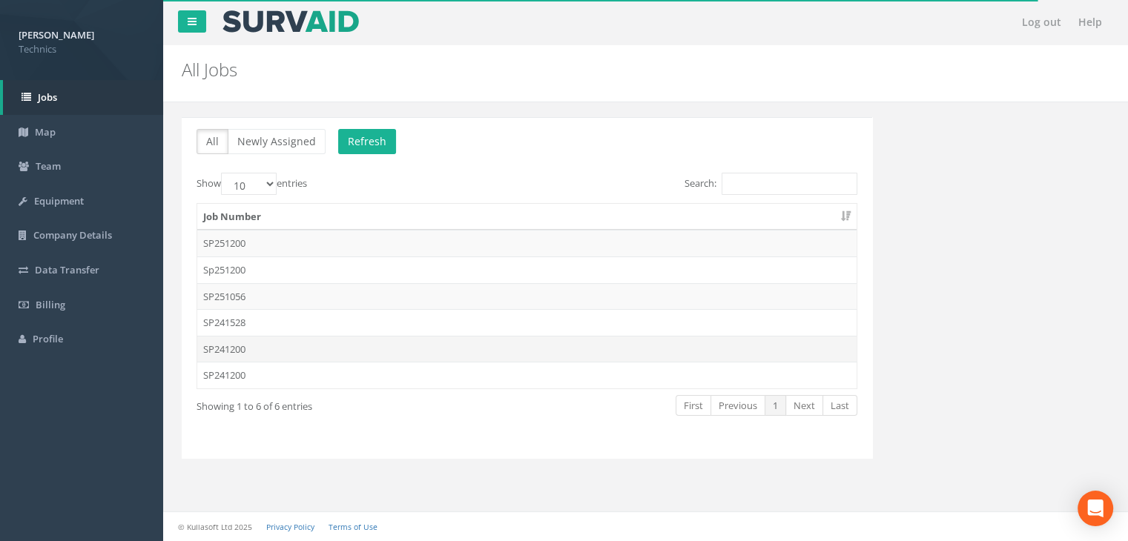
click at [261, 348] on td "SP241200" at bounding box center [526, 349] width 659 height 27
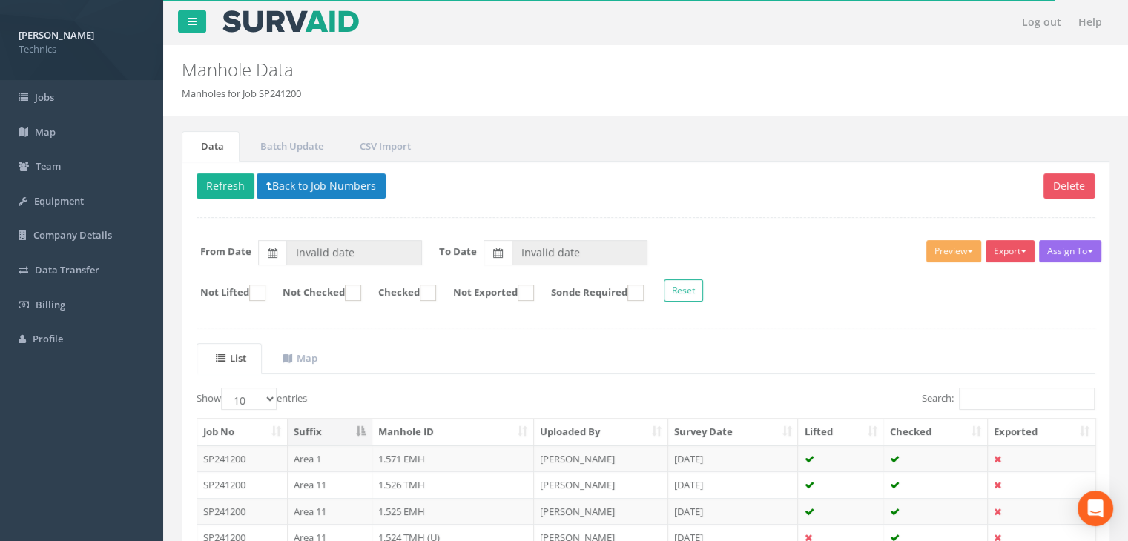
type input "[DATE]"
click at [967, 401] on input "Search:" at bounding box center [1027, 399] width 136 height 22
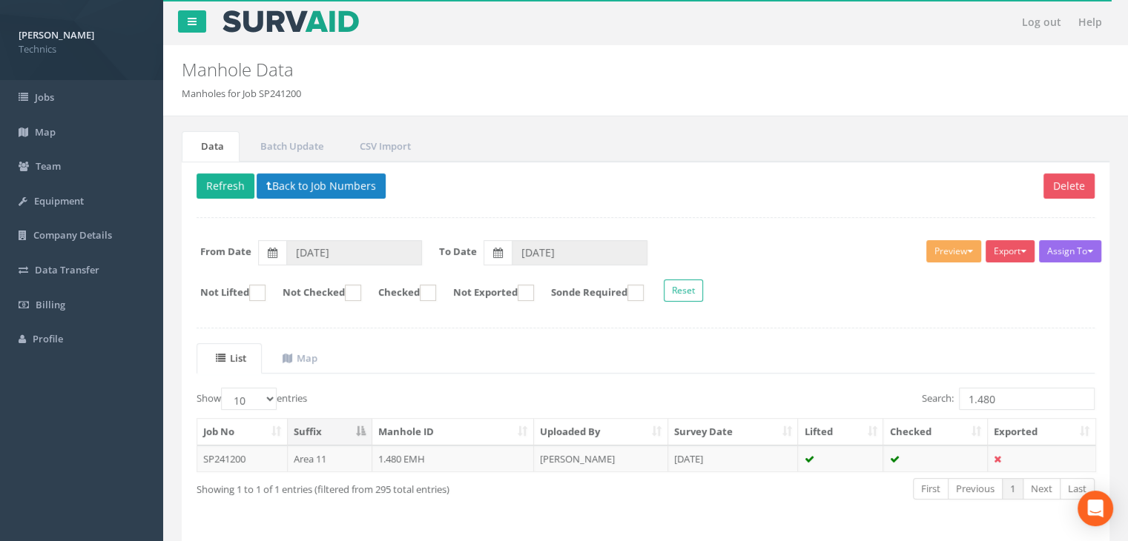
click at [644, 455] on td "[PERSON_NAME]" at bounding box center [601, 459] width 134 height 27
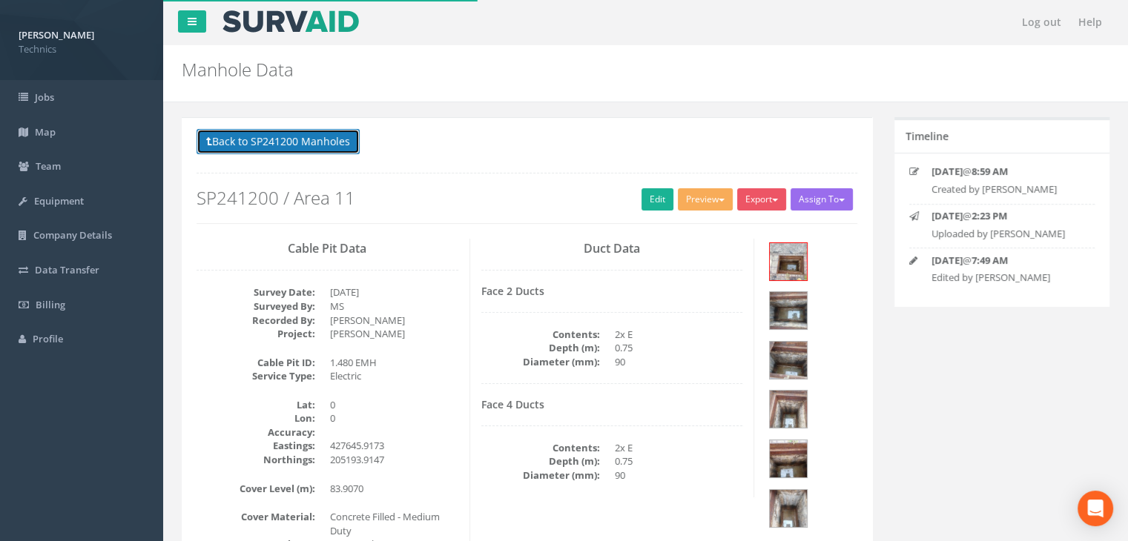
click at [282, 139] on button "Back to SP241200 Manholes" at bounding box center [278, 141] width 163 height 25
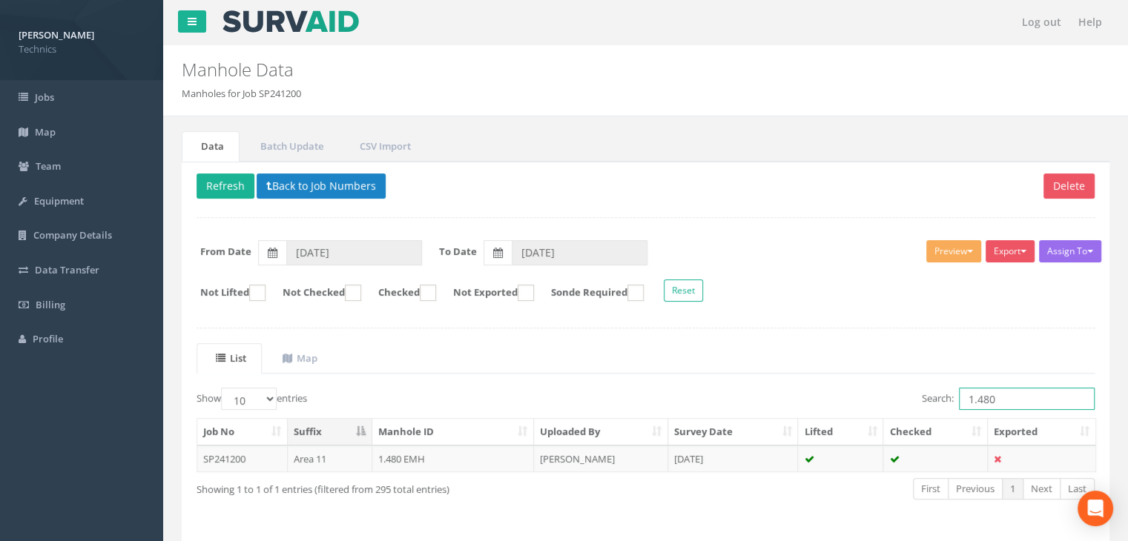
click at [1003, 398] on input "1.480" at bounding box center [1027, 399] width 136 height 22
type input "1.472"
click at [594, 461] on td "[PERSON_NAME]" at bounding box center [601, 459] width 134 height 27
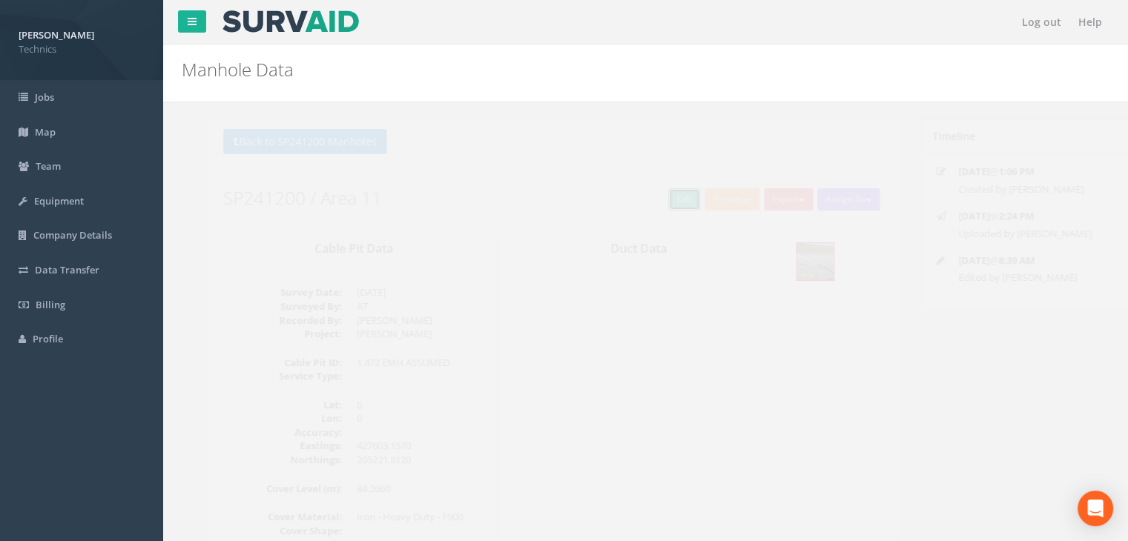
click at [655, 200] on link "Edit" at bounding box center [658, 199] width 32 height 22
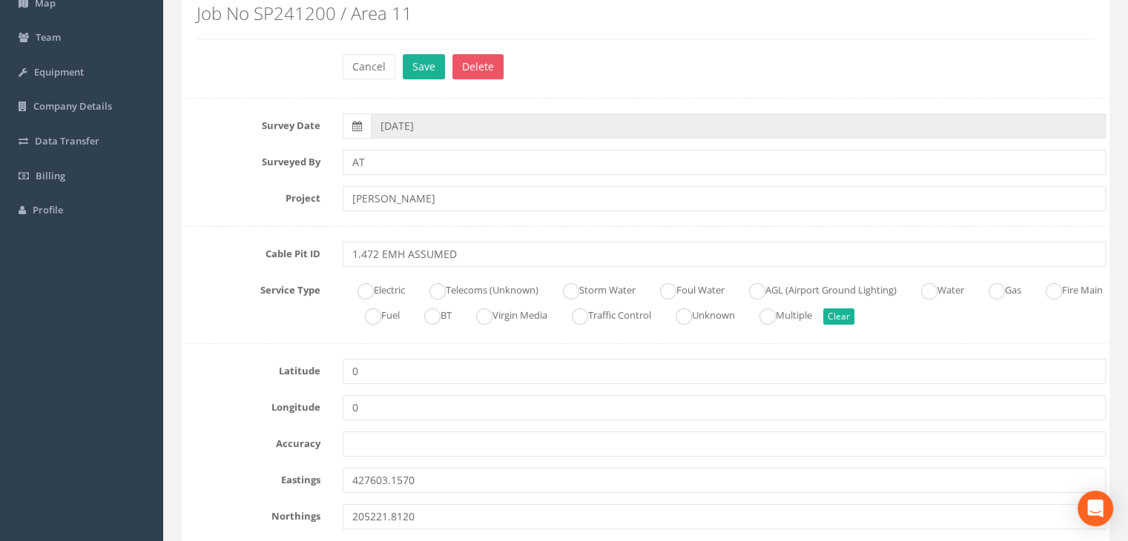
scroll to position [148, 0]
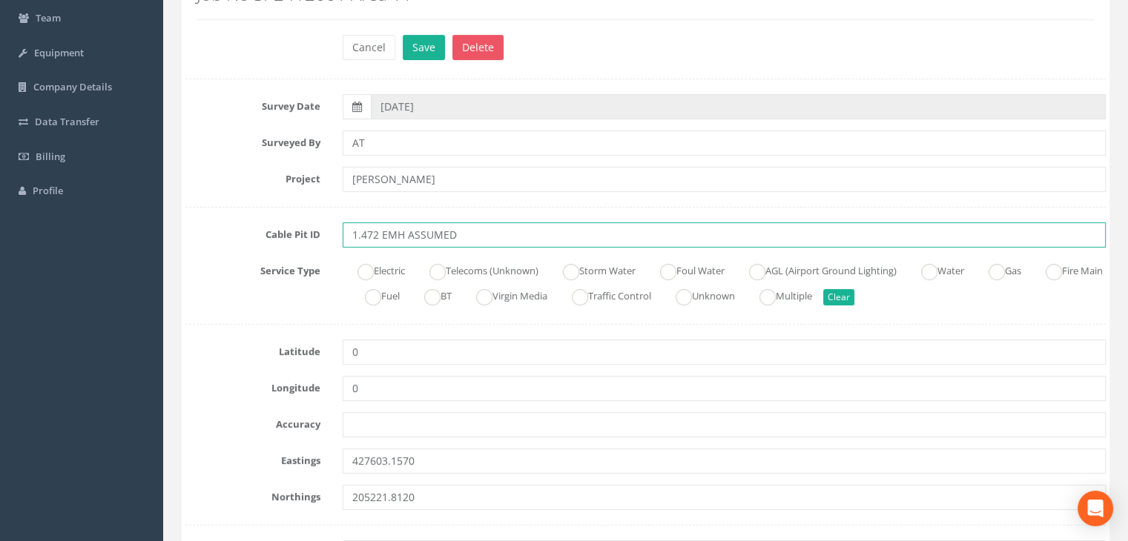
drag, startPoint x: 482, startPoint y: 231, endPoint x: 407, endPoint y: 238, distance: 75.3
click at [407, 238] on input "1.472 EMH ASSUMED" at bounding box center [724, 235] width 763 height 25
type input "1.472 EMH"
click at [368, 274] on ins at bounding box center [365, 272] width 16 height 16
radio input "true"
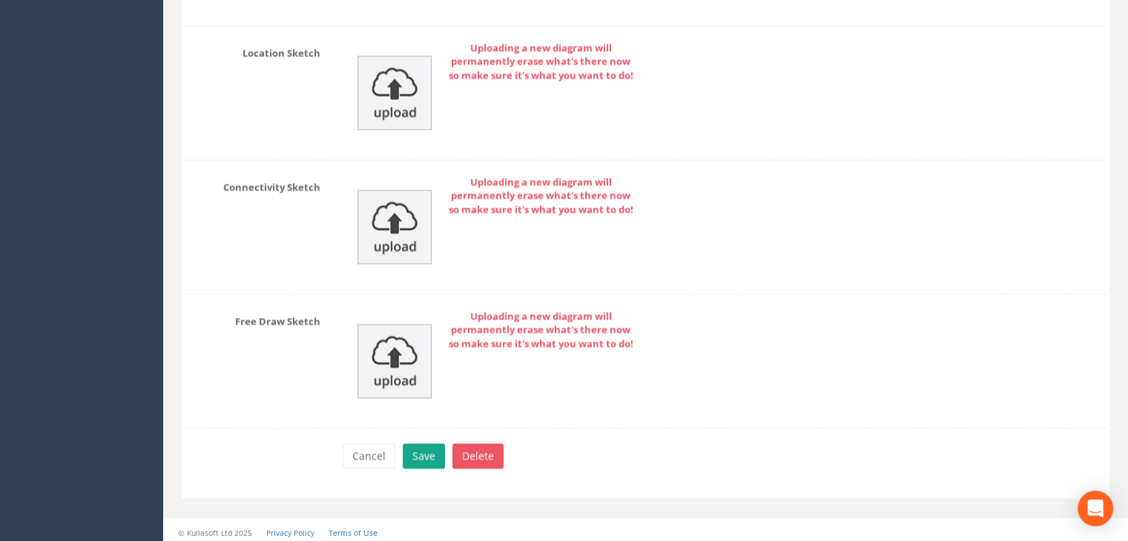
type input "1.472 EMH"
click at [418, 448] on button "Save" at bounding box center [424, 456] width 42 height 25
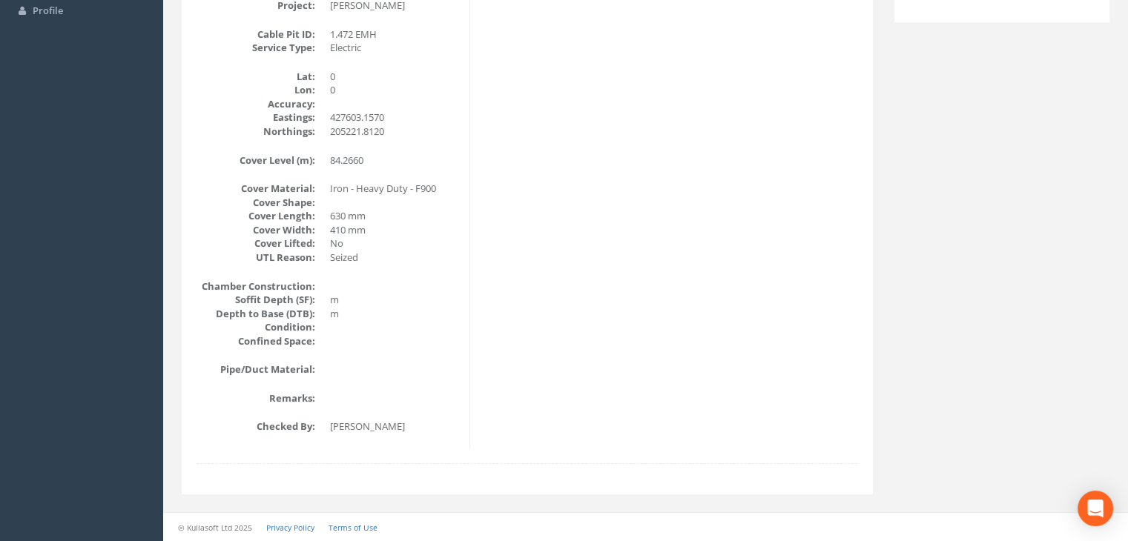
scroll to position [0, 0]
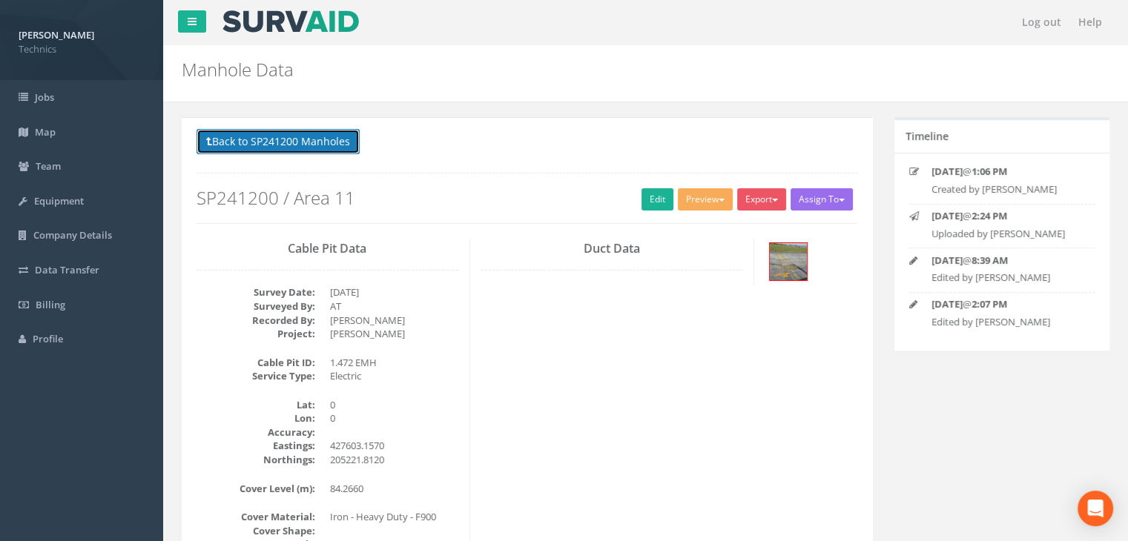
click at [312, 149] on button "Back to SP241200 Manholes" at bounding box center [278, 141] width 163 height 25
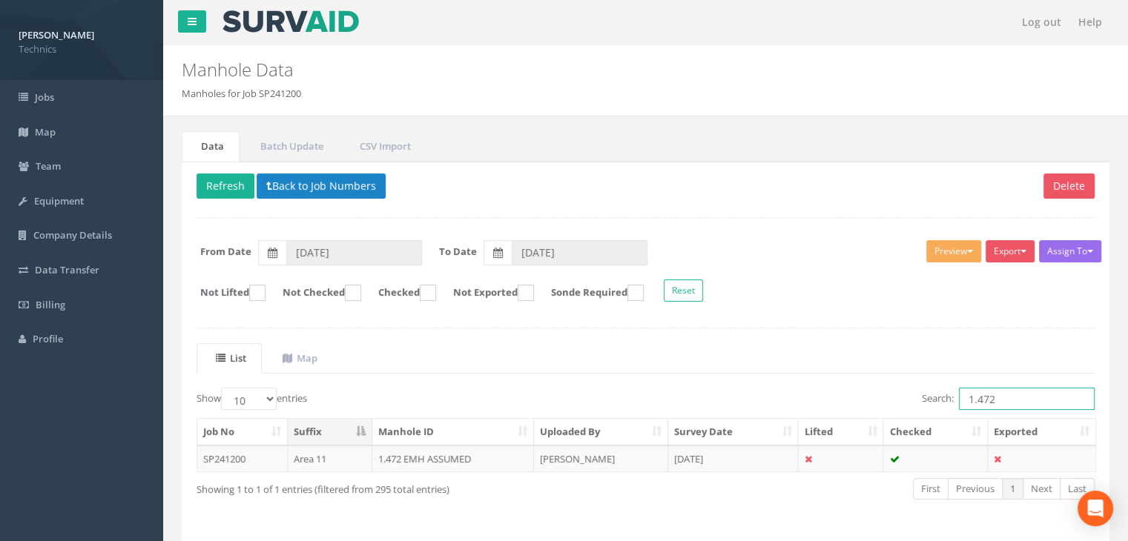
click at [1003, 401] on input "1.472" at bounding box center [1027, 399] width 136 height 22
click at [623, 458] on td "[PERSON_NAME]" at bounding box center [601, 459] width 134 height 27
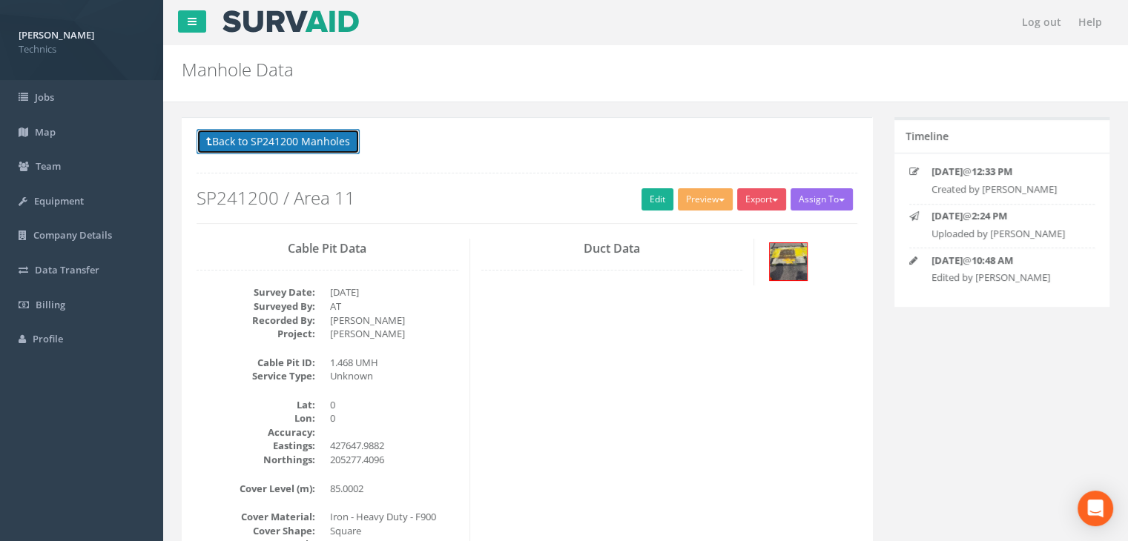
click at [312, 145] on button "Back to SP241200 Manholes" at bounding box center [278, 141] width 163 height 25
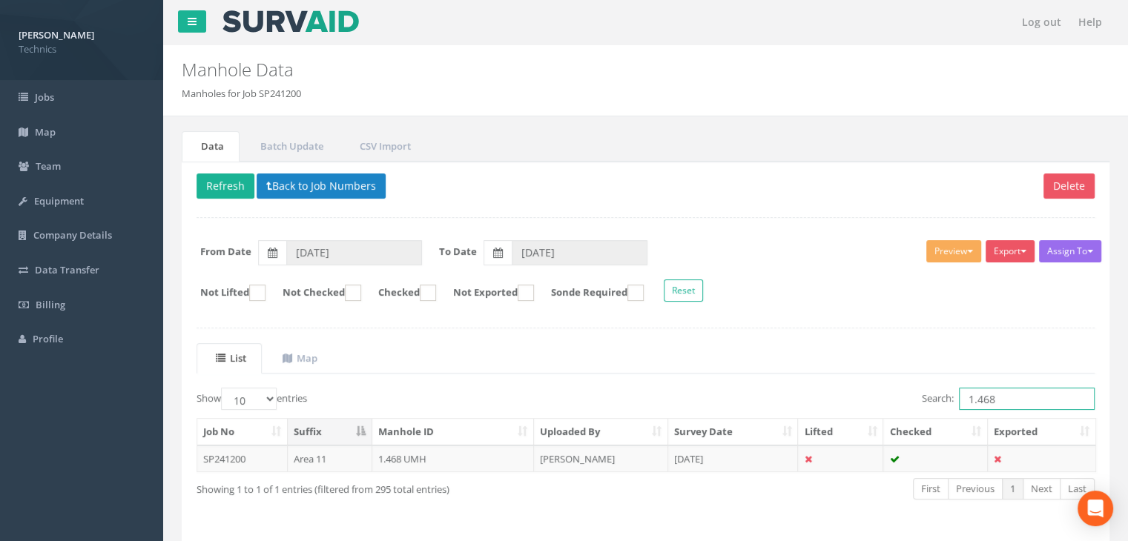
click at [998, 389] on input "1.468" at bounding box center [1027, 399] width 136 height 22
type input "1.462"
click at [731, 458] on td "[DATE]" at bounding box center [733, 459] width 131 height 27
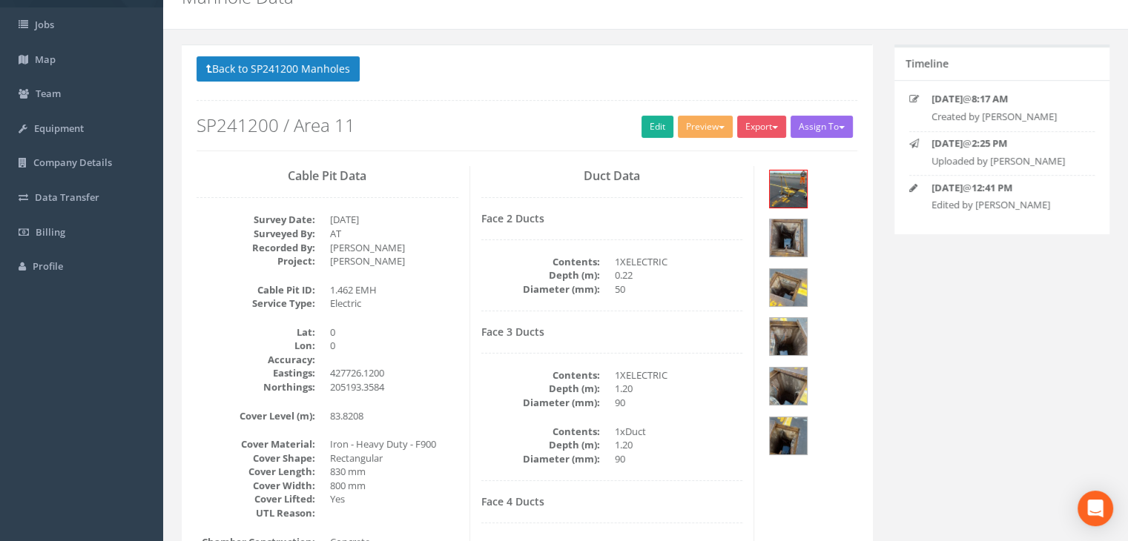
scroll to position [148, 0]
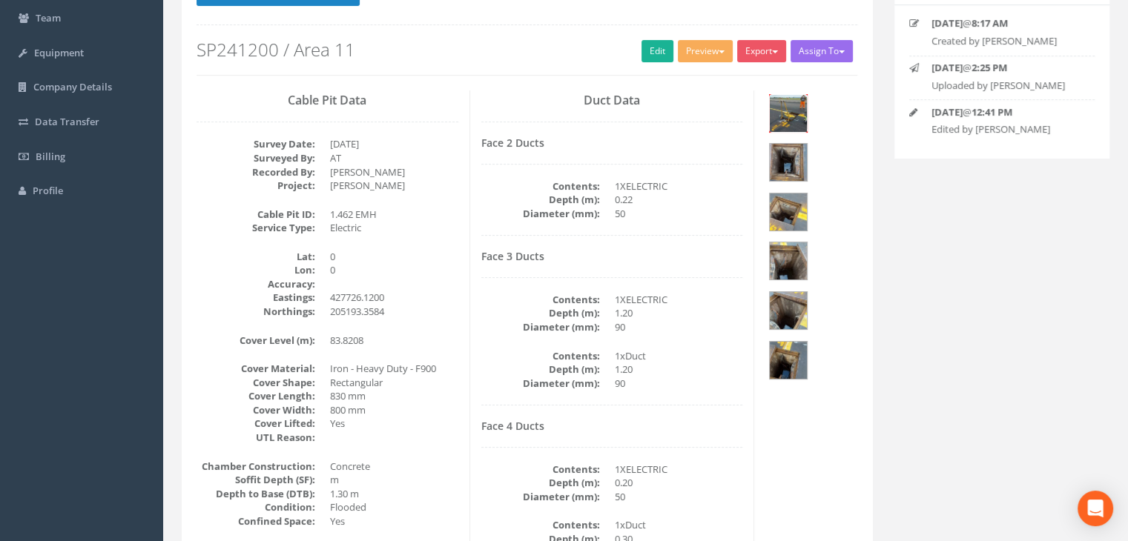
click at [795, 105] on img at bounding box center [788, 113] width 37 height 37
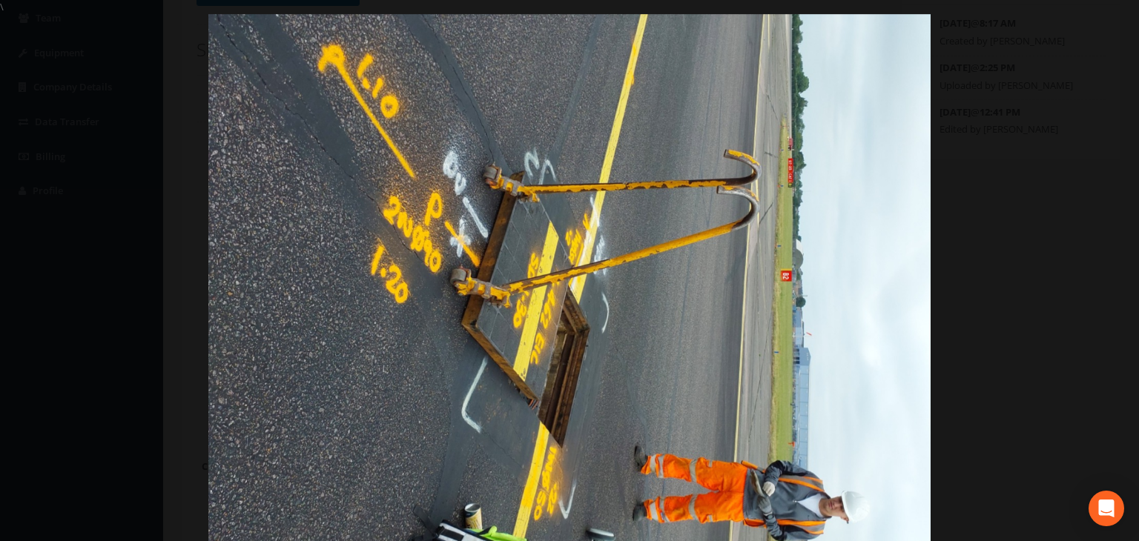
click at [1127, 148] on div at bounding box center [569, 284] width 1139 height 541
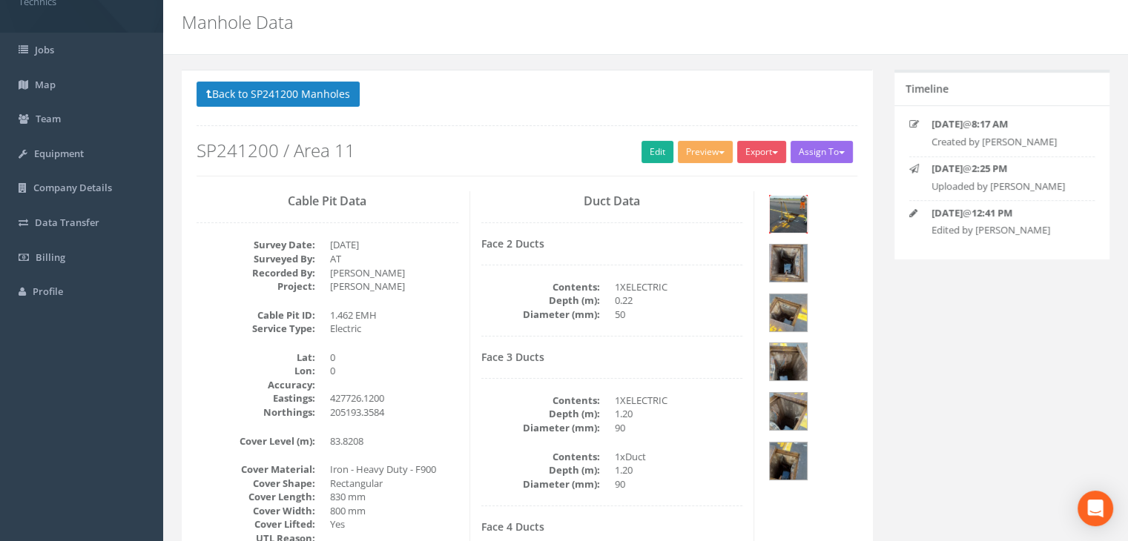
scroll to position [0, 0]
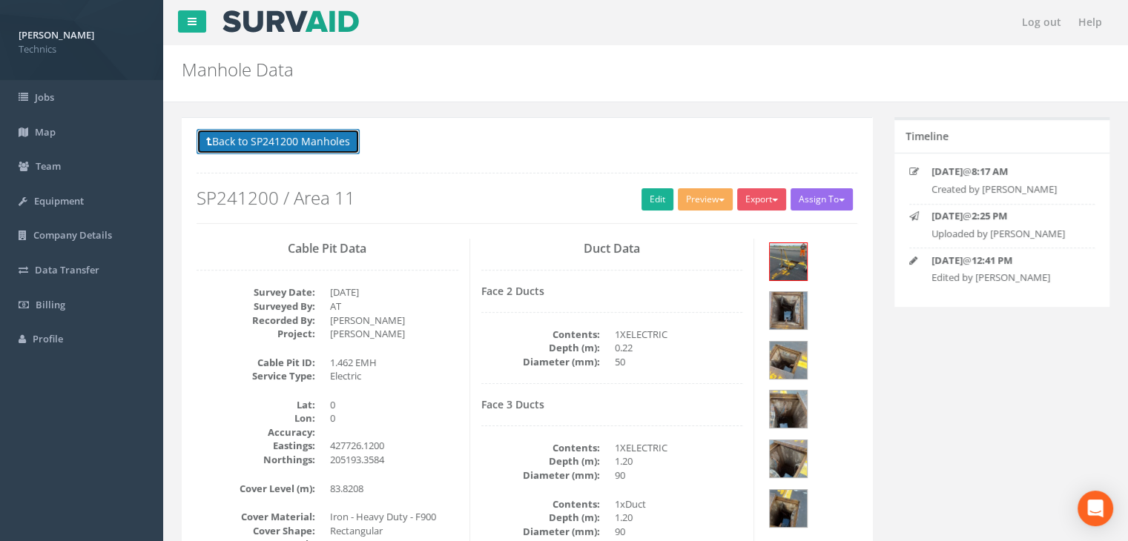
click at [279, 151] on button "Back to SP241200 Manholes" at bounding box center [278, 141] width 163 height 25
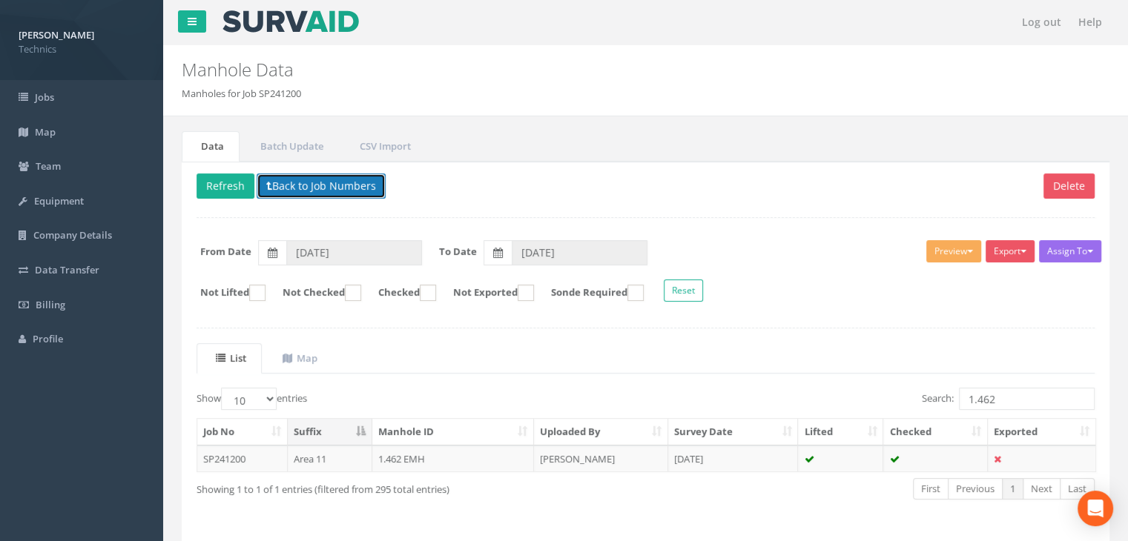
click at [276, 185] on button "Back to Job Numbers" at bounding box center [321, 186] width 129 height 25
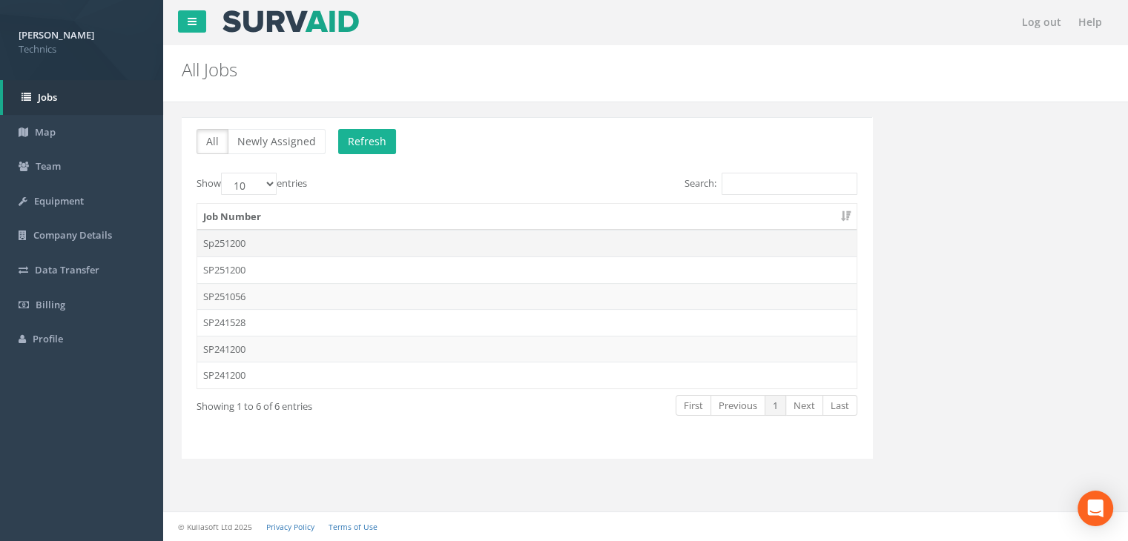
click at [332, 240] on td "Sp251200" at bounding box center [526, 243] width 659 height 27
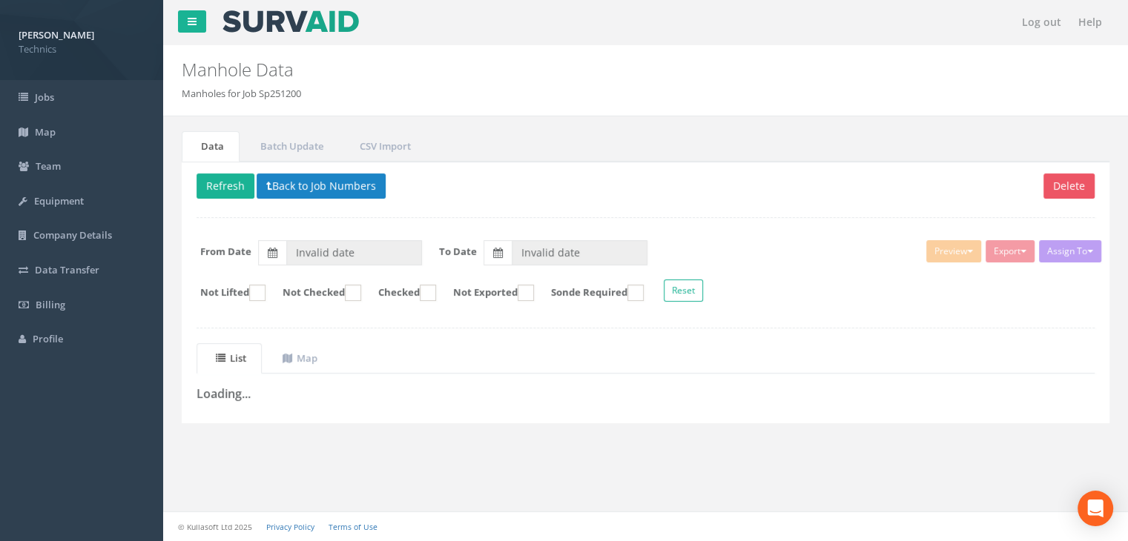
type input "[DATE]"
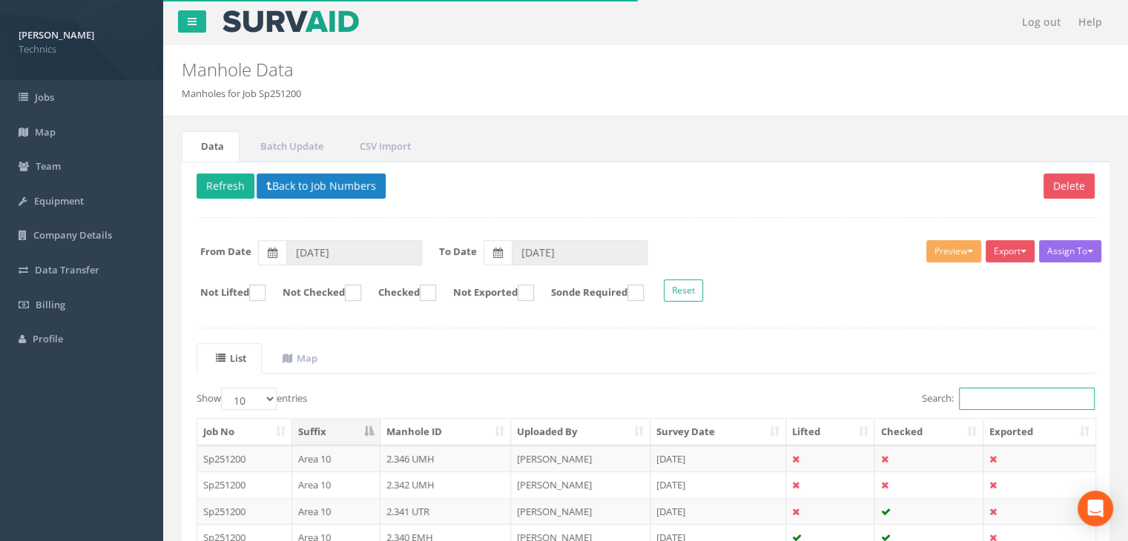
click at [994, 401] on input "Search:" at bounding box center [1027, 399] width 136 height 22
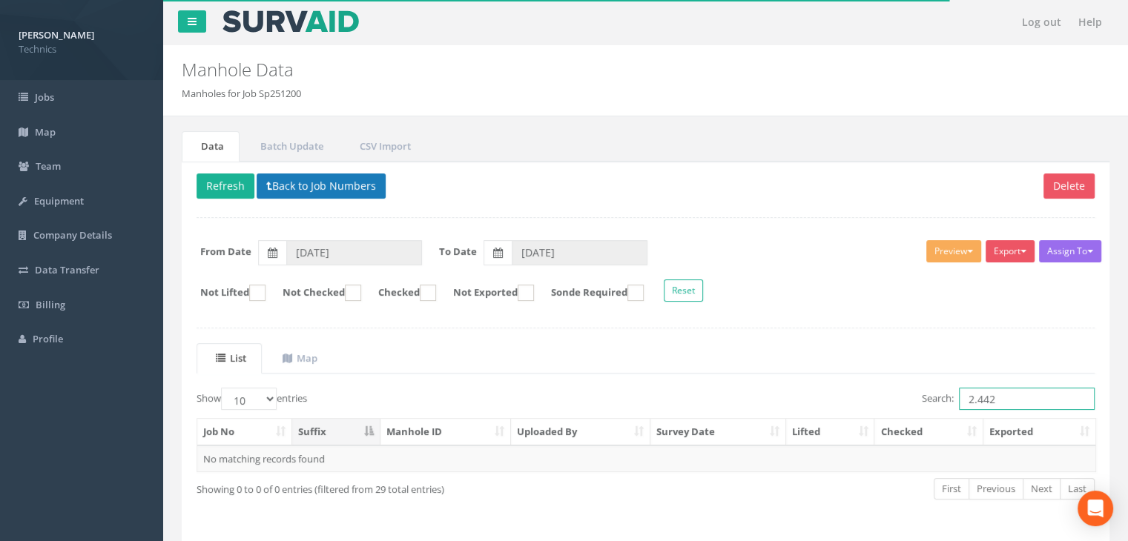
type input "2.442"
click at [334, 179] on button "Back to Job Numbers" at bounding box center [321, 186] width 129 height 25
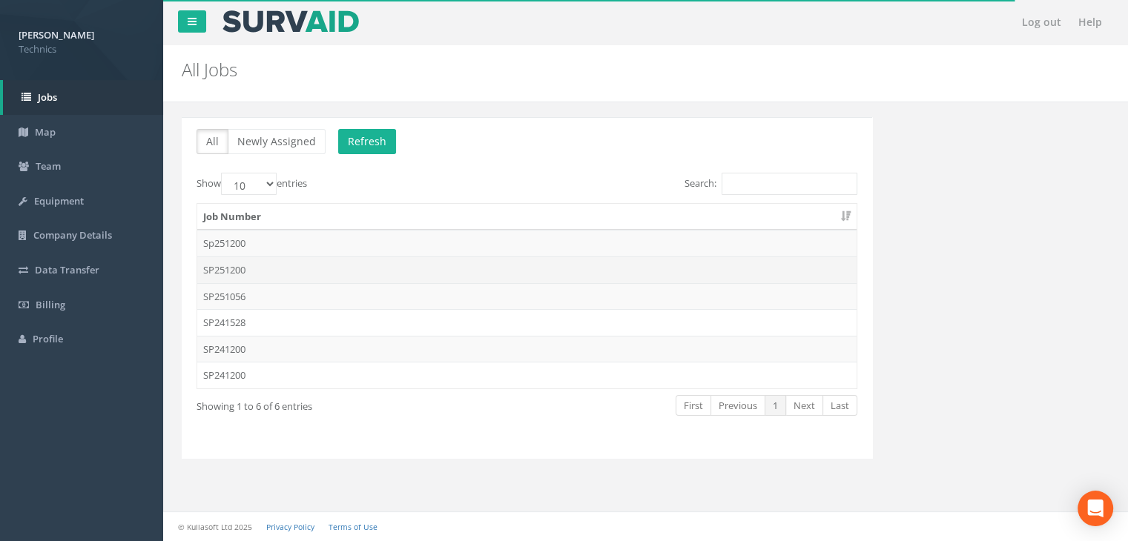
click at [254, 276] on td "SP251200" at bounding box center [526, 270] width 659 height 27
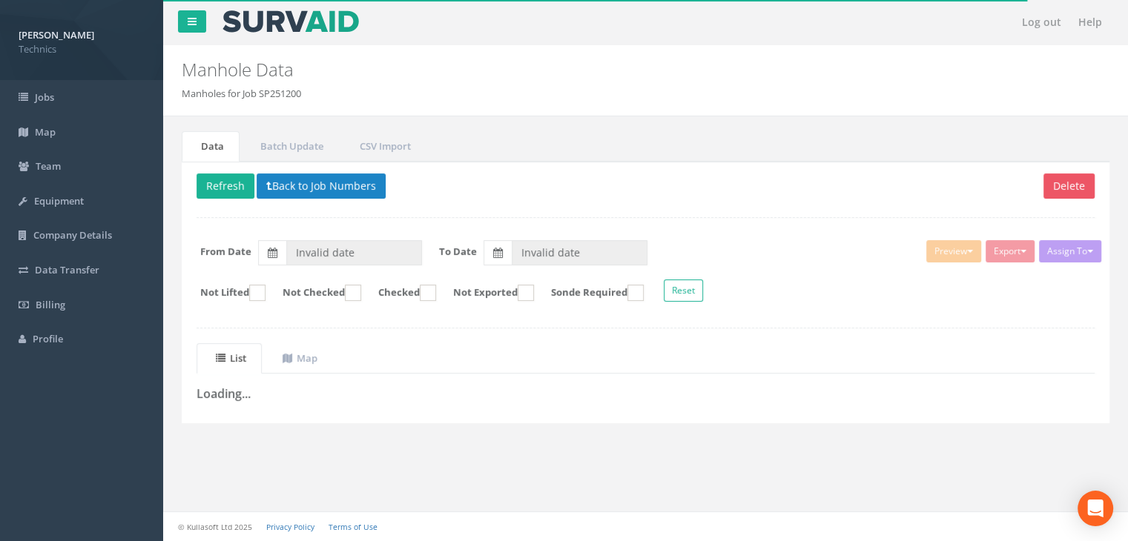
type input "[DATE]"
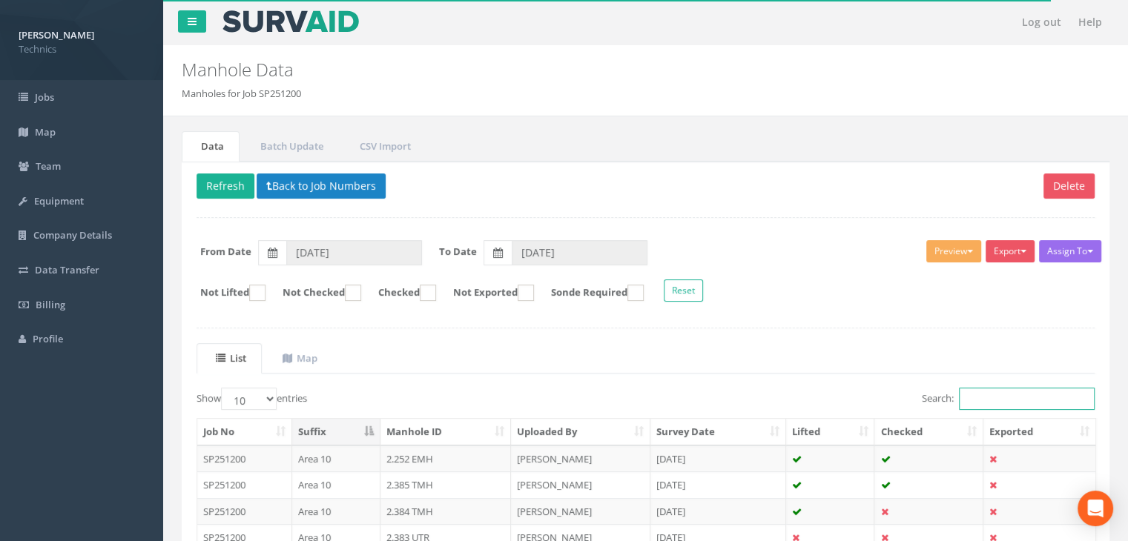
click at [967, 399] on input "Search:" at bounding box center [1027, 399] width 136 height 22
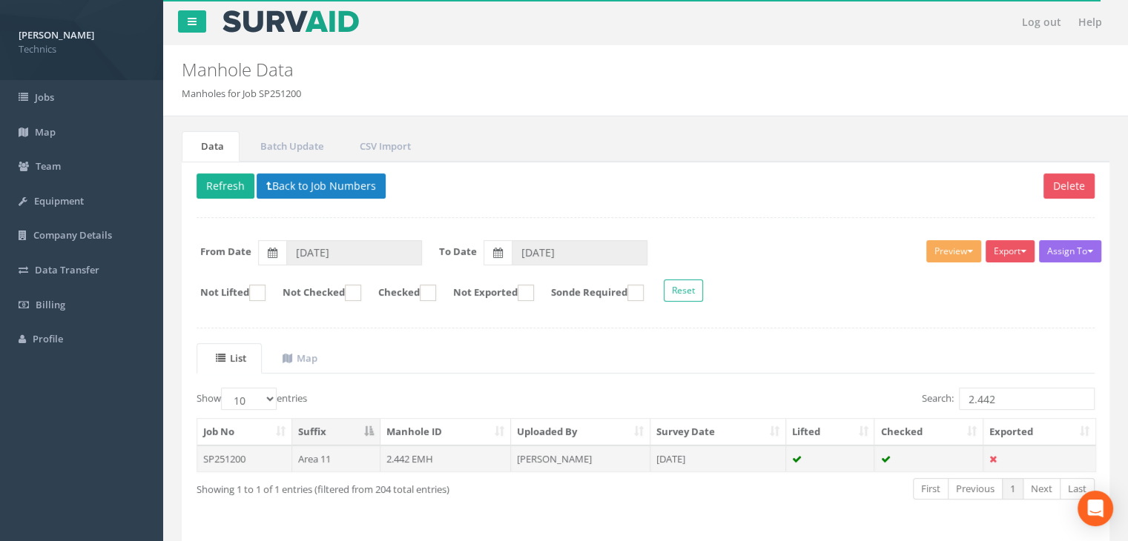
click at [616, 455] on td "[PERSON_NAME]" at bounding box center [580, 459] width 139 height 27
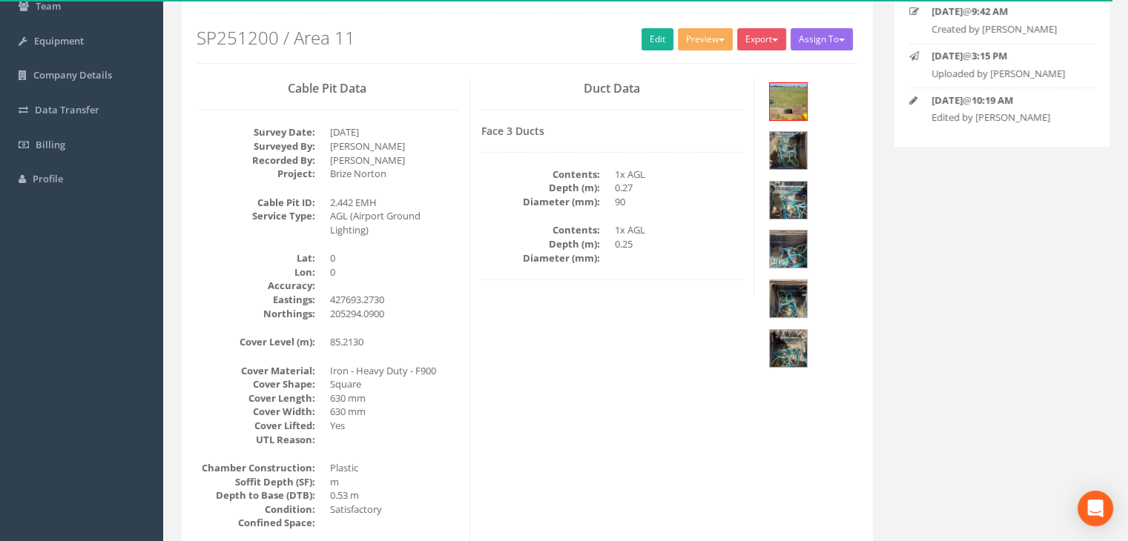
scroll to position [297, 0]
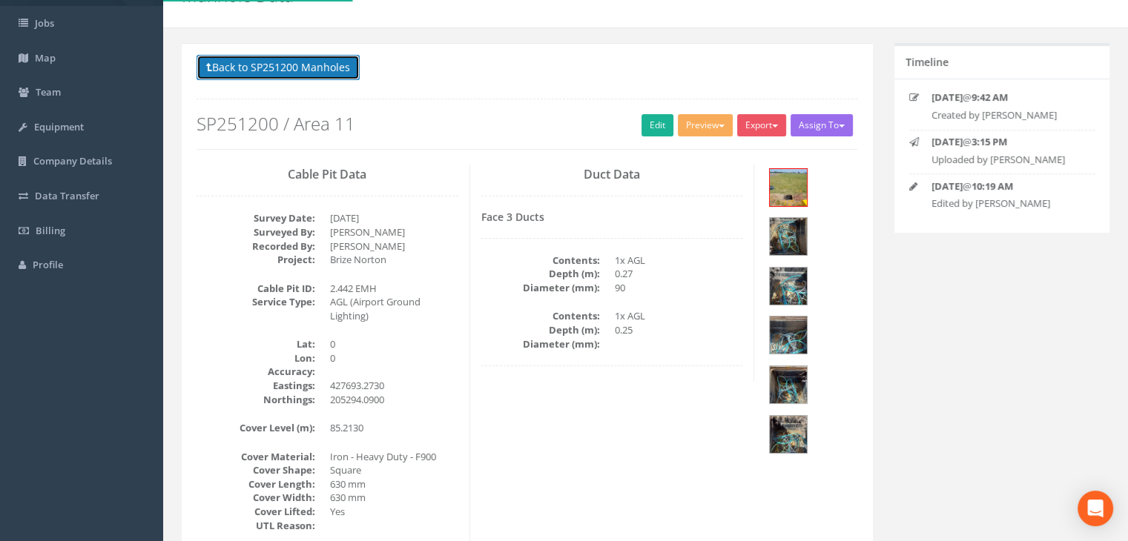
click at [287, 57] on button "Back to SP251200 Manholes" at bounding box center [278, 67] width 163 height 25
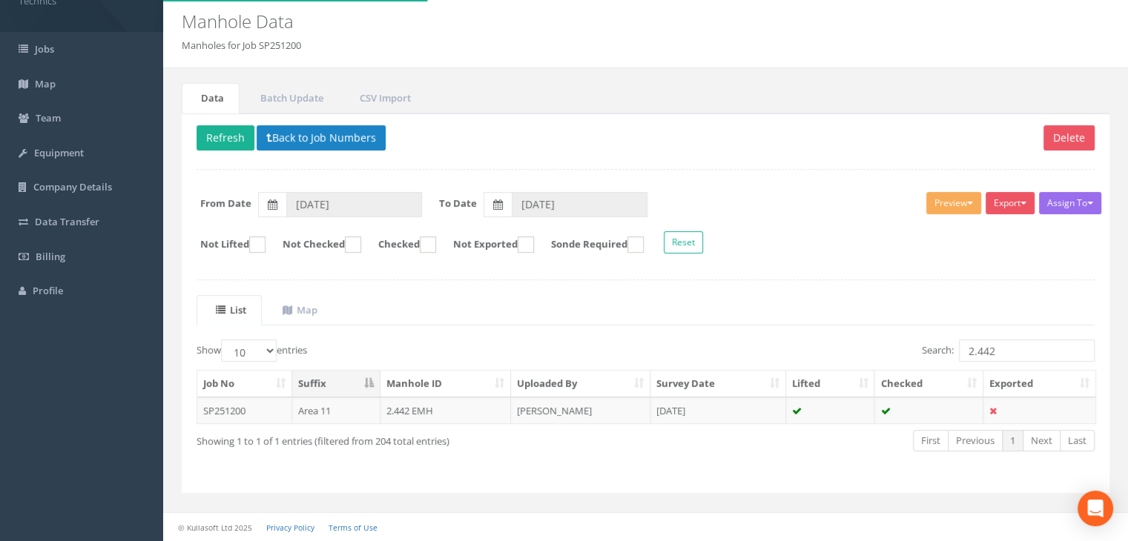
scroll to position [46, 0]
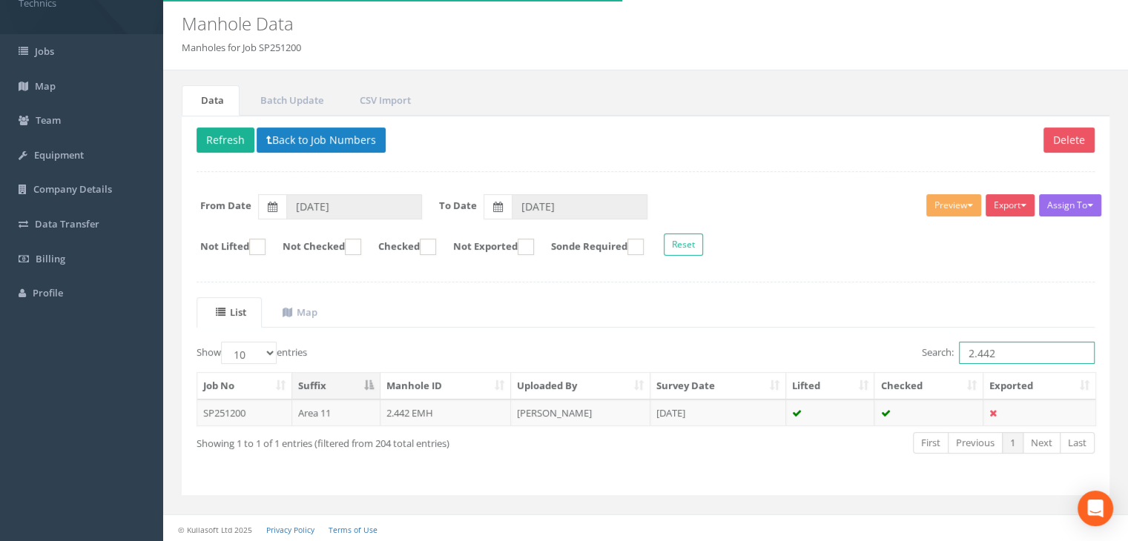
click at [1015, 354] on input "2.442" at bounding box center [1027, 353] width 136 height 22
type input "2.412"
click at [742, 409] on td "[DATE]" at bounding box center [718, 413] width 136 height 27
